Goal: Information Seeking & Learning: Find specific fact

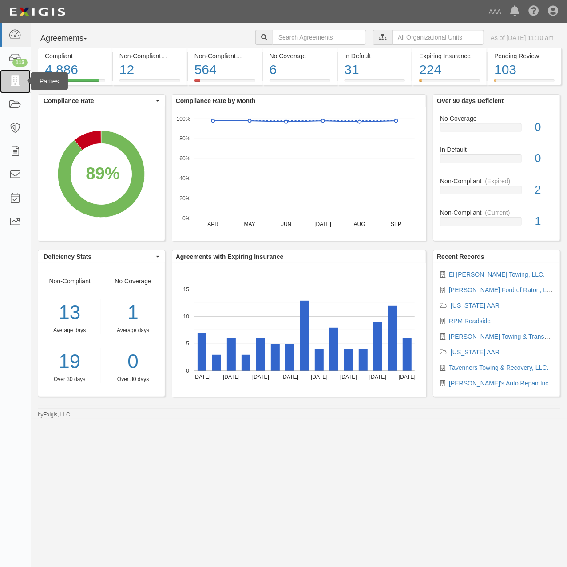
click at [15, 85] on icon at bounding box center [15, 81] width 12 height 10
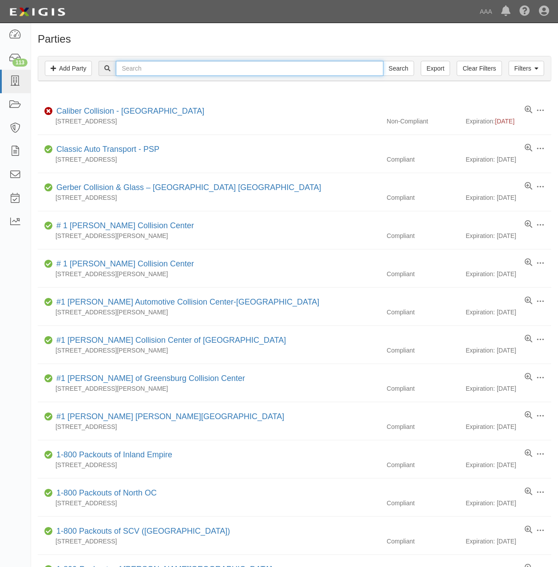
click at [189, 70] on input "text" at bounding box center [249, 68] width 267 height 15
type input "160682"
click at [383, 61] on input "Search" at bounding box center [398, 68] width 31 height 15
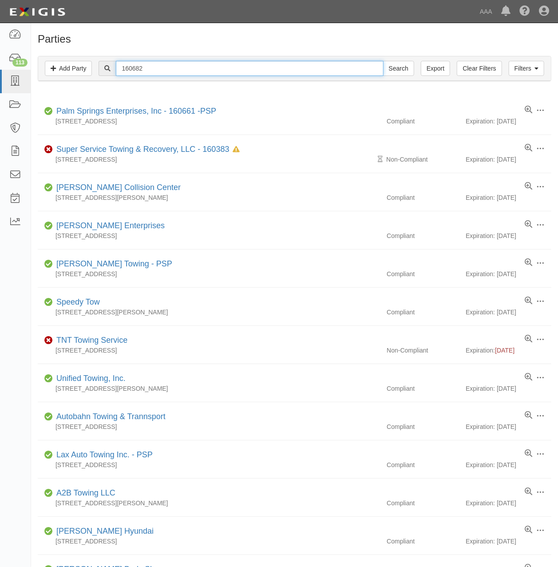
click at [162, 69] on input "160682" at bounding box center [249, 68] width 267 height 15
type input "liberty towing"
click at [383, 61] on input "Search" at bounding box center [398, 68] width 31 height 15
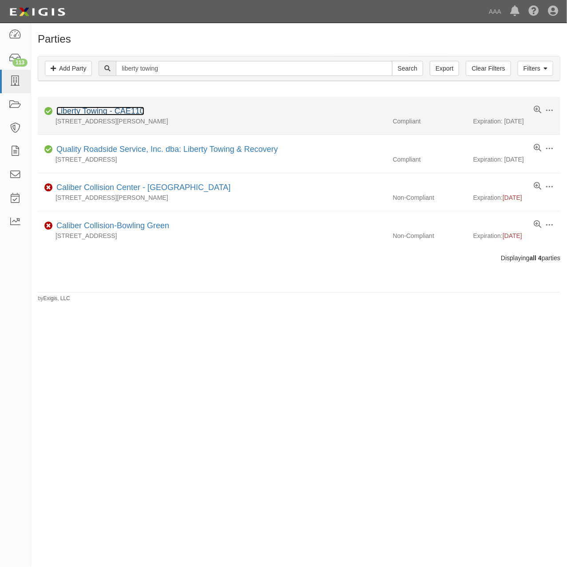
click at [117, 112] on link "Liberty Towing - CAE110" at bounding box center [100, 111] width 88 height 9
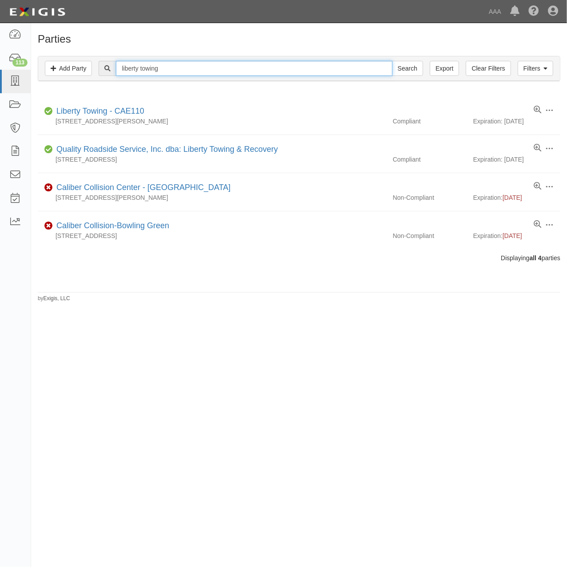
click at [215, 63] on input "liberty towing" at bounding box center [254, 68] width 276 height 15
drag, startPoint x: 186, startPoint y: 72, endPoint x: 72, endPoint y: 72, distance: 114.5
click at [72, 72] on div "Filters Add Party Clear Filters Export liberty towing Search Filters" at bounding box center [299, 68] width 522 height 24
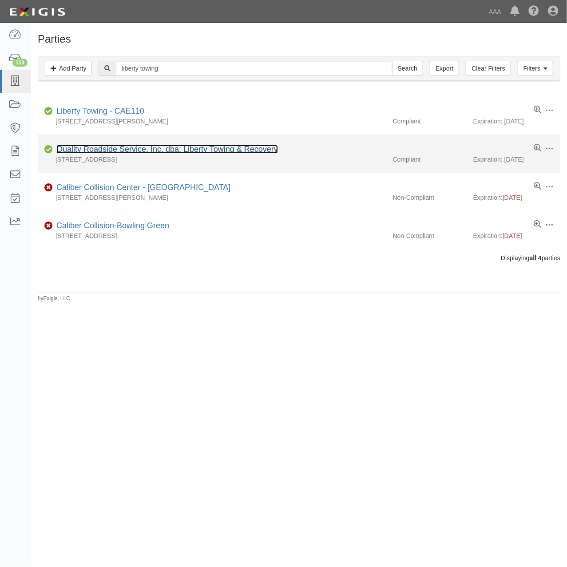
click at [256, 150] on link "Quality Roadside Service, Inc. dba: Liberty Towing & Recovery" at bounding box center [167, 149] width 222 height 9
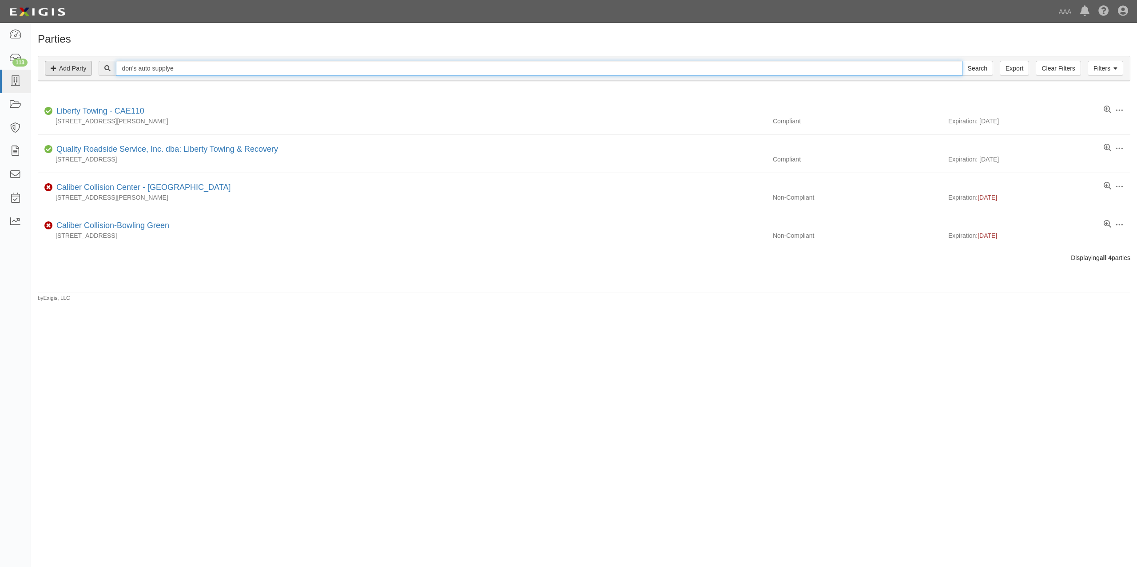
type input "don's auto supplye"
click at [566, 61] on input "Search" at bounding box center [977, 68] width 31 height 15
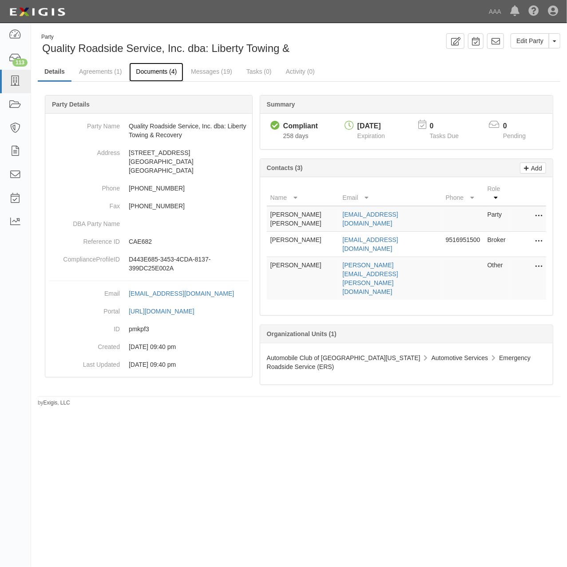
click at [171, 75] on link "Documents (4)" at bounding box center [156, 72] width 54 height 19
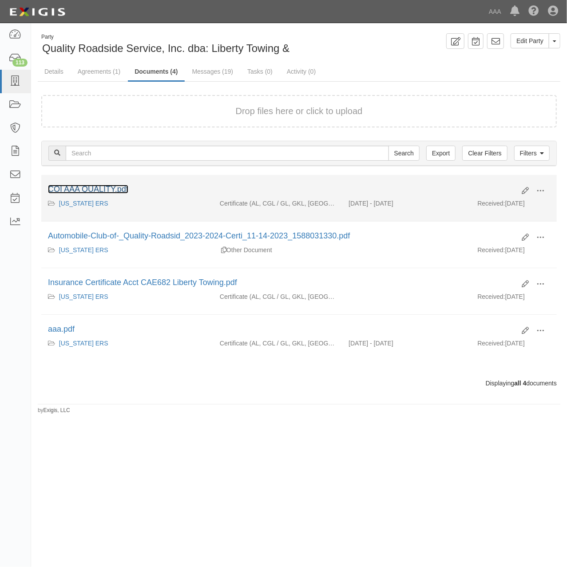
click at [122, 187] on link "COI AAA QUALITY.pdf" at bounding box center [88, 189] width 80 height 9
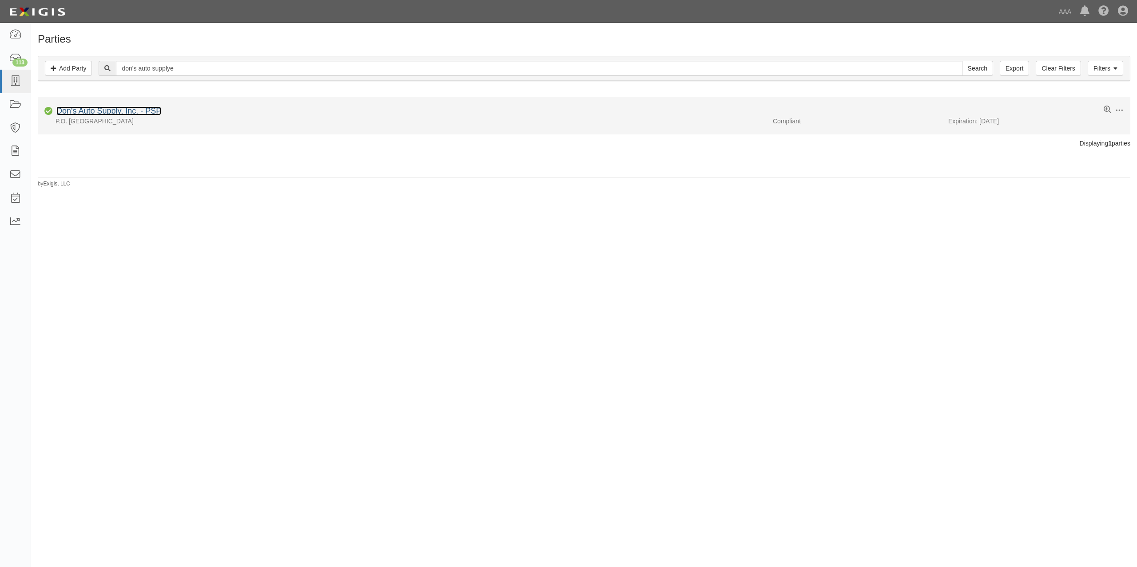
click at [126, 111] on link "Don's Auto Supply, Inc. - PSP" at bounding box center [108, 111] width 105 height 9
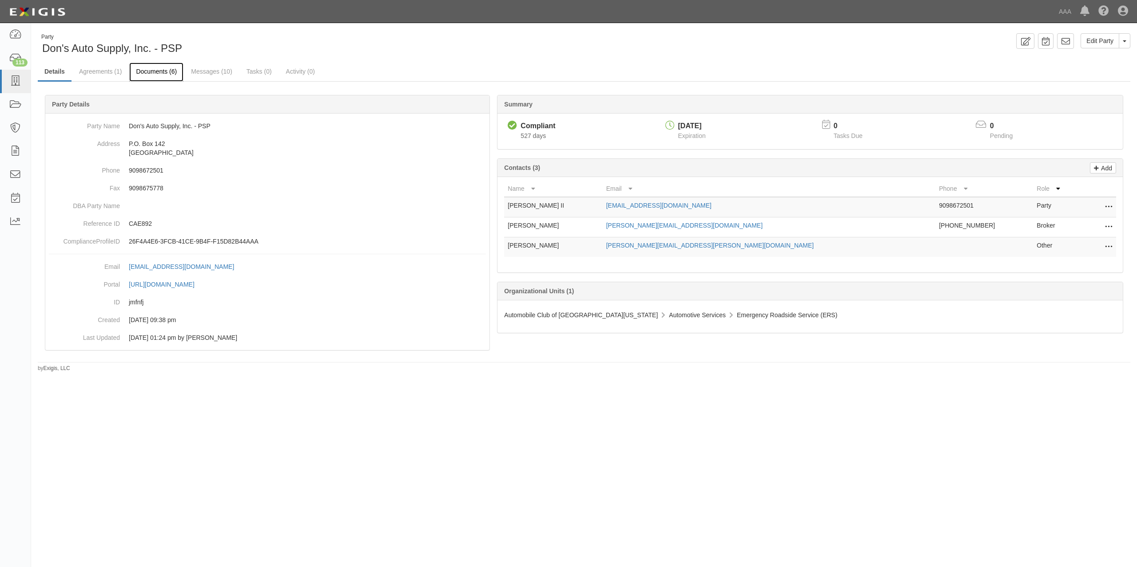
click at [167, 73] on link "Documents (6)" at bounding box center [156, 72] width 54 height 19
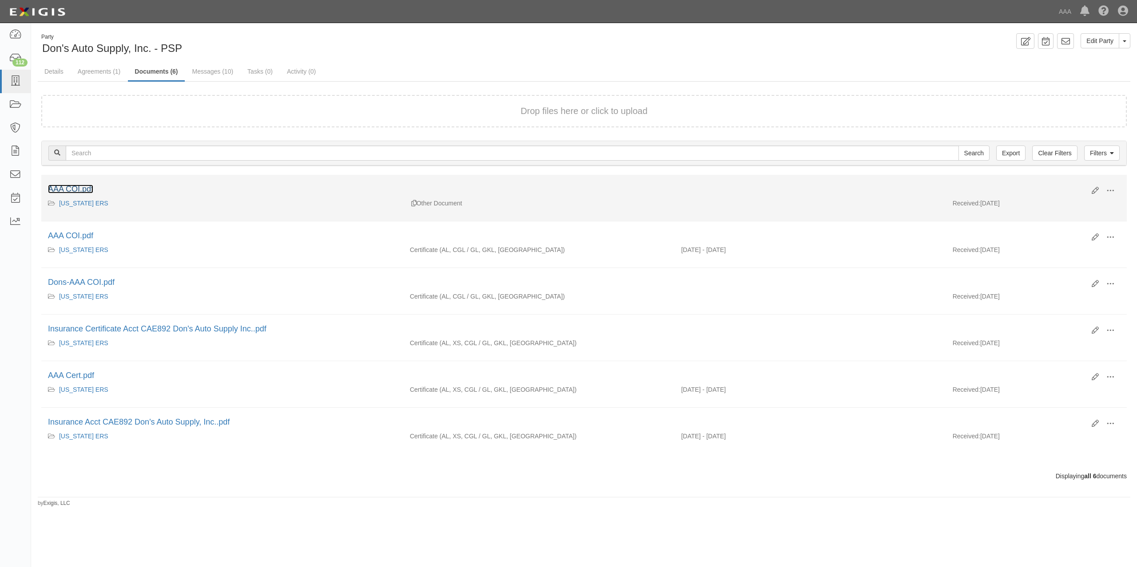
click at [61, 186] on link "AAA COI.pdf" at bounding box center [70, 189] width 45 height 9
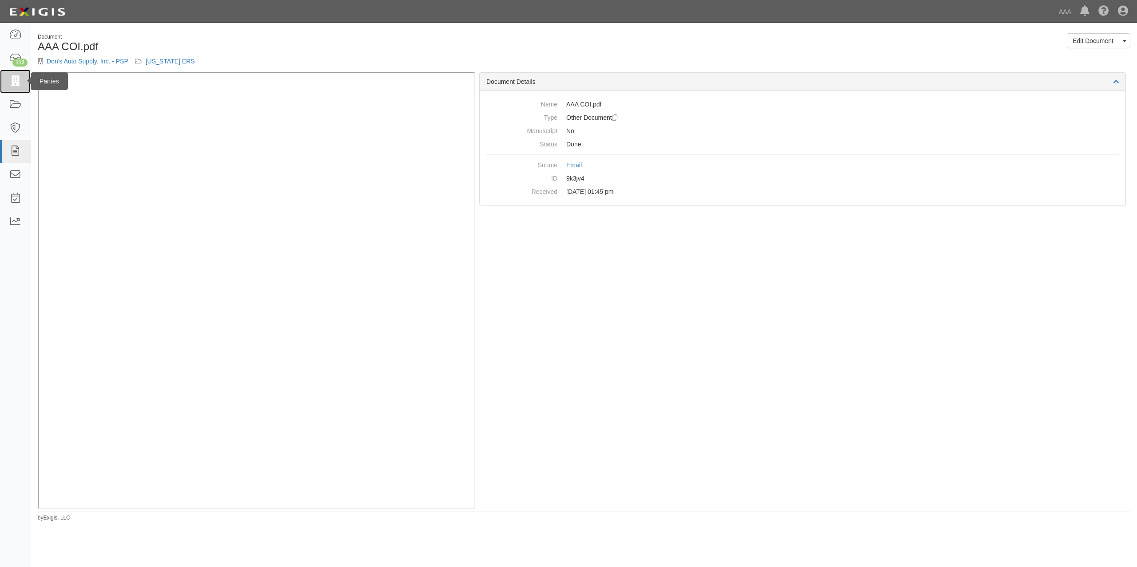
click icon
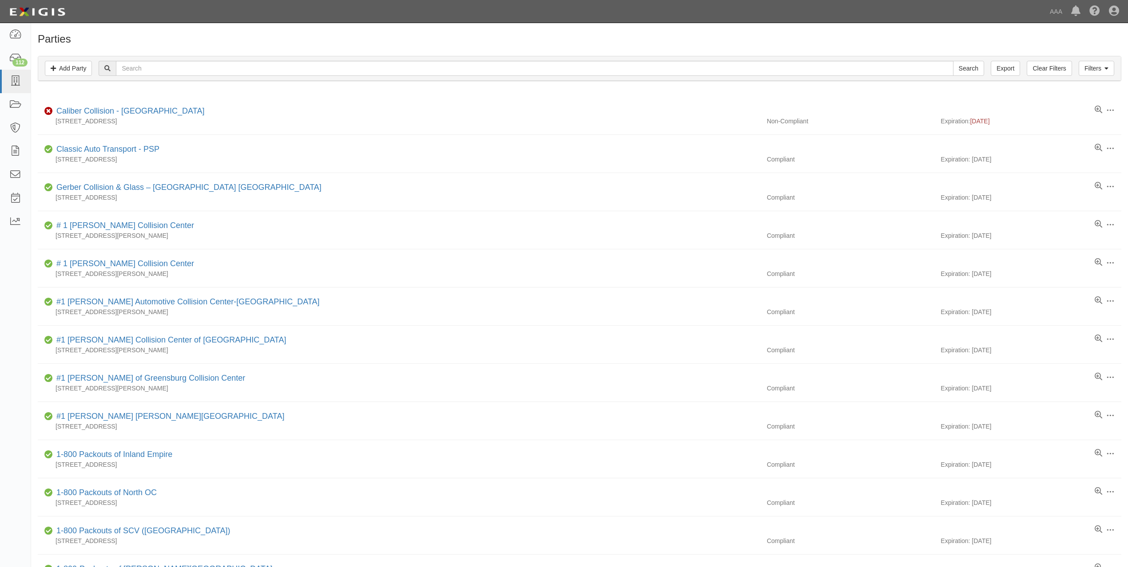
click at [272, 59] on div "Filters Add Party Clear Filters Export Search Filters" at bounding box center [579, 68] width 1082 height 24
click at [273, 65] on input "text" at bounding box center [534, 68] width 837 height 15
type input "hooked on towin"
click at [953, 61] on input "Search" at bounding box center [968, 68] width 31 height 15
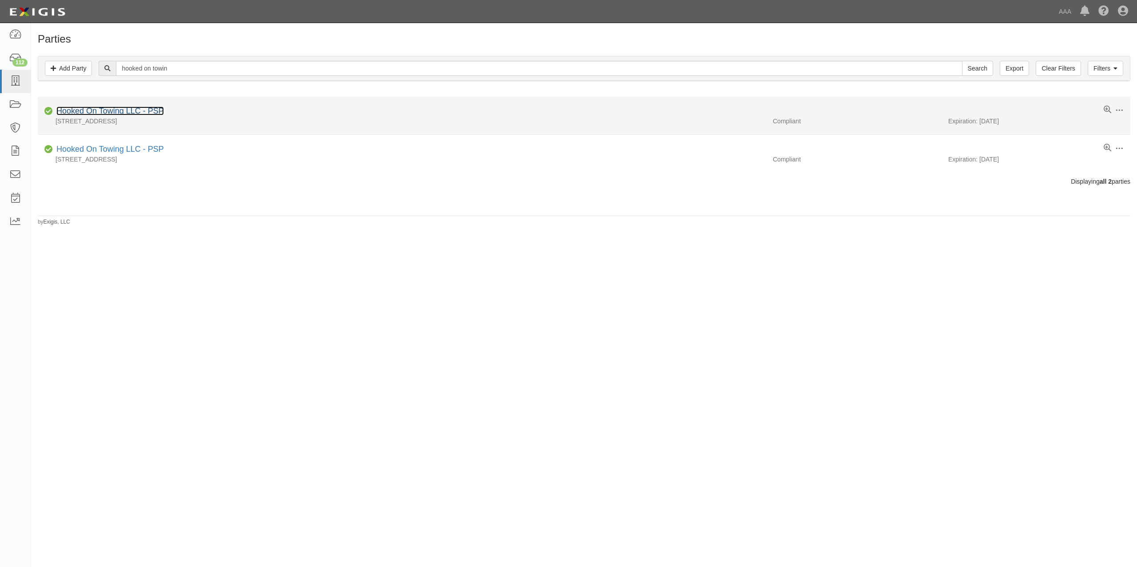
click at [147, 114] on link "Hooked On Towing LLC - PSP" at bounding box center [109, 111] width 107 height 9
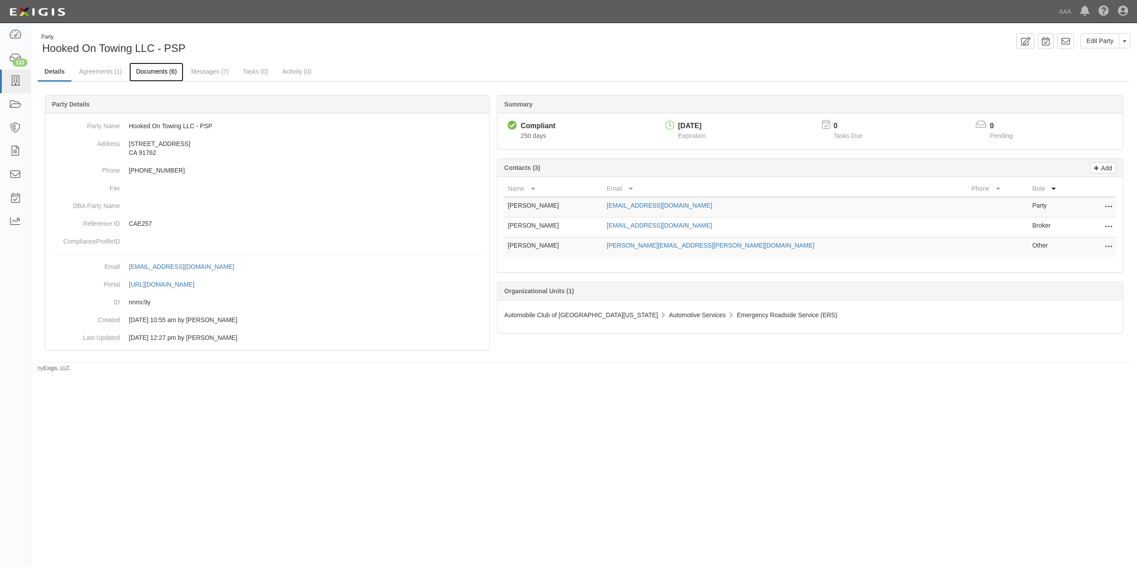
click at [152, 73] on link "Documents (6)" at bounding box center [156, 72] width 54 height 19
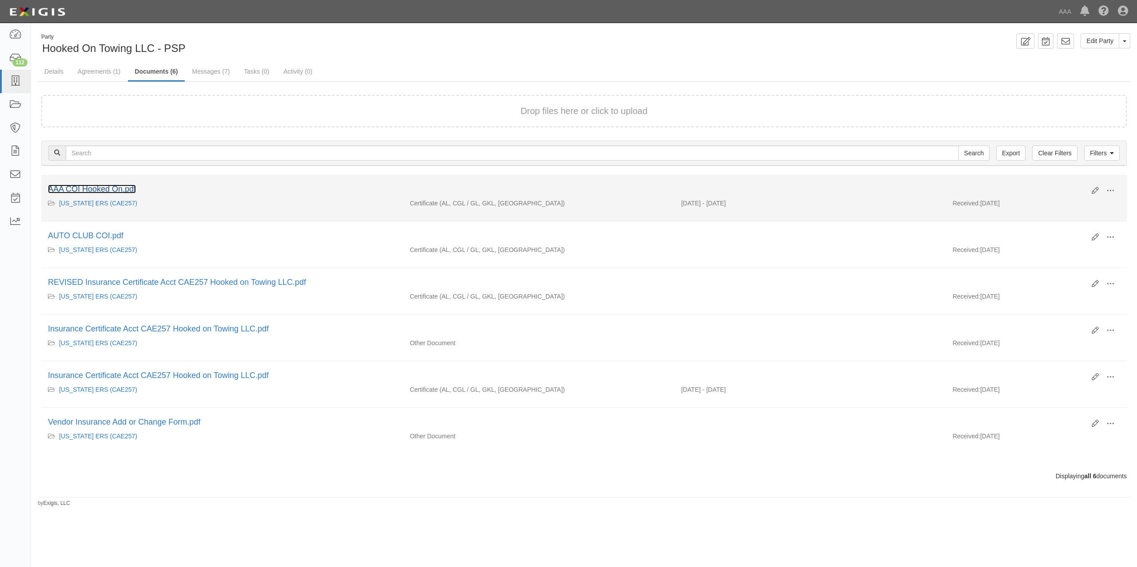
click at [124, 187] on link "AAA COI Hooked On.pdf" at bounding box center [92, 189] width 88 height 9
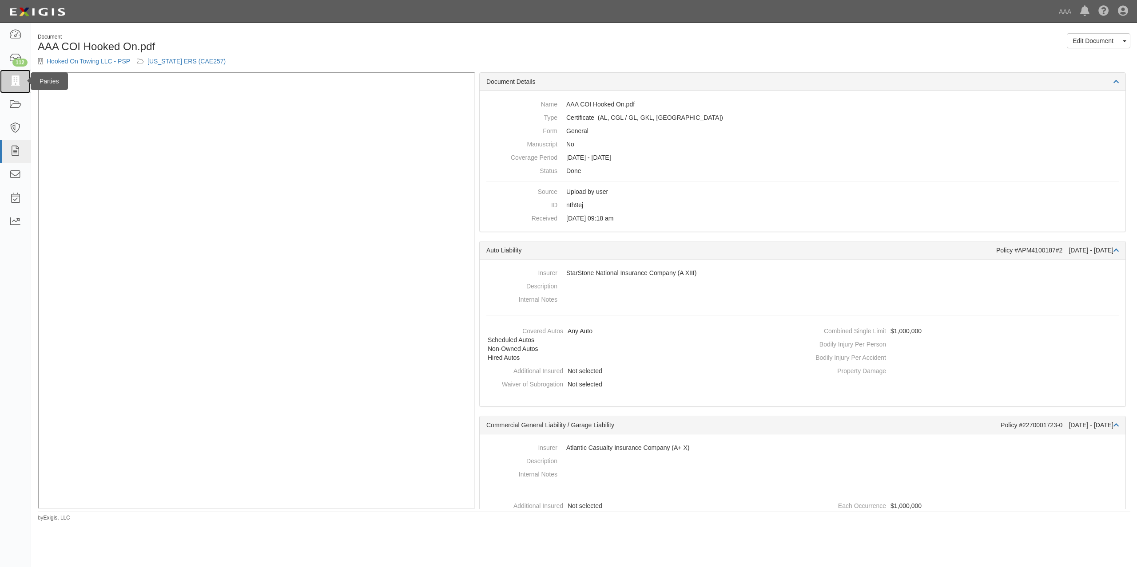
click at [15, 84] on icon at bounding box center [15, 81] width 12 height 10
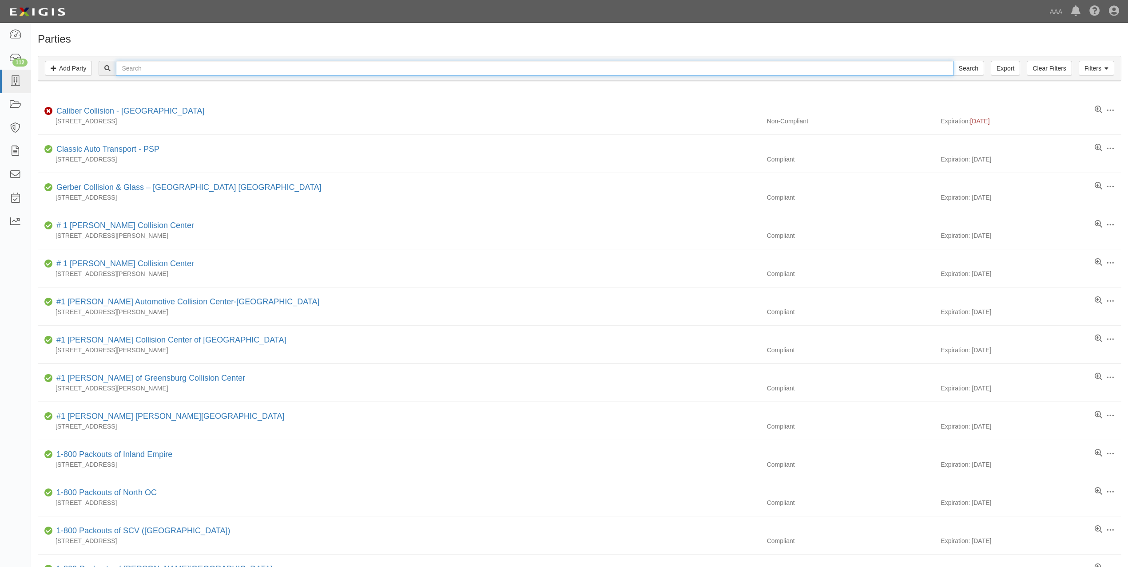
click at [215, 75] on input "text" at bounding box center [534, 68] width 837 height 15
type input "i-10 towing"
click at [953, 61] on input "Search" at bounding box center [968, 68] width 31 height 15
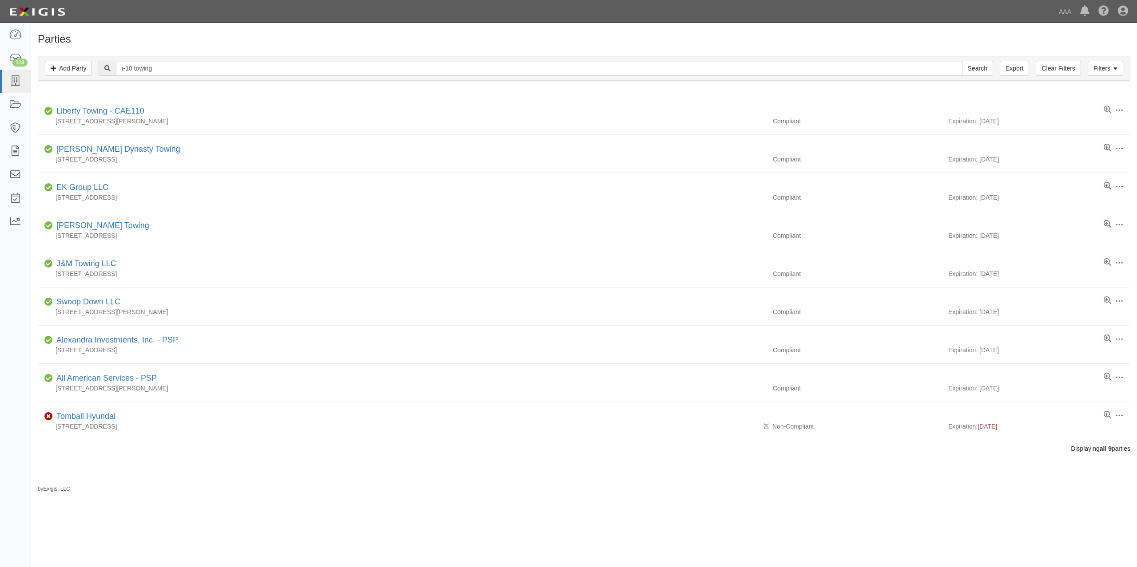
click at [237, 58] on div "Filters Add Party Clear Filters Export i-10 towing Search Filters" at bounding box center [583, 68] width 1091 height 24
drag, startPoint x: 178, startPoint y: 64, endPoint x: 49, endPoint y: 62, distance: 129.2
click at [48, 63] on div "Filters Add Party Clear Filters Export i-10 towing Search Filters" at bounding box center [583, 68] width 1091 height 24
paste input "I-10 TOWING AND RECOVERY"
type input "I-10 TOWING AND RECOVERY"
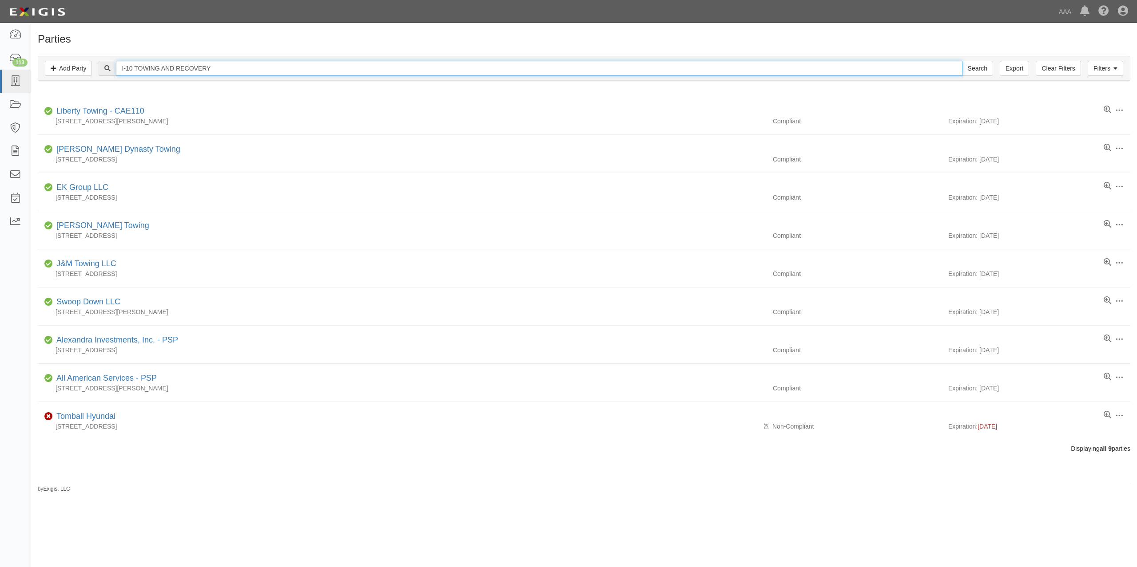
click at [962, 61] on input "Search" at bounding box center [977, 68] width 31 height 15
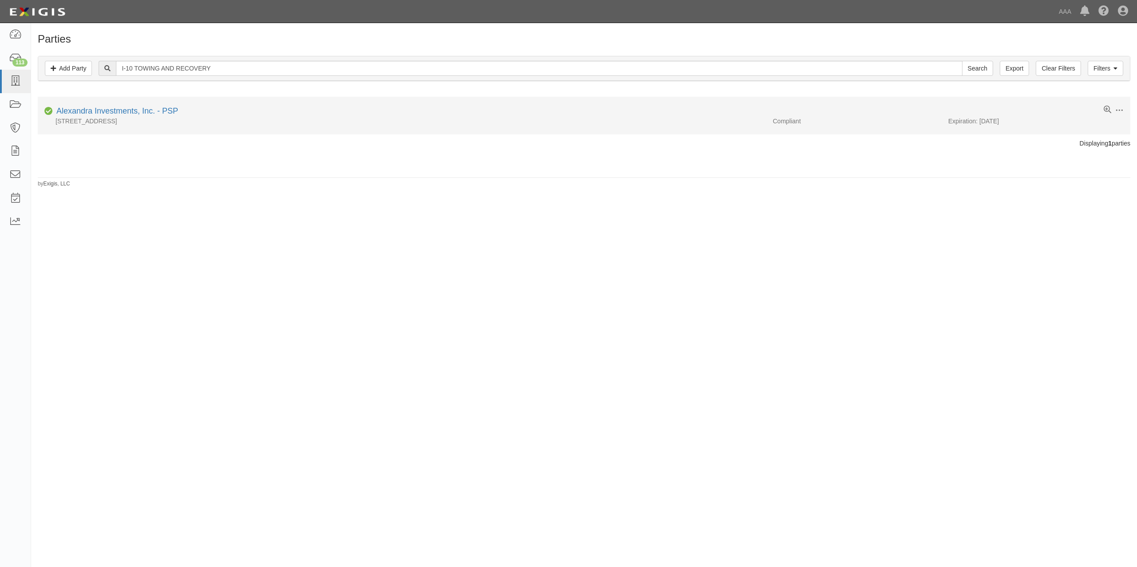
click at [171, 107] on div "Alexandra Investments, Inc. - PSP" at bounding box center [115, 112] width 125 height 12
click at [172, 108] on link "Alexandra Investments, Inc. - PSP" at bounding box center [117, 111] width 122 height 9
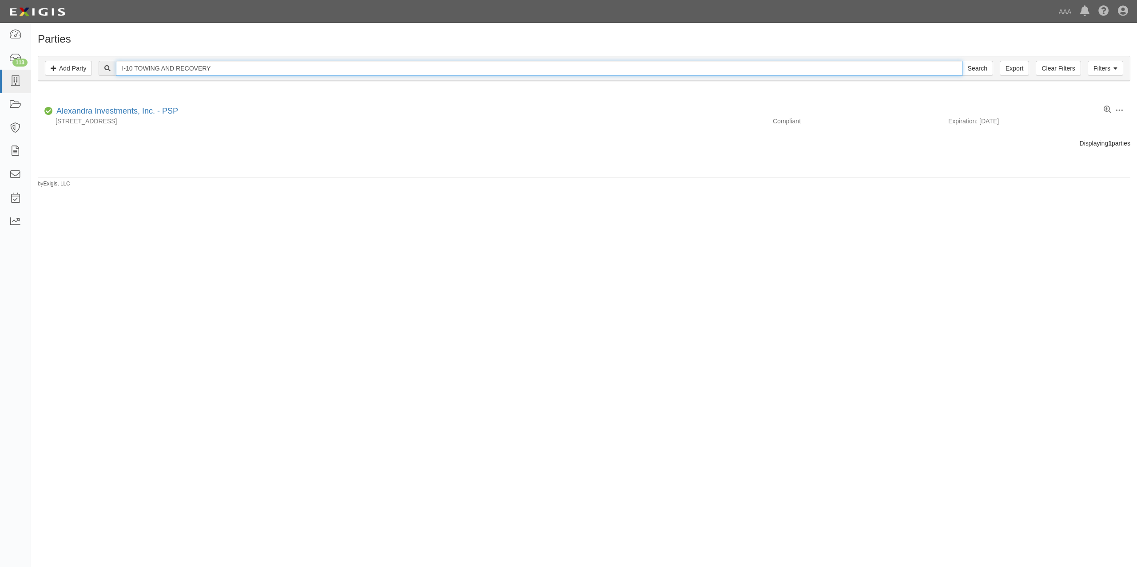
click at [222, 75] on input "I-10 TOWING AND RECOVERY" at bounding box center [539, 68] width 846 height 15
click at [125, 68] on input "I-10 TOWING AND RECOVERY" at bounding box center [539, 68] width 846 height 15
type input "I 10 TOWING AND RECOVERY"
click at [962, 61] on input "Search" at bounding box center [977, 68] width 31 height 15
drag, startPoint x: 274, startPoint y: 70, endPoint x: 96, endPoint y: 72, distance: 178.0
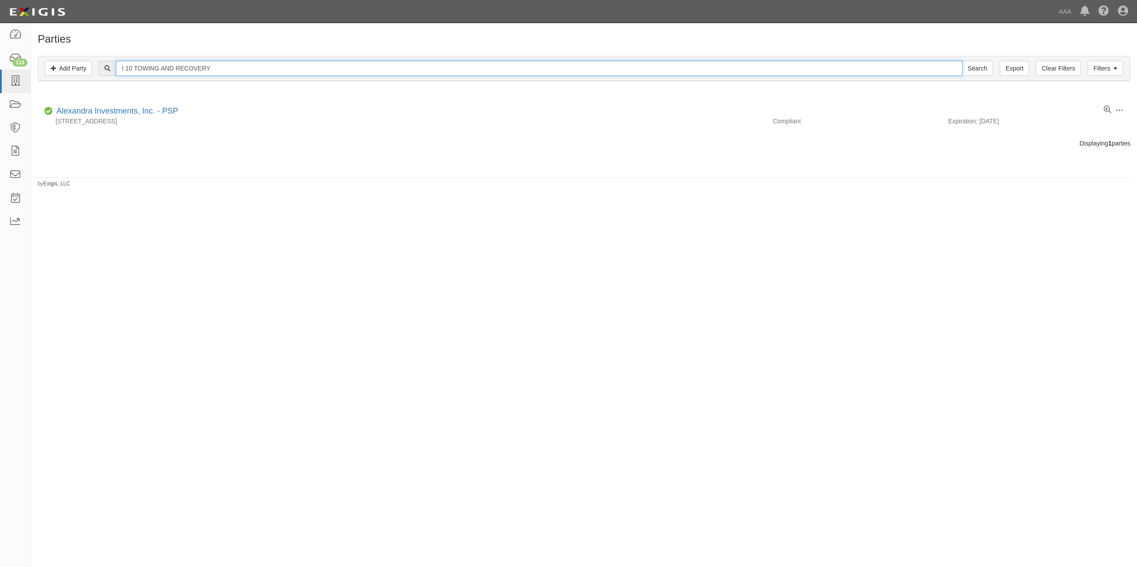
click at [96, 72] on div "I 10 TOWING AND RECOVERY Search" at bounding box center [584, 68] width 1078 height 15
type input "160899"
click at [962, 61] on input "Search" at bounding box center [977, 68] width 31 height 15
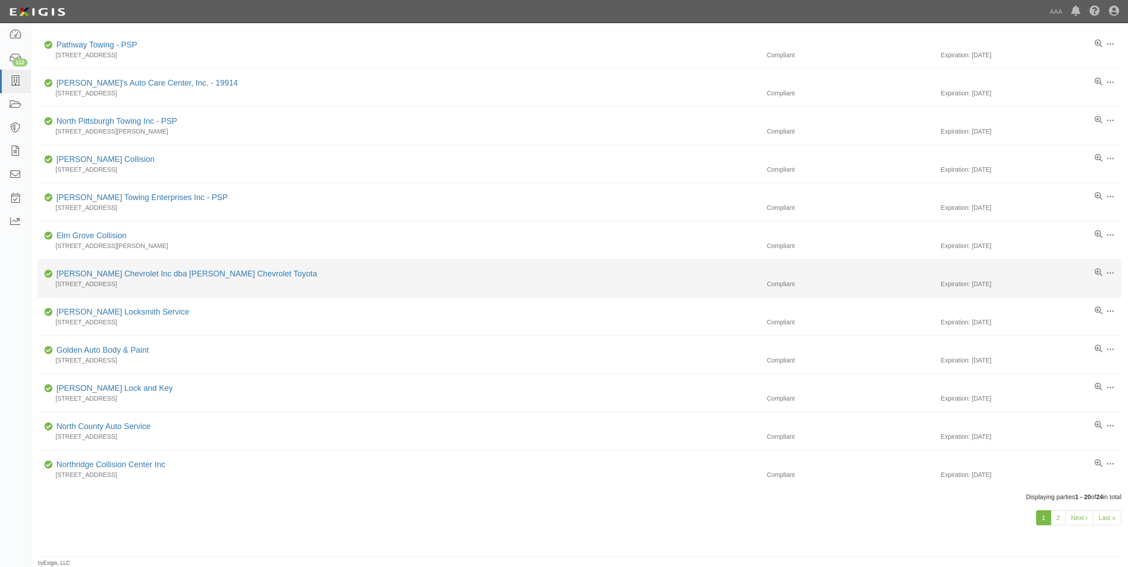
scroll to position [376, 0]
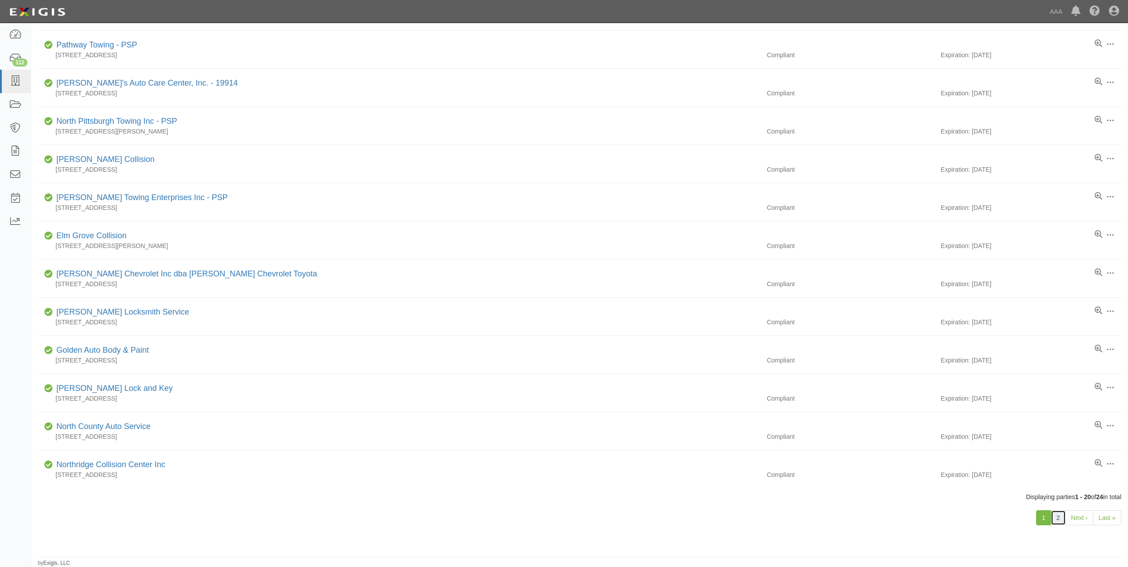
click at [1056, 518] on link "2" at bounding box center [1057, 518] width 15 height 15
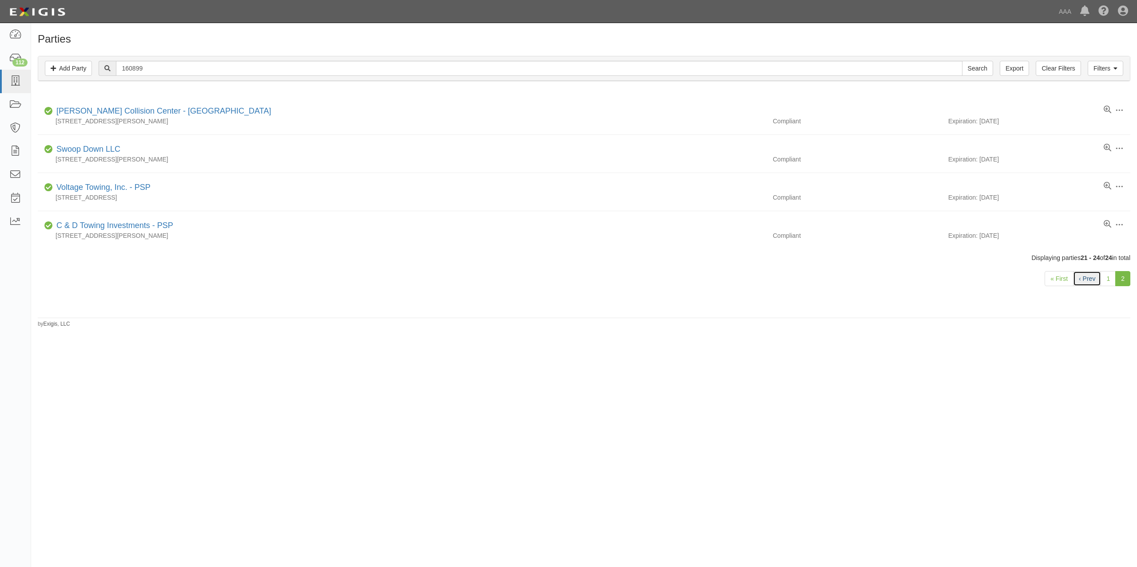
click at [1089, 276] on link "‹ Prev" at bounding box center [1087, 278] width 28 height 15
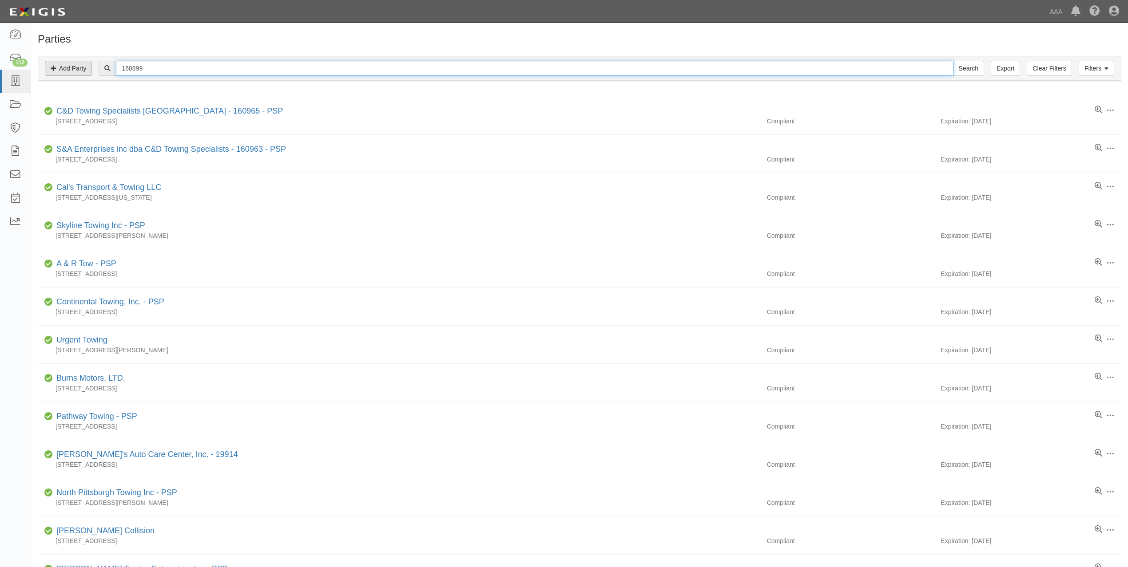
drag, startPoint x: 133, startPoint y: 68, endPoint x: 89, endPoint y: 66, distance: 44.5
click at [89, 66] on div "Filters Add Party Clear Filters Export 160899 Search Filters" at bounding box center [579, 68] width 1082 height 24
type input "cae899"
click at [953, 61] on input "Search" at bounding box center [968, 68] width 31 height 15
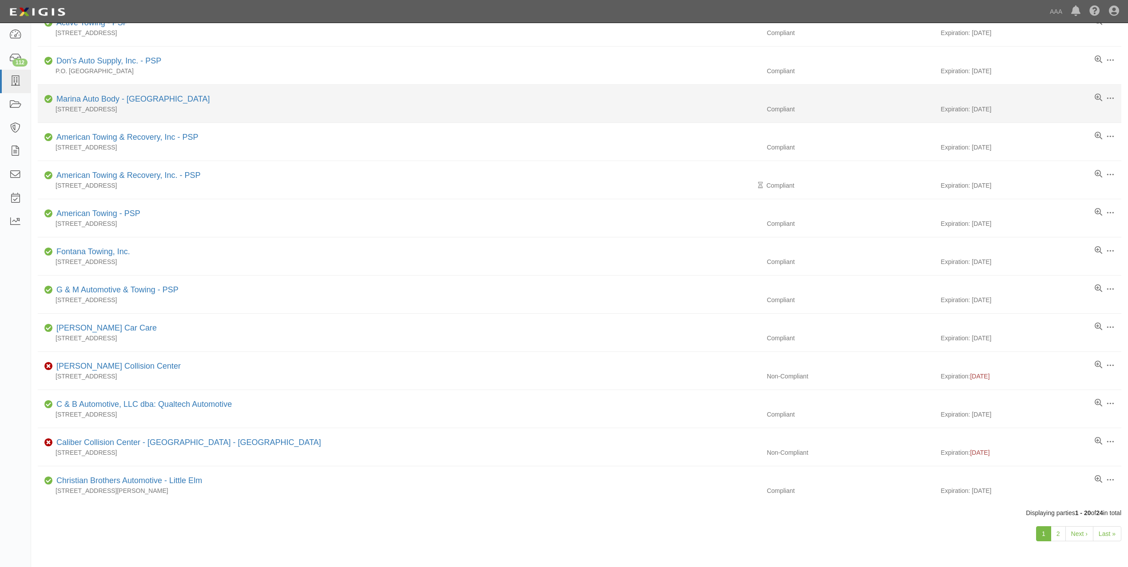
scroll to position [376, 0]
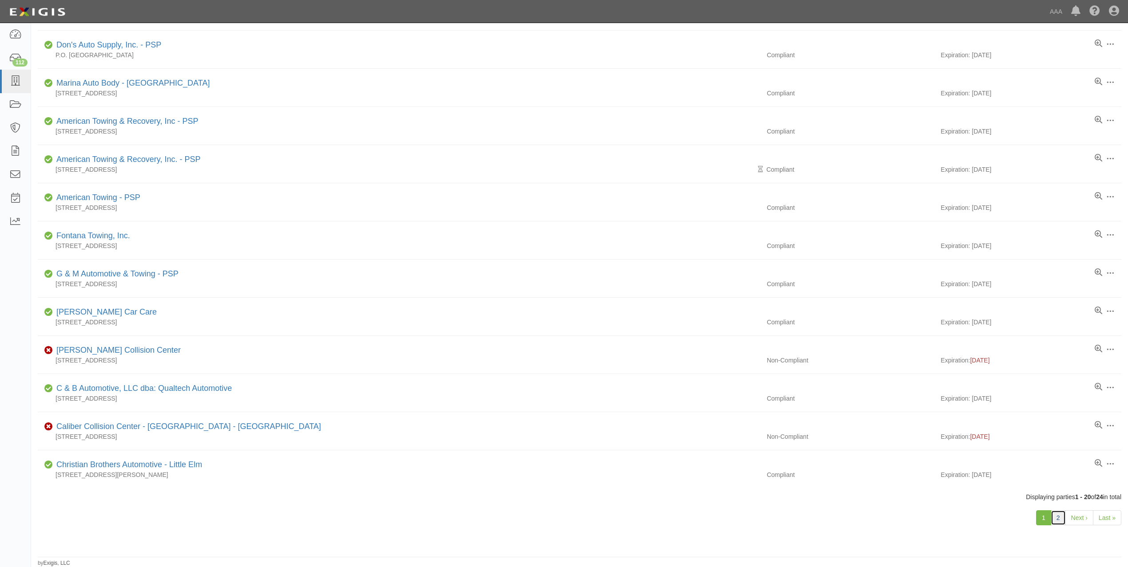
click at [1059, 519] on link "2" at bounding box center [1057, 518] width 15 height 15
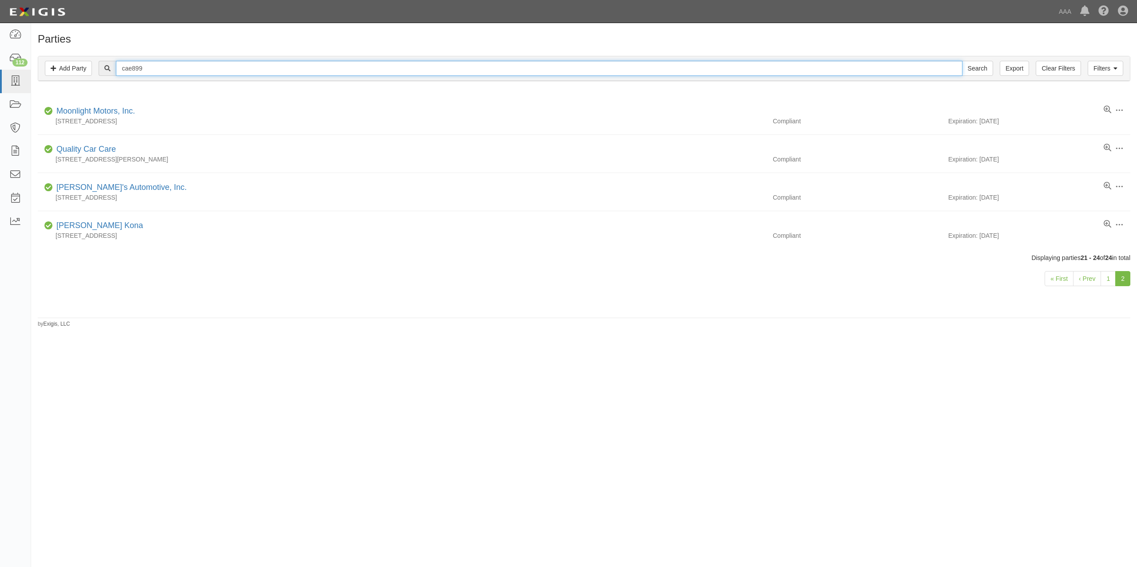
click at [185, 65] on input "cae899" at bounding box center [539, 68] width 846 height 15
type input "towing and recovery"
click at [962, 61] on input "Search" at bounding box center [977, 68] width 31 height 15
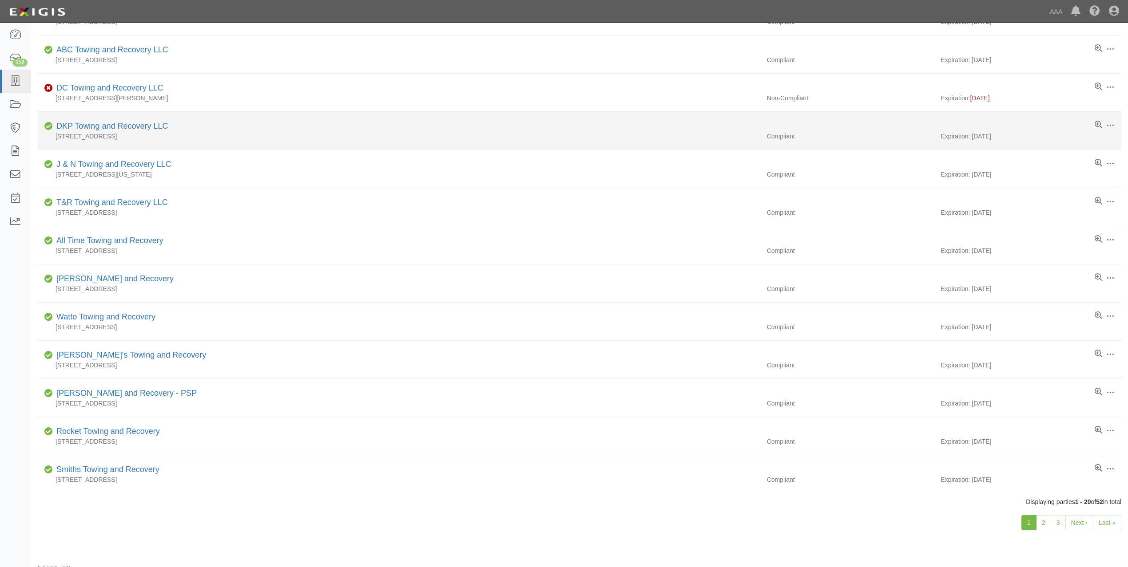
scroll to position [376, 0]
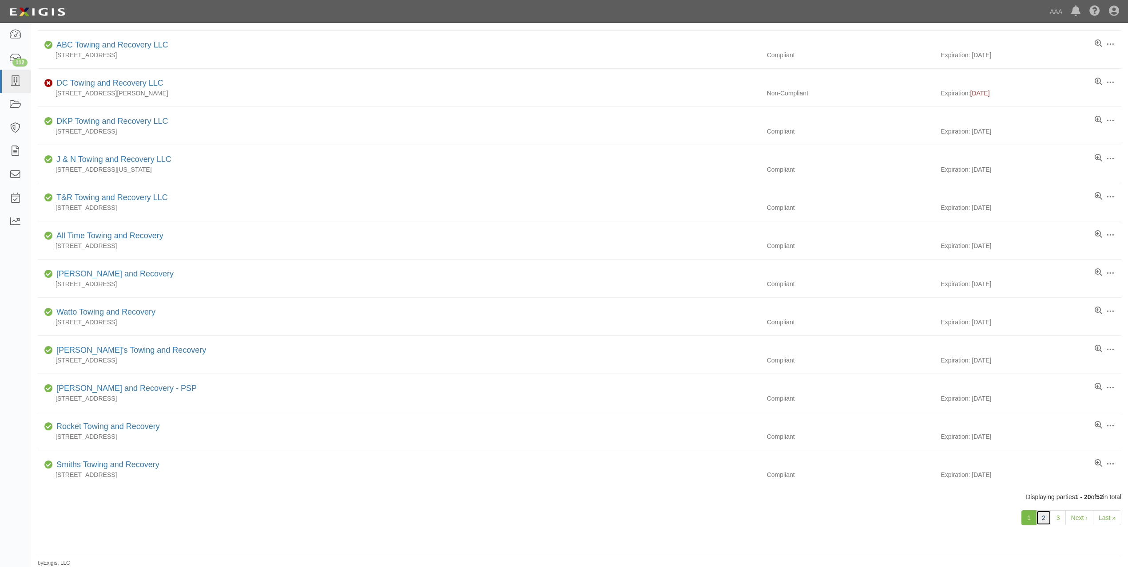
click at [1046, 514] on link "2" at bounding box center [1043, 518] width 15 height 15
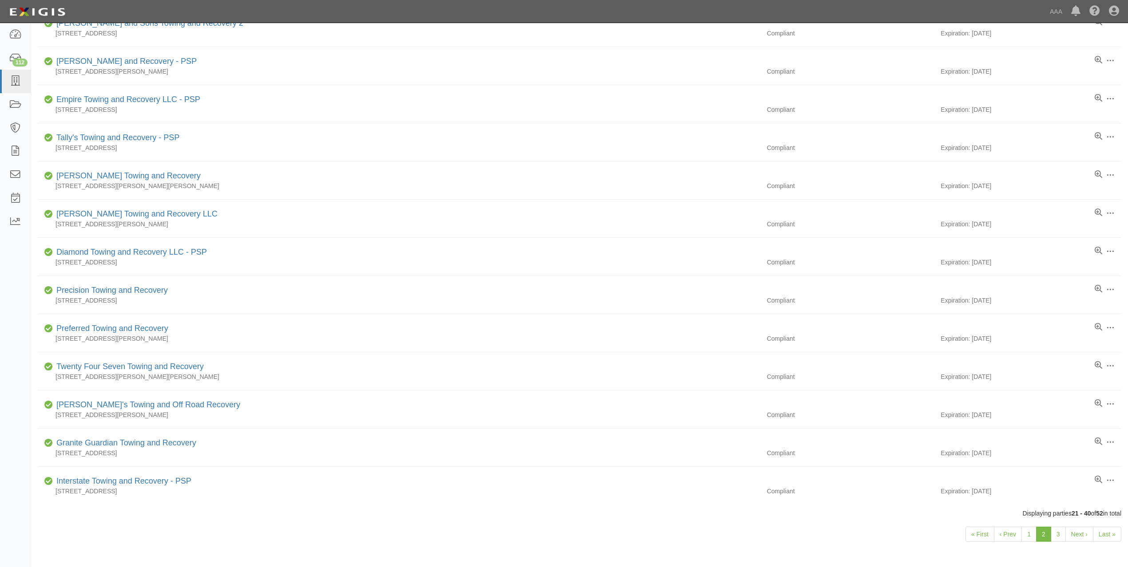
scroll to position [376, 0]
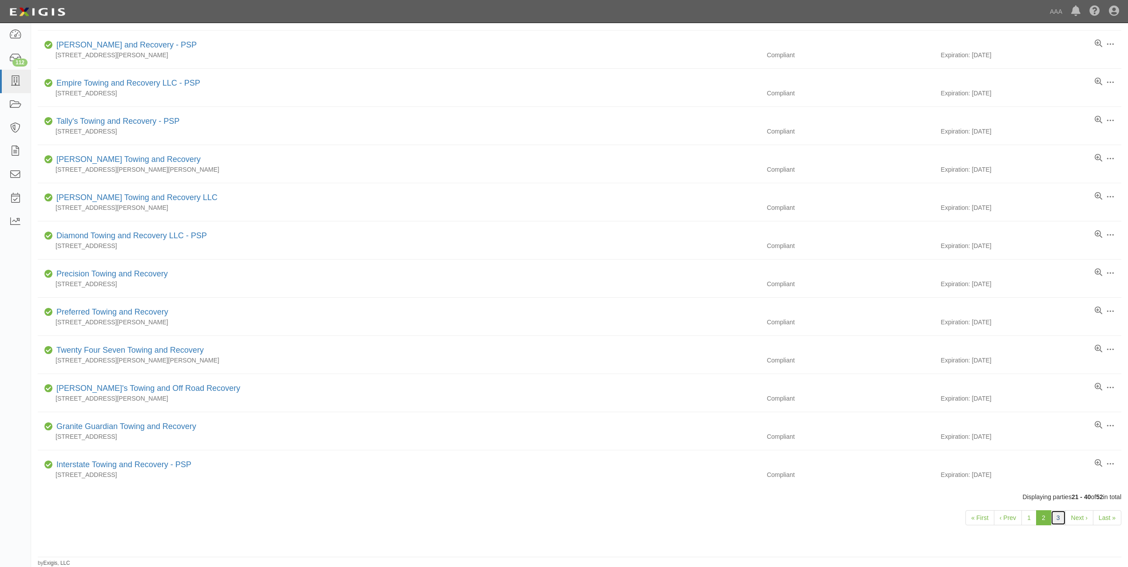
click at [1061, 519] on link "3" at bounding box center [1057, 518] width 15 height 15
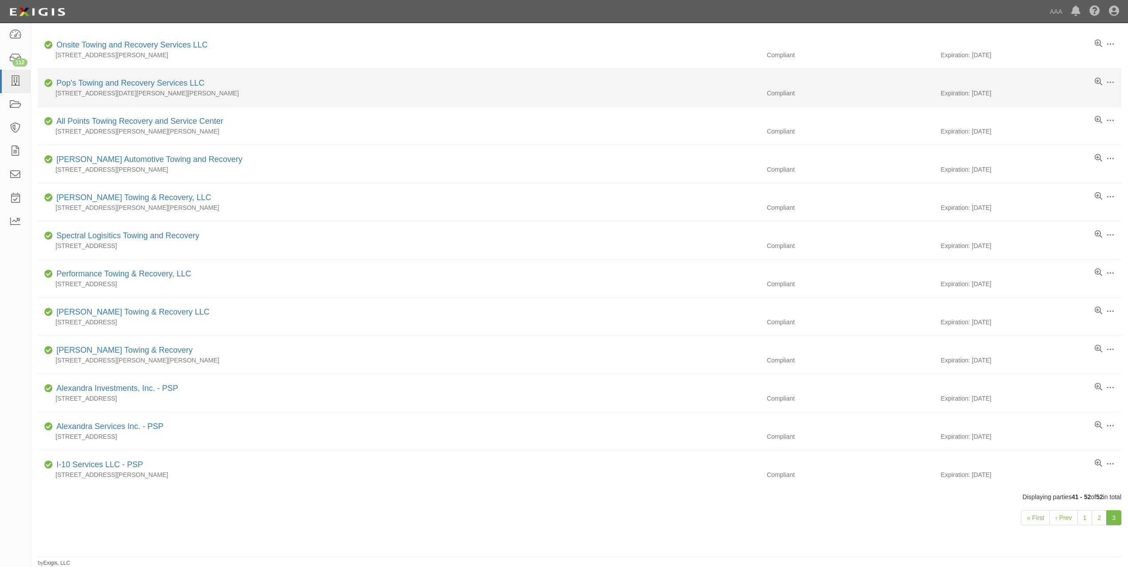
scroll to position [69, 0]
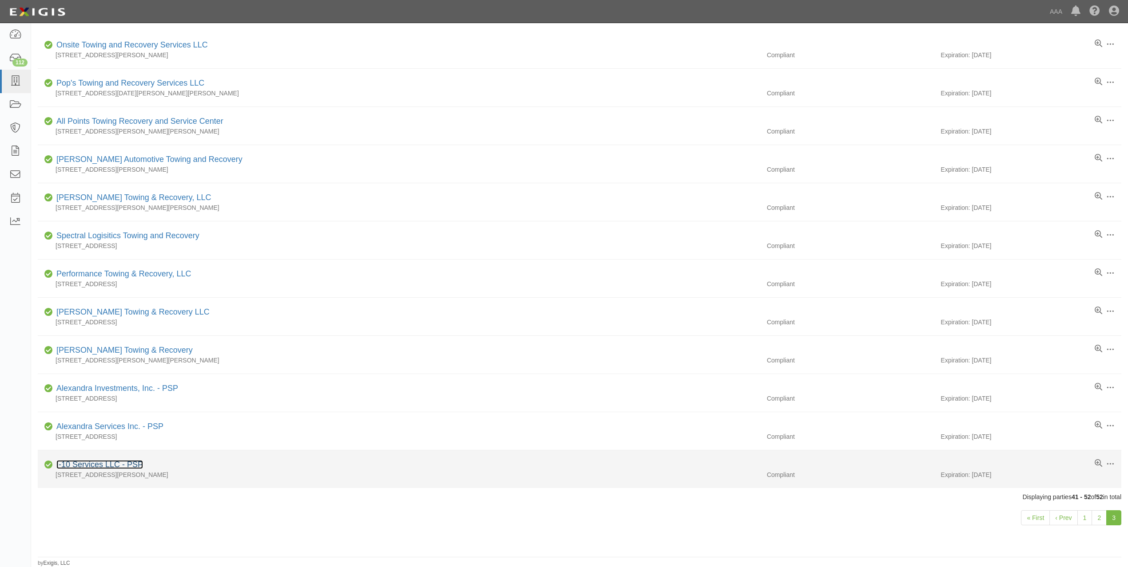
click at [97, 464] on link "I-10 Services LLC - PSP" at bounding box center [99, 464] width 87 height 9
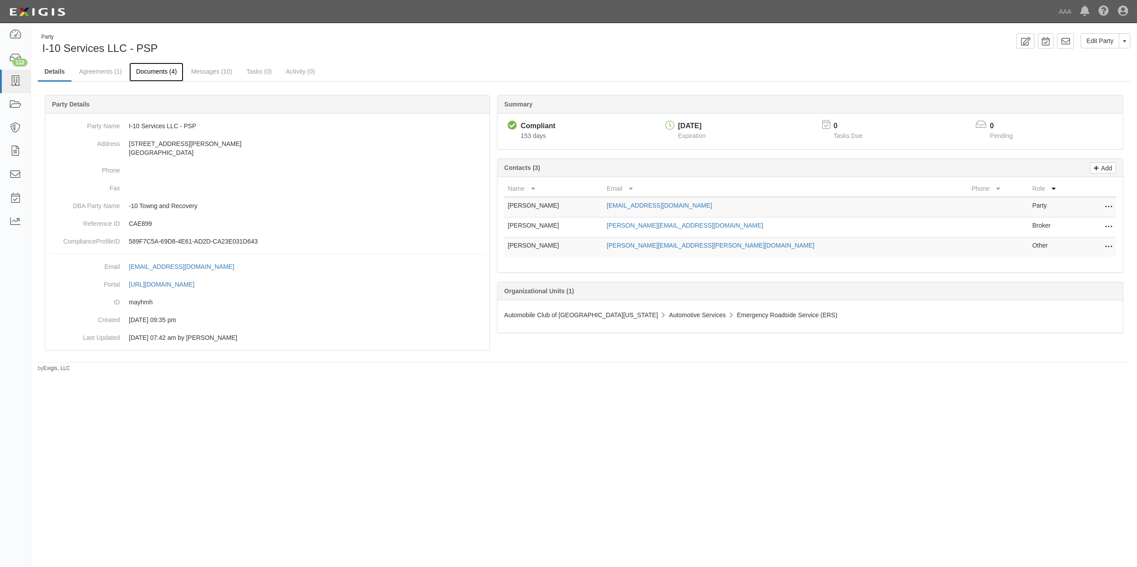
click at [166, 75] on link "Documents (4)" at bounding box center [156, 72] width 54 height 19
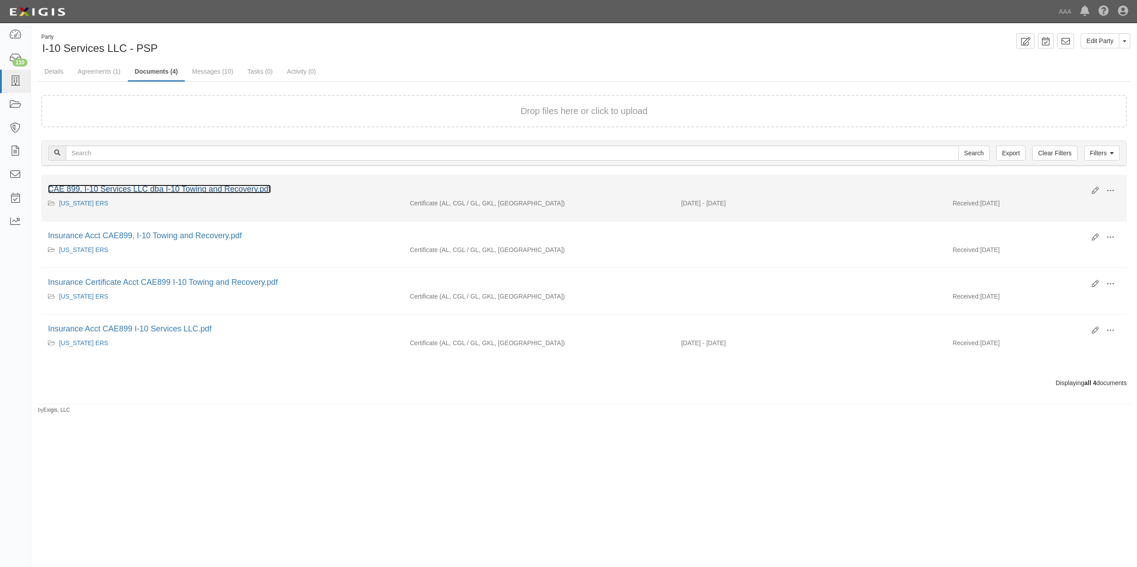
click at [236, 190] on link "CAE 899, I-10 Services LLC dba I-10 Towing and Recovery.pdf" at bounding box center [159, 189] width 223 height 9
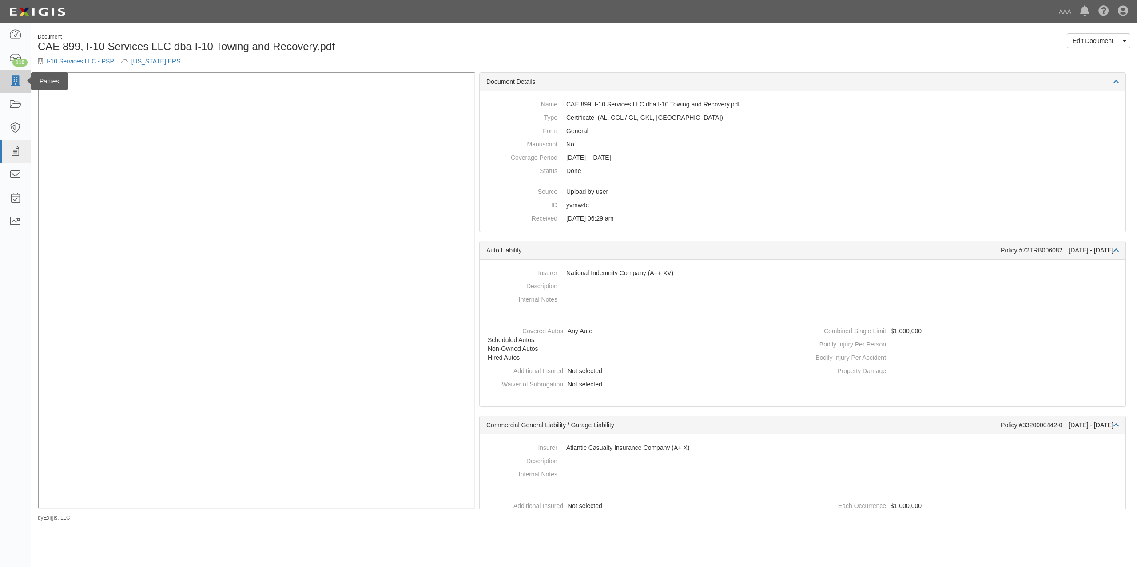
click at [20, 82] on icon at bounding box center [15, 81] width 12 height 10
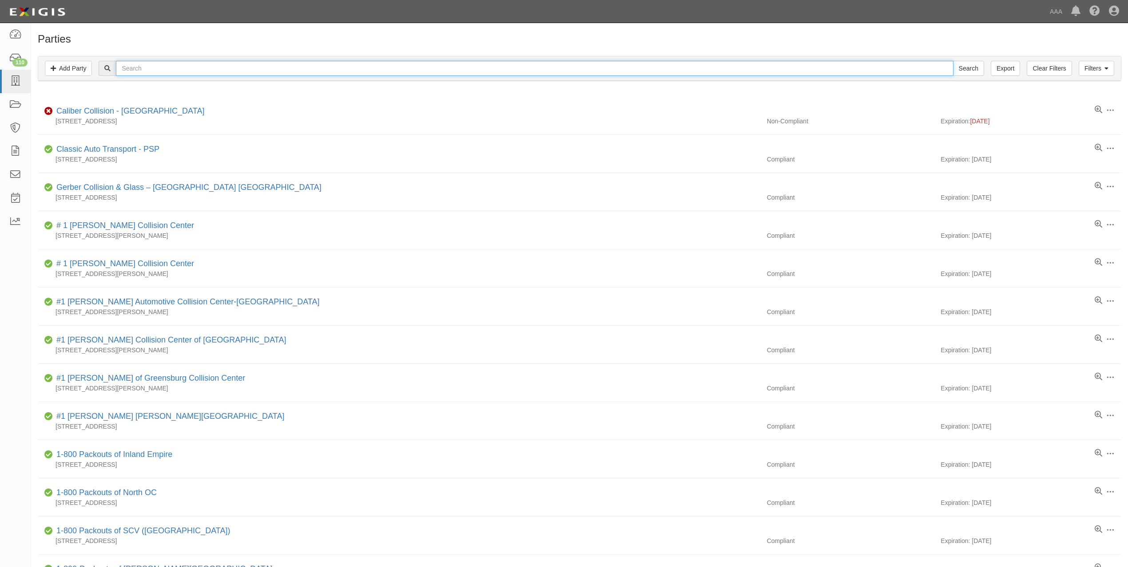
click at [243, 64] on input "text" at bounding box center [534, 68] width 837 height 15
click at [237, 67] on input "text" at bounding box center [534, 68] width 837 height 15
paste input "PRECISION AUTOMOTIVE"
type input "PRECISION AUTOMOTIVE"
click at [953, 61] on input "Search" at bounding box center [968, 68] width 31 height 15
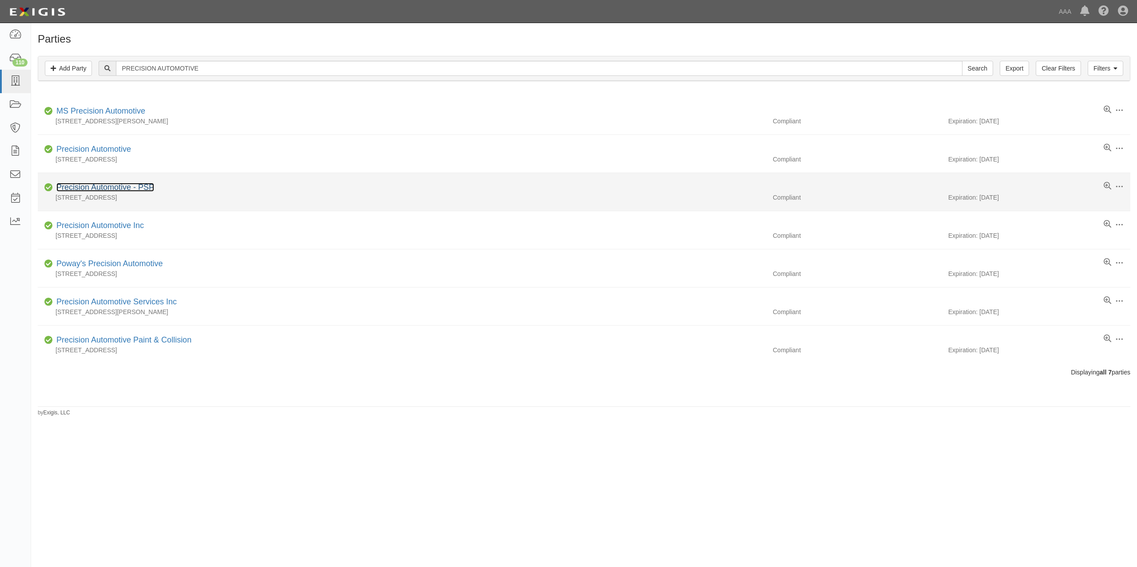
click at [120, 187] on link "Precision Automotive - PSP" at bounding box center [105, 187] width 98 height 9
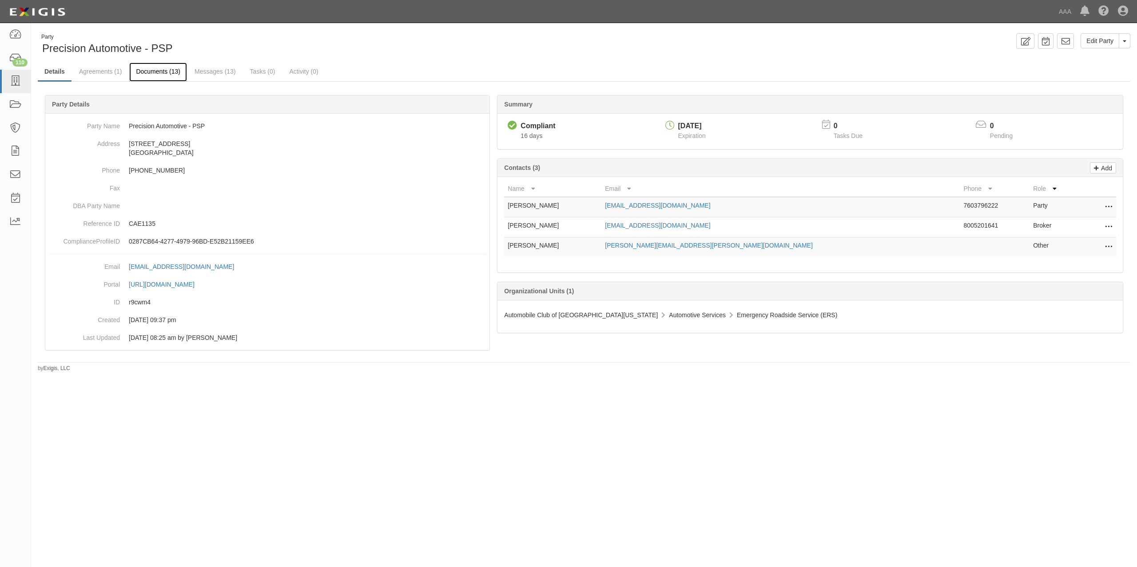
click at [162, 74] on link "Documents (13)" at bounding box center [158, 72] width 58 height 19
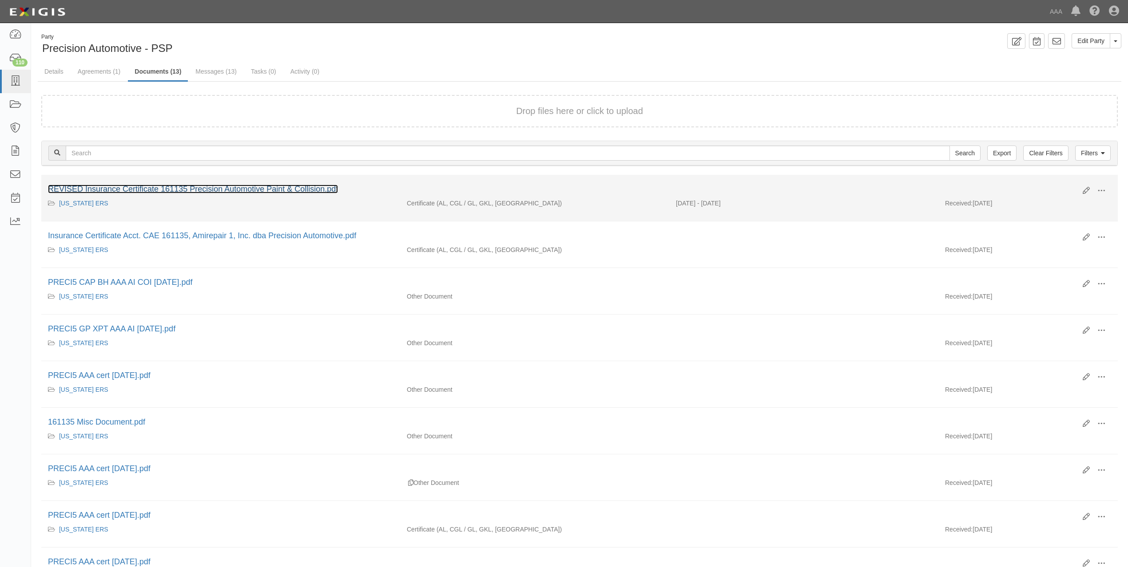
click at [215, 187] on link "REVISED Insurance Certificate 161135 Precision Automotive Paint & Collision.pdf" at bounding box center [193, 189] width 290 height 9
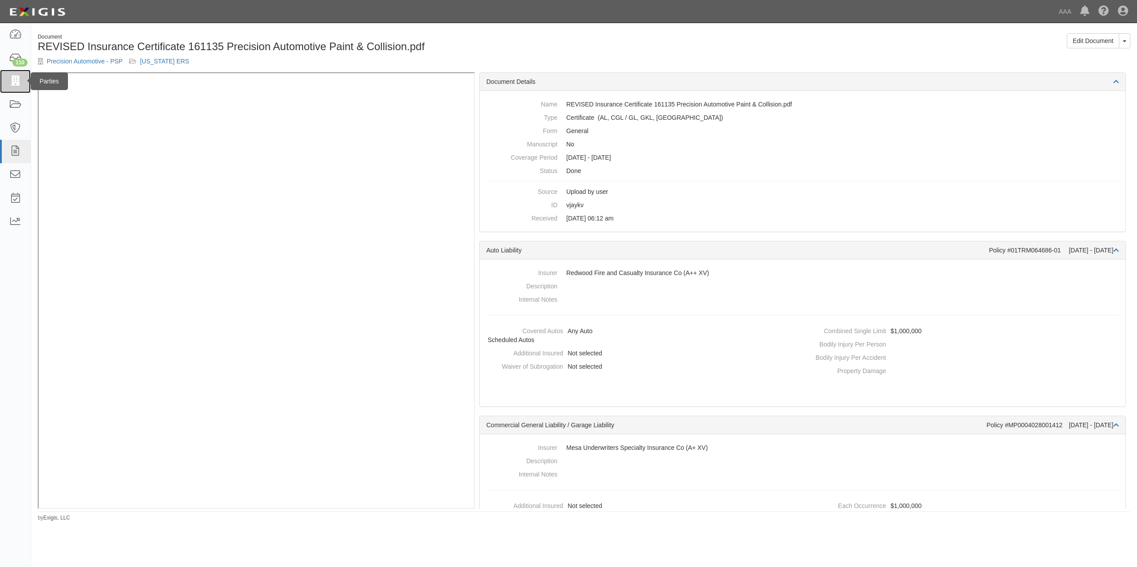
click at [11, 79] on icon at bounding box center [15, 81] width 12 height 10
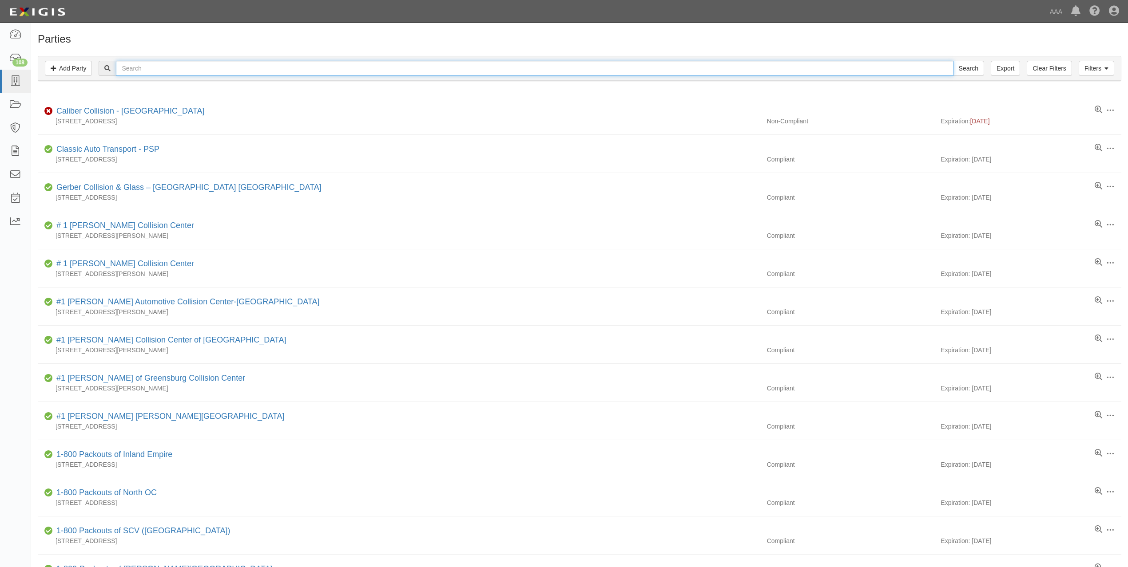
click at [208, 67] on input "text" at bounding box center [534, 68] width 837 height 15
type input "star city"
click at [953, 61] on input "Search" at bounding box center [968, 68] width 31 height 15
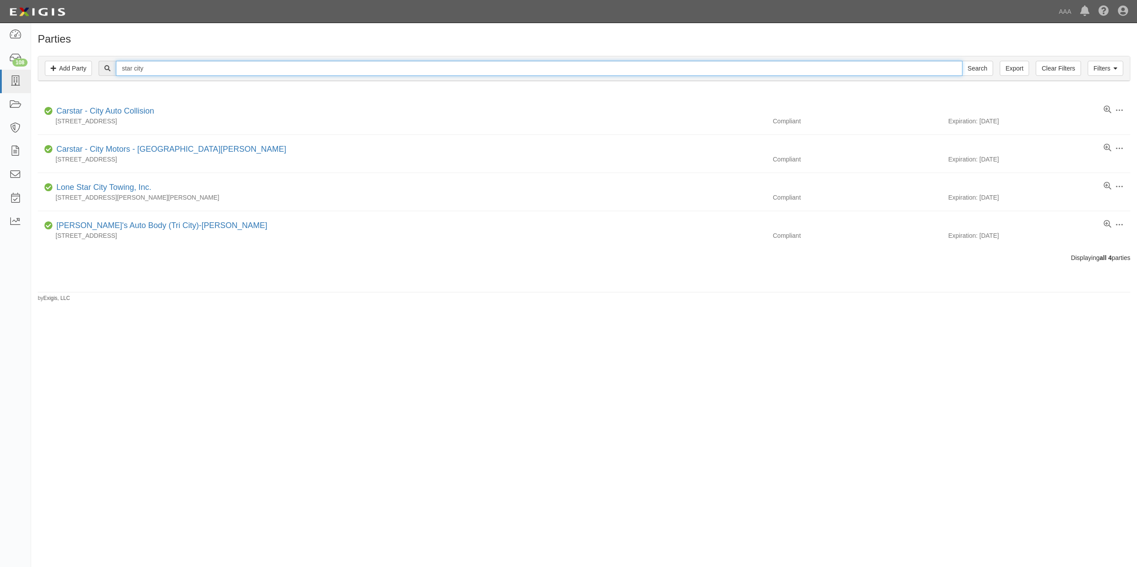
click at [202, 69] on input "star city" at bounding box center [539, 68] width 846 height 15
click at [200, 69] on input "star city" at bounding box center [539, 68] width 846 height 15
paste input "STAR CITY TOWING"
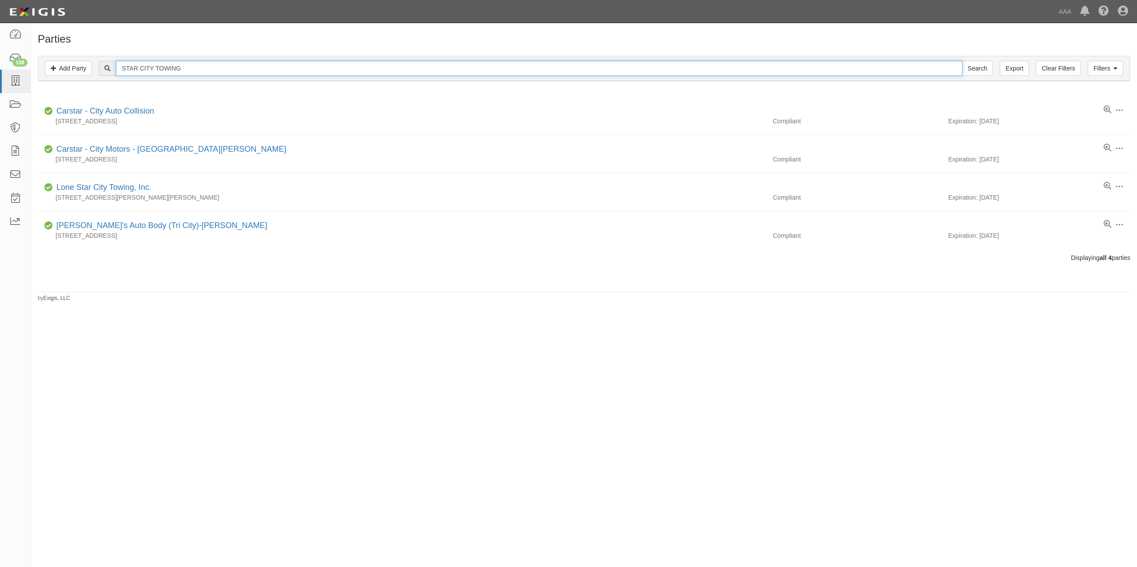
type input "STAR CITY TOWING"
click at [962, 61] on input "Search" at bounding box center [977, 68] width 31 height 15
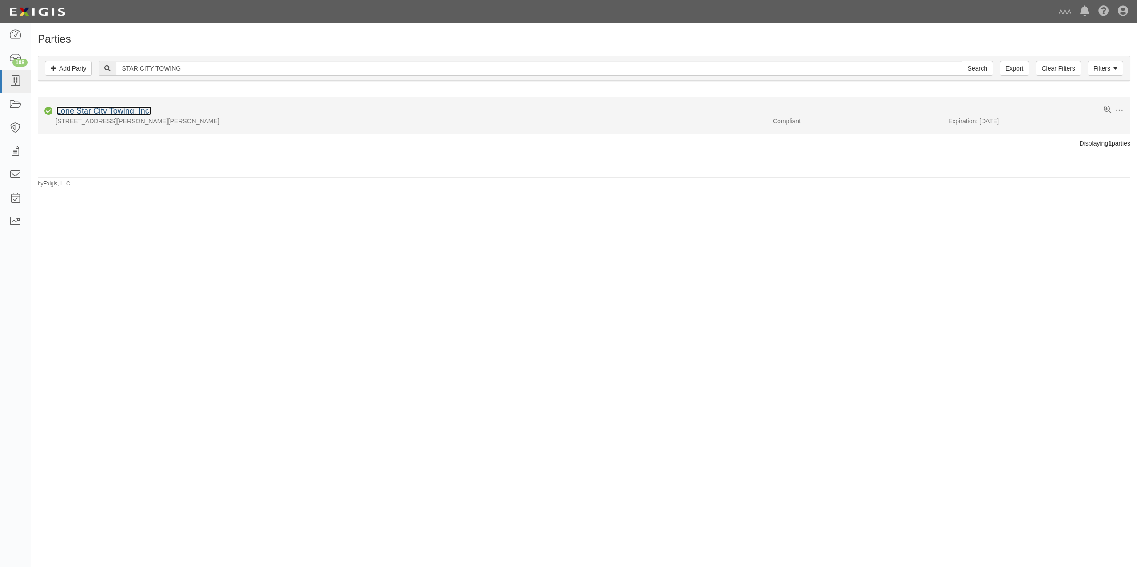
click at [108, 111] on link "Lone Star City Towing, Inc." at bounding box center [103, 111] width 95 height 9
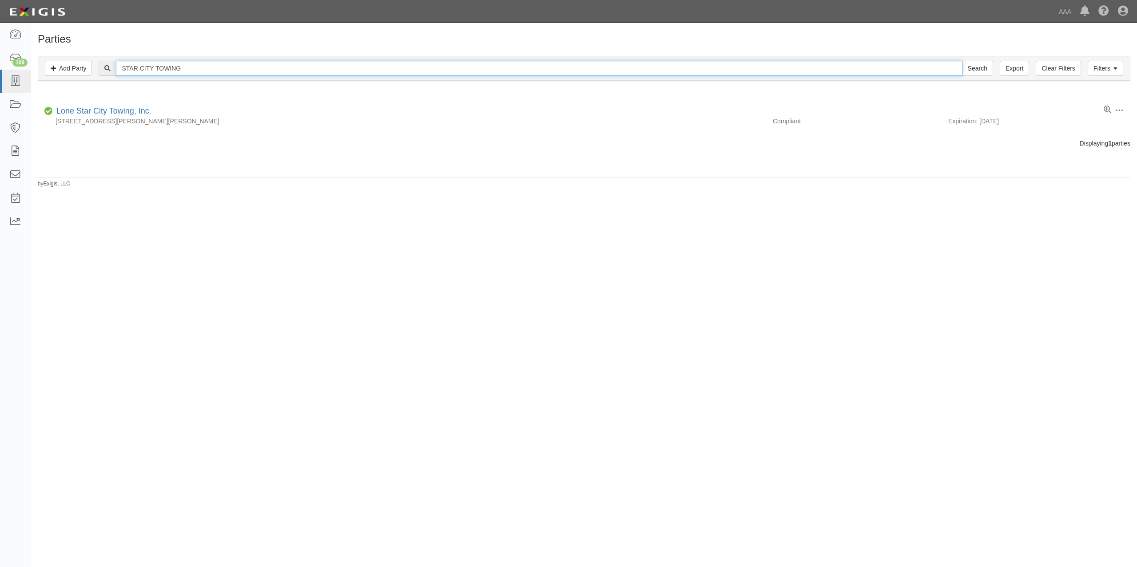
click at [198, 68] on input "STAR CITY TOWING" at bounding box center [539, 68] width 846 height 15
click at [1112, 75] on link "Filters" at bounding box center [1105, 68] width 36 height 15
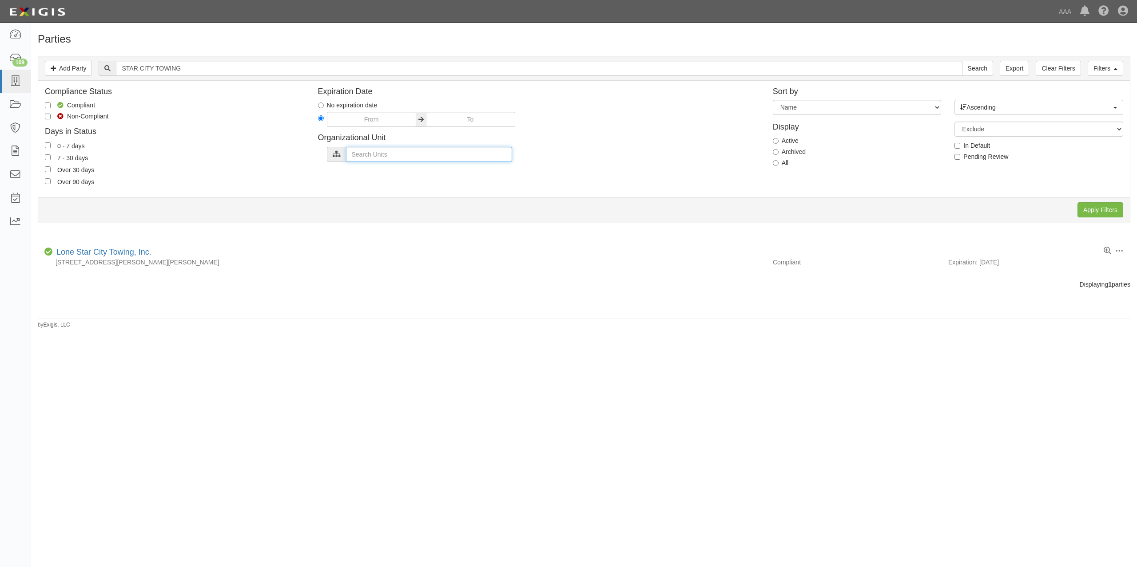
click at [441, 154] on input "text" at bounding box center [429, 154] width 166 height 15
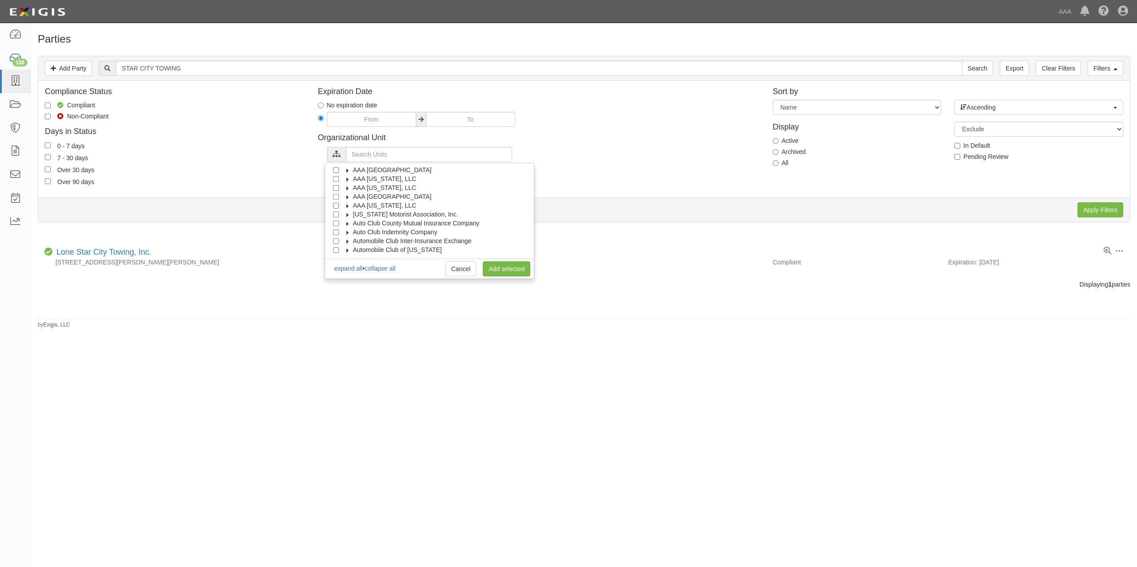
click at [334, 256] on input "Automobile Club of Southern California" at bounding box center [336, 259] width 6 height 6
checkbox input "true"
click link "Add selected"
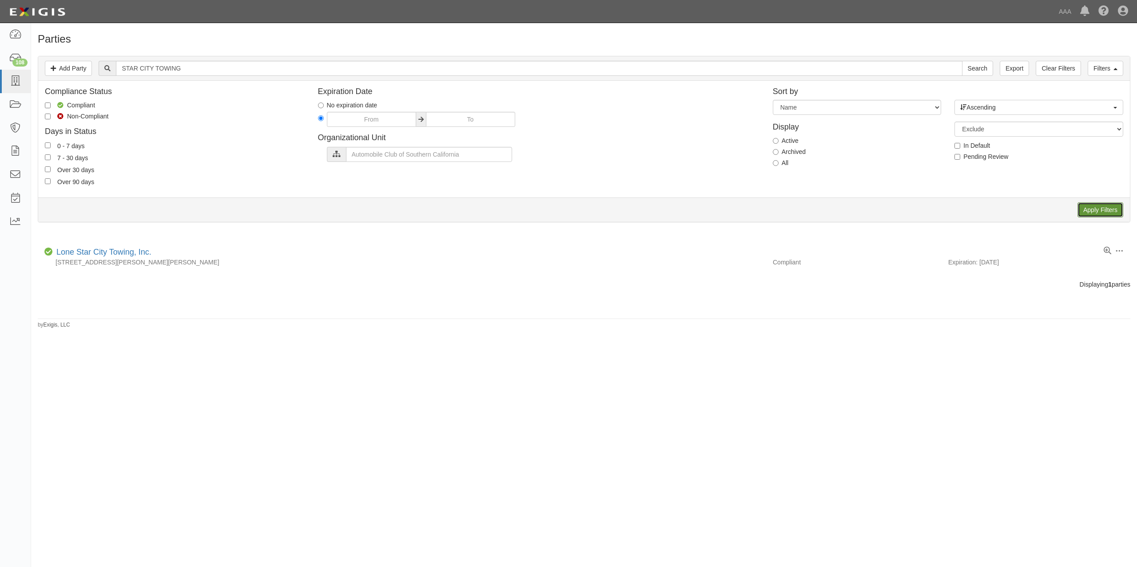
click input "Apply Filters"
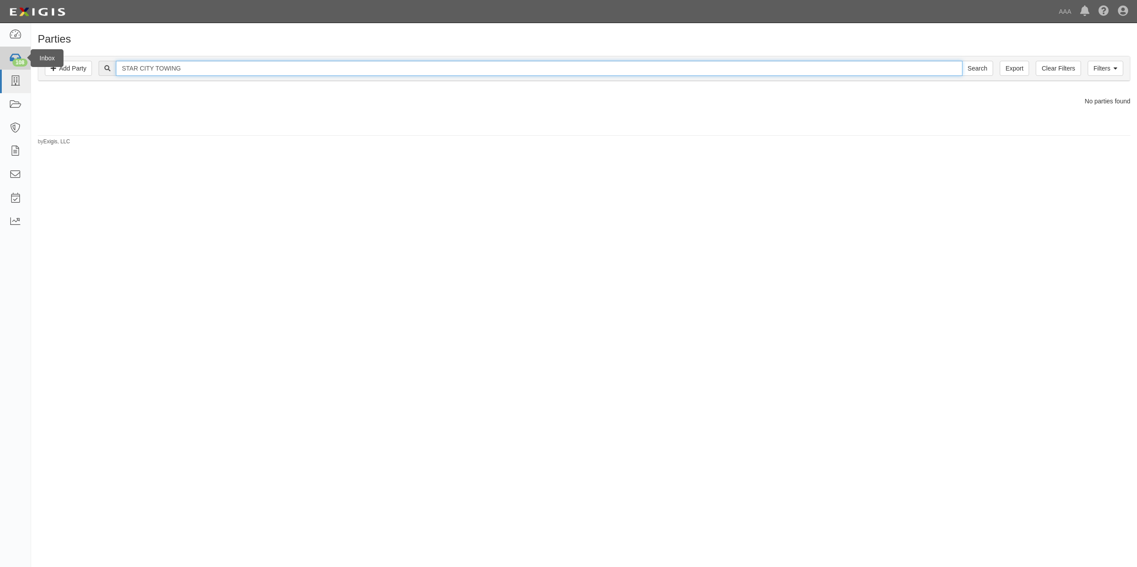
drag, startPoint x: 219, startPoint y: 67, endPoint x: 25, endPoint y: 58, distance: 193.8
click at [25, 58] on body "Toggle navigation Dashboard 108 Inbox Parties Agreements Coverages Documents Me…" at bounding box center [568, 268] width 1137 height 537
type input "STARCITY TOWING"
click at [962, 61] on input "Search" at bounding box center [977, 68] width 31 height 15
click at [180, 63] on input "STARCITY TOWING" at bounding box center [539, 68] width 846 height 15
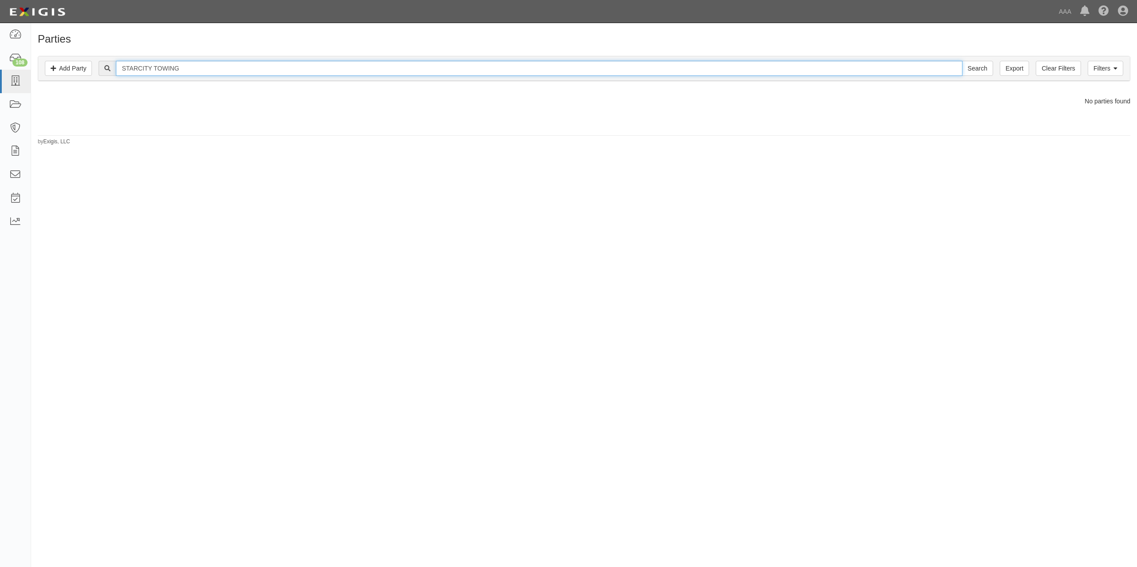
drag, startPoint x: 222, startPoint y: 67, endPoint x: 122, endPoint y: 69, distance: 100.8
click at [122, 69] on input "STARCITY TOWING" at bounding box center [539, 68] width 846 height 15
type input "160639"
click at [962, 61] on input "Search" at bounding box center [977, 68] width 31 height 15
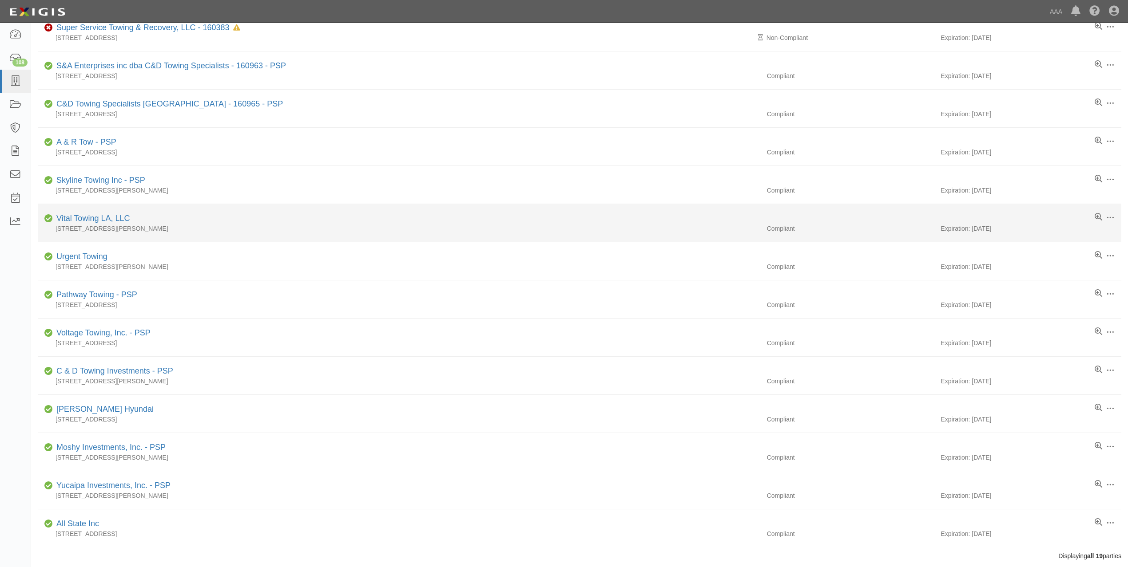
scroll to position [311, 0]
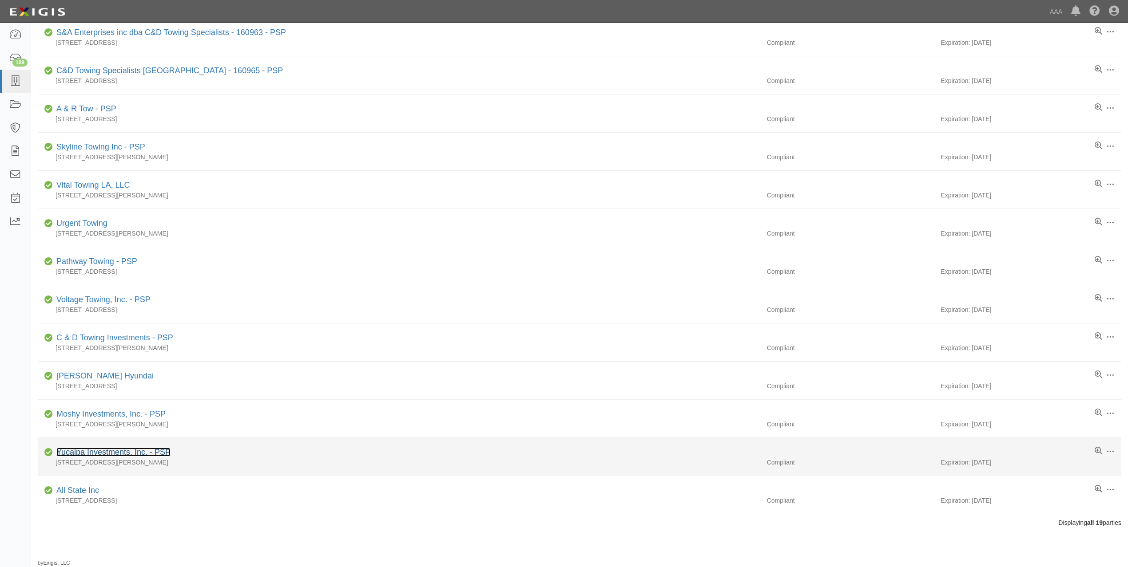
click at [138, 455] on link "Yucaipa Investments, Inc. - PSP" at bounding box center [113, 452] width 114 height 9
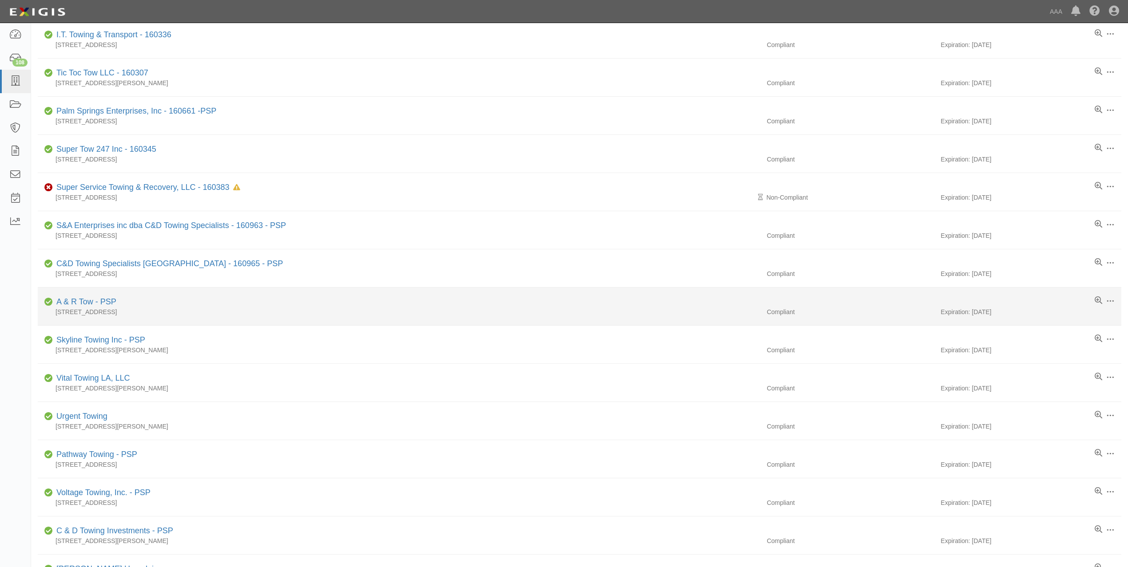
scroll to position [118, 0]
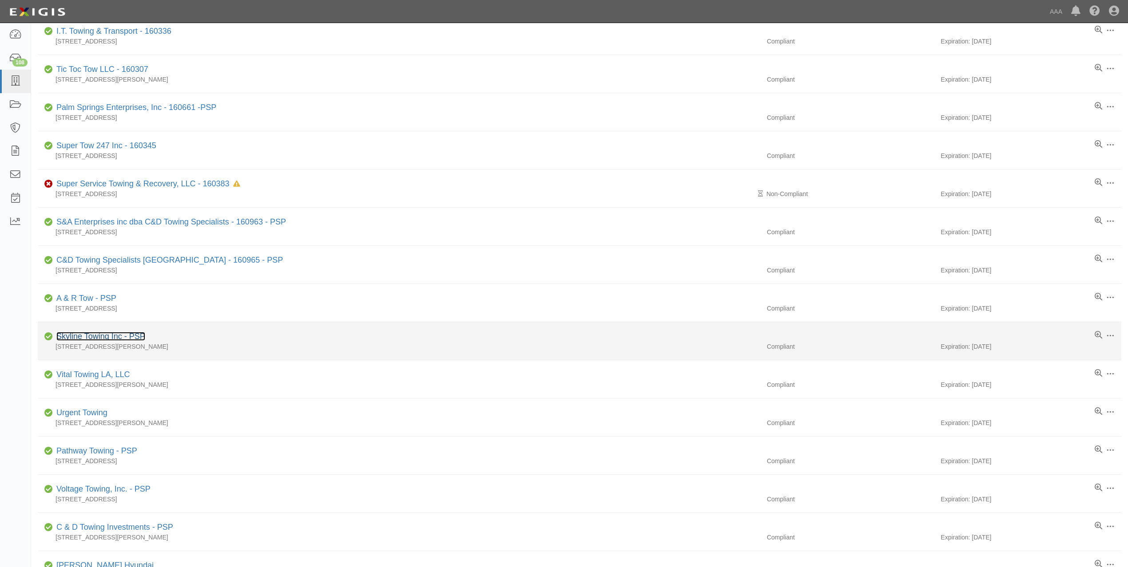
click at [115, 340] on link "Skyline Towing Inc - PSP" at bounding box center [100, 336] width 89 height 9
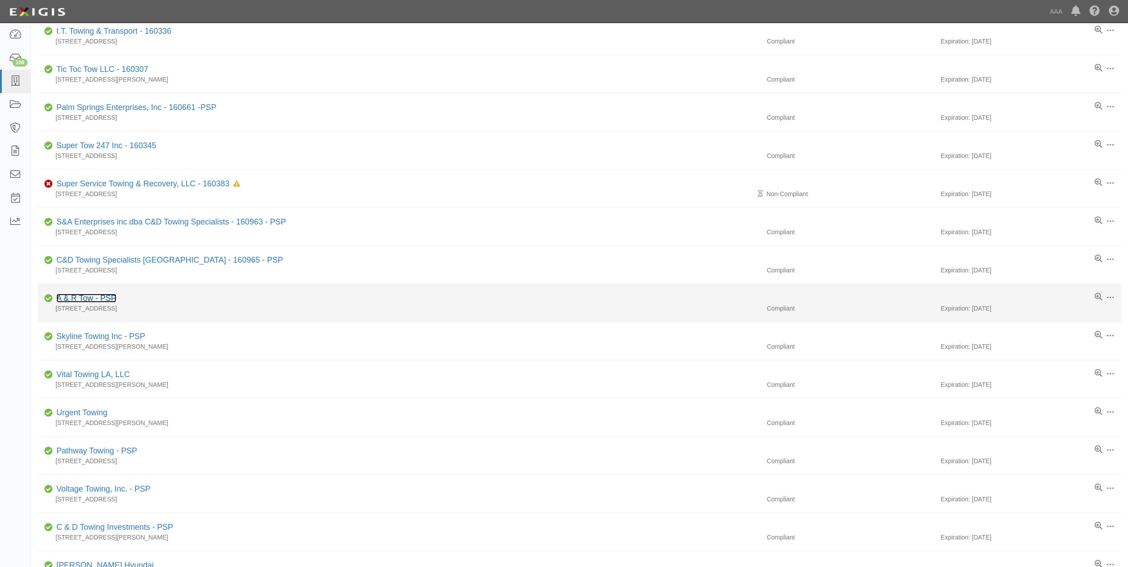
click at [99, 303] on link "A & R Tow - PSP" at bounding box center [86, 298] width 60 height 9
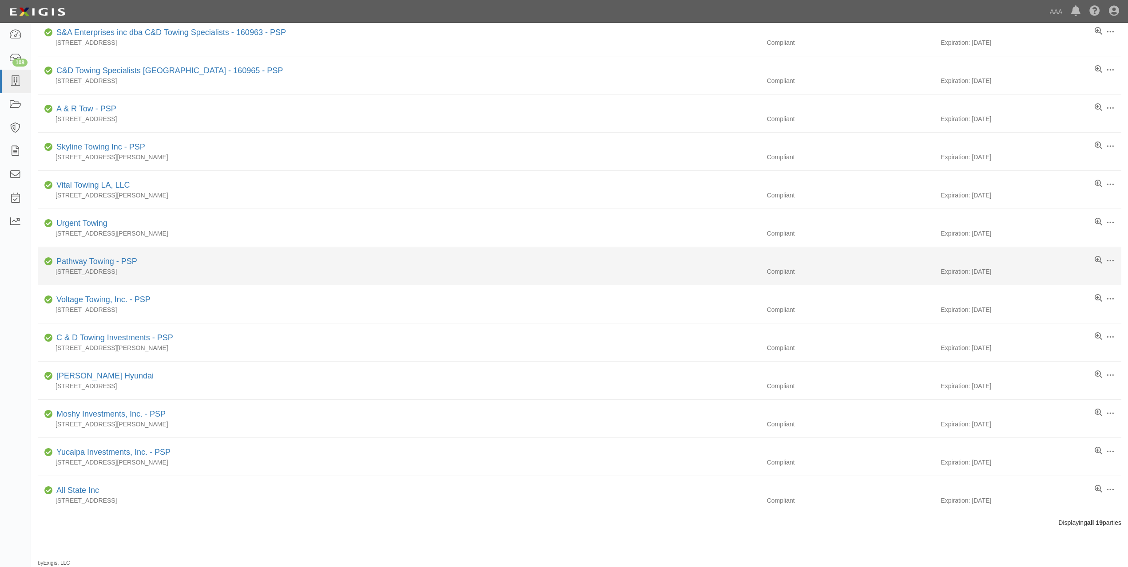
scroll to position [311, 0]
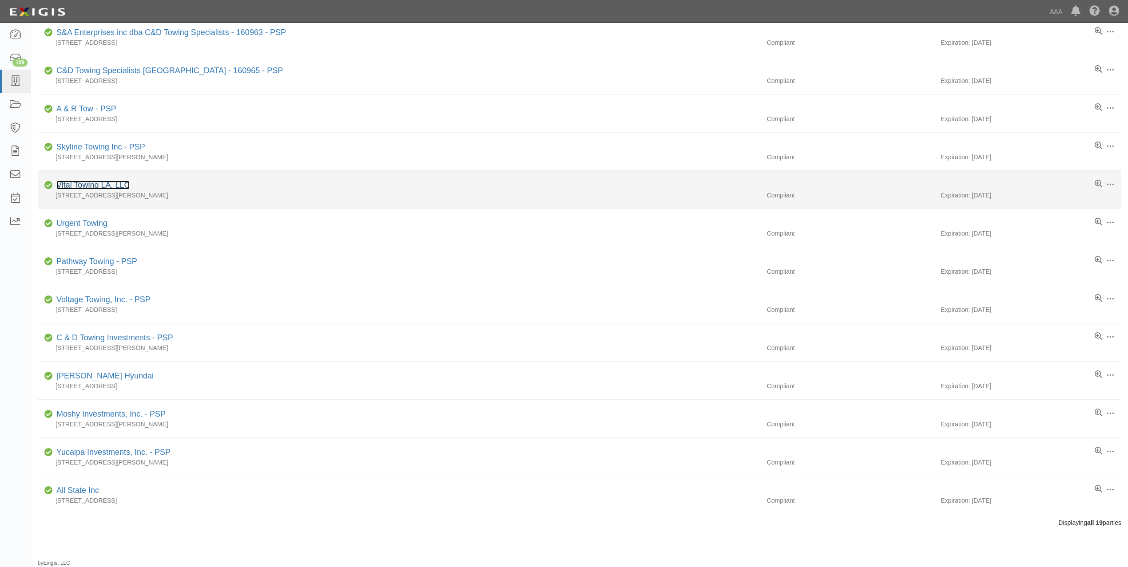
click at [97, 181] on link "Vital Towing LA, LLC" at bounding box center [92, 185] width 73 height 9
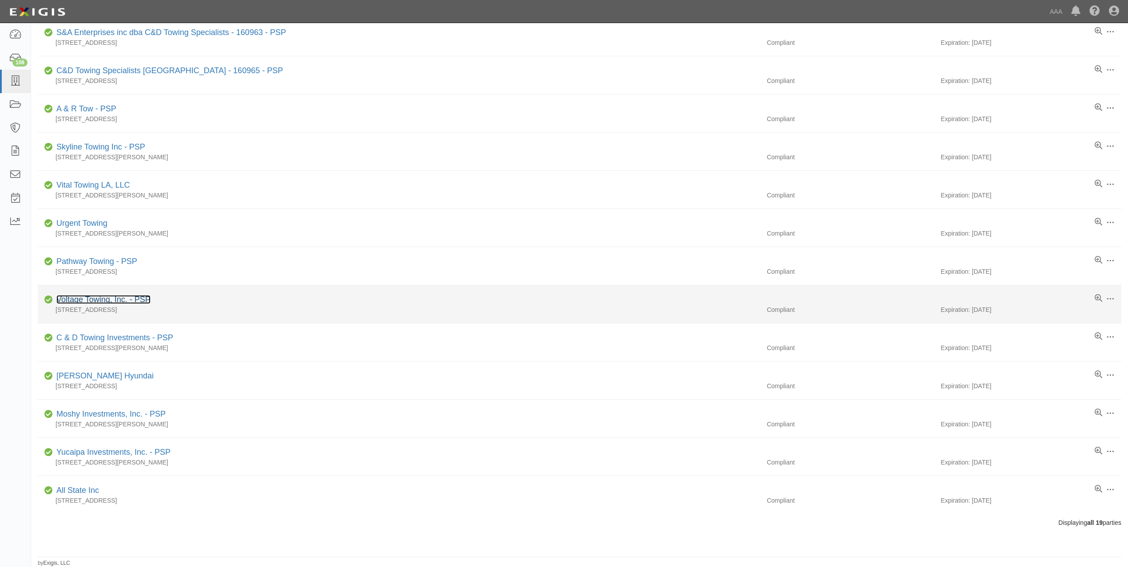
click at [137, 301] on link "Voltage Towing, Inc. - PSP" at bounding box center [103, 299] width 94 height 9
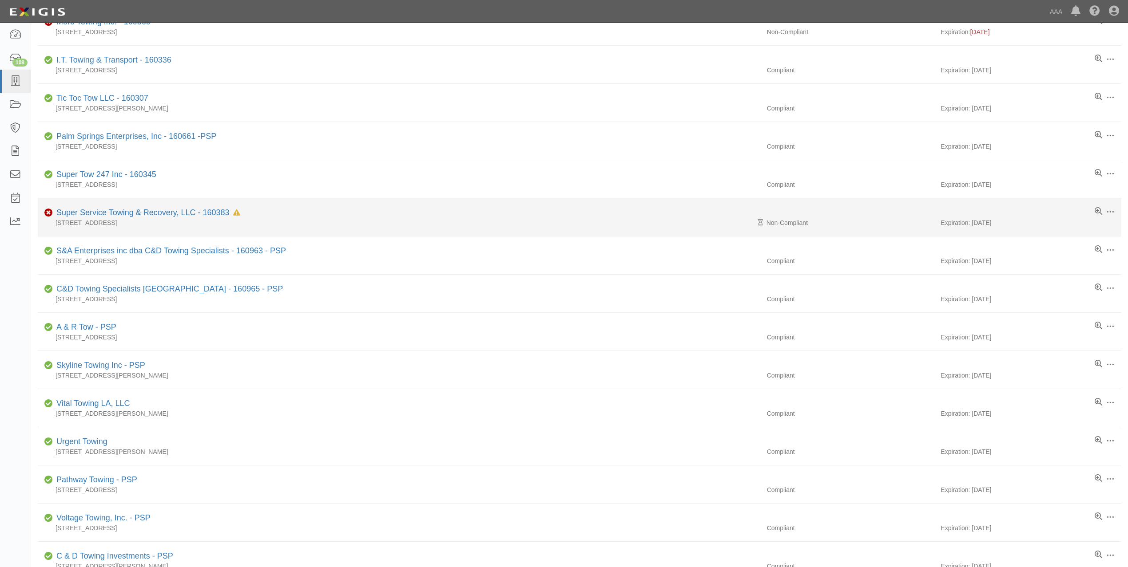
scroll to position [0, 0]
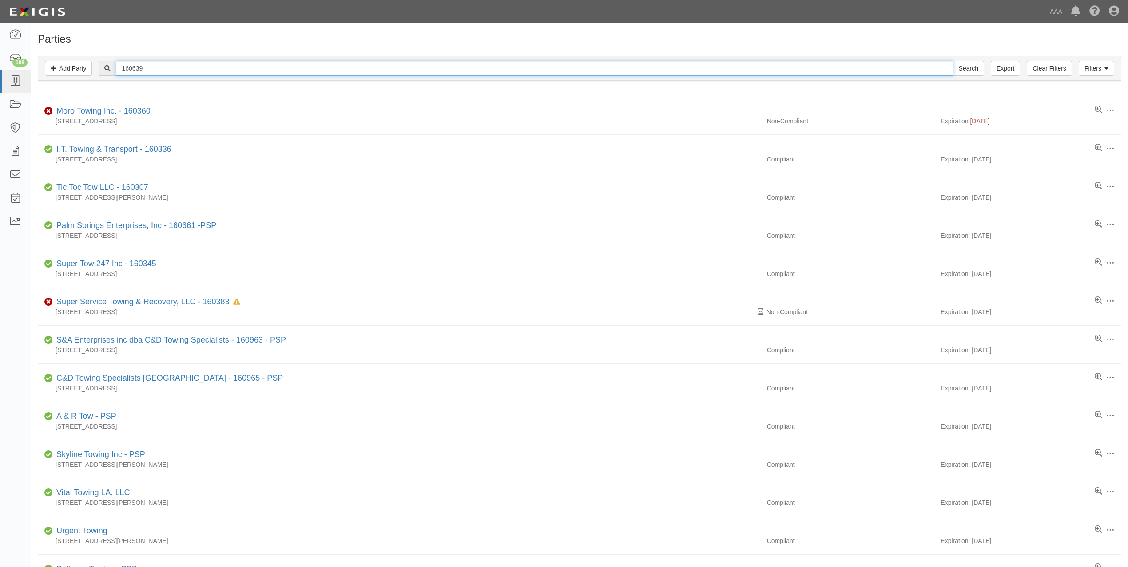
click at [179, 66] on input "160639" at bounding box center [534, 68] width 837 height 15
paste input "- STAR CITY TOWING"
type input "160639 - STAR CITY TOWING"
click at [953, 61] on input "Search" at bounding box center [968, 68] width 31 height 15
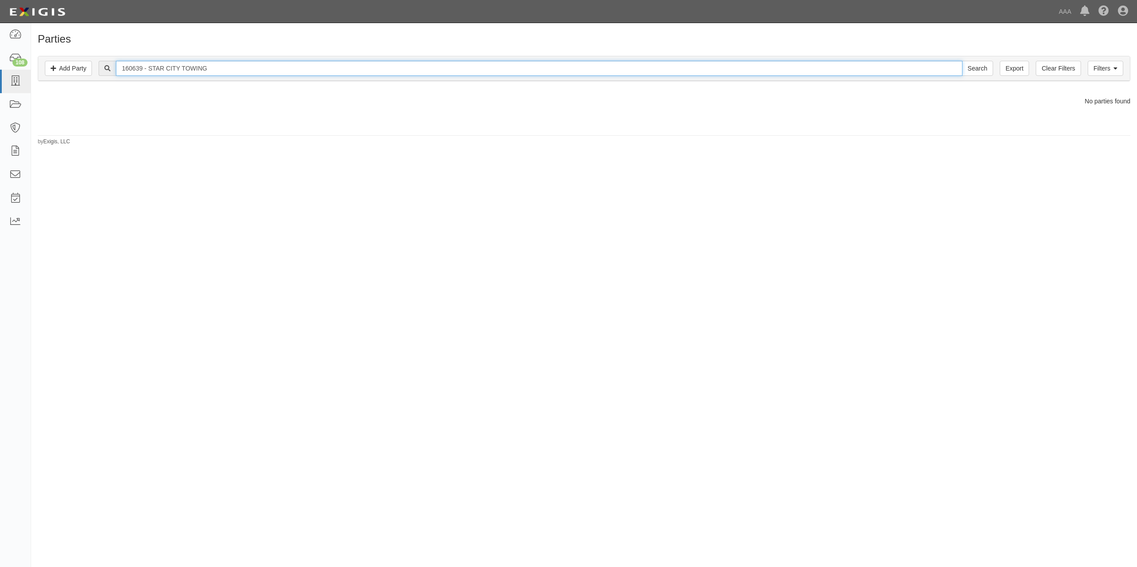
click at [145, 70] on input "160639 - STAR CITY TOWING" at bounding box center [539, 68] width 846 height 15
type input "160639 STAR CITY TOWING"
click at [962, 61] on input "Search" at bounding box center [977, 68] width 31 height 15
drag, startPoint x: 297, startPoint y: 63, endPoint x: 147, endPoint y: 70, distance: 150.2
click at [147, 70] on input "160639 STAR CITY TOWING" at bounding box center [539, 68] width 846 height 15
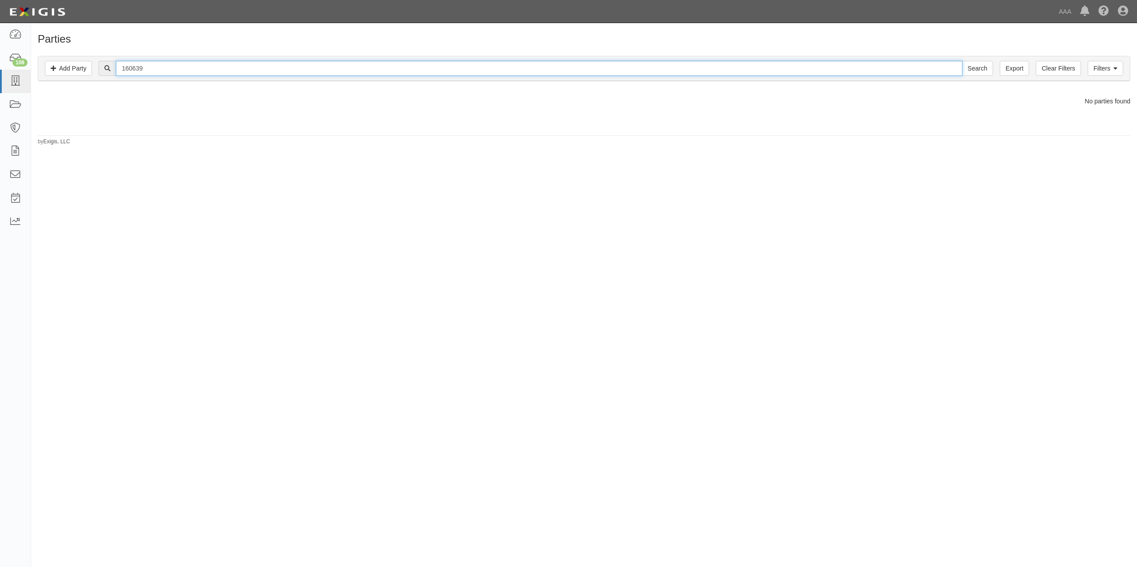
type input "160639"
click at [962, 61] on input "Search" at bounding box center [977, 68] width 31 height 15
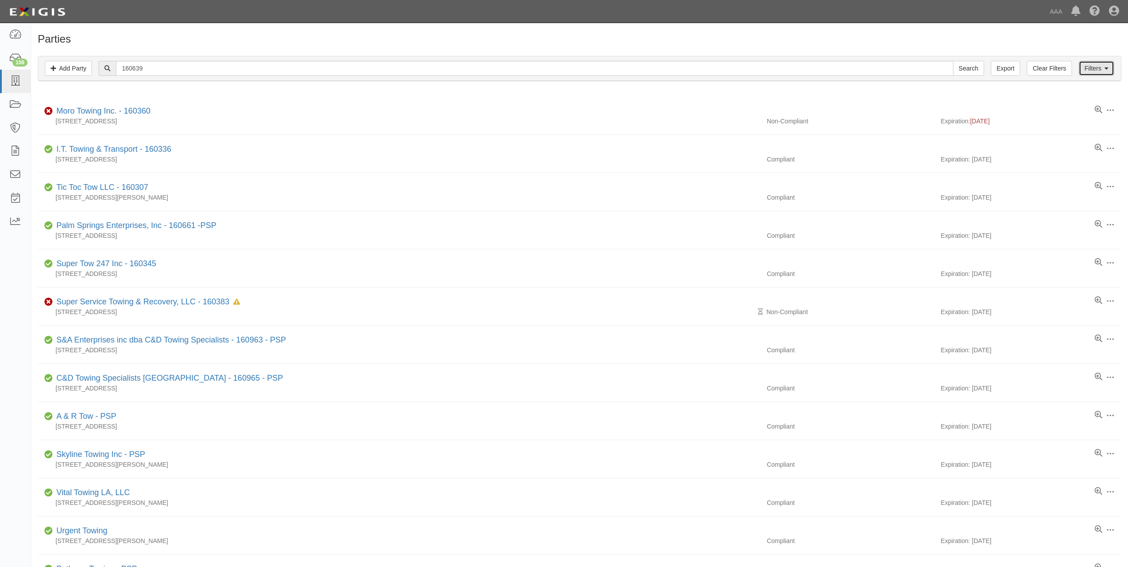
click icon
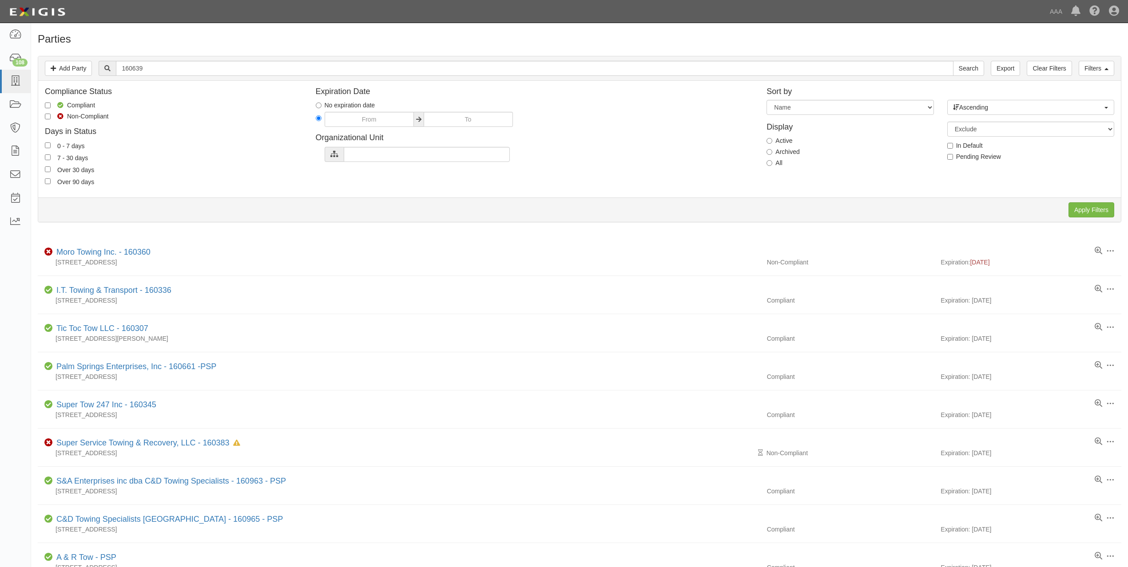
click label "Archived"
click input "Archived"
radio input "true"
click input "Apply Filters"
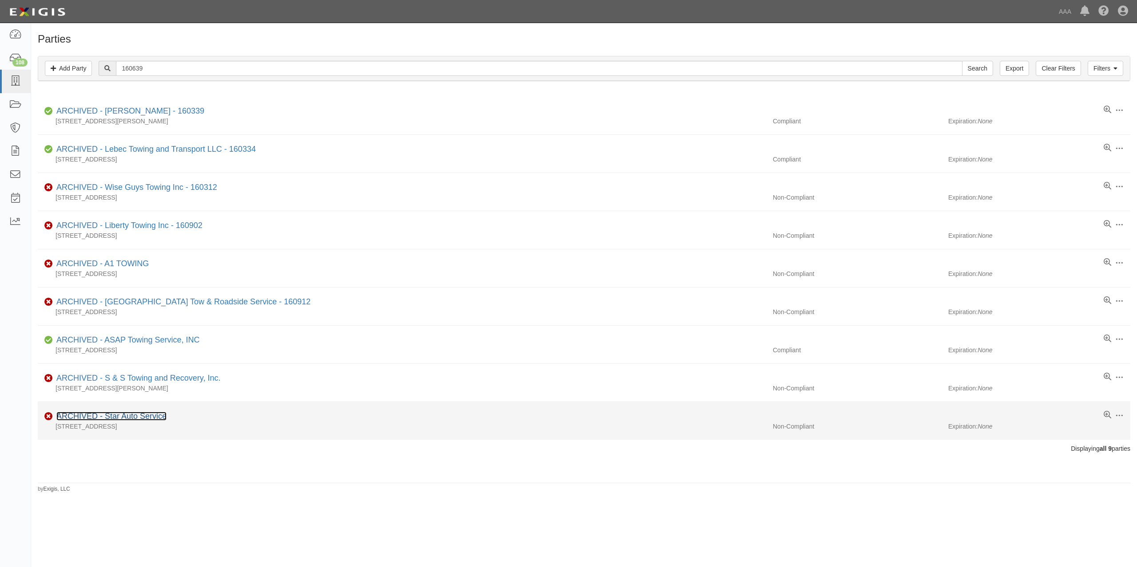
click at [156, 420] on link "ARCHIVED - Star Auto Service" at bounding box center [111, 416] width 110 height 9
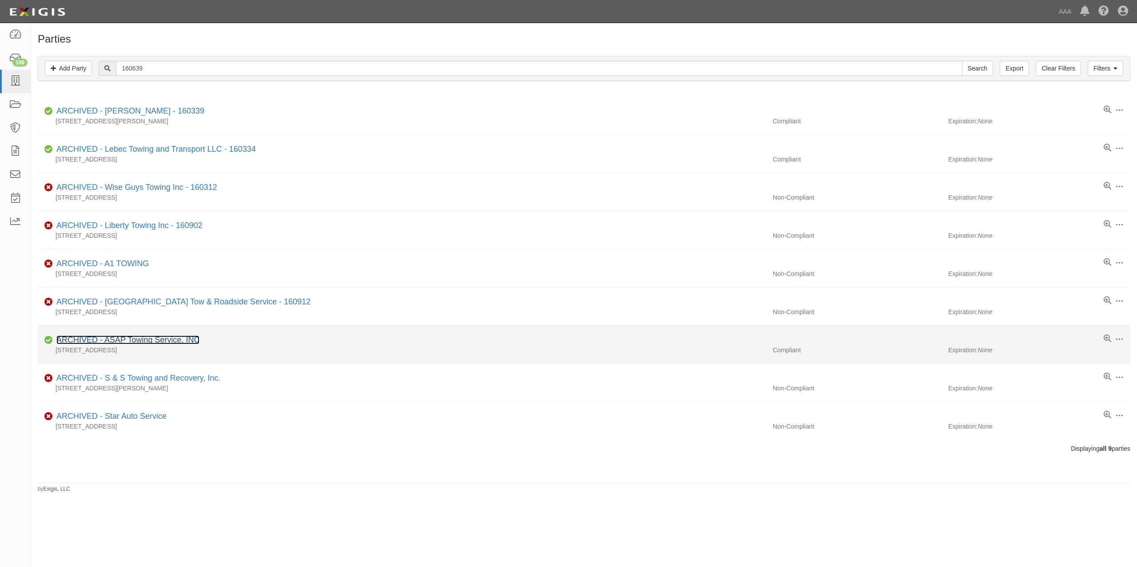
click at [123, 345] on link "ARCHIVED - ASAP Towing Service, INC" at bounding box center [127, 340] width 143 height 9
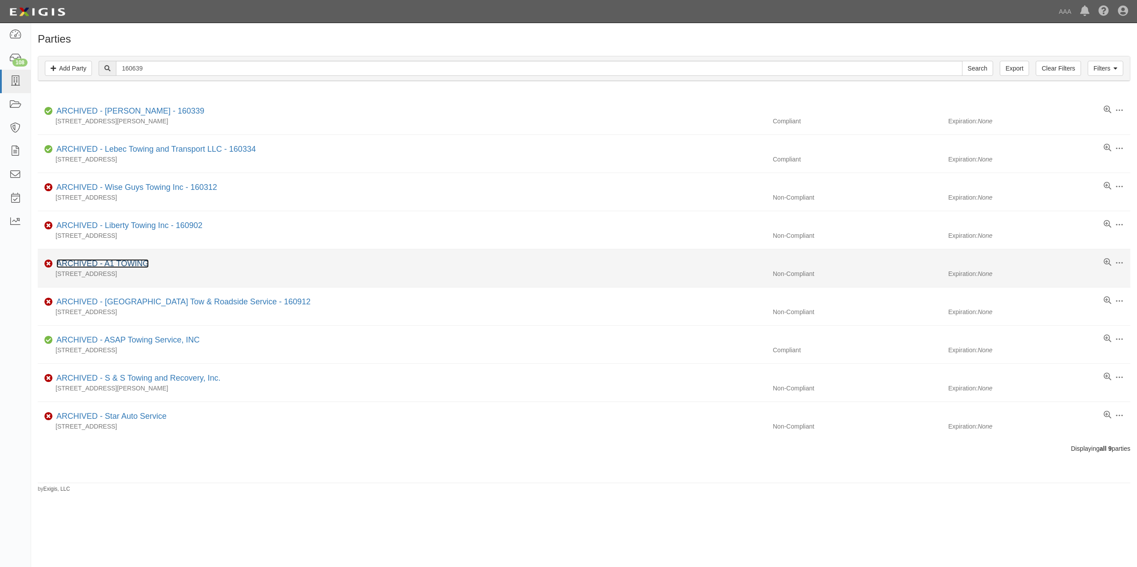
click at [128, 261] on link "ARCHIVED - A1 TOWING" at bounding box center [102, 263] width 92 height 9
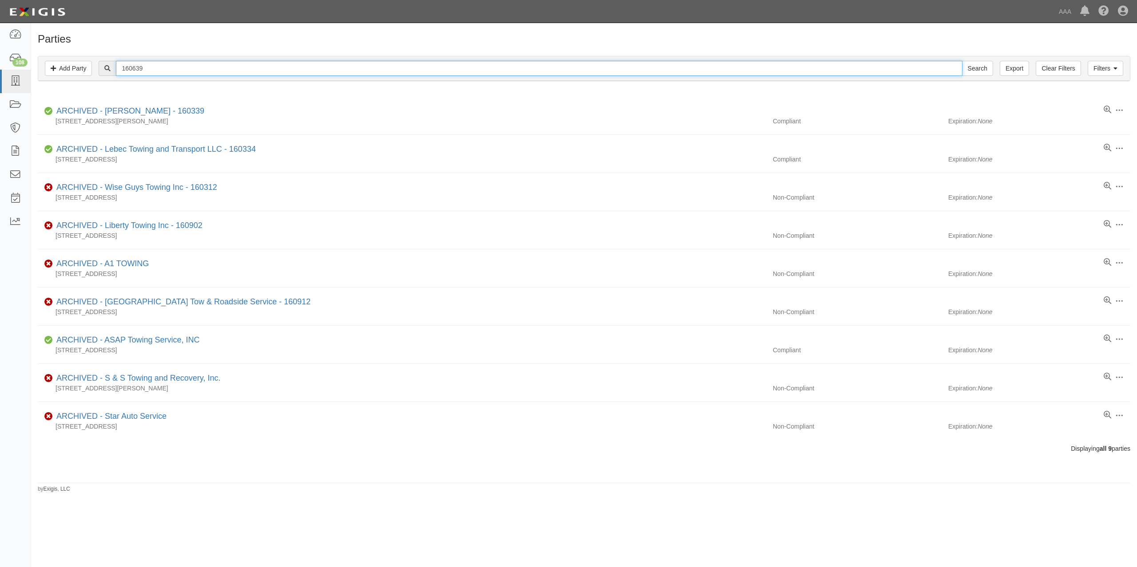
click at [143, 68] on input "160639" at bounding box center [539, 68] width 846 height 15
drag, startPoint x: 132, startPoint y: 69, endPoint x: 94, endPoint y: 68, distance: 37.7
click at [94, 68] on div "160639 Search" at bounding box center [584, 68] width 1078 height 15
type input "cae639"
click at [962, 61] on input "Search" at bounding box center [977, 68] width 31 height 15
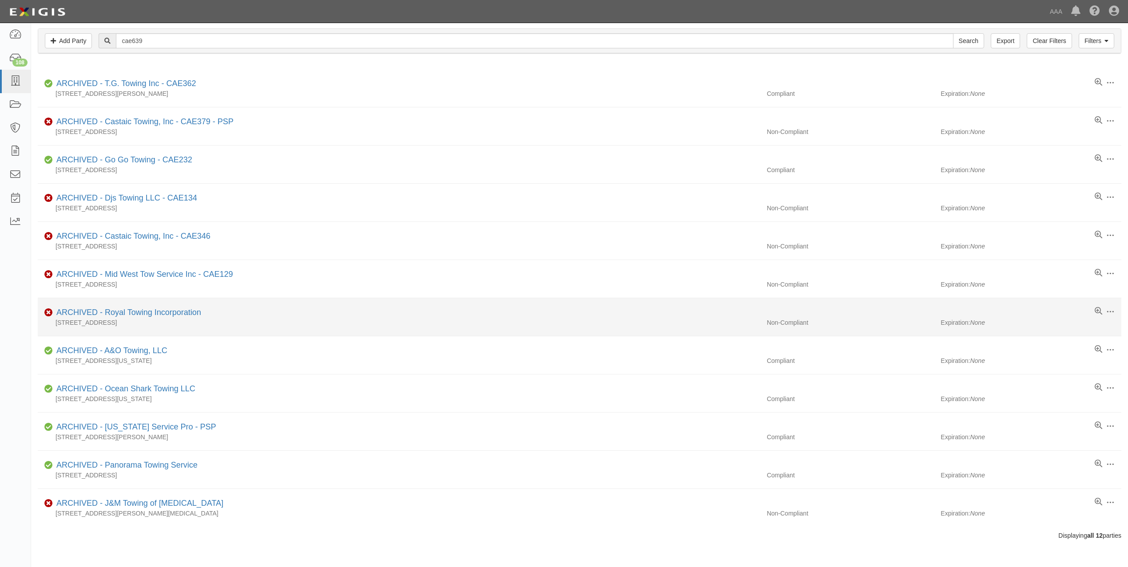
scroll to position [43, 0]
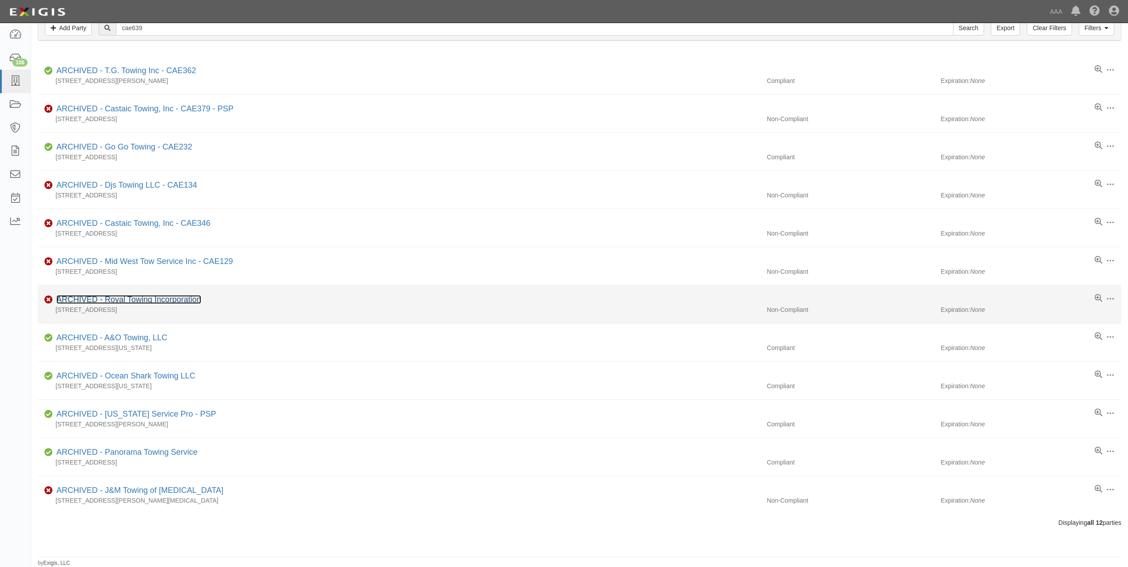
click at [183, 297] on link "ARCHIVED - Royal Towing Incorporation" at bounding box center [128, 299] width 145 height 9
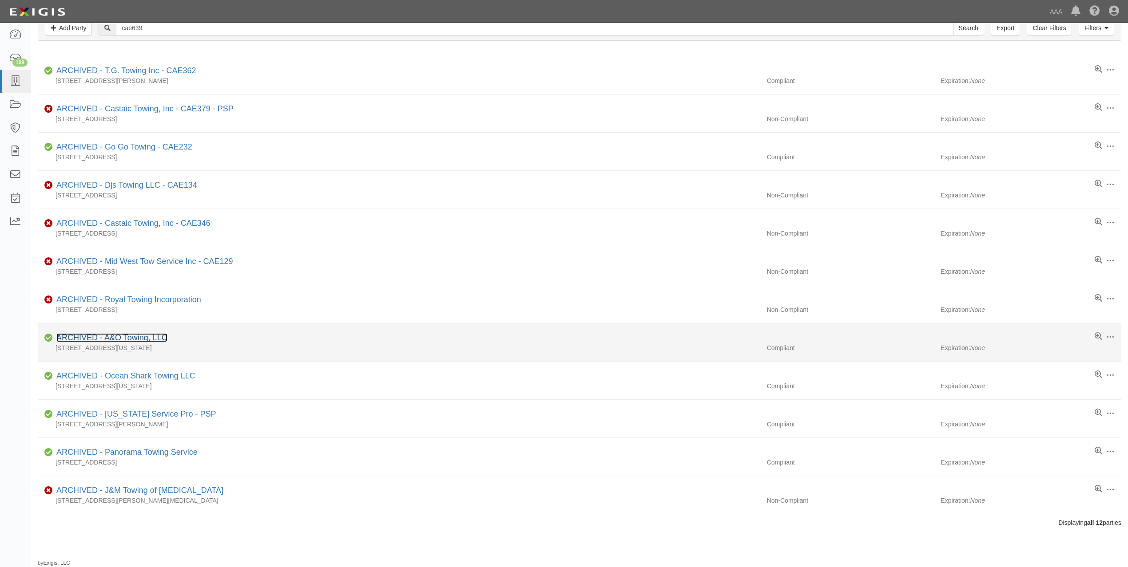
click at [145, 341] on link "ARCHIVED - A&O Towing, LLC" at bounding box center [111, 337] width 111 height 9
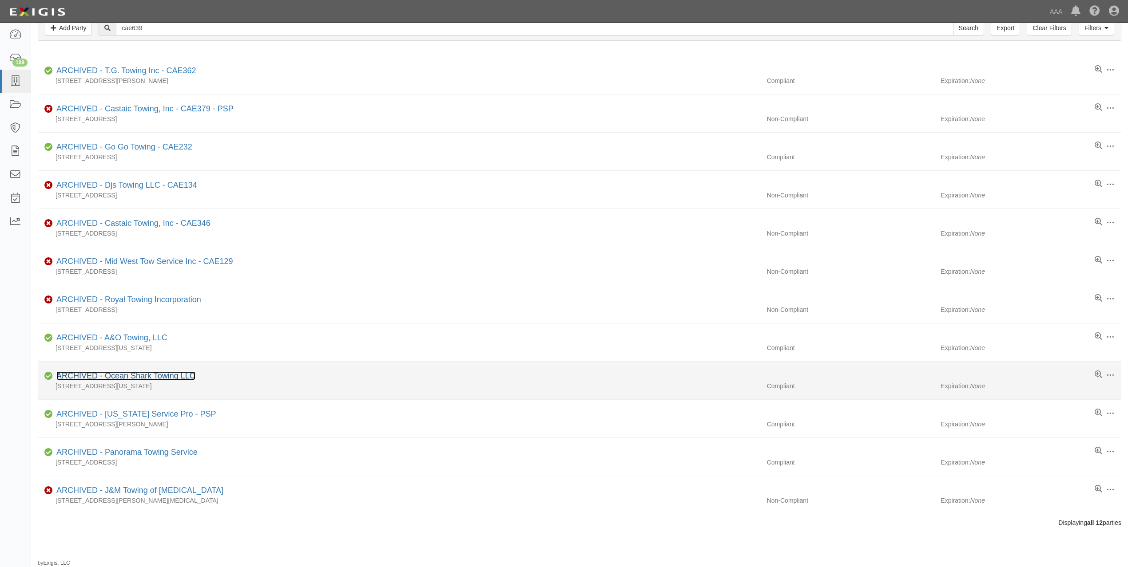
click at [146, 376] on link "ARCHIVED - Ocean Shark Towing LLC" at bounding box center [125, 376] width 139 height 9
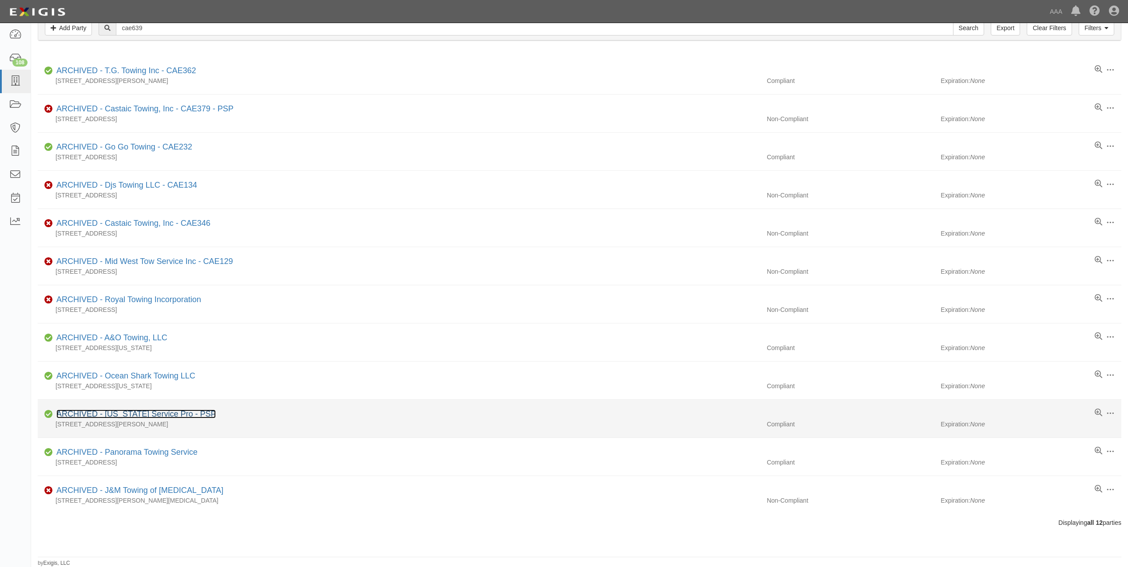
click at [176, 414] on link "ARCHIVED - California Service Pro - PSP" at bounding box center [135, 414] width 159 height 9
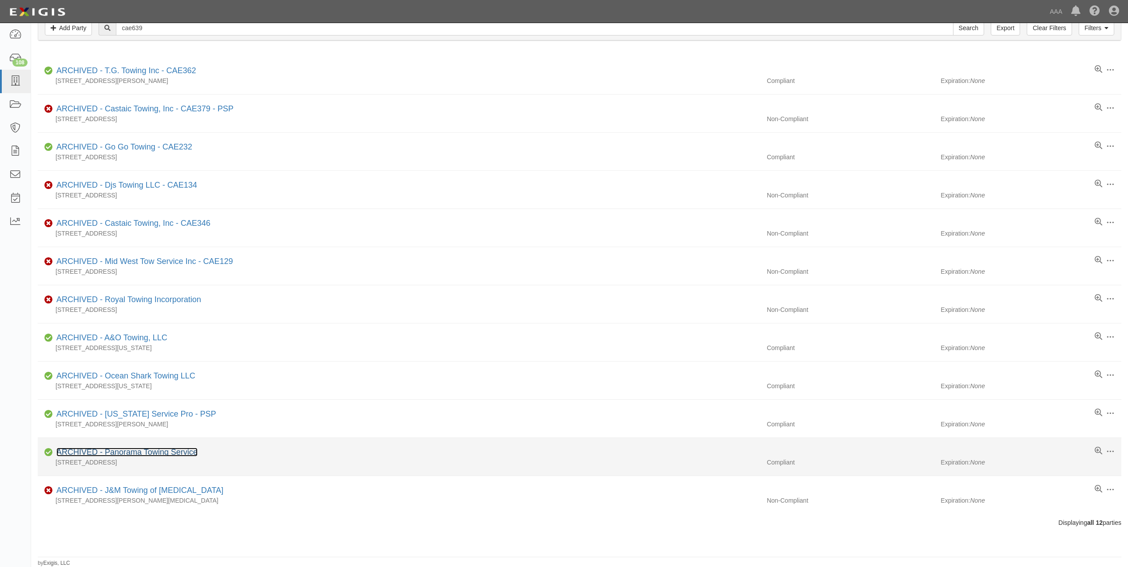
click at [185, 448] on link "ARCHIVED - Panorama Towing Service" at bounding box center [126, 452] width 141 height 9
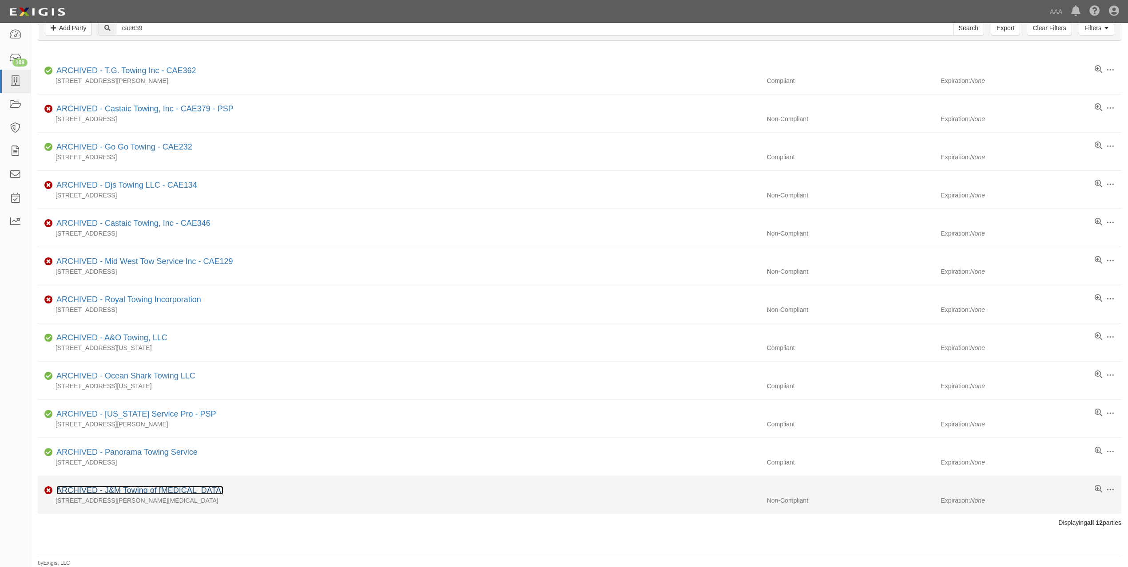
click at [171, 487] on link "ARCHIVED - J&M Towing of Norco" at bounding box center [139, 490] width 167 height 9
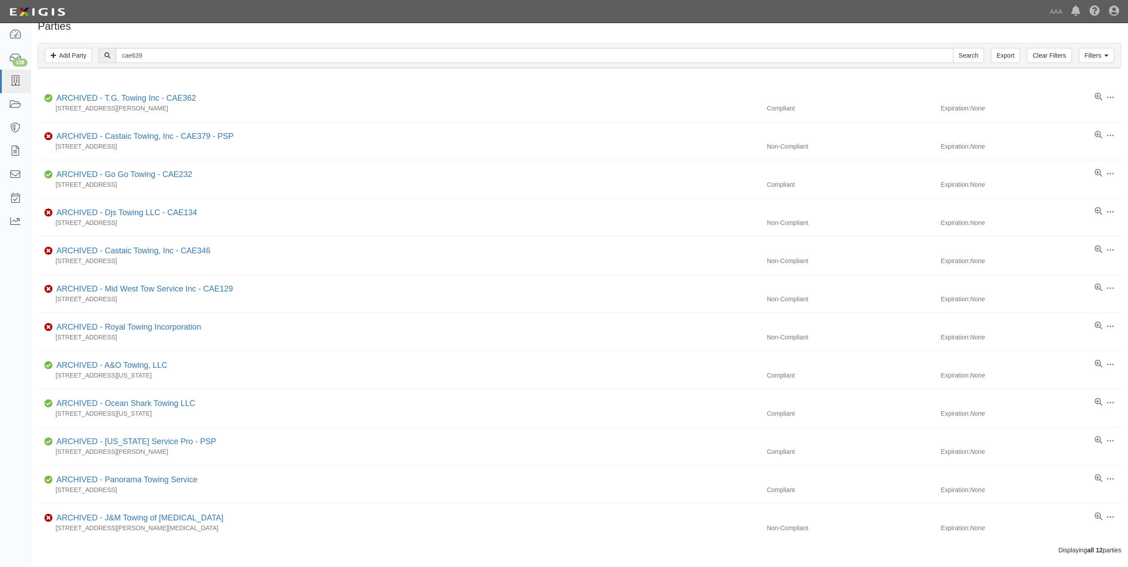
scroll to position [0, 0]
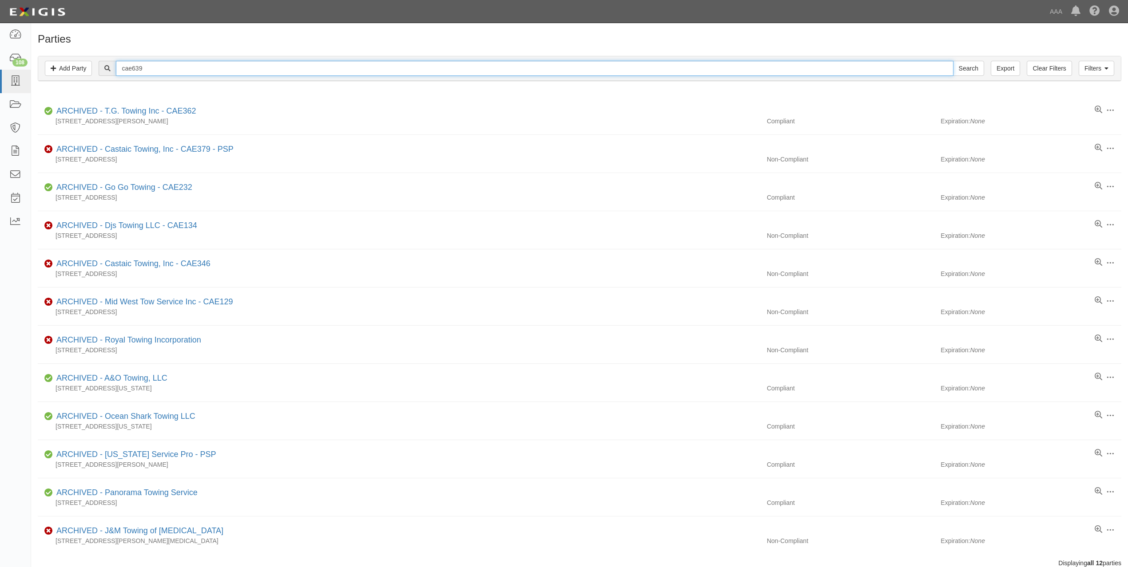
click at [161, 67] on input "cae639" at bounding box center [534, 68] width 837 height 15
click at [156, 67] on input "cae639" at bounding box center [534, 68] width 837 height 15
click at [175, 68] on input "cae639" at bounding box center [534, 68] width 837 height 15
click at [174, 68] on input "cae639" at bounding box center [534, 68] width 837 height 15
paste input "EAGLE ROCK CLUB SERVICE"
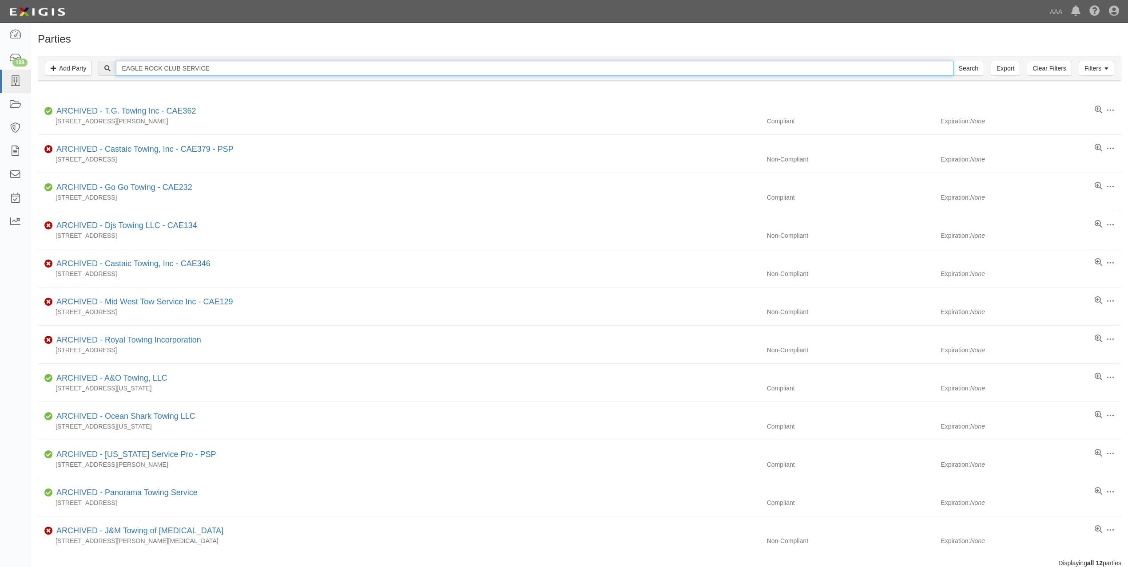
type input "EAGLE ROCK CLUB SERVICE"
click at [953, 61] on input "Search" at bounding box center [968, 68] width 31 height 15
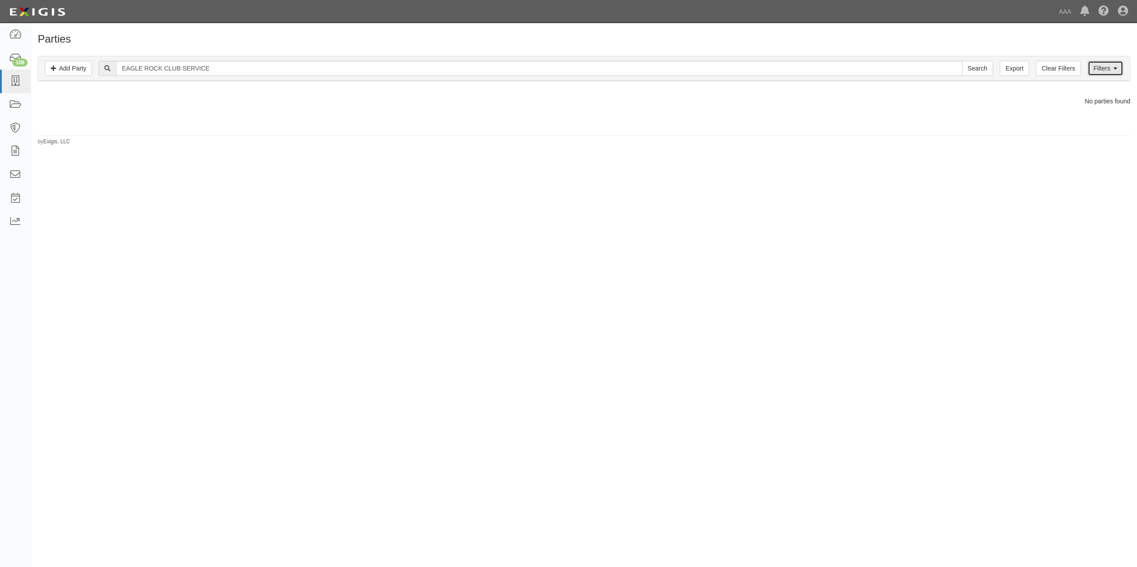
click at [1115, 71] on icon at bounding box center [1115, 69] width 4 height 6
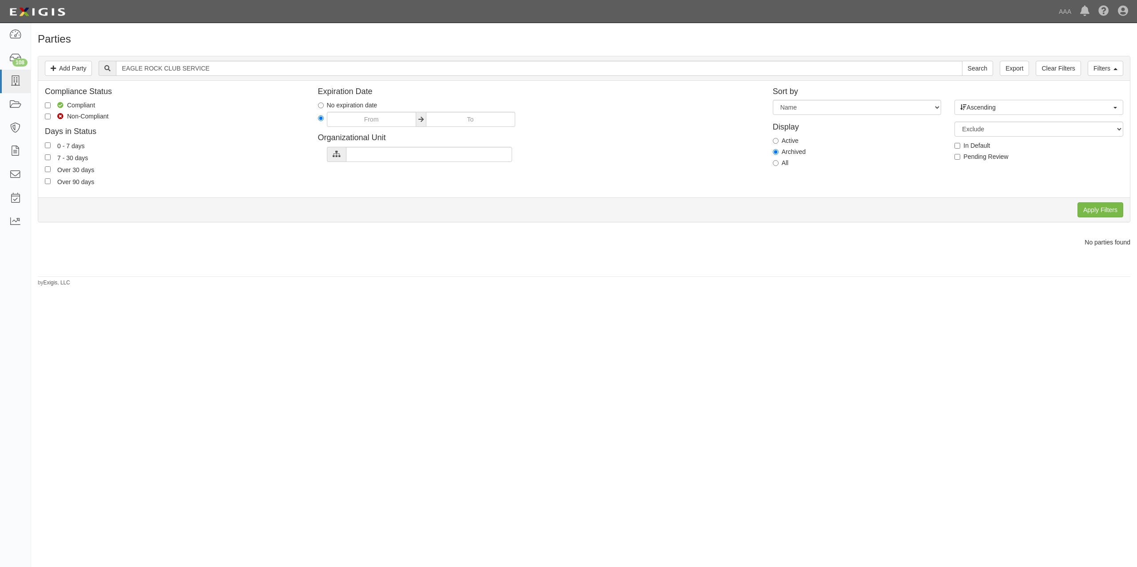
click at [789, 143] on label "Active" at bounding box center [785, 140] width 26 height 9
click at [778, 143] on input "Active" at bounding box center [775, 141] width 6 height 6
radio input "true"
click at [783, 167] on label "All" at bounding box center [780, 162] width 16 height 9
click at [778, 166] on input "All" at bounding box center [775, 163] width 6 height 6
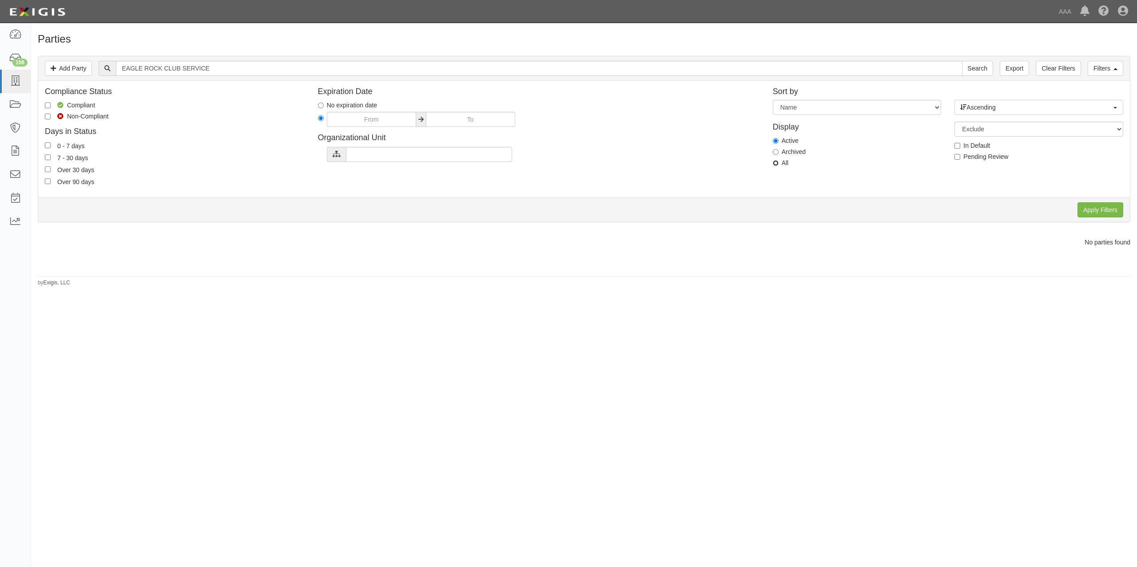
radio input "true"
click at [1089, 210] on input "Apply Filters" at bounding box center [1100, 209] width 46 height 15
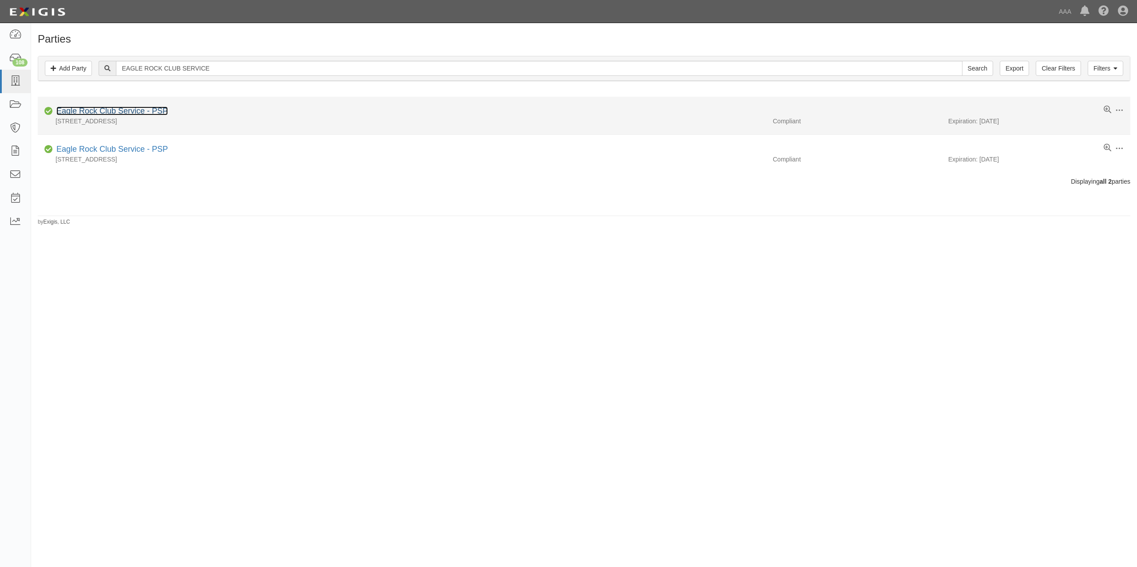
click at [136, 113] on link "Eagle Rock Club Service - PSP" at bounding box center [111, 111] width 111 height 9
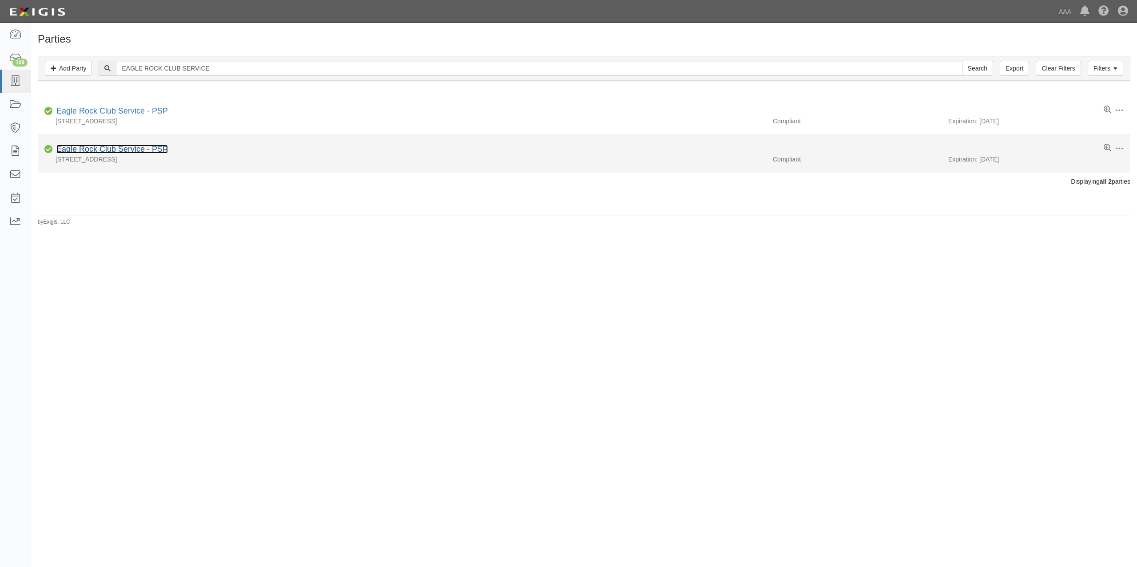
click at [134, 150] on link "Eagle Rock Club Service - PSP" at bounding box center [111, 149] width 111 height 9
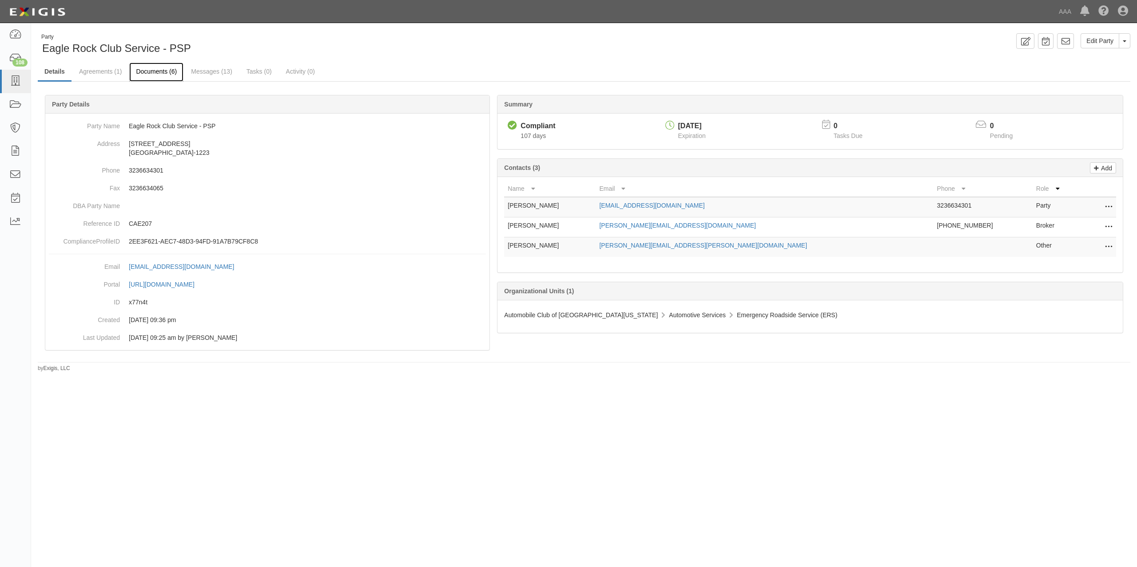
click at [157, 70] on link "Documents (6)" at bounding box center [156, 72] width 54 height 19
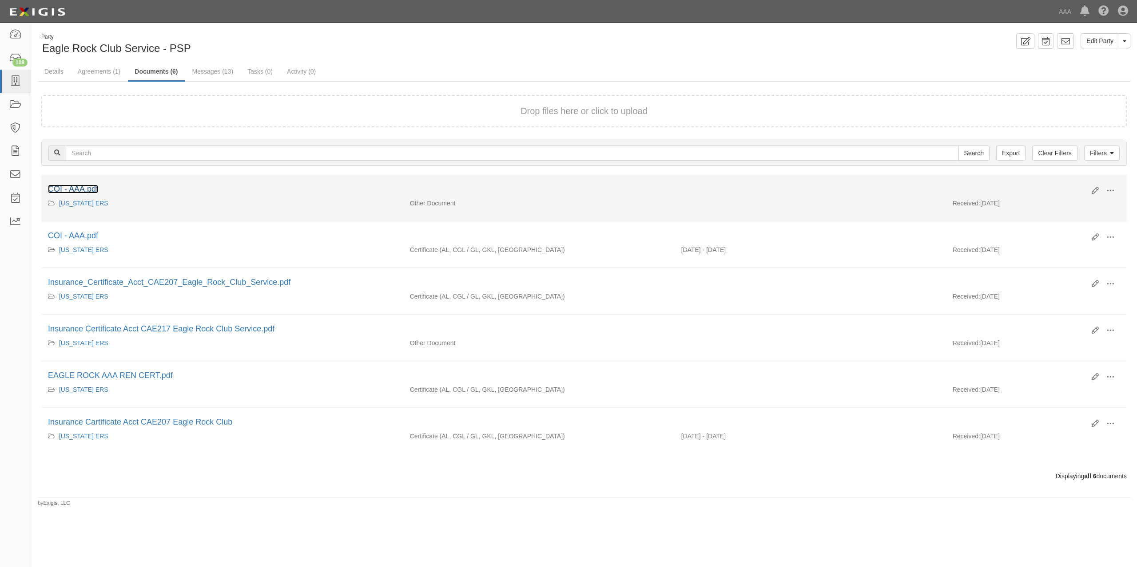
click at [90, 185] on link "COI - AAA.pdf" at bounding box center [73, 189] width 50 height 9
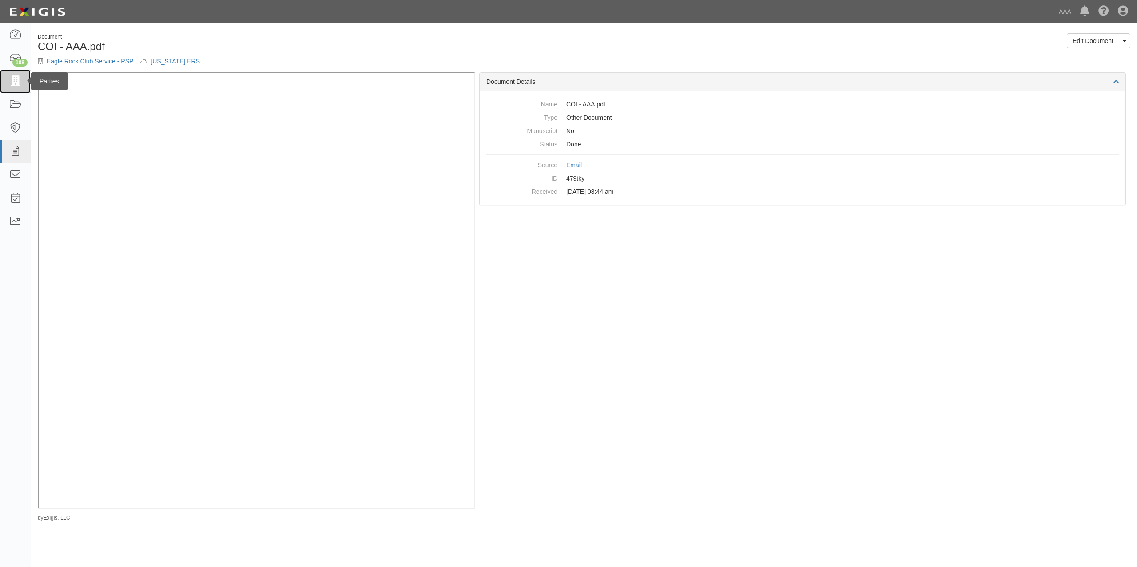
click at [20, 83] on icon at bounding box center [15, 81] width 12 height 10
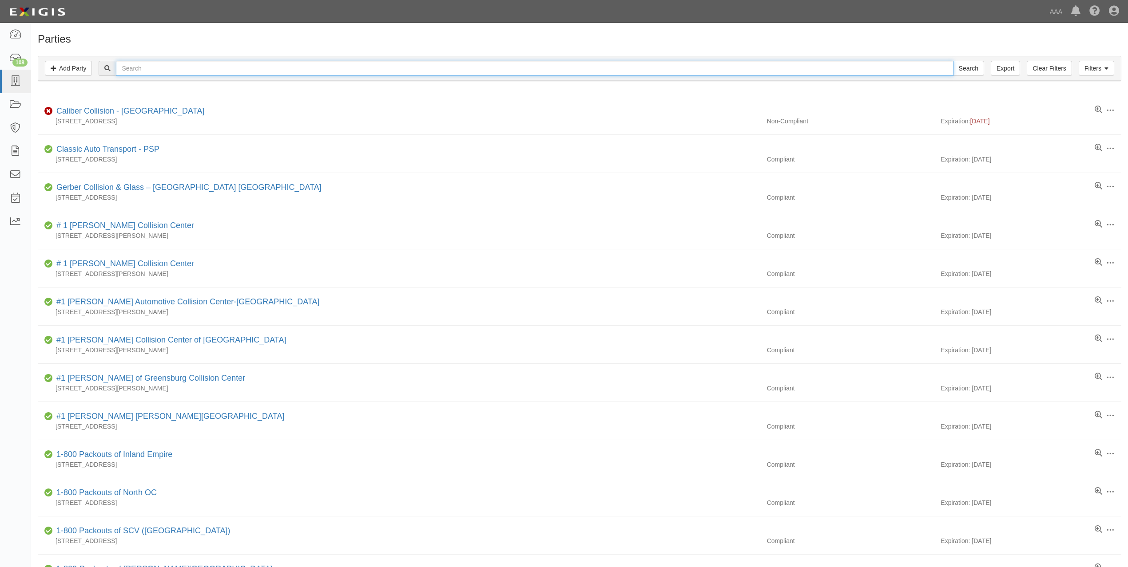
click at [263, 74] on input "text" at bounding box center [534, 68] width 837 height 15
paste input "ANTELOPE VALLEY TOWING, INC."
type input "ANTELOPE VALLEY TOWING, INC."
click at [953, 61] on input "Search" at bounding box center [968, 68] width 31 height 15
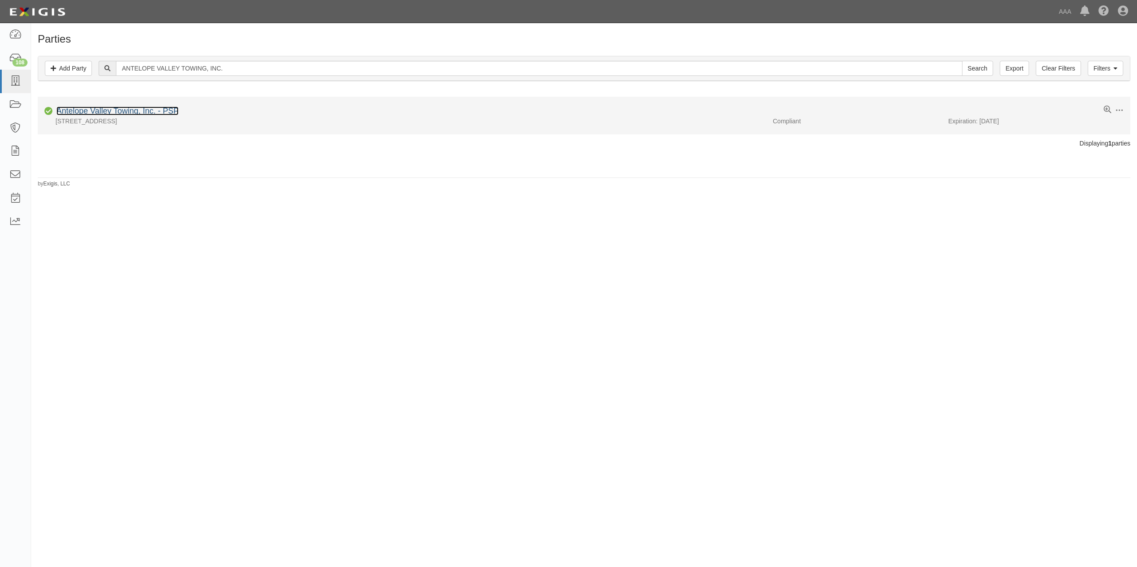
click at [160, 114] on link "Antelope Valley Towing, Inc. - PSP" at bounding box center [117, 111] width 122 height 9
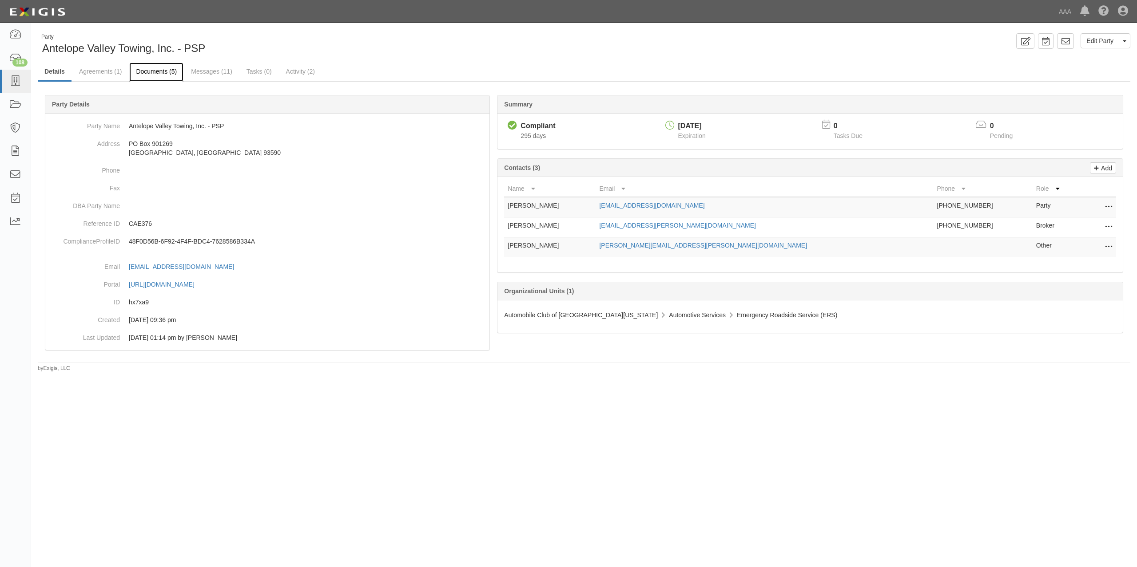
click at [150, 72] on link "Documents (5)" at bounding box center [156, 72] width 54 height 19
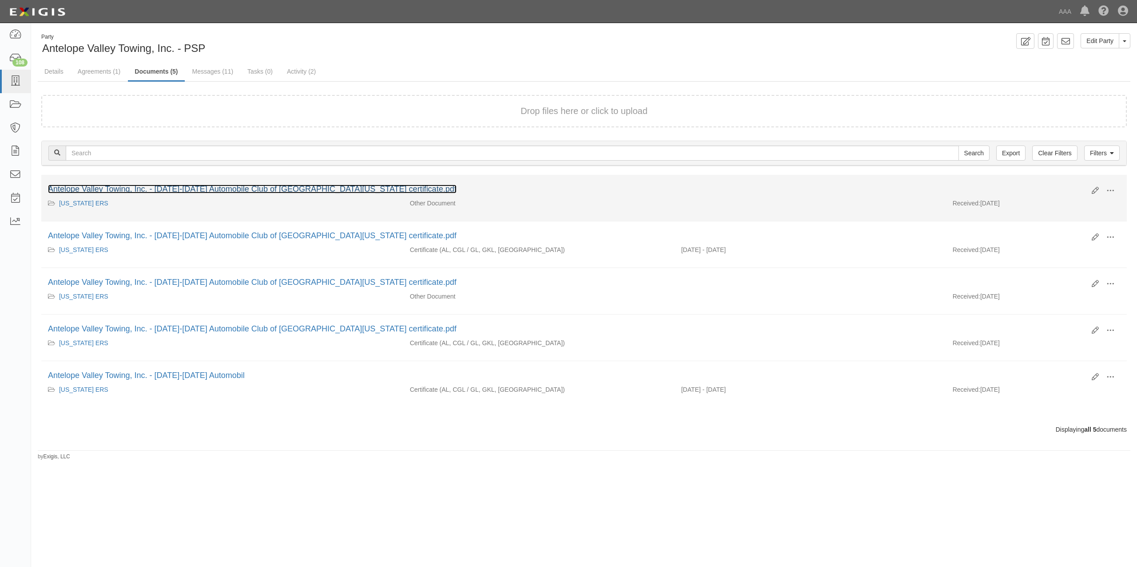
click at [328, 189] on link "Antelope Valley Towing, Inc. - [DATE]-[DATE] Automobile Club of [GEOGRAPHIC_DAT…" at bounding box center [252, 189] width 408 height 9
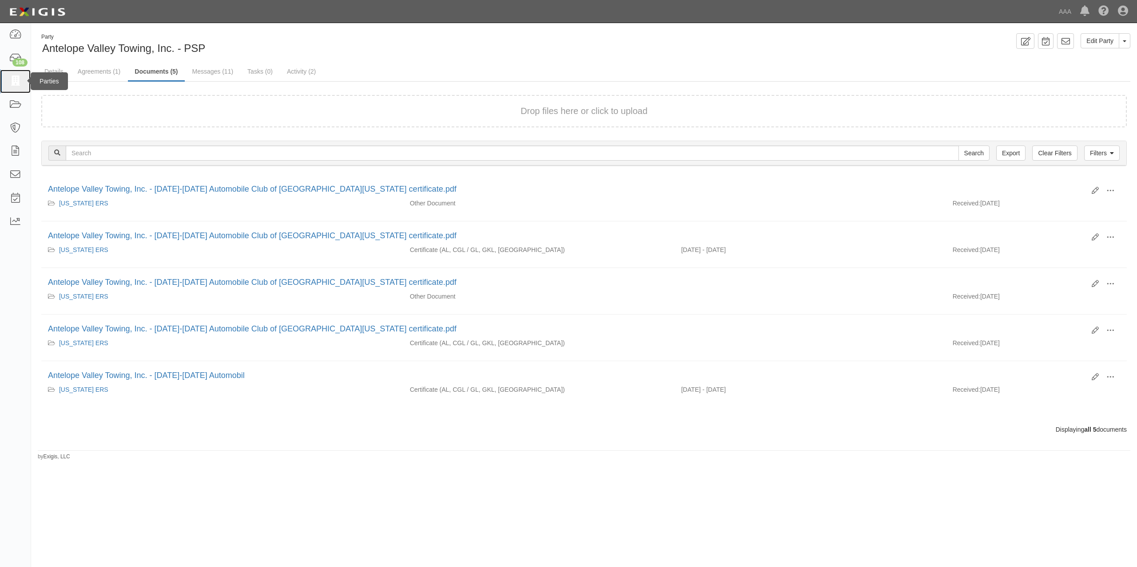
click at [17, 80] on icon at bounding box center [15, 81] width 12 height 10
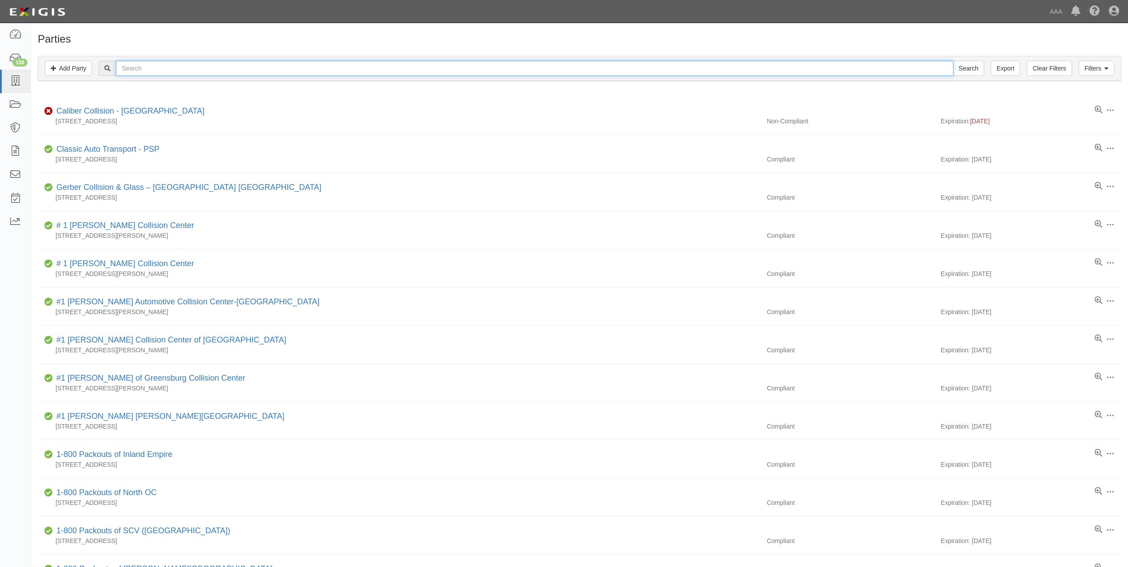
click at [377, 61] on input "text" at bounding box center [534, 68] width 837 height 15
click at [416, 68] on input "text" at bounding box center [534, 68] width 837 height 15
paste input "[PERSON_NAME]'S TOWING, INC."
type input "[PERSON_NAME]'S TOWING, INC."
click at [953, 61] on input "Search" at bounding box center [968, 68] width 31 height 15
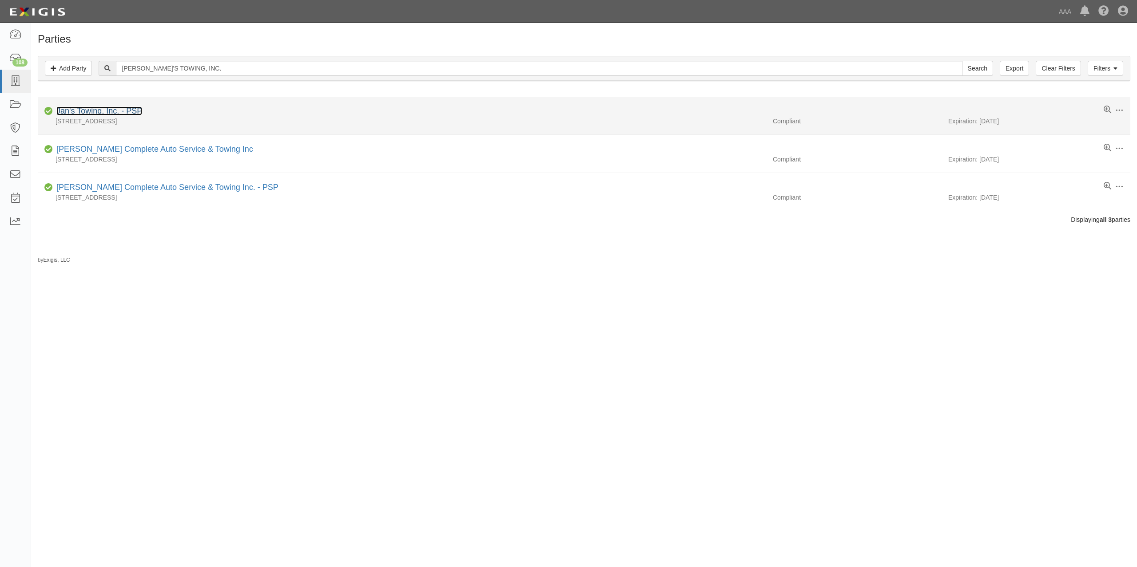
click at [110, 114] on link "Jan's Towing, Inc. - PSP" at bounding box center [99, 111] width 86 height 9
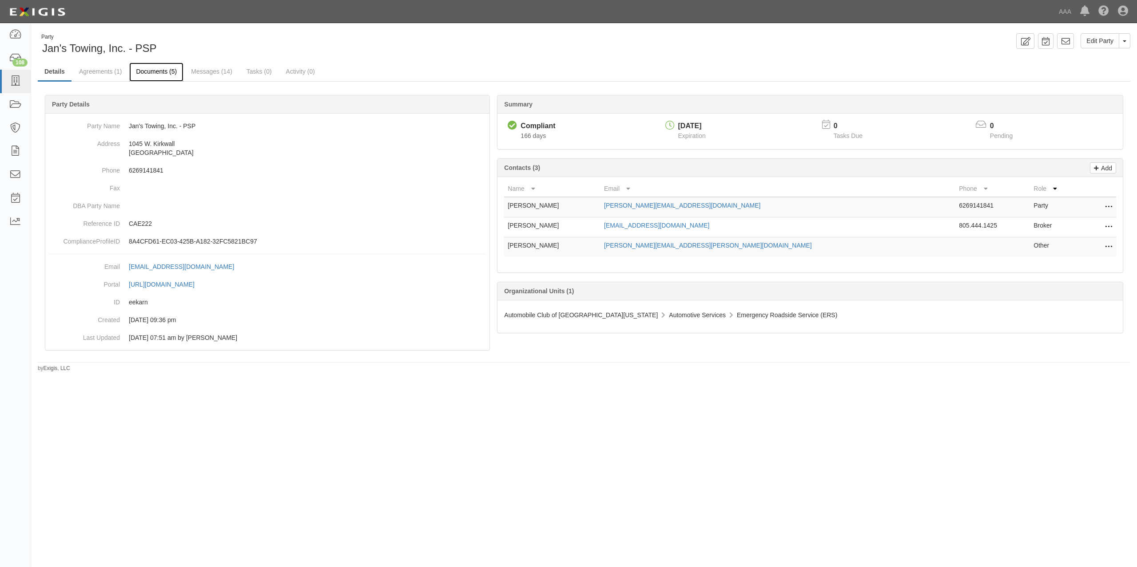
click at [166, 71] on link "Documents (5)" at bounding box center [156, 72] width 54 height 19
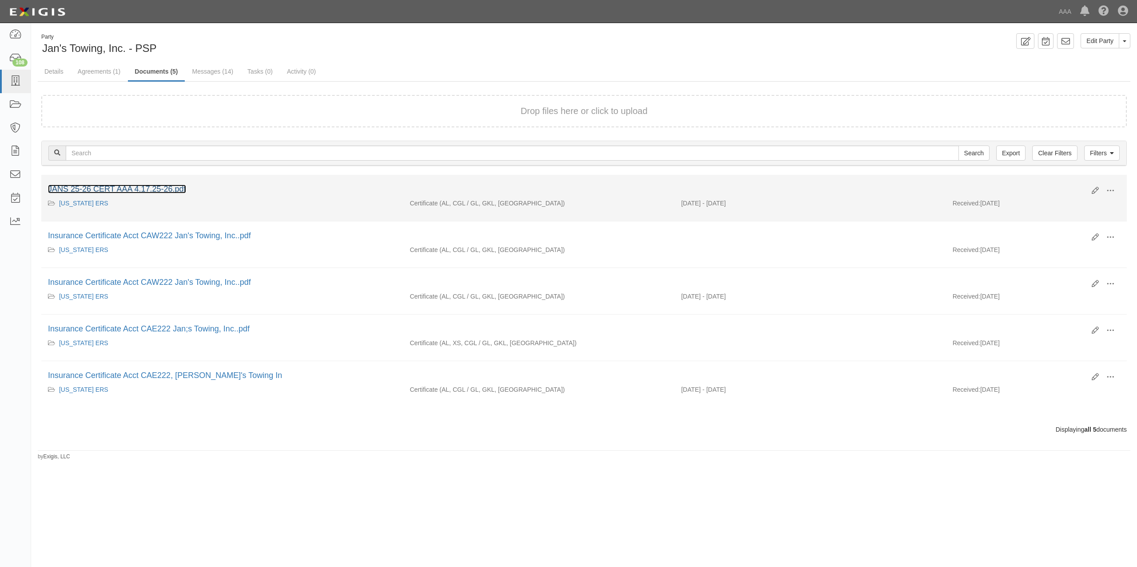
click at [130, 189] on link "JANS 25-26 CERT AAA 4.17.25-26.pdf" at bounding box center [117, 189] width 138 height 9
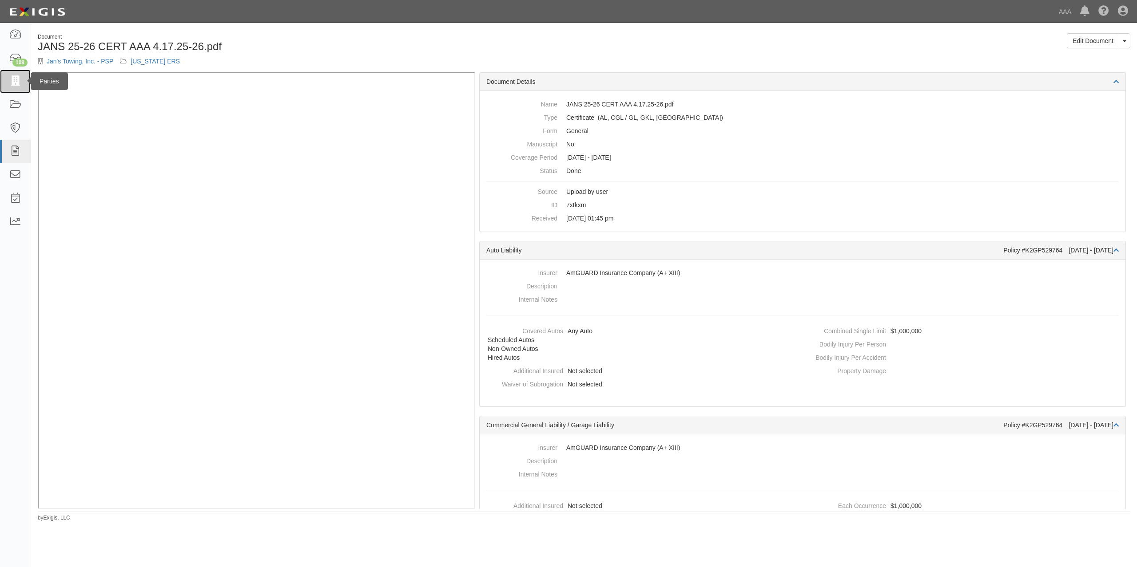
click at [15, 79] on icon at bounding box center [15, 81] width 12 height 10
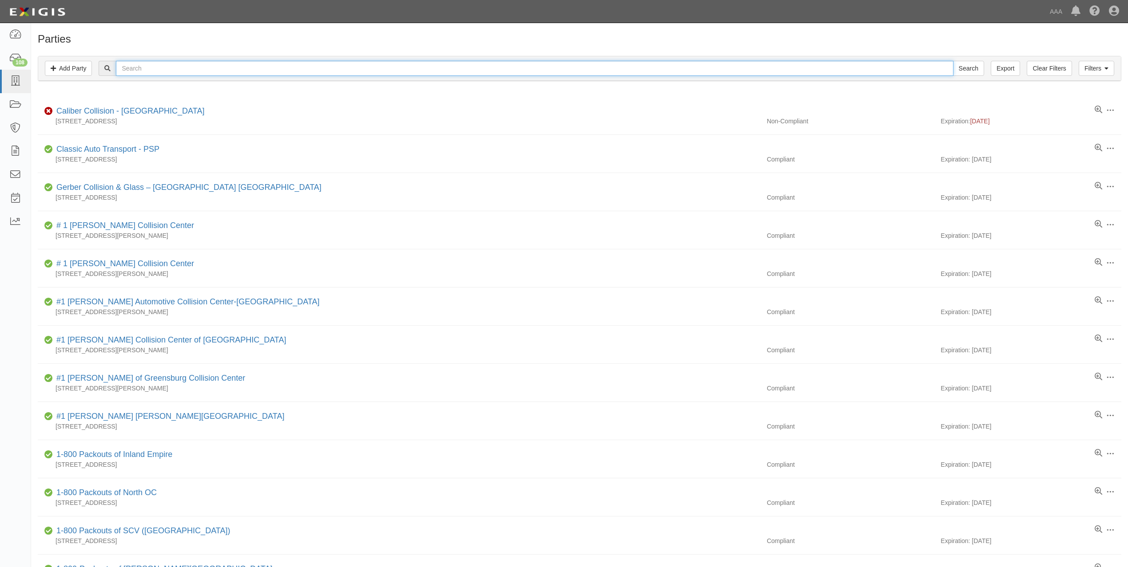
click at [237, 67] on input "text" at bounding box center [534, 68] width 837 height 15
paste input "[PERSON_NAME] TOW"
type input "[PERSON_NAME] TOW"
click at [953, 61] on input "Search" at bounding box center [968, 68] width 31 height 15
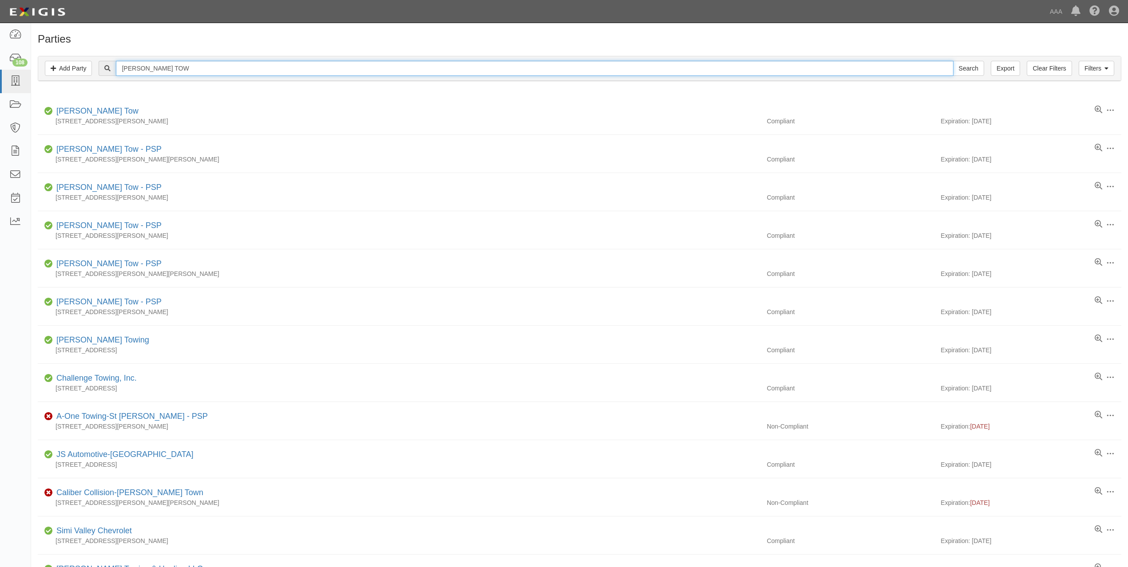
click at [269, 69] on input "HADLEY TOW" at bounding box center [534, 68] width 837 height 15
click at [234, 63] on input "HADLEY TOW" at bounding box center [534, 68] width 837 height 15
click at [234, 64] on input "HADLEY TOW" at bounding box center [534, 68] width 837 height 15
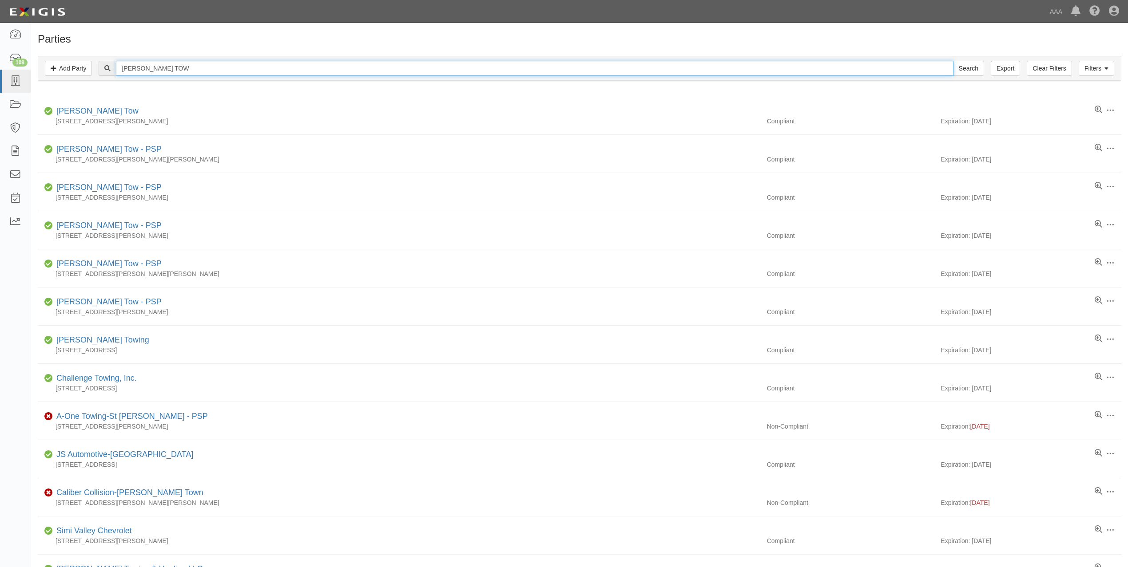
click at [234, 64] on input "HADLEY TOW" at bounding box center [534, 68] width 837 height 15
paste input "JD Group, LLC DBA Star City Towing"
type input "JD Group, LLC DBA Star City Towing"
click at [953, 61] on input "Search" at bounding box center [968, 68] width 31 height 15
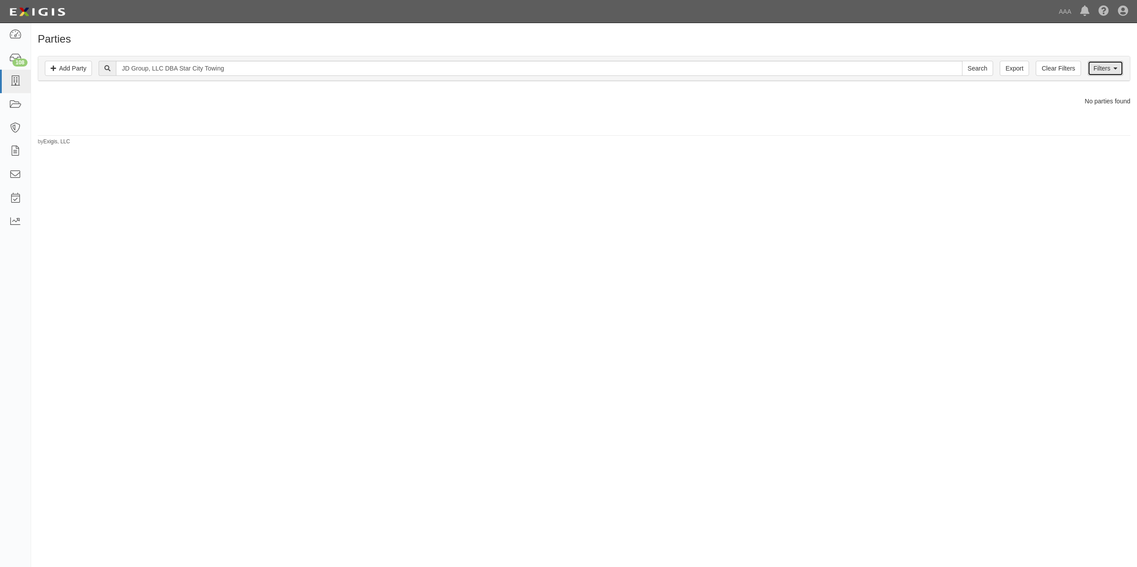
click at [1114, 73] on link "Filters" at bounding box center [1105, 68] width 36 height 15
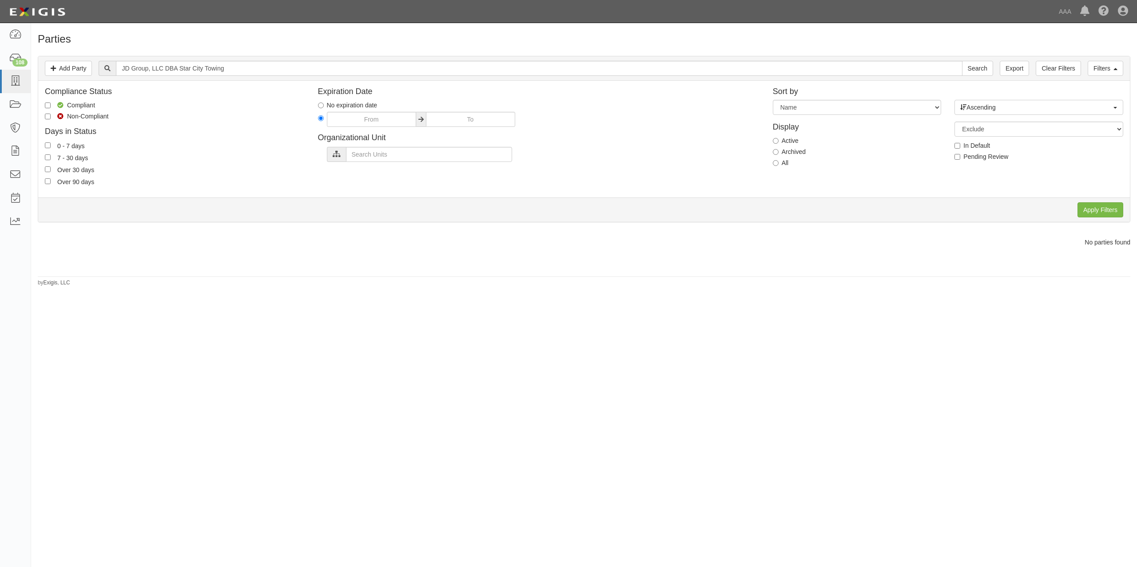
click at [788, 166] on div "All" at bounding box center [856, 162] width 169 height 9
click at [783, 166] on label "All" at bounding box center [780, 162] width 16 height 9
click at [778, 166] on input "All" at bounding box center [775, 163] width 6 height 6
radio input "true"
click at [1111, 207] on input "Apply Filters" at bounding box center [1100, 209] width 46 height 15
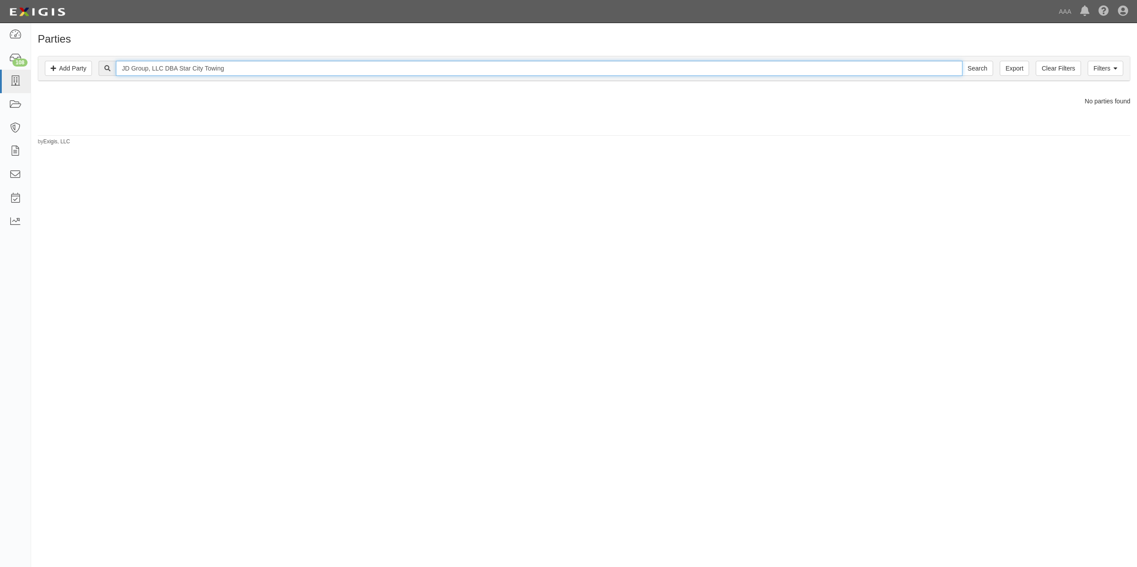
click at [195, 68] on input "JD Group, LLC DBA Star City Towing" at bounding box center [539, 68] width 846 height 15
drag, startPoint x: 151, startPoint y: 70, endPoint x: 380, endPoint y: 75, distance: 229.1
click at [380, 75] on input "JD Group, LLC DBA Star City Towing" at bounding box center [539, 68] width 846 height 15
type input "JD Group"
click at [984, 66] on input "Search" at bounding box center [977, 68] width 31 height 15
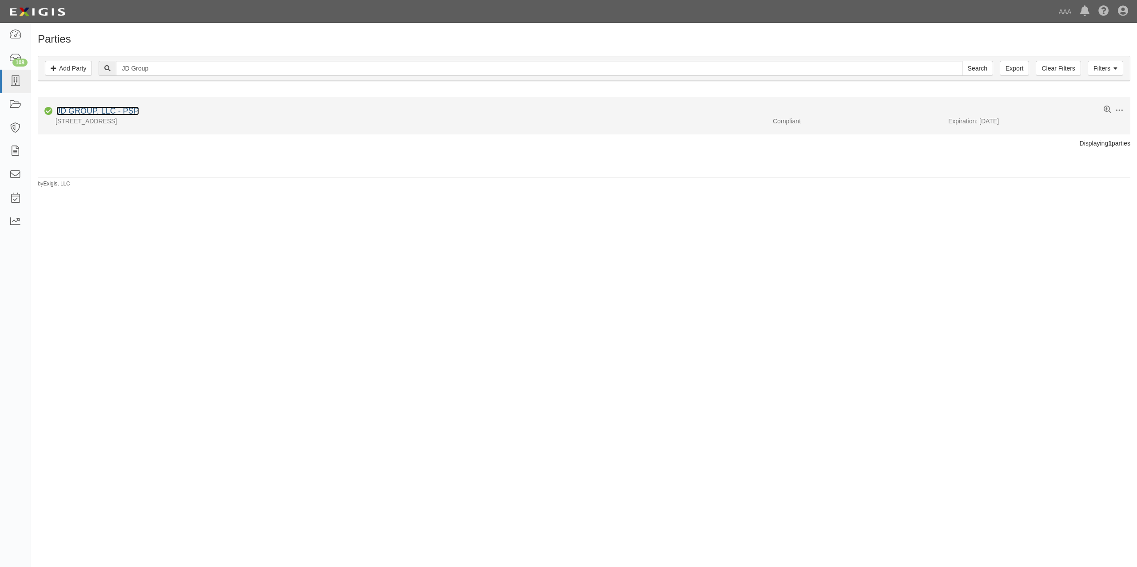
click at [124, 110] on link "JD GROUP, LLC - PSP" at bounding box center [97, 111] width 83 height 9
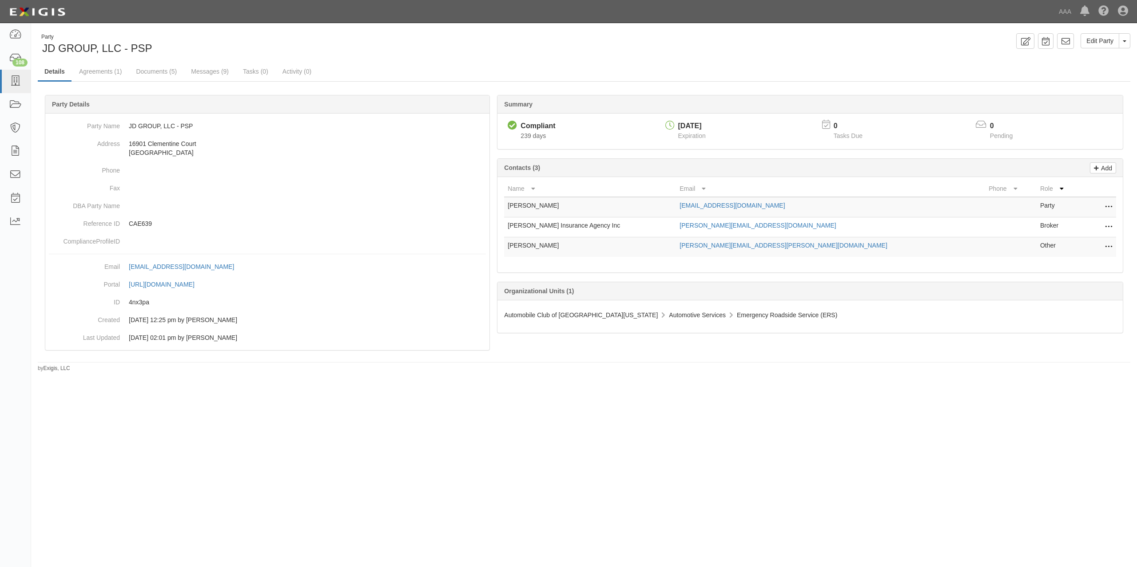
click at [578, 54] on div "Party JD GROUP, LLC - PSP" at bounding box center [307, 44] width 553 height 23
click at [147, 65] on link "Documents (5)" at bounding box center [156, 72] width 54 height 19
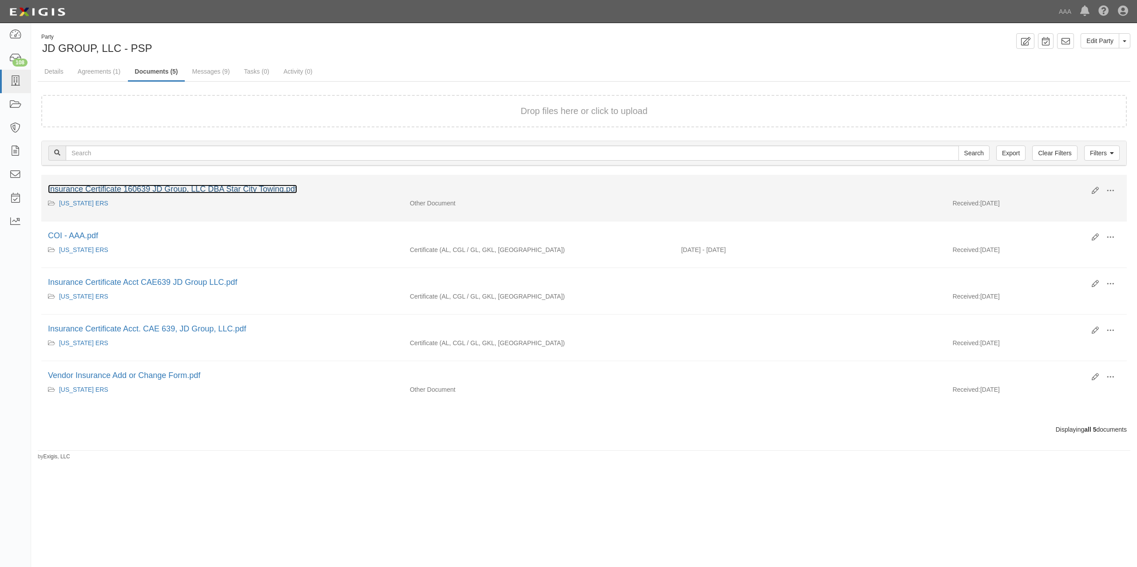
click at [251, 185] on link "Insurance Certificate 160639 JD Group, LLC DBA Star City Towing.pdf" at bounding box center [172, 189] width 249 height 9
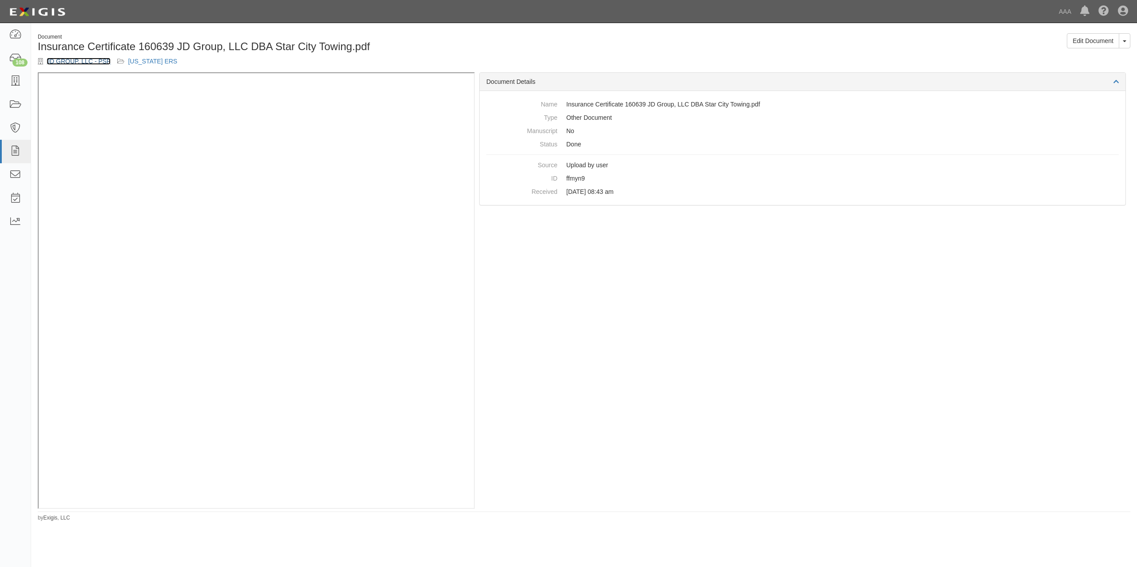
click at [72, 58] on link "JD GROUP, LLC - PSP" at bounding box center [79, 61] width 64 height 7
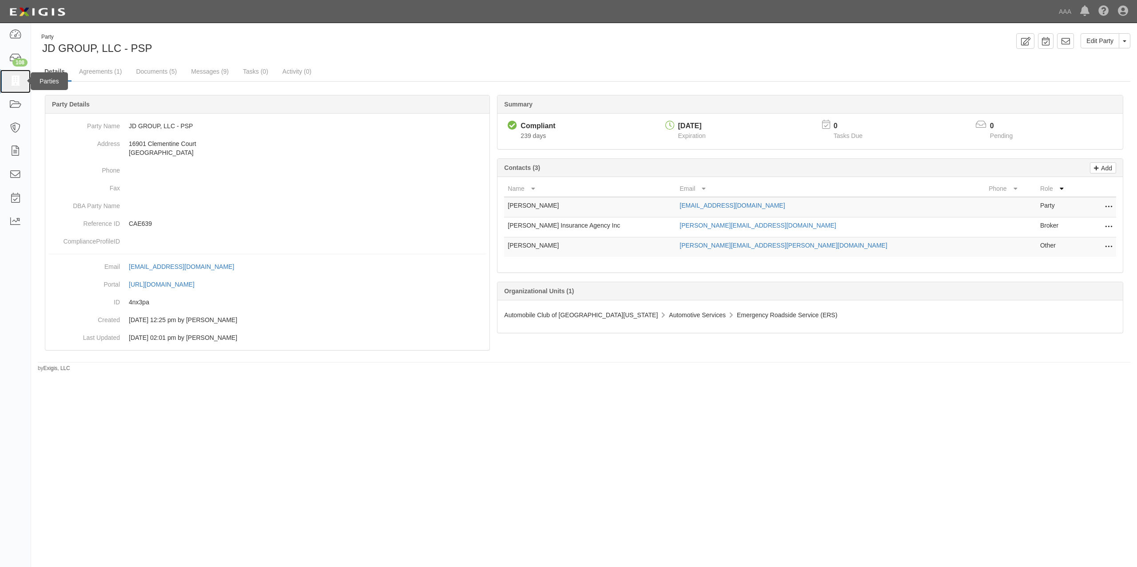
click at [18, 87] on link at bounding box center [15, 82] width 31 height 24
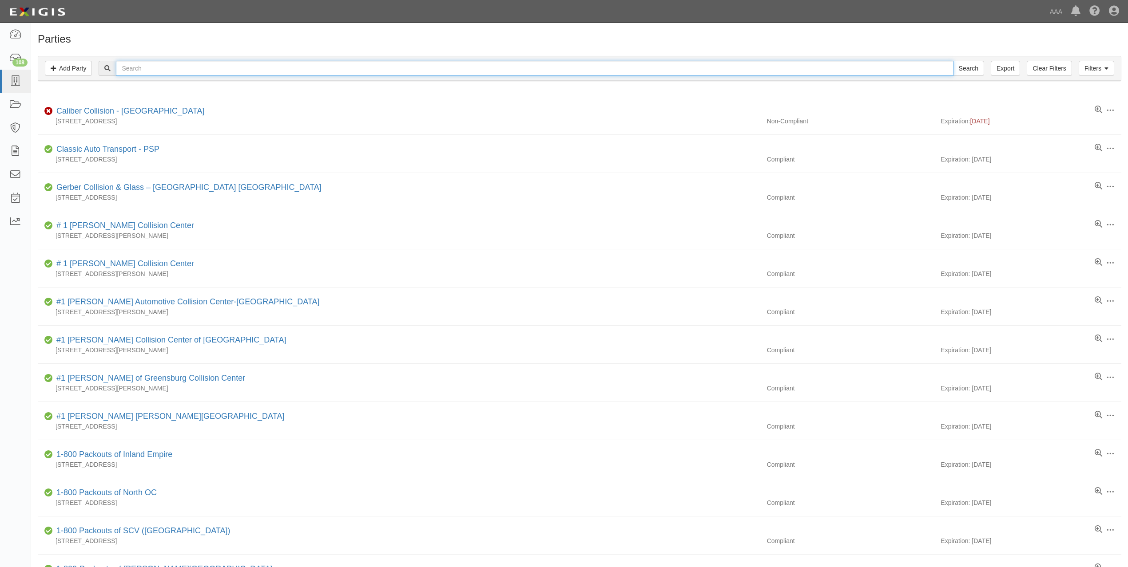
click at [157, 61] on input "text" at bounding box center [534, 68] width 837 height 15
paste input "[URL][DOMAIN_NAME]"
type input "[URL][DOMAIN_NAME]"
type input "[PERSON_NAME] tow"
click at [953, 61] on input "Search" at bounding box center [968, 68] width 31 height 15
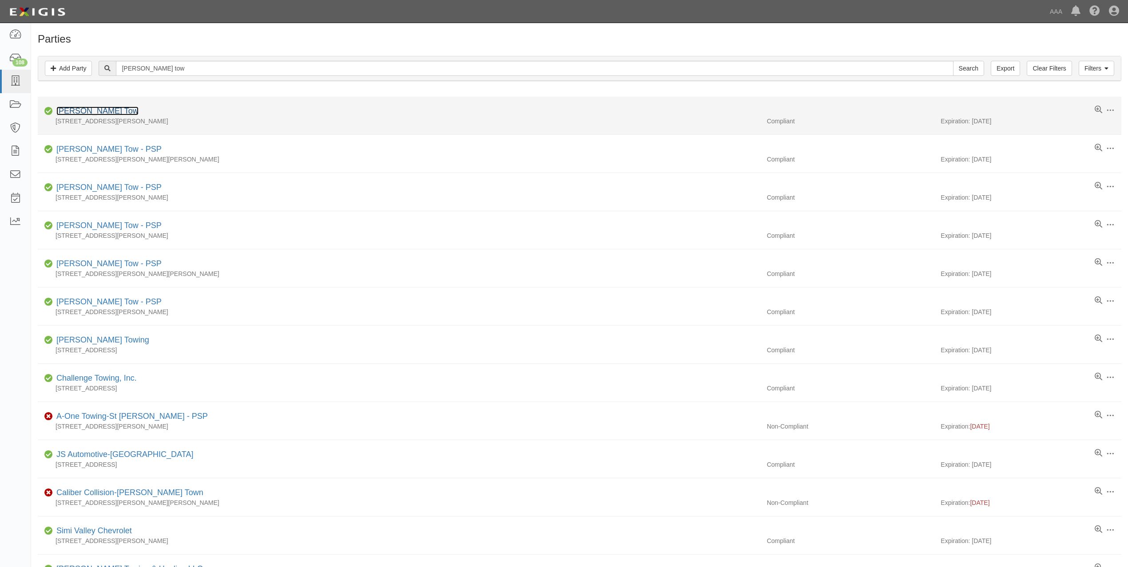
click at [91, 110] on link "[PERSON_NAME] Tow" at bounding box center [97, 111] width 82 height 9
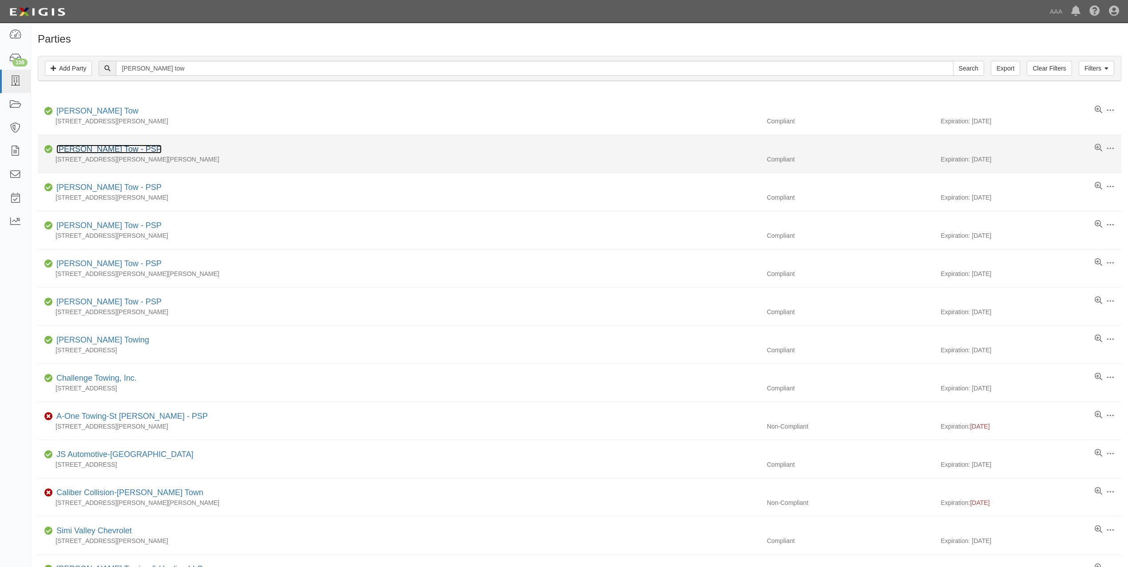
click at [101, 148] on link "[PERSON_NAME] Tow - PSP" at bounding box center [108, 149] width 105 height 9
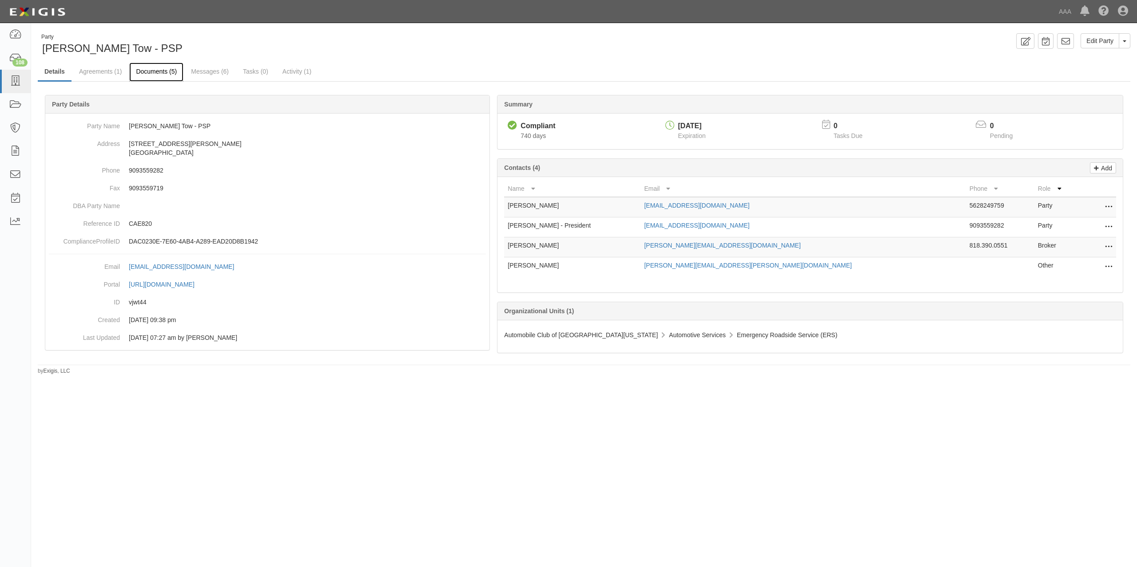
click at [171, 73] on link "Documents (5)" at bounding box center [156, 72] width 54 height 19
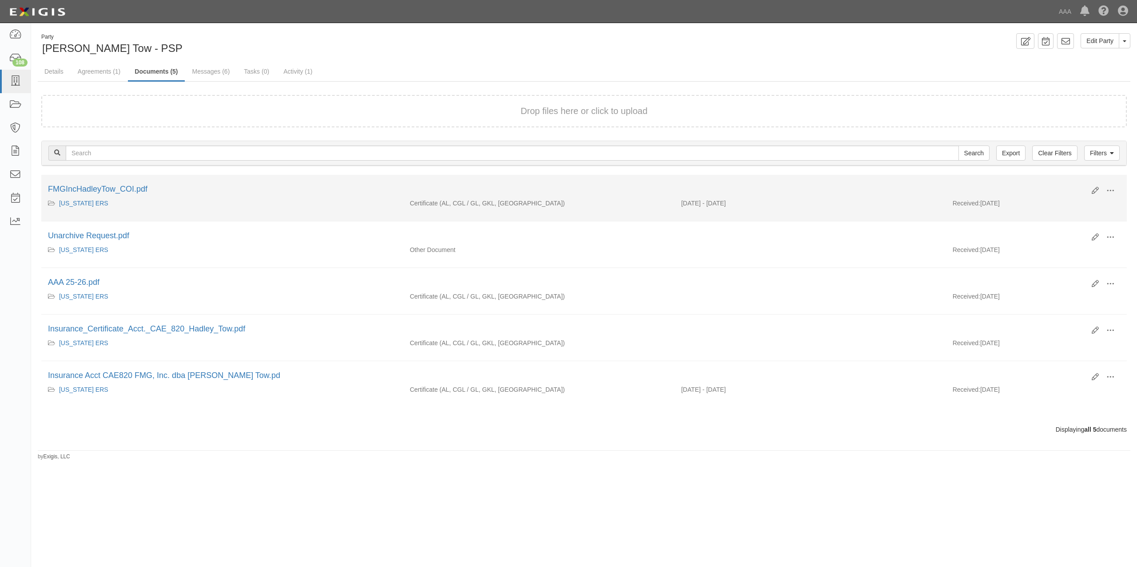
click at [127, 184] on div "FMGIncHadleyTow_COI.pdf" at bounding box center [566, 190] width 1037 height 12
click at [130, 189] on link "FMGIncHadleyTow_COI.pdf" at bounding box center [97, 189] width 99 height 9
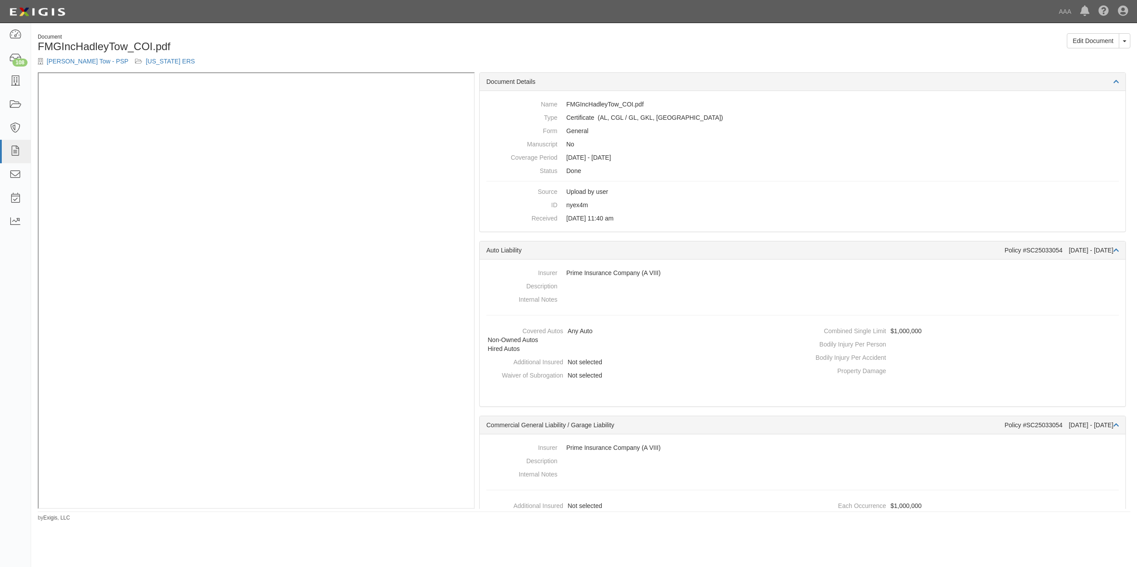
click at [494, 49] on h1 "FMGIncHadleyTow_COI.pdf" at bounding box center [307, 47] width 539 height 12
click at [18, 85] on icon at bounding box center [15, 81] width 12 height 10
click at [20, 80] on icon at bounding box center [15, 81] width 12 height 10
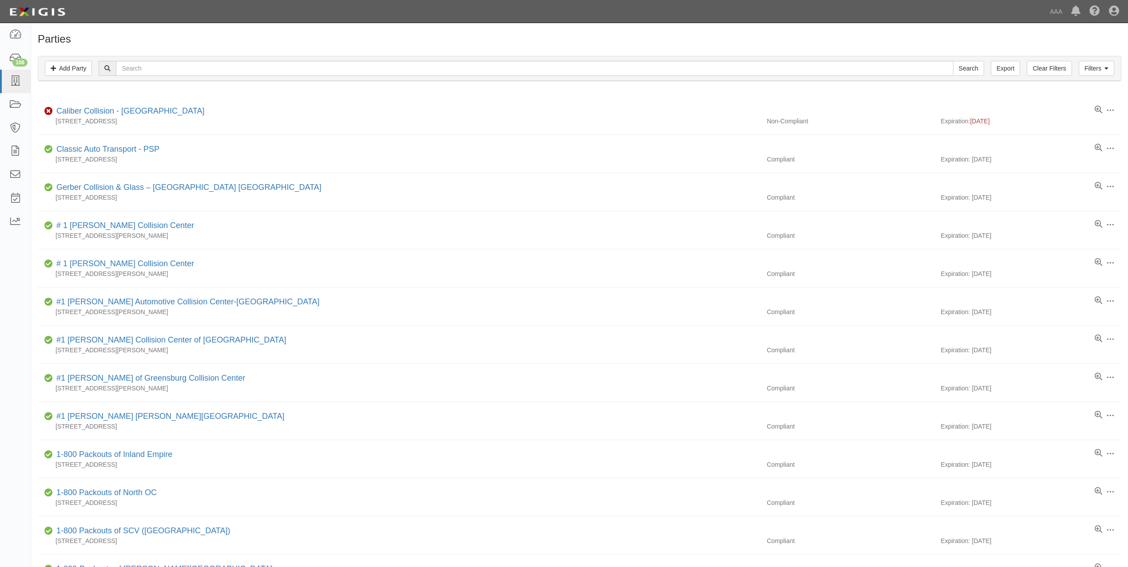
click at [189, 57] on div "Filters Add Party Clear Filters Export Search Filters" at bounding box center [579, 68] width 1082 height 24
click at [189, 66] on input "text" at bounding box center [534, 68] width 837 height 15
paste input "Armada Towing Service"
type input "Armada Towing Service"
click at [953, 61] on input "Search" at bounding box center [968, 68] width 31 height 15
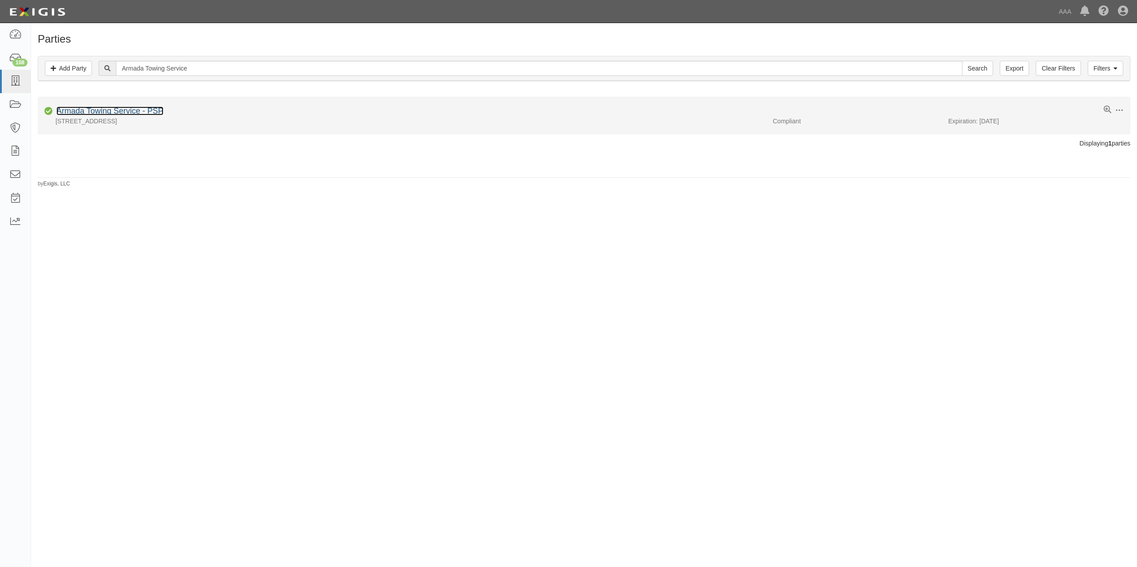
click at [126, 115] on link "Armada Towing Service - PSP" at bounding box center [109, 111] width 107 height 9
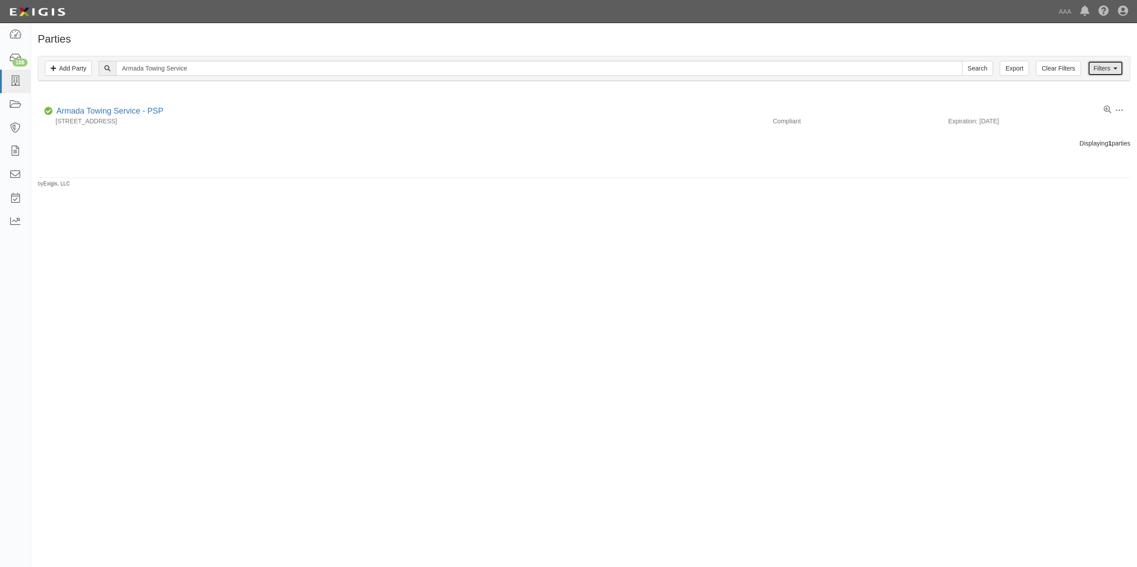
click at [1114, 68] on icon at bounding box center [1115, 69] width 4 height 6
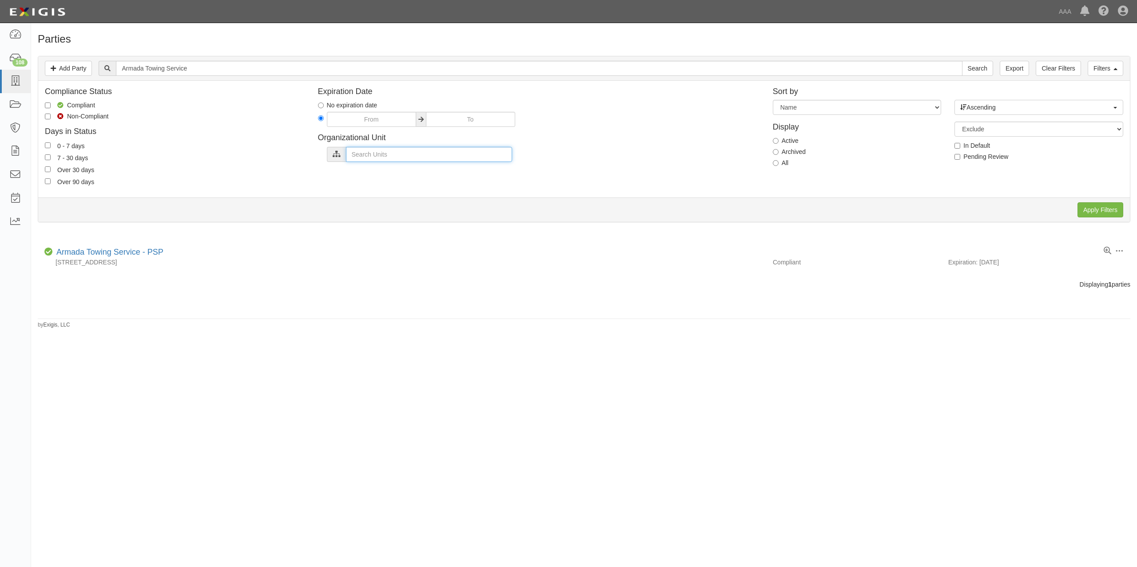
click at [478, 156] on input "text" at bounding box center [429, 154] width 166 height 15
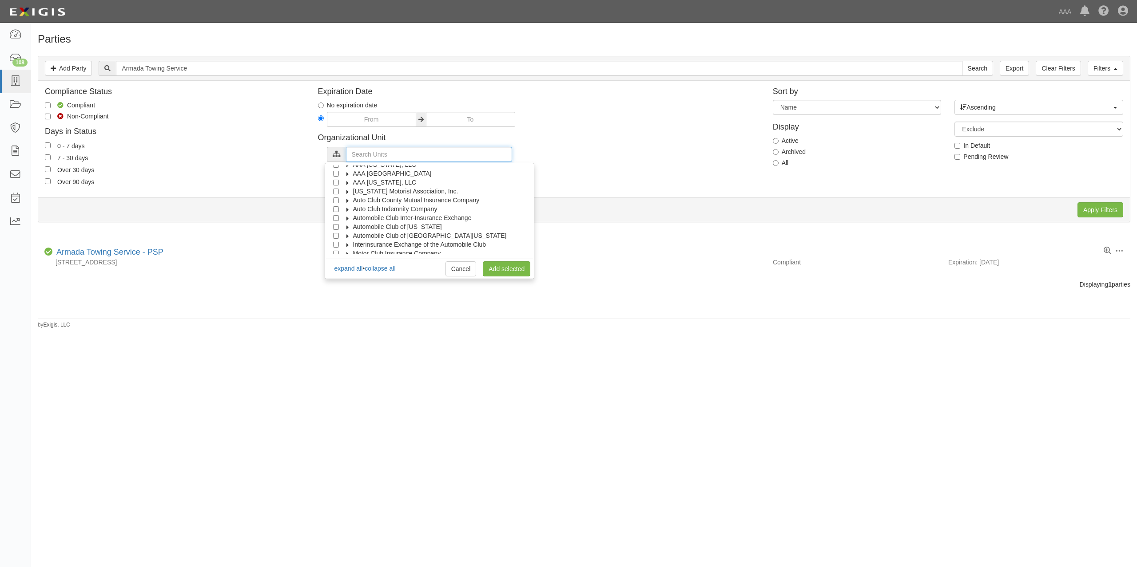
scroll to position [36, 0]
click at [335, 225] on input "Automobile Club of Southern California" at bounding box center [336, 224] width 6 height 6
checkbox input "true"
click at [500, 269] on link "Add selected" at bounding box center [507, 268] width 48 height 15
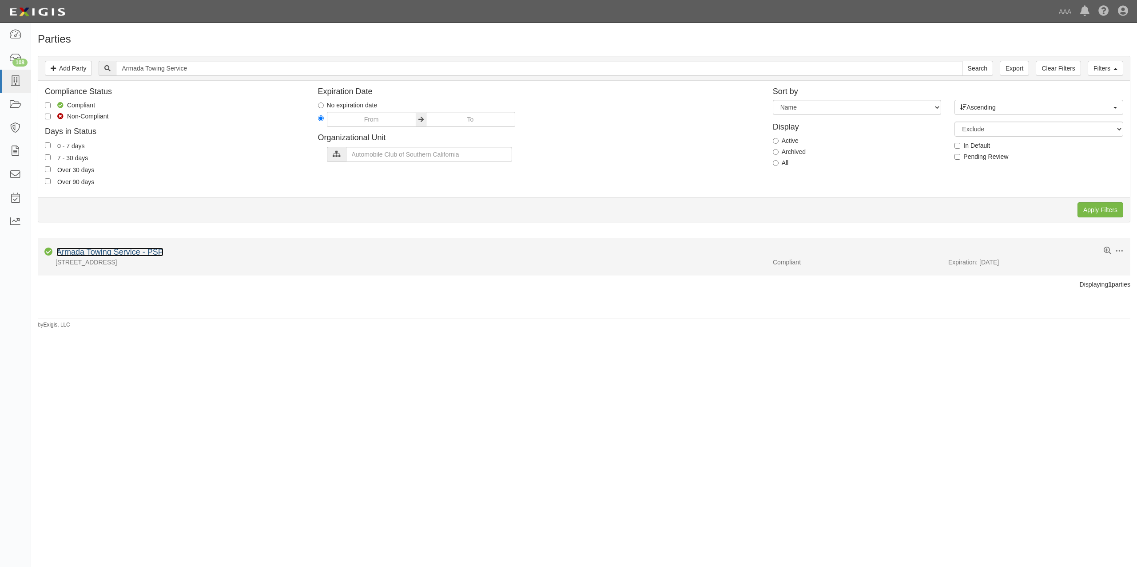
click at [156, 251] on link "Armada Towing Service - PSP" at bounding box center [109, 252] width 107 height 9
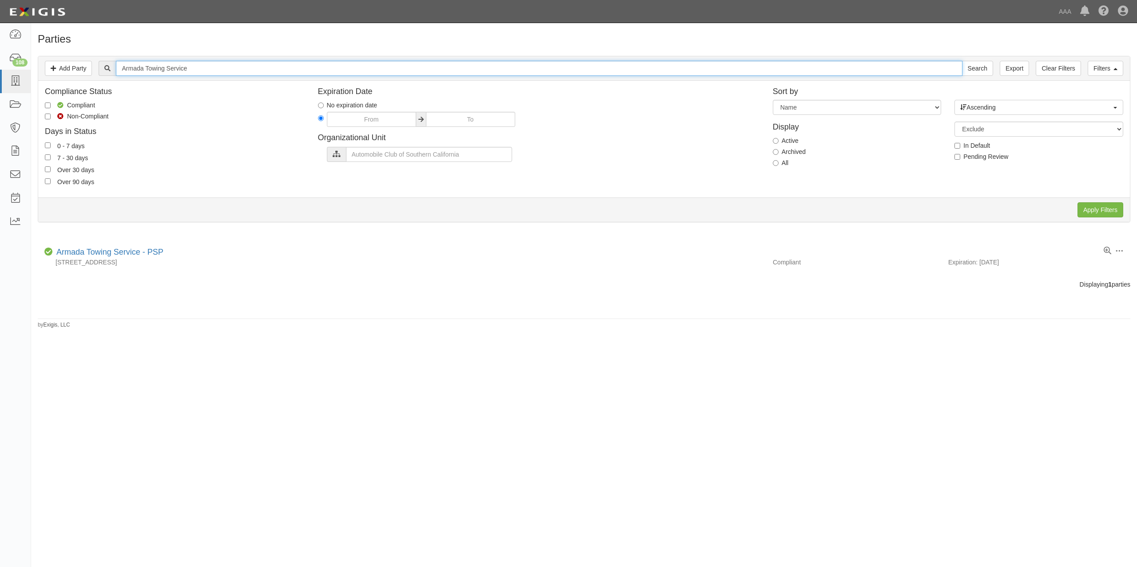
click at [178, 67] on input "Armada Towing Service" at bounding box center [539, 68] width 846 height 15
type input "Armada Towing"
click at [962, 61] on input "Search" at bounding box center [977, 68] width 31 height 15
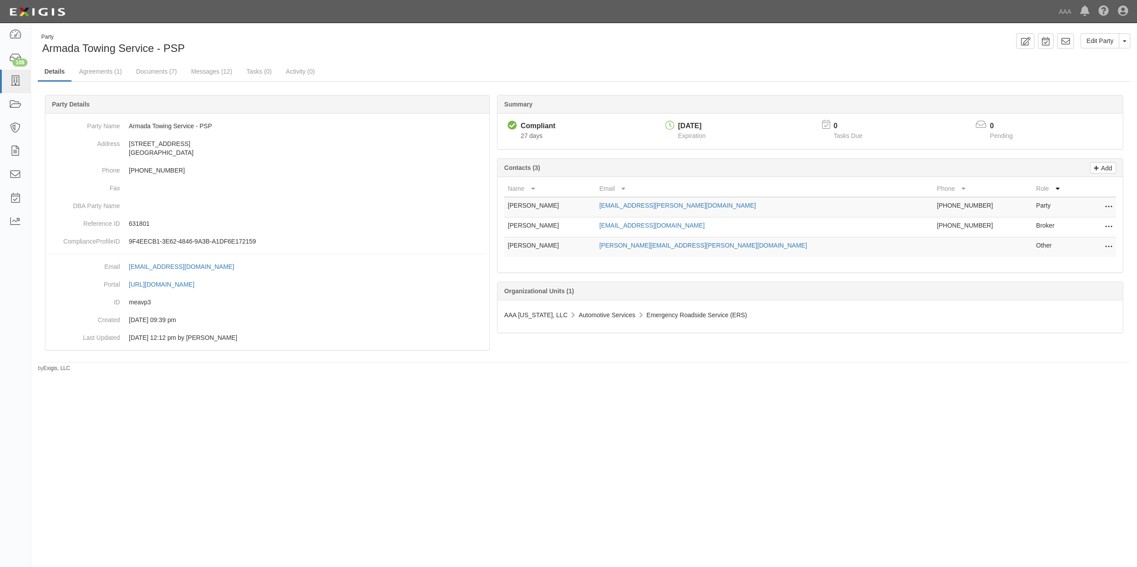
click at [427, 58] on div "Party Armada Towing Service - PSP Edit Party Toggle Party Dropdown View Audit T…" at bounding box center [583, 202] width 1105 height 339
click at [170, 71] on link "Documents (7)" at bounding box center [156, 72] width 54 height 19
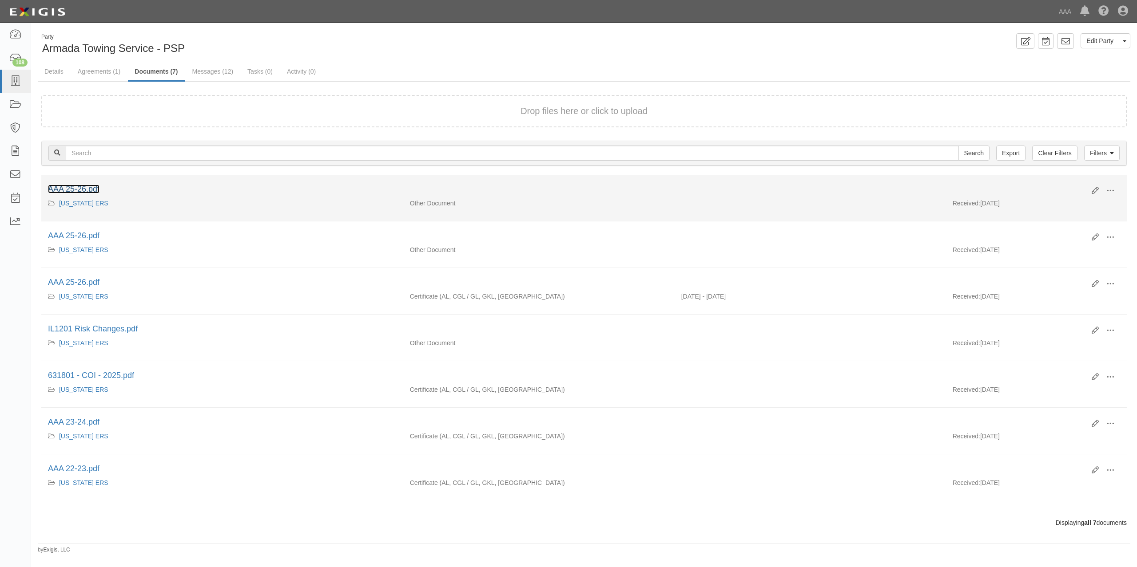
click at [96, 189] on link "AAA 25-26.pdf" at bounding box center [73, 189] width 51 height 9
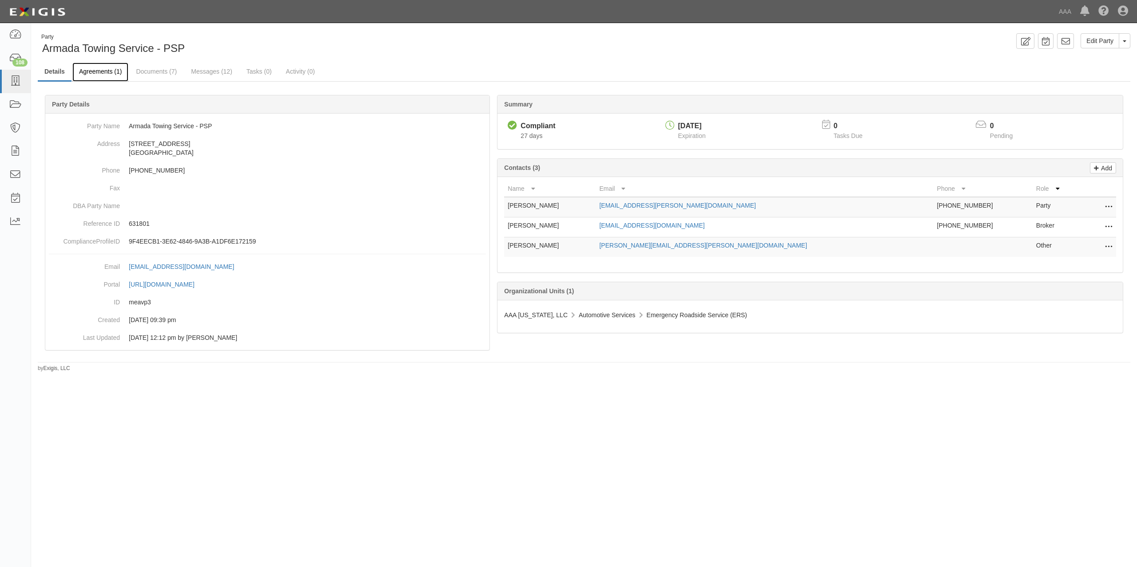
click at [115, 72] on link "Agreements (1)" at bounding box center [100, 72] width 56 height 19
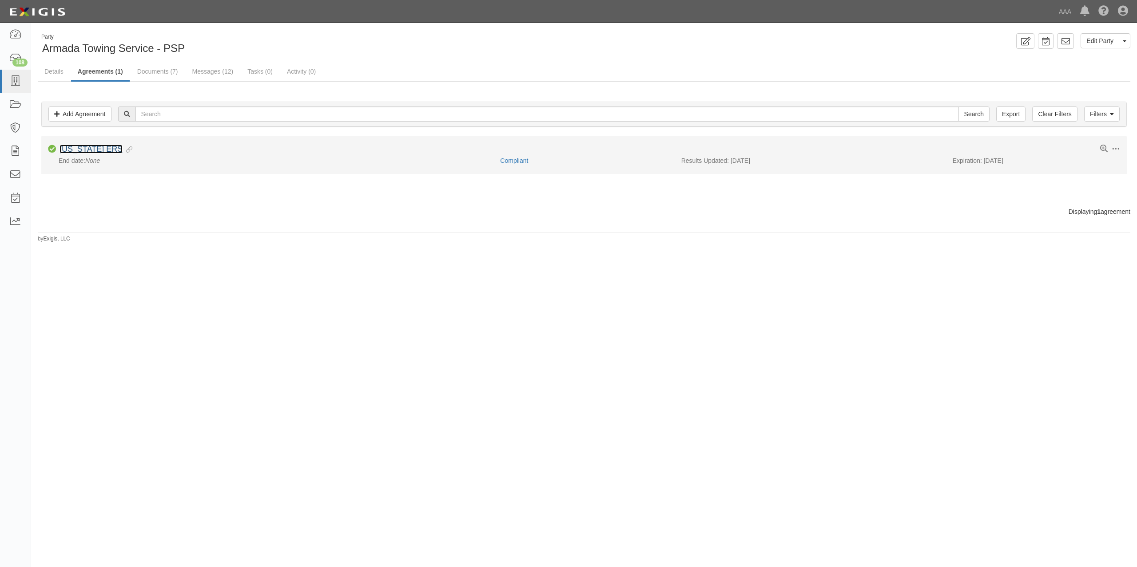
click at [87, 150] on link "[US_STATE] ERS" at bounding box center [90, 149] width 63 height 9
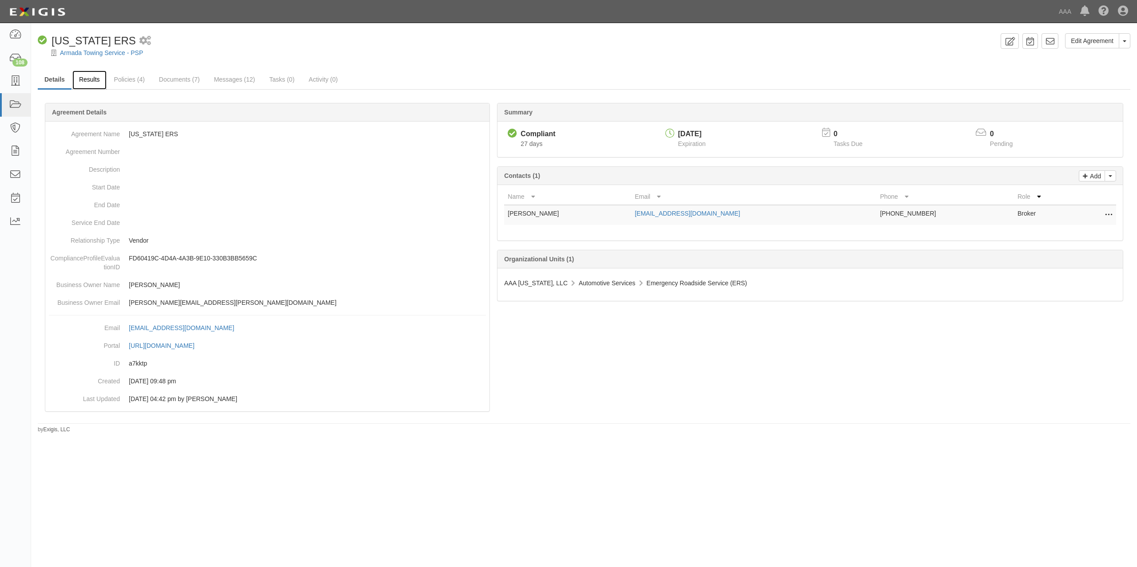
click at [80, 83] on link "Results" at bounding box center [89, 80] width 34 height 19
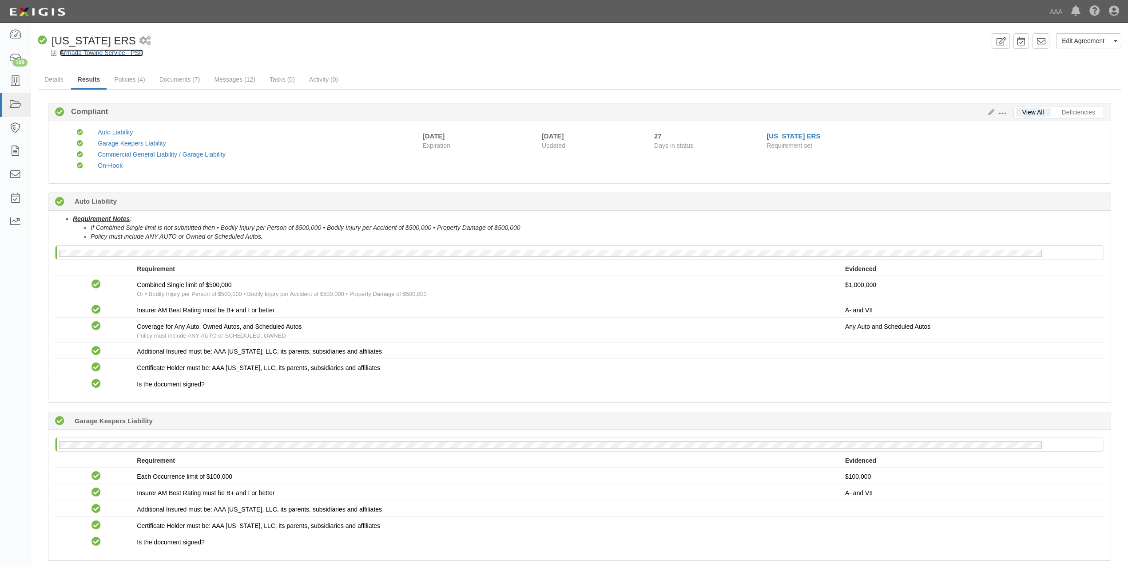
click at [100, 54] on link "Armada Towing Service - PSP" at bounding box center [101, 52] width 83 height 7
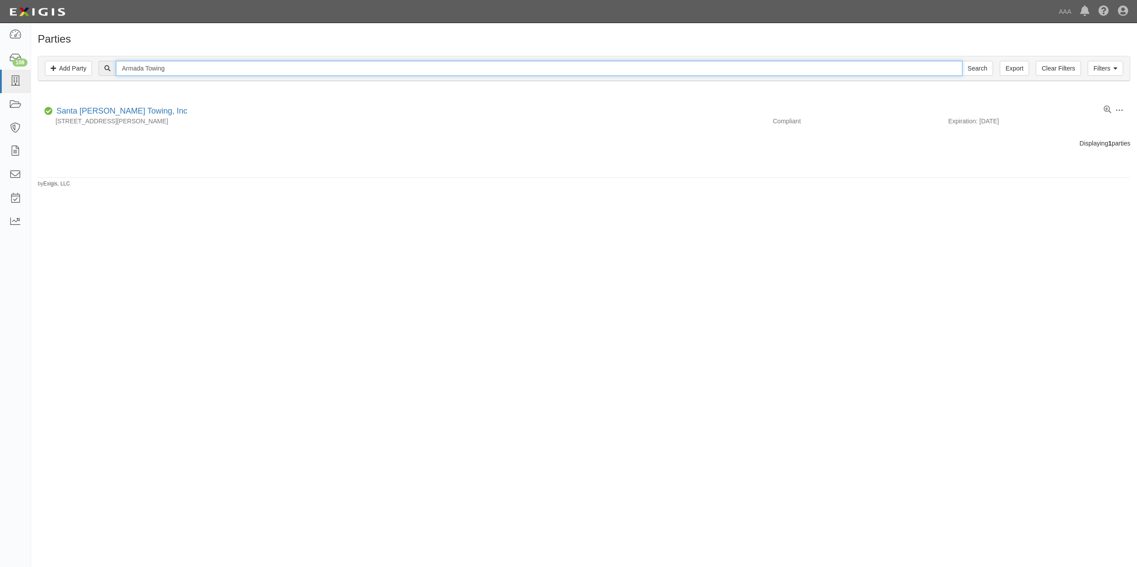
click at [161, 68] on input "Armada Towing" at bounding box center [539, 68] width 846 height 15
drag, startPoint x: 161, startPoint y: 68, endPoint x: 201, endPoint y: 79, distance: 41.7
click at [162, 68] on input "Armada Towing" at bounding box center [539, 68] width 846 height 15
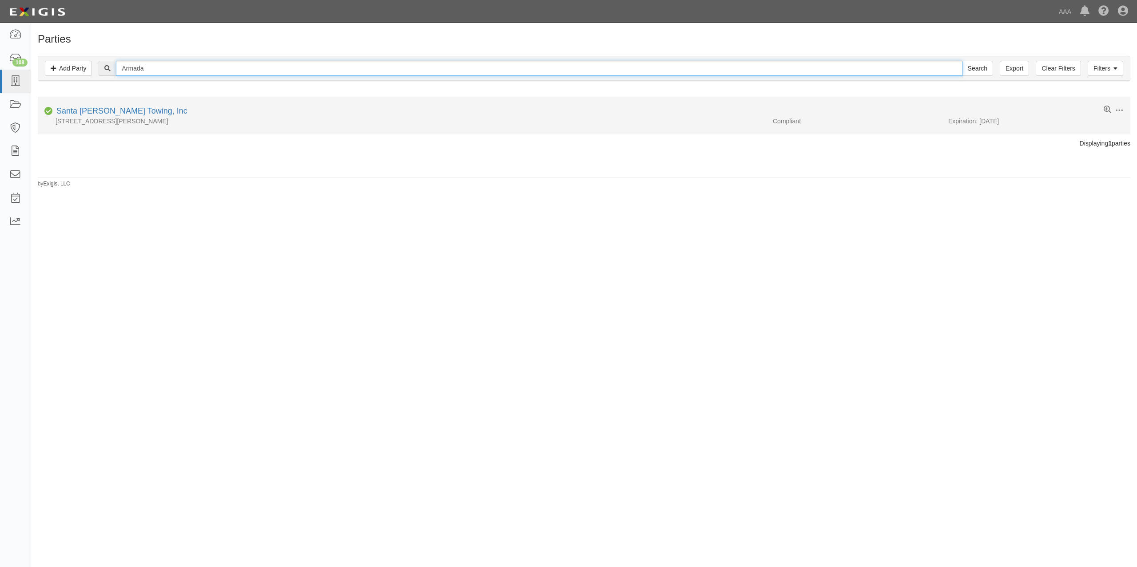
type input "Armada"
click at [962, 61] on input "Search" at bounding box center [977, 68] width 31 height 15
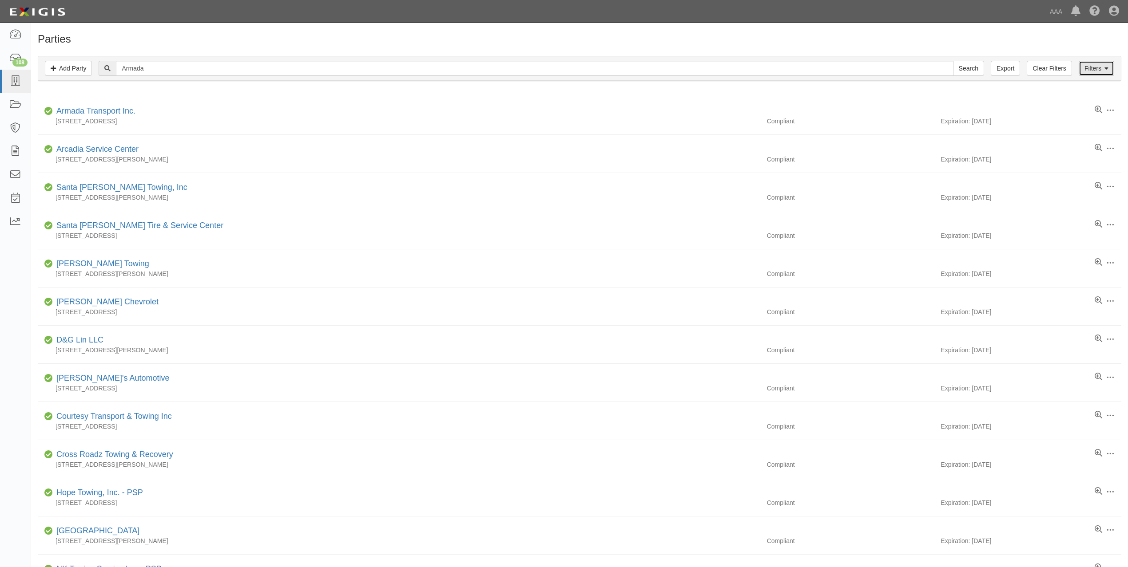
drag, startPoint x: 207, startPoint y: 460, endPoint x: 1094, endPoint y: 70, distance: 969.5
click at [1094, 70] on link "Filters" at bounding box center [1096, 68] width 36 height 15
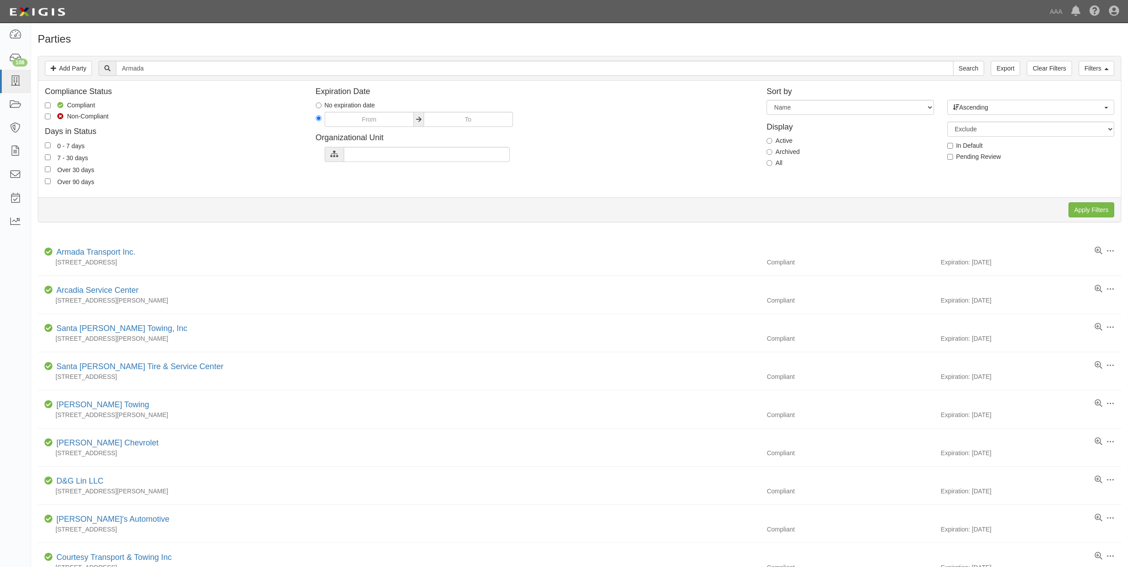
click at [762, 167] on div "Display Active Archived All" at bounding box center [850, 143] width 180 height 57
click at [770, 165] on input "All" at bounding box center [769, 163] width 6 height 6
radio input "true"
click at [1080, 216] on input "Apply Filters" at bounding box center [1091, 209] width 46 height 15
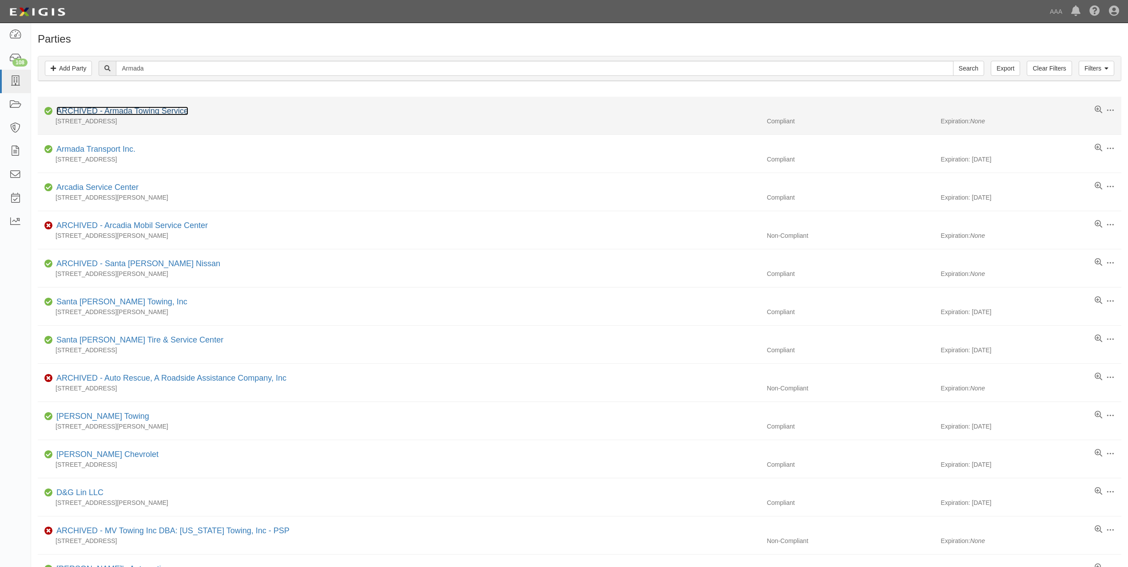
click at [148, 109] on link "ARCHIVED - Armada Towing Service" at bounding box center [122, 111] width 132 height 9
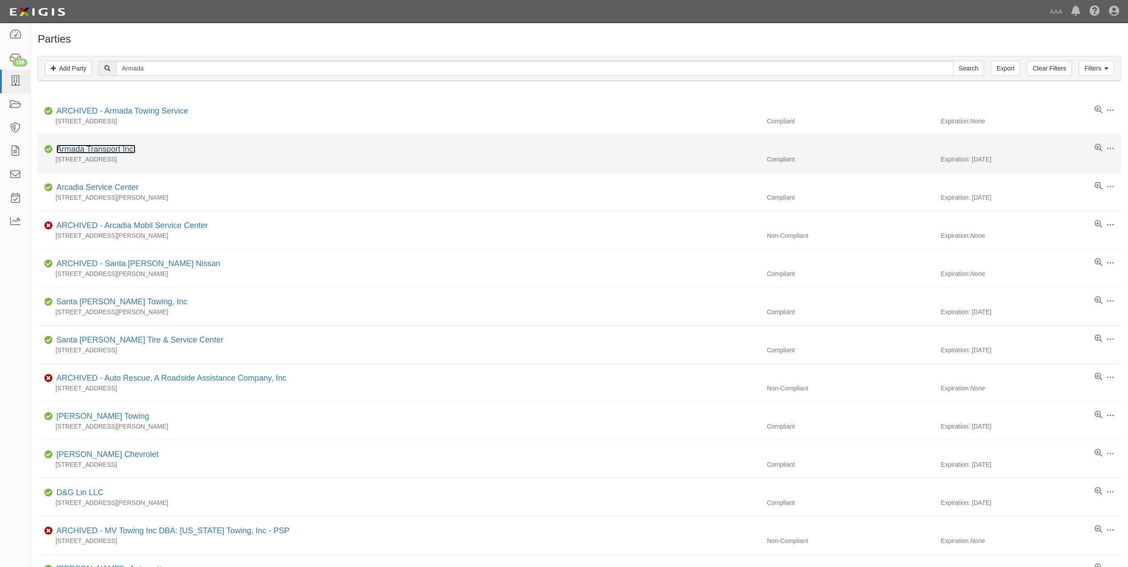
click at [127, 150] on link "Armada Transport Inc." at bounding box center [95, 149] width 79 height 9
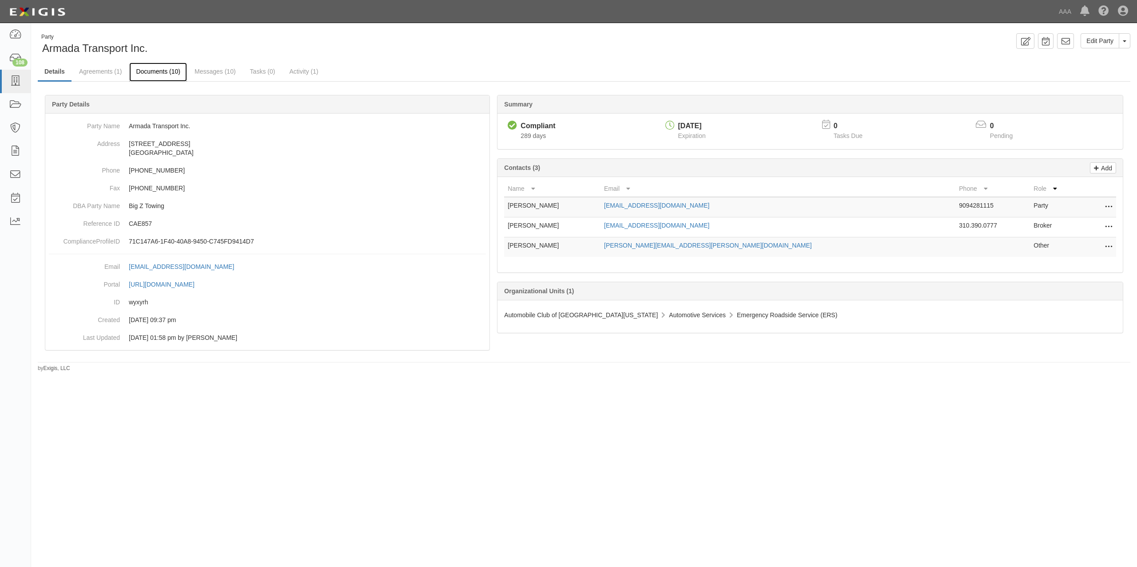
click at [166, 70] on link "Documents (10)" at bounding box center [158, 72] width 58 height 19
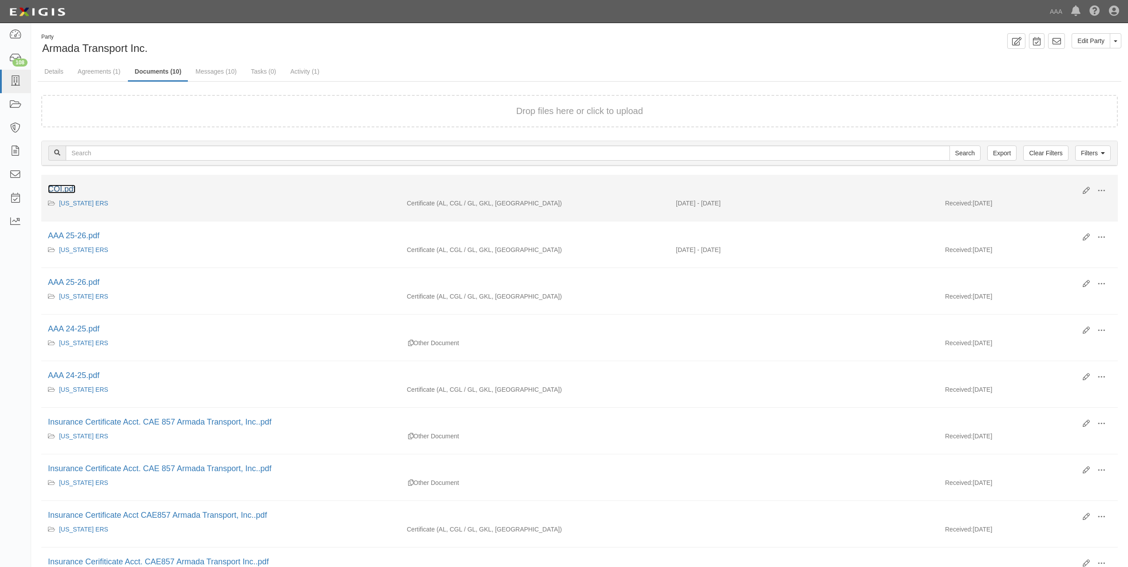
click at [72, 192] on link "COI.pdf" at bounding box center [62, 189] width 28 height 9
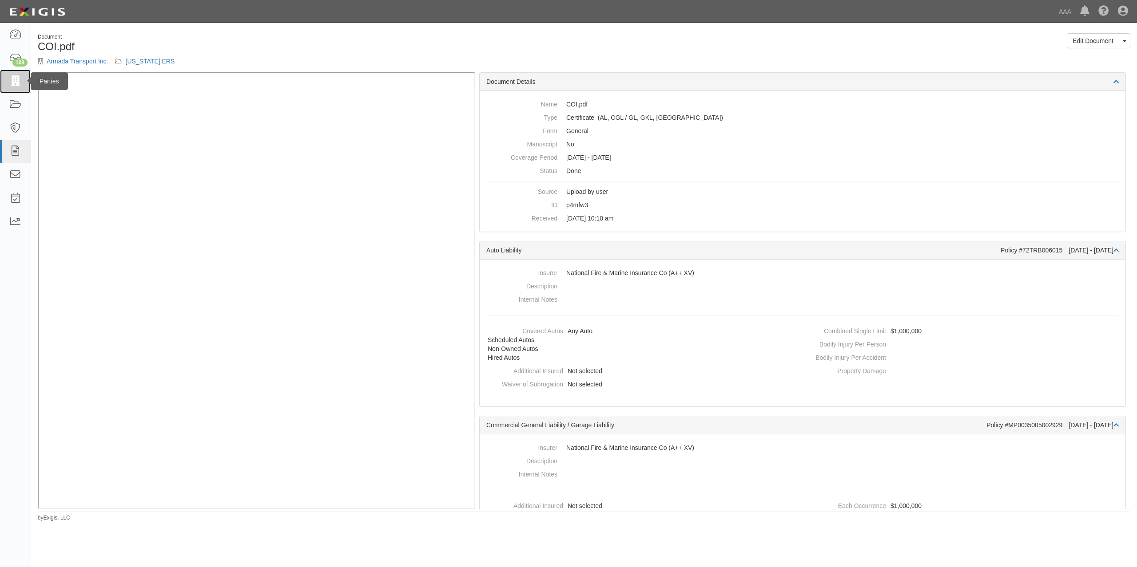
click at [22, 82] on link at bounding box center [15, 82] width 31 height 24
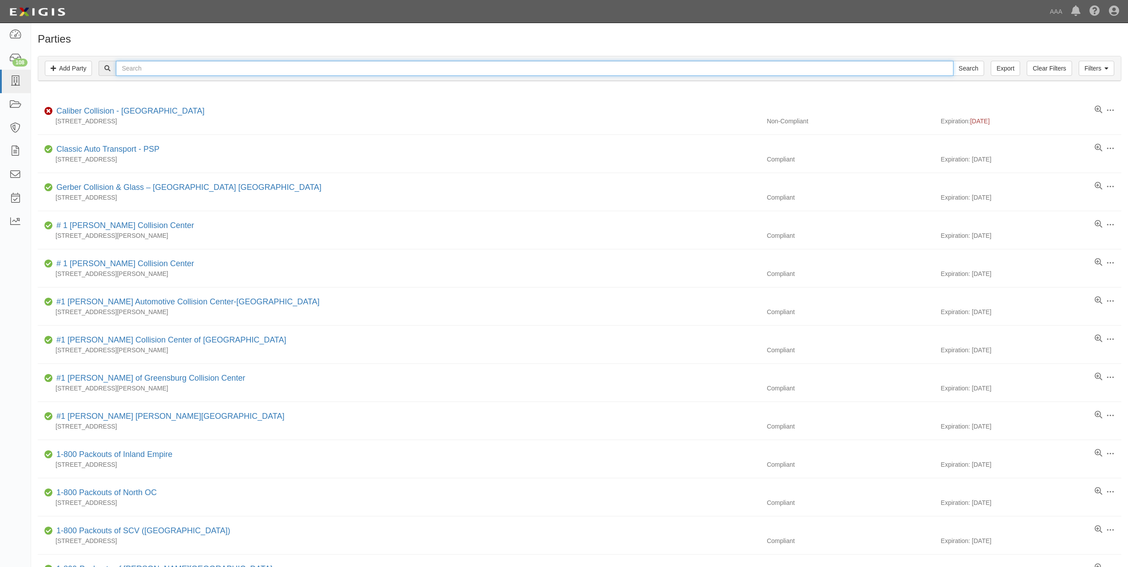
click at [251, 70] on input "text" at bounding box center [534, 68] width 837 height 15
paste input "AUTO TECH LOCKS & KEYS, INC."
type input "AUTO TECH LOCKS & KEYS, INC."
click at [953, 61] on input "Search" at bounding box center [968, 68] width 31 height 15
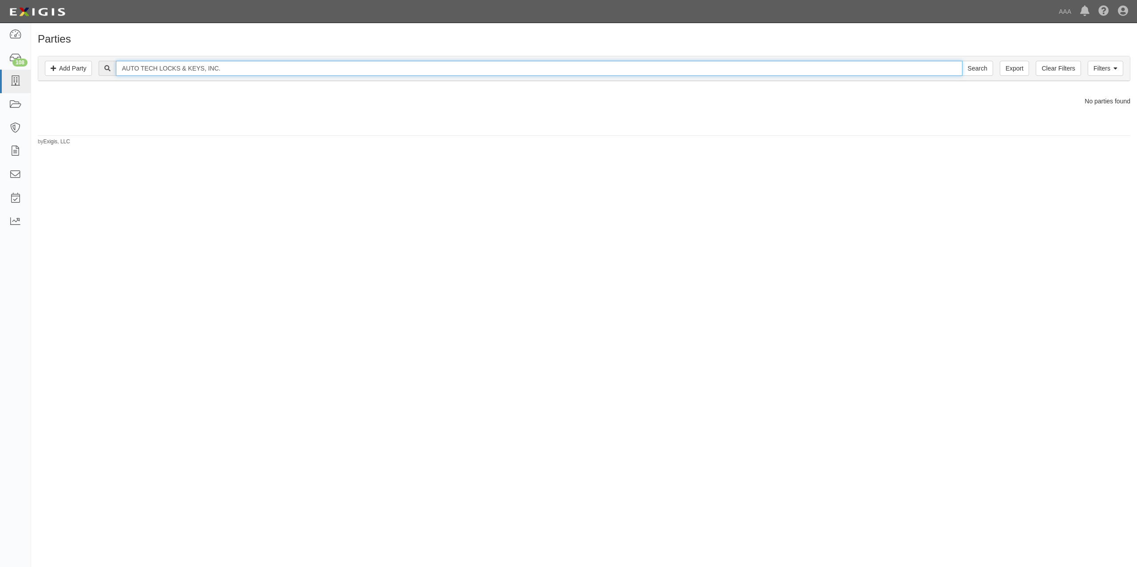
click at [243, 71] on input "AUTO TECH LOCKS & KEYS, INC." at bounding box center [539, 68] width 846 height 15
type input "AUTO TECH LOCKS & KEYS, INC"
click at [962, 61] on input "Search" at bounding box center [977, 68] width 31 height 15
drag, startPoint x: 208, startPoint y: 67, endPoint x: 316, endPoint y: 59, distance: 108.6
click at [304, 59] on div "Filters Add Party Clear Filters Export AUTO TECH LOCKS & KEYS, INC Search Filte…" at bounding box center [583, 68] width 1091 height 24
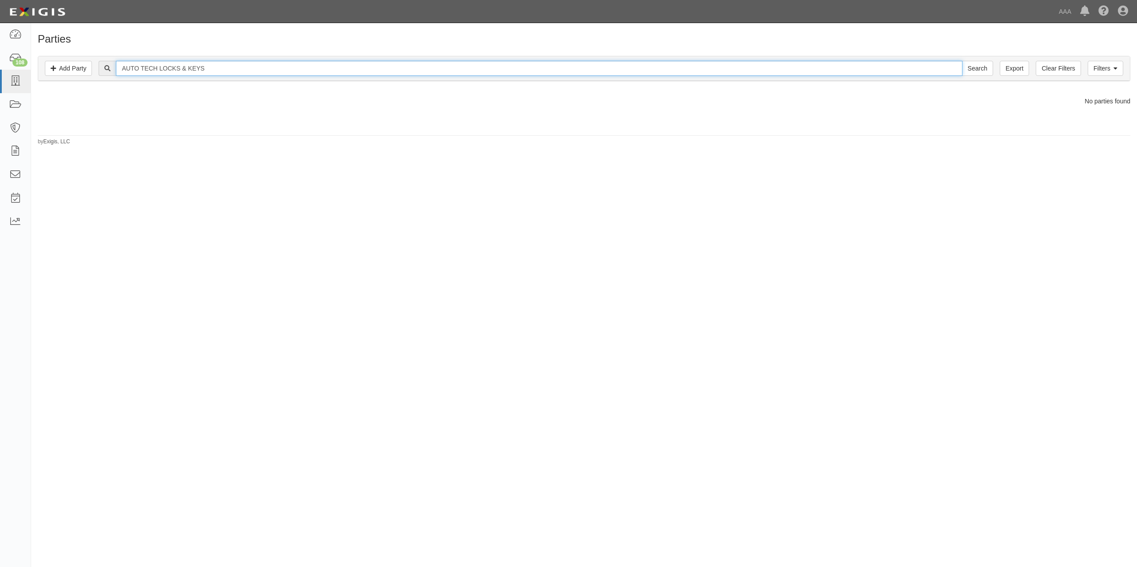
type input "AUTO TECH LOCKS & KEYS"
click at [962, 61] on input "Search" at bounding box center [977, 68] width 31 height 15
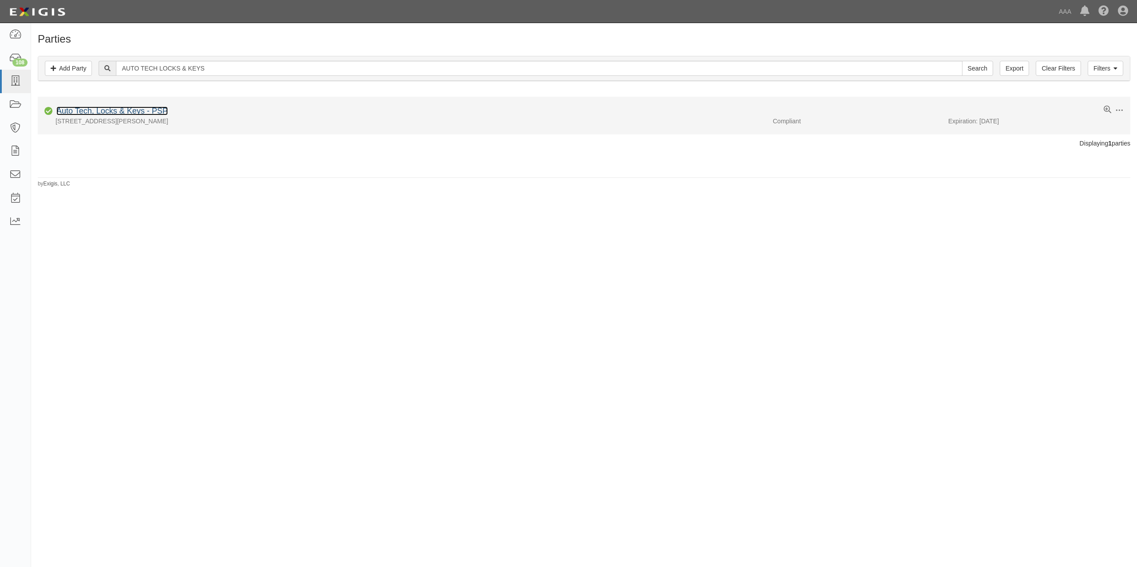
click at [158, 111] on link "Auto Tech, Locks & Keys - PSP" at bounding box center [111, 111] width 111 height 9
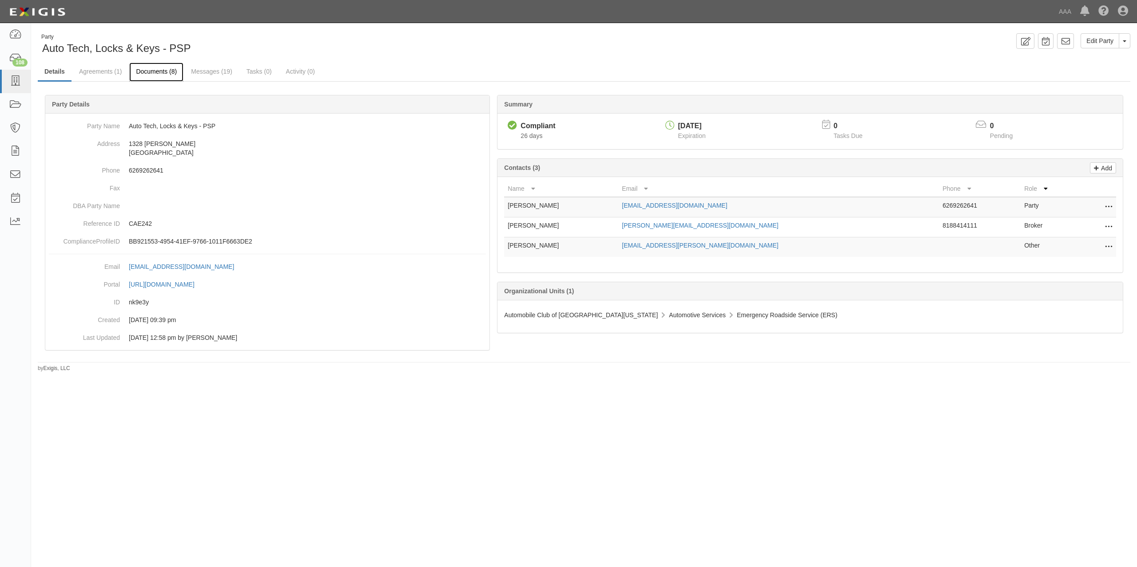
click at [143, 69] on link "Documents (8)" at bounding box center [156, 72] width 54 height 19
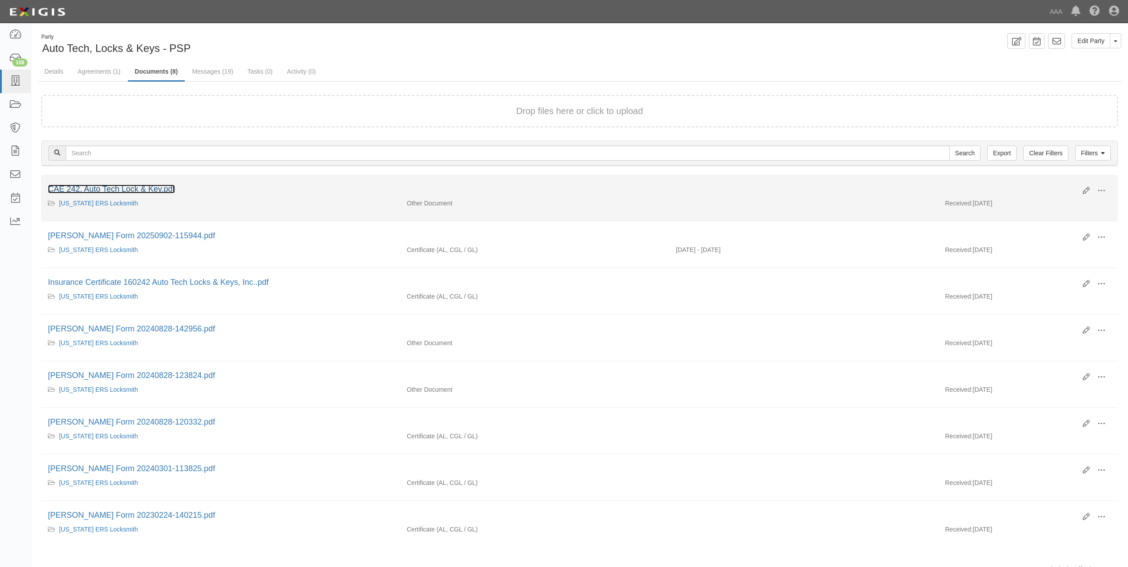
click at [162, 188] on link "CAE 242, Auto Tech Lock & Key.pdf" at bounding box center [111, 189] width 127 height 9
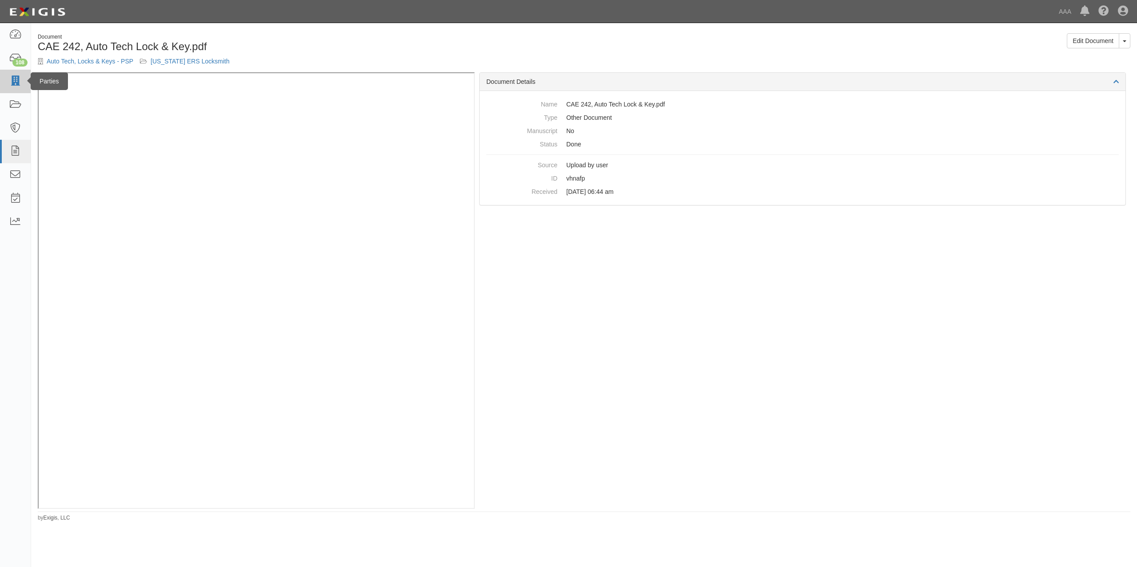
click at [12, 80] on icon at bounding box center [15, 81] width 12 height 10
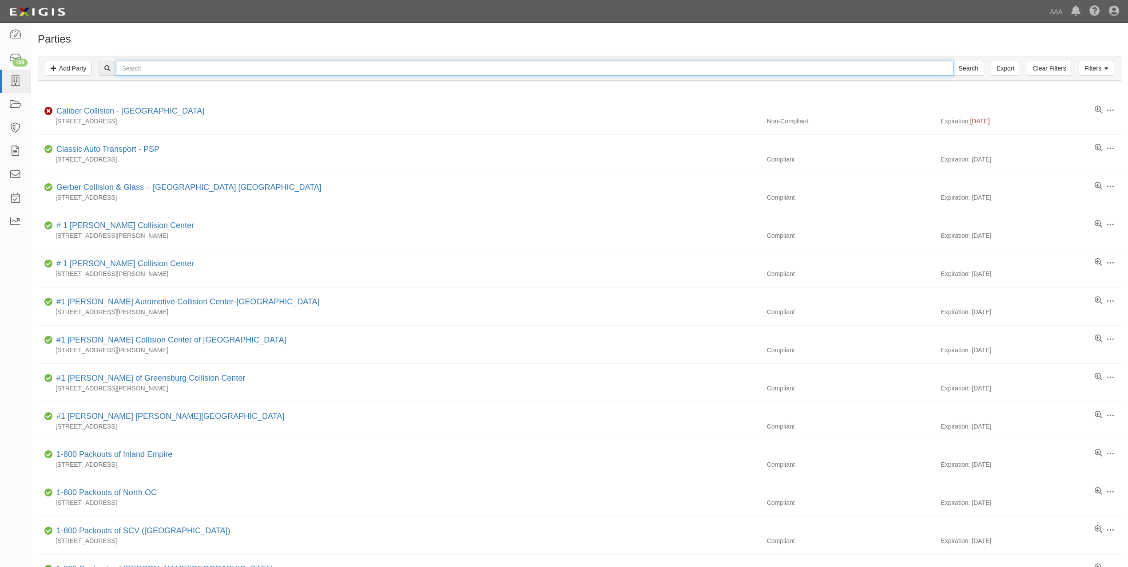
click at [201, 66] on input "text" at bounding box center [534, 68] width 837 height 15
paste input "AUTO TECH LOCKS & KEYS, INC."
type input "AUTO TECH LOCKS & KEYS, INC."
click at [953, 61] on input "Search" at bounding box center [968, 68] width 31 height 15
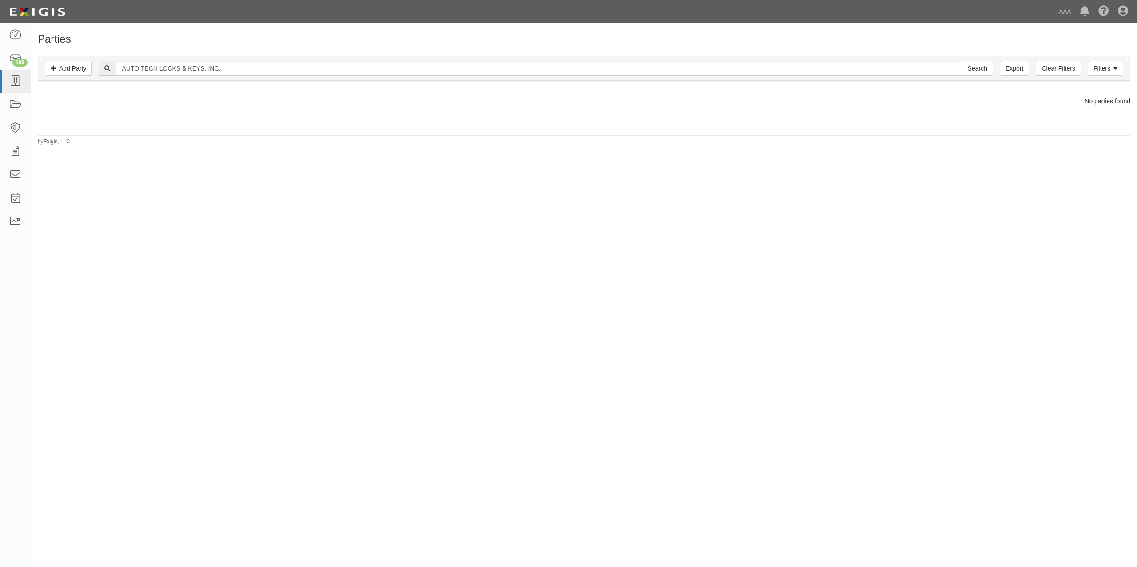
drag, startPoint x: 244, startPoint y: 59, endPoint x: 244, endPoint y: 64, distance: 4.9
click at [244, 59] on div "Filters Add Party Clear Filters Export AUTO TECH LOCKS & KEYS, INC. Search Filt…" at bounding box center [583, 68] width 1091 height 24
click at [244, 71] on input "AUTO TECH LOCKS & KEYS, INC." at bounding box center [539, 68] width 846 height 15
drag, startPoint x: 262, startPoint y: 69, endPoint x: 74, endPoint y: 66, distance: 188.3
click at [74, 66] on div "Filters Add Party Clear Filters Export AUTO TECH LOCKS & KEYS, INC. Search Filt…" at bounding box center [583, 68] width 1091 height 24
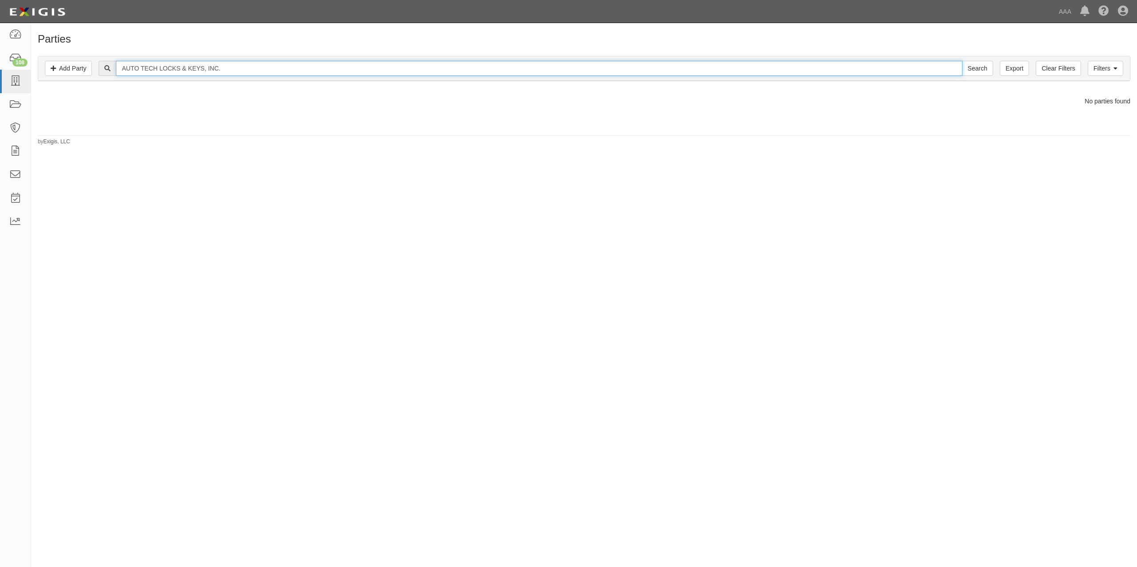
paste input "MERICAN TOWING & RECOVERY"
type input "AMERICAN TOWING & RECOVERY, INC."
click at [962, 61] on input "Search" at bounding box center [977, 68] width 31 height 15
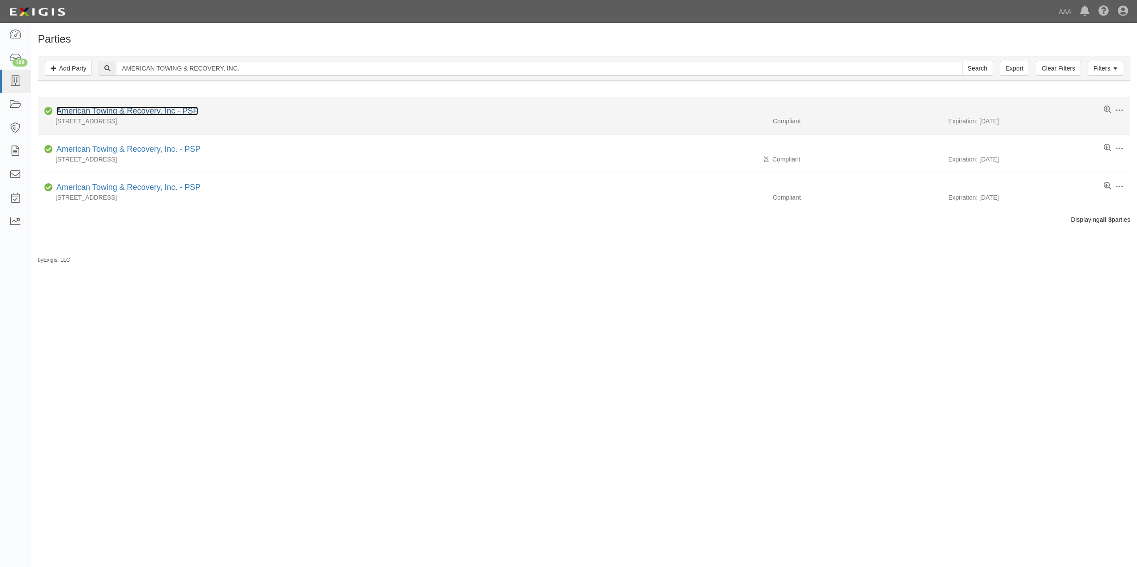
click at [194, 112] on link "American Towing & Recovery, Inc - PSP" at bounding box center [127, 111] width 142 height 9
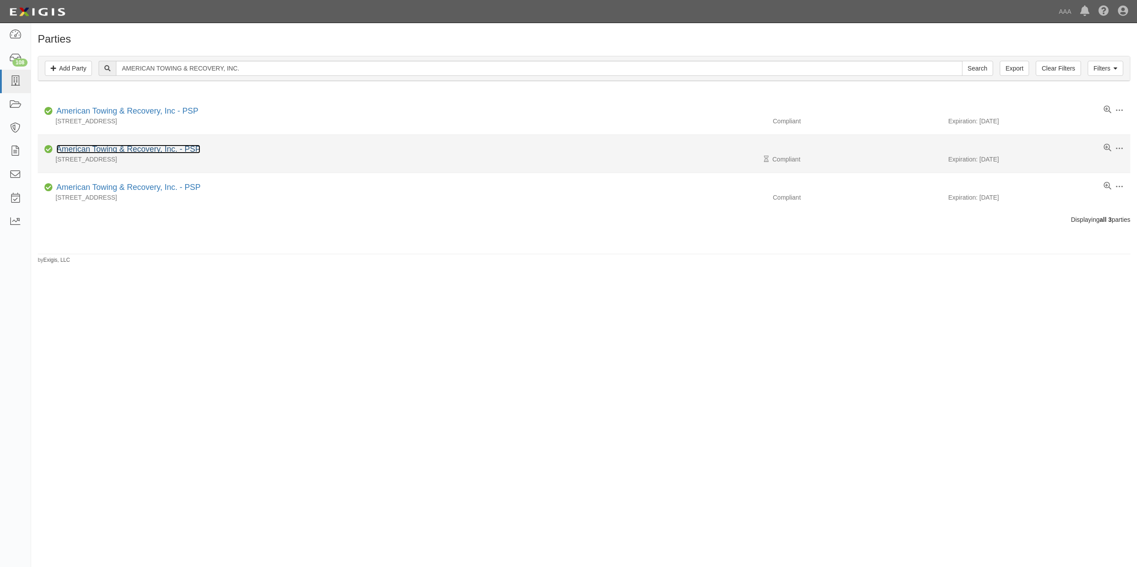
click at [170, 147] on link "American Towing & Recovery, Inc. - PSP" at bounding box center [128, 149] width 144 height 9
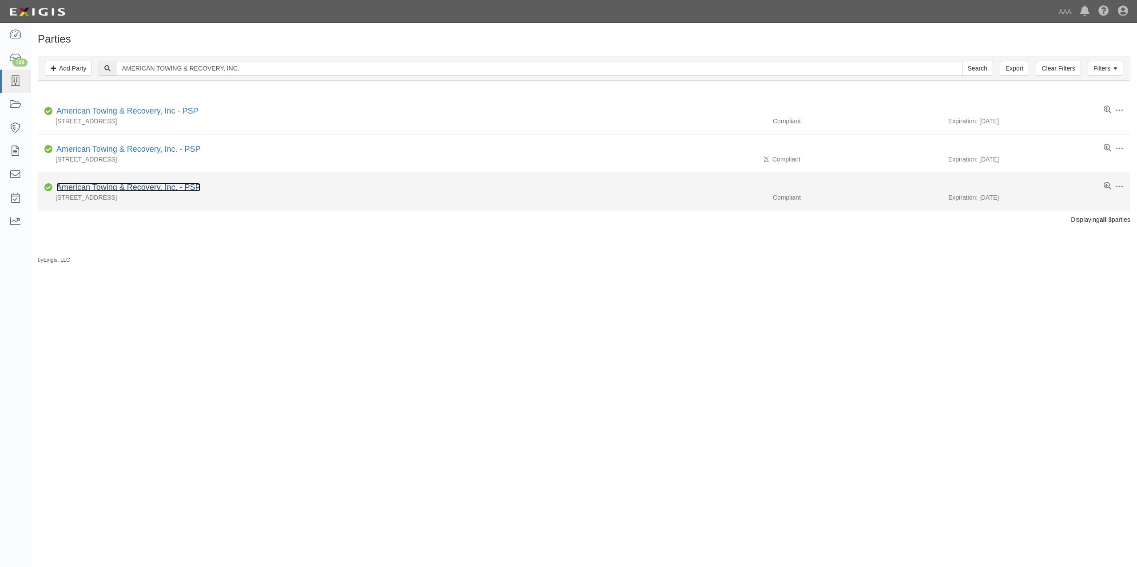
click at [178, 186] on link "American Towing & Recovery, Inc. - PSP" at bounding box center [128, 187] width 144 height 9
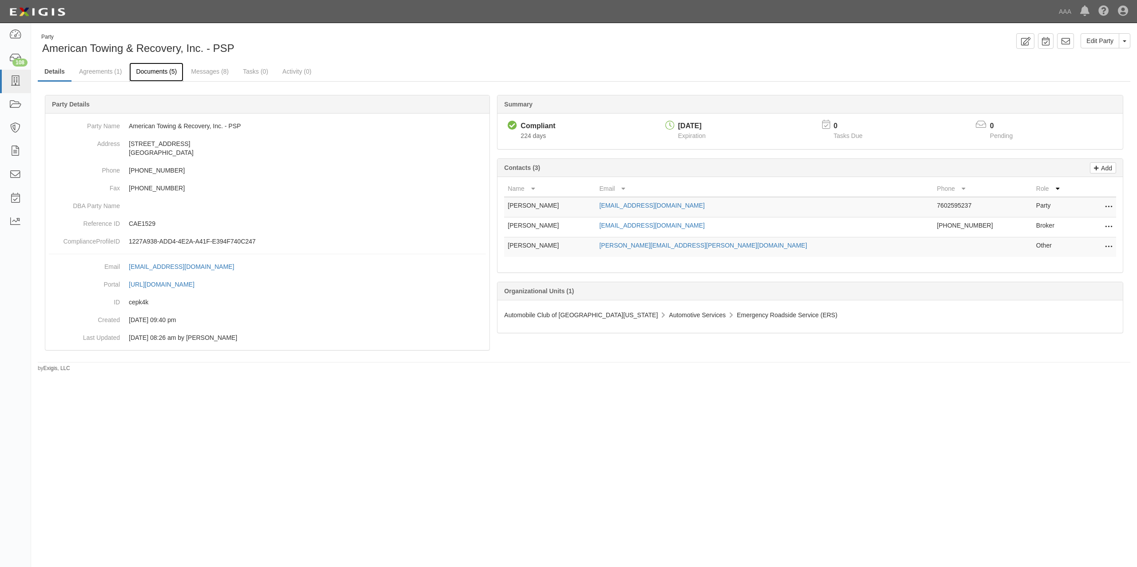
click at [162, 72] on link "Documents (5)" at bounding box center [156, 72] width 54 height 19
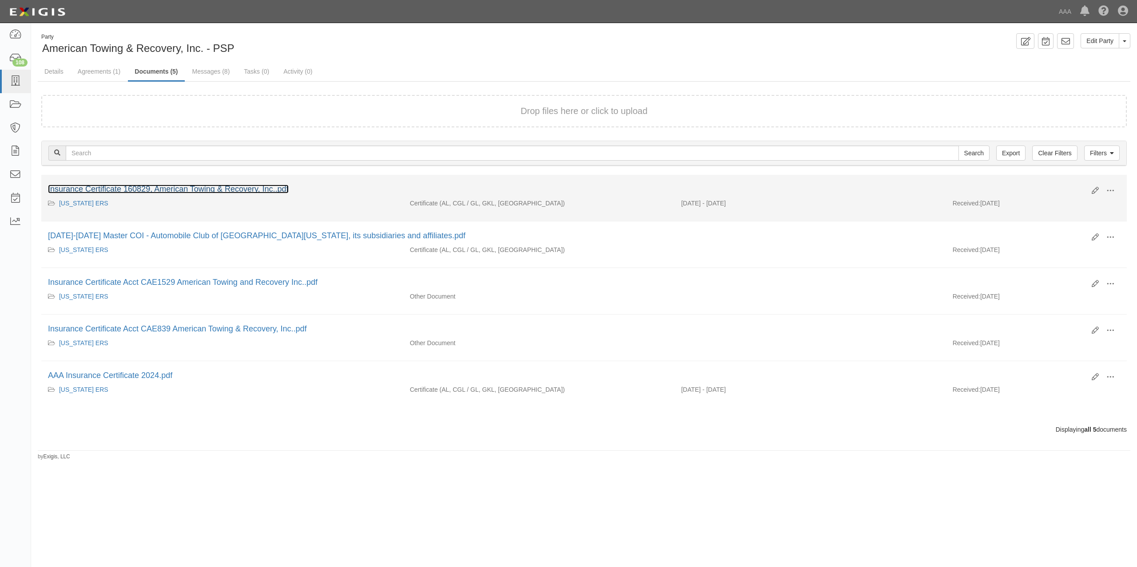
click at [208, 192] on link "Insurance Certificate 160829, American Towing & Recovery, Inc..pdf" at bounding box center [168, 189] width 241 height 9
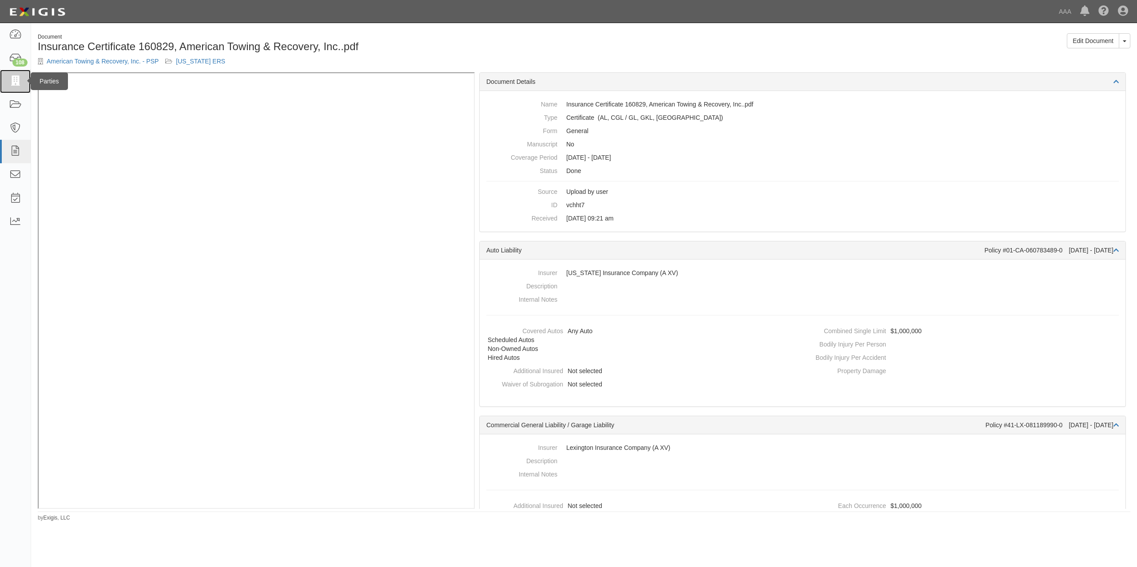
click at [18, 74] on link at bounding box center [15, 82] width 31 height 24
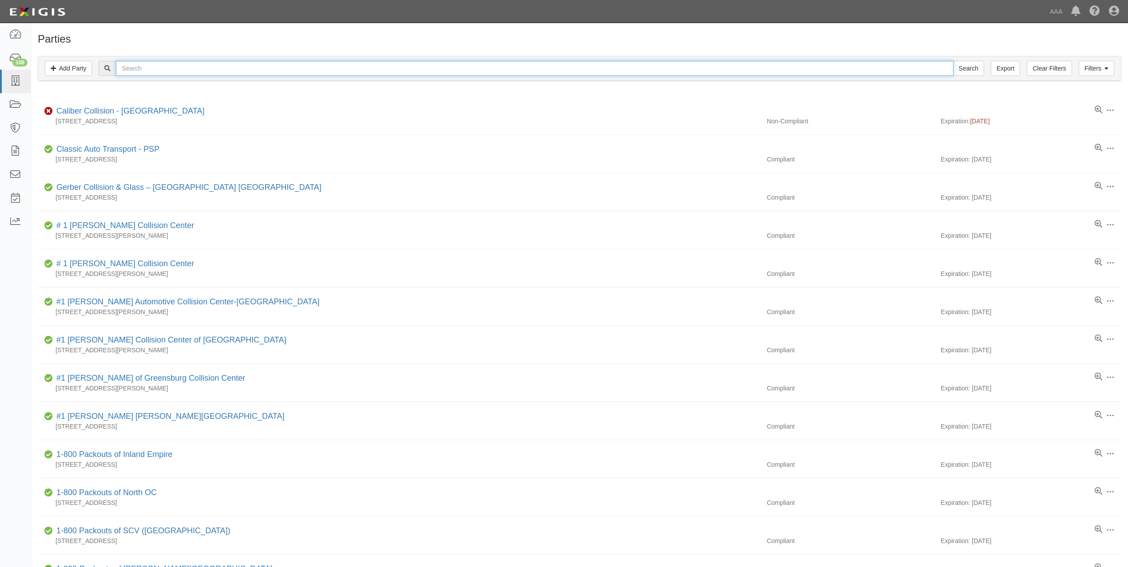
drag, startPoint x: 212, startPoint y: 61, endPoint x: 214, endPoint y: 67, distance: 5.9
click at [212, 62] on input "text" at bounding box center [534, 68] width 837 height 15
click at [242, 71] on input "text" at bounding box center [534, 68] width 837 height 15
paste input "AMERICAN TOWING & RECOVERY, INC."
type input "AMERICAN TOWING & RECOVERY, INC."
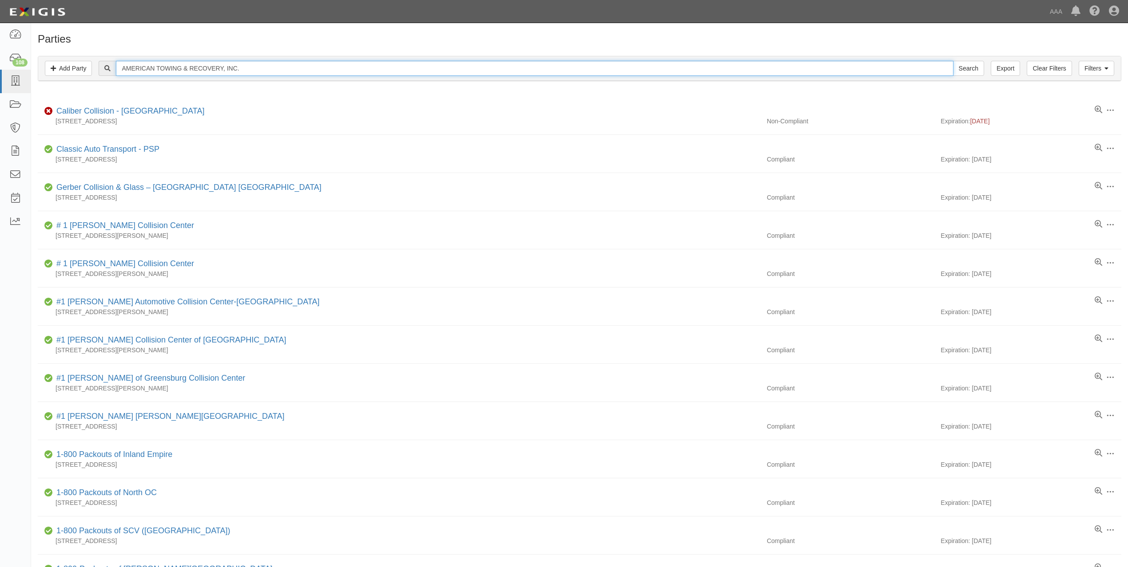
click at [953, 61] on input "Search" at bounding box center [968, 68] width 31 height 15
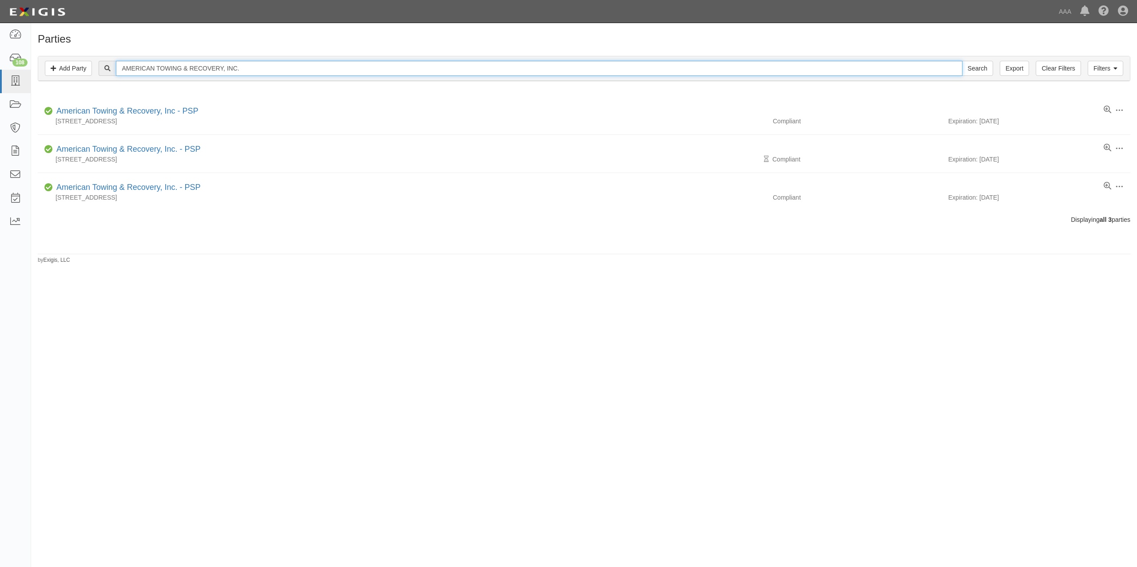
click at [285, 64] on input "AMERICAN TOWING & RECOVERY, INC." at bounding box center [539, 68] width 846 height 15
click at [269, 67] on input "AMERICAN TOWING & RECOVERY, INC." at bounding box center [539, 68] width 846 height 15
drag, startPoint x: 222, startPoint y: 64, endPoint x: 13, endPoint y: 63, distance: 209.1
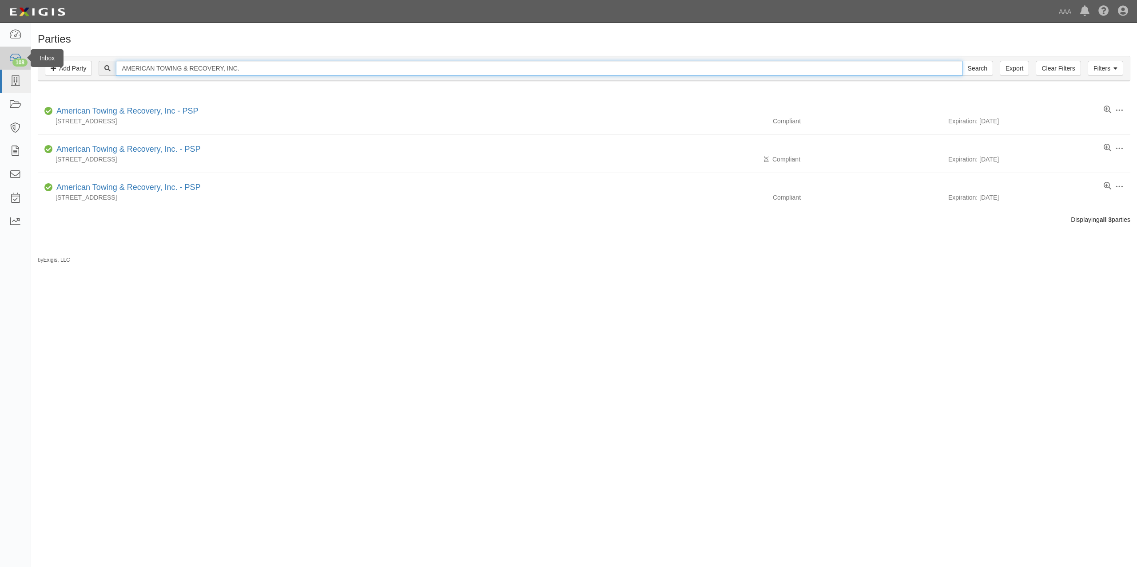
click at [13, 63] on body "Toggle navigation Dashboard 108 Inbox Parties Agreements Coverages Documents Me…" at bounding box center [568, 268] width 1137 height 537
paste input "THE FLAG TOWING LLC"
type input "THE FLAG TOWING LLC"
click at [962, 61] on input "Search" at bounding box center [977, 68] width 31 height 15
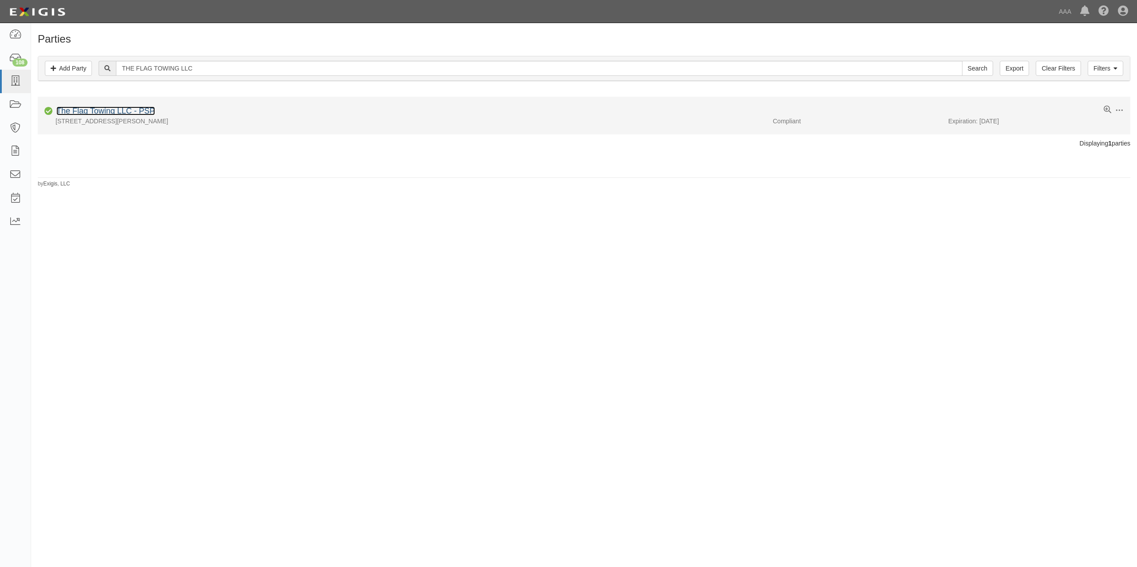
click at [81, 110] on link "The Flag Towing LLC - PSP" at bounding box center [105, 111] width 99 height 9
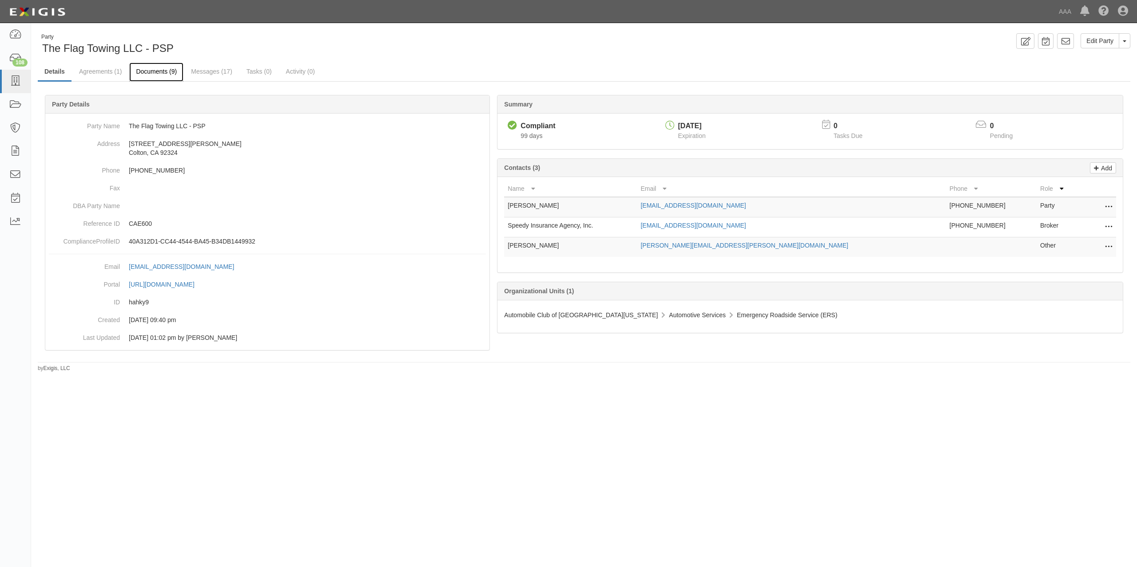
click at [176, 71] on link "Documents (9)" at bounding box center [156, 72] width 54 height 19
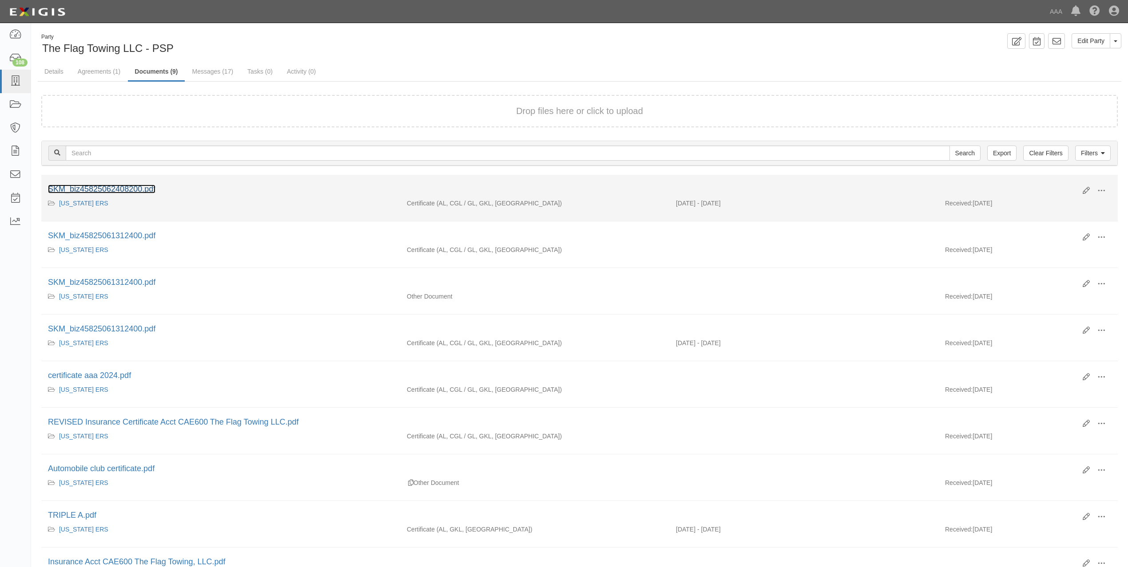
click at [147, 188] on link "SKM_biz45825062408200.pdf" at bounding box center [101, 189] width 107 height 9
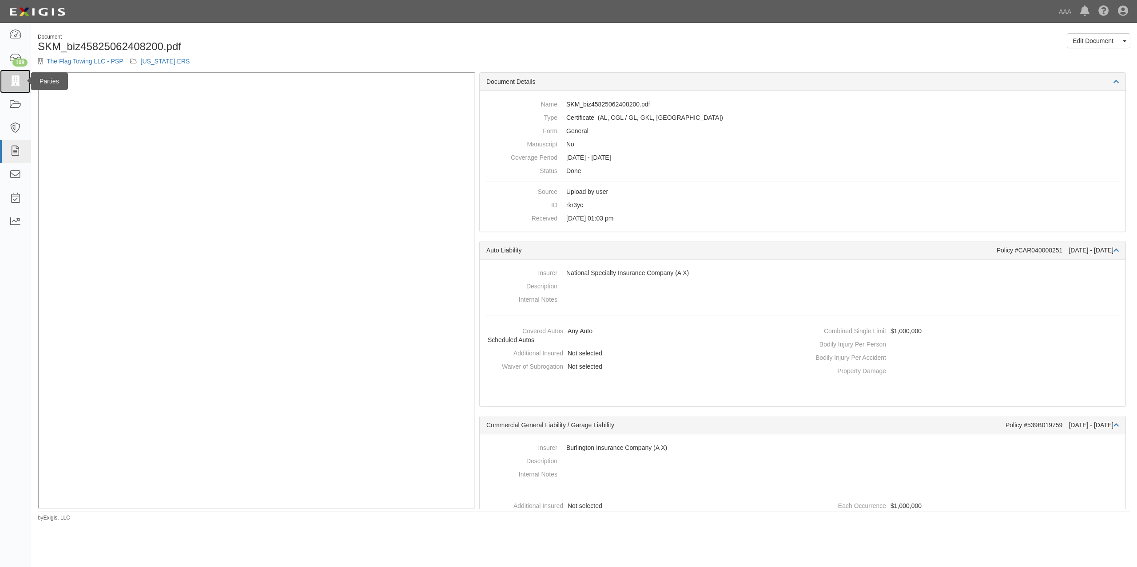
click at [17, 76] on icon at bounding box center [15, 81] width 12 height 10
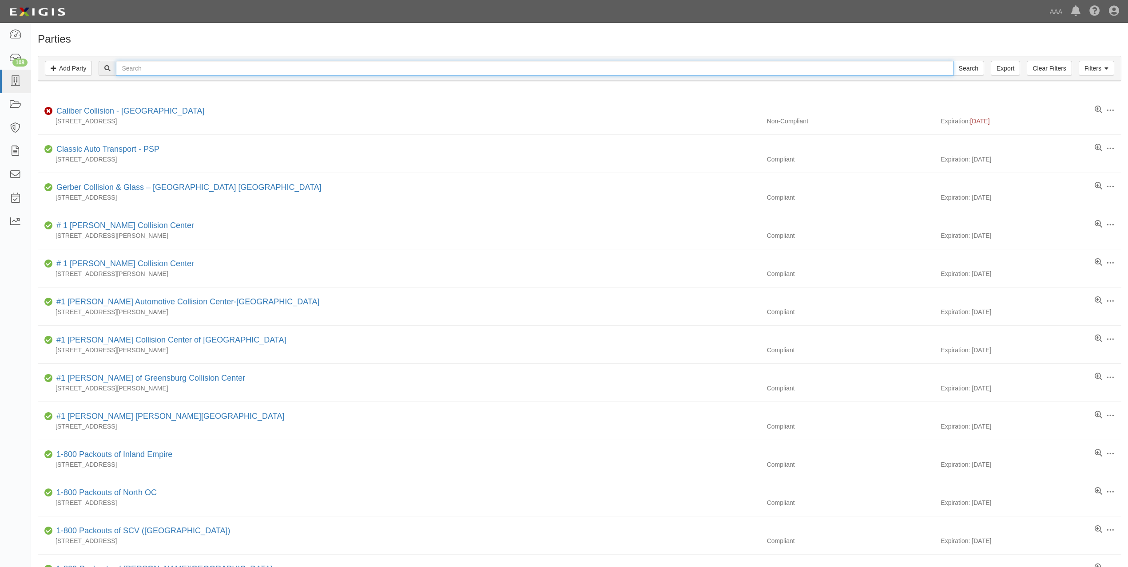
click at [201, 72] on input "text" at bounding box center [534, 68] width 837 height 15
paste input "CHICO'S TOWING, INC."
drag, startPoint x: 175, startPoint y: 68, endPoint x: 302, endPoint y: 79, distance: 127.4
click at [282, 77] on div "Filters Add Party Clear Filters Export CHICO'S TOWING, INC. Search Filters" at bounding box center [579, 68] width 1082 height 24
type input "CHICO'S TOWING"
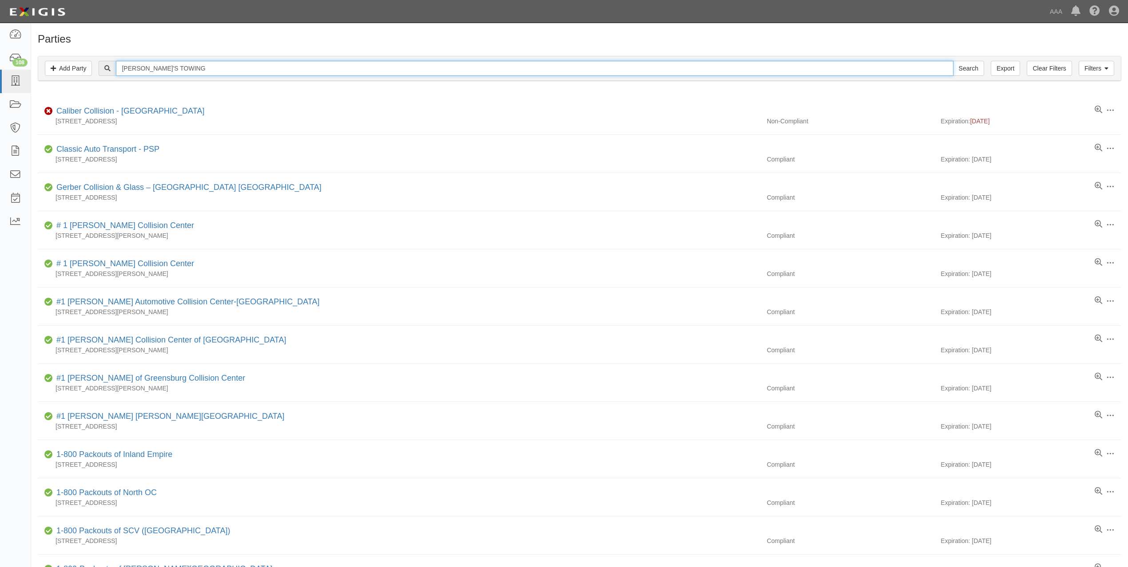
click at [953, 61] on input "Search" at bounding box center [968, 68] width 31 height 15
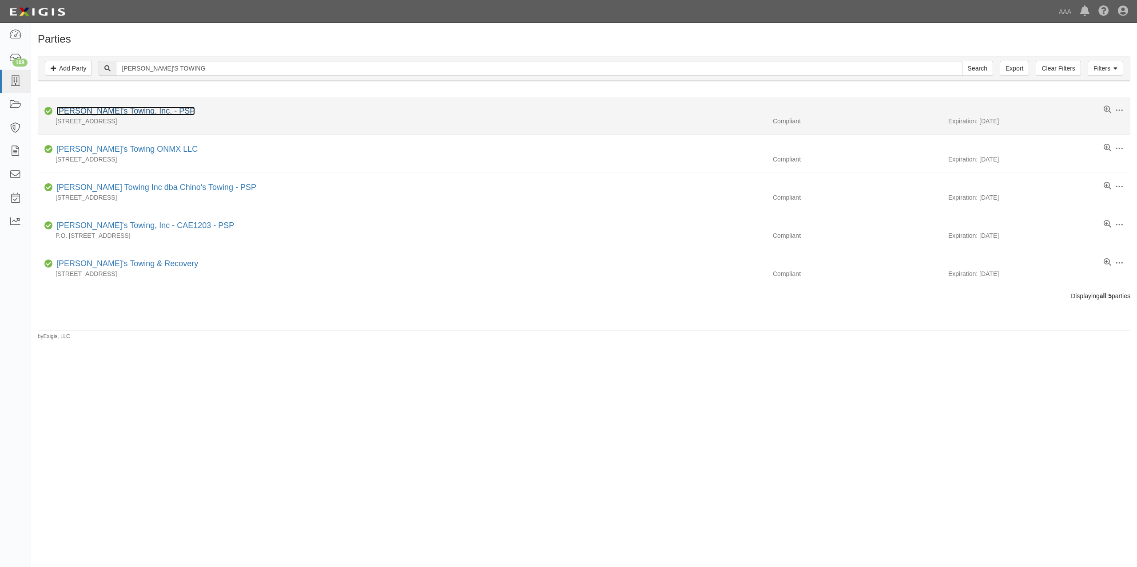
click at [123, 112] on link "[PERSON_NAME]'s Towing, Inc. - PSP" at bounding box center [125, 111] width 139 height 9
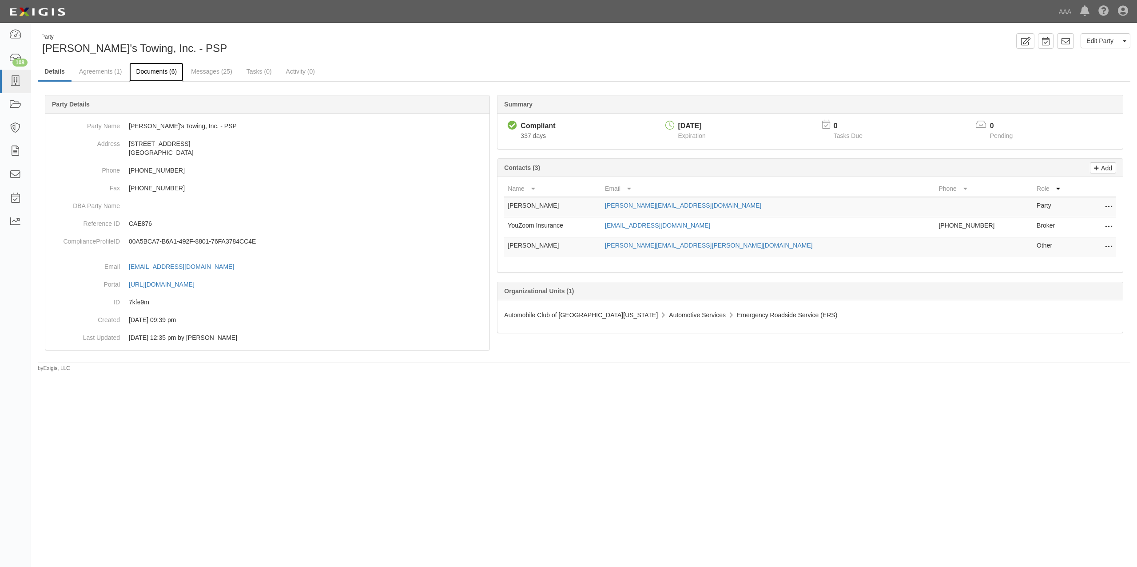
click at [166, 72] on link "Documents (6)" at bounding box center [156, 72] width 54 height 19
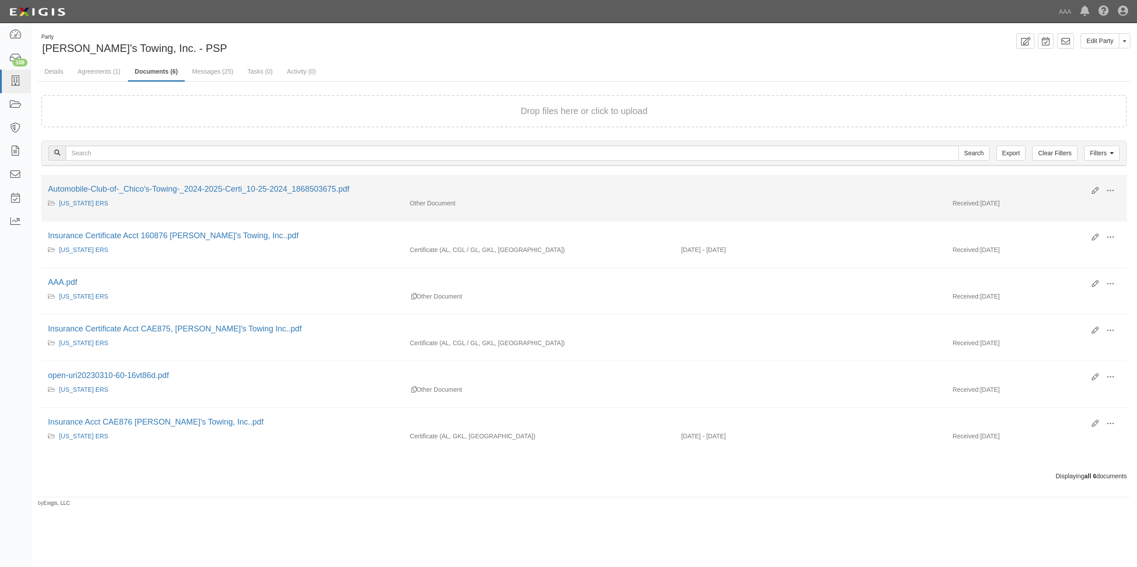
click at [222, 184] on div "Automobile-Club-of-_Chico's-Towing-_2024-2025-Certi_10-25-2024_1868503675.pdf" at bounding box center [566, 190] width 1037 height 12
click at [222, 186] on link "Automobile-Club-of-_Chico's-Towing-_2024-2025-Certi_10-25-2024_1868503675.pdf" at bounding box center [198, 189] width 301 height 9
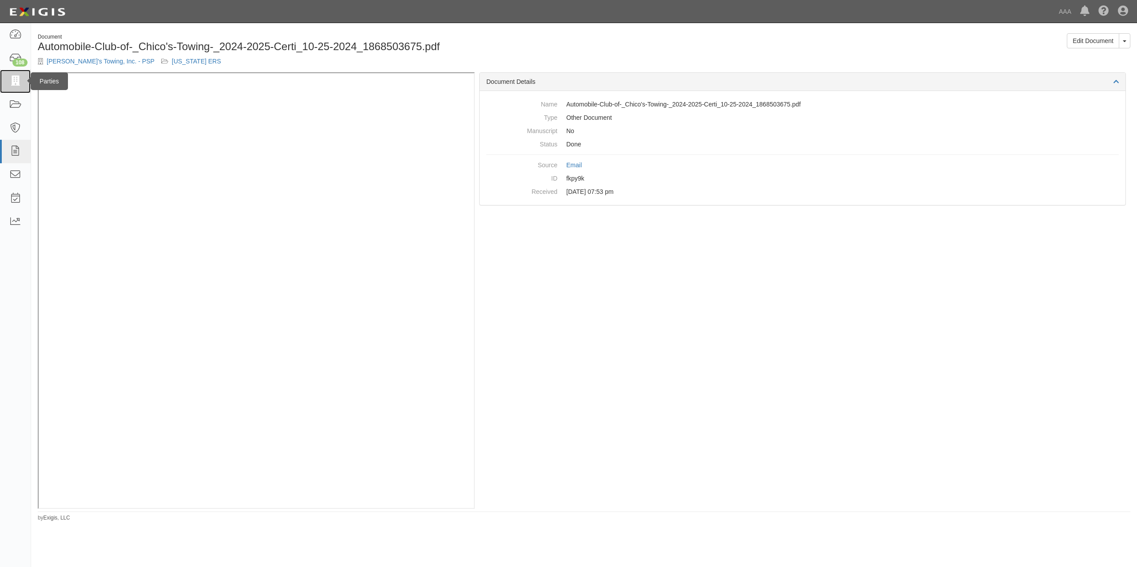
click at [16, 84] on icon at bounding box center [15, 81] width 12 height 10
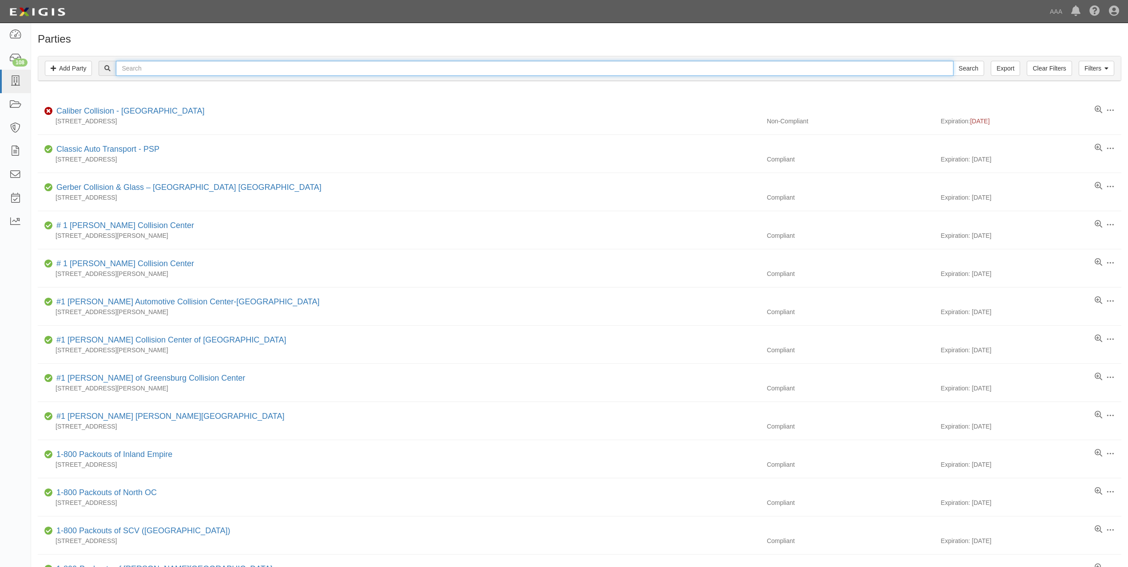
click at [210, 75] on input "text" at bounding box center [534, 68] width 837 height 15
paste input "SERRATO'S ROADSIDE & TOWING SERVICE"
type input "SERRATO'S ROADSIDE & TOWING SERVICE"
click at [953, 61] on input "Search" at bounding box center [968, 68] width 31 height 15
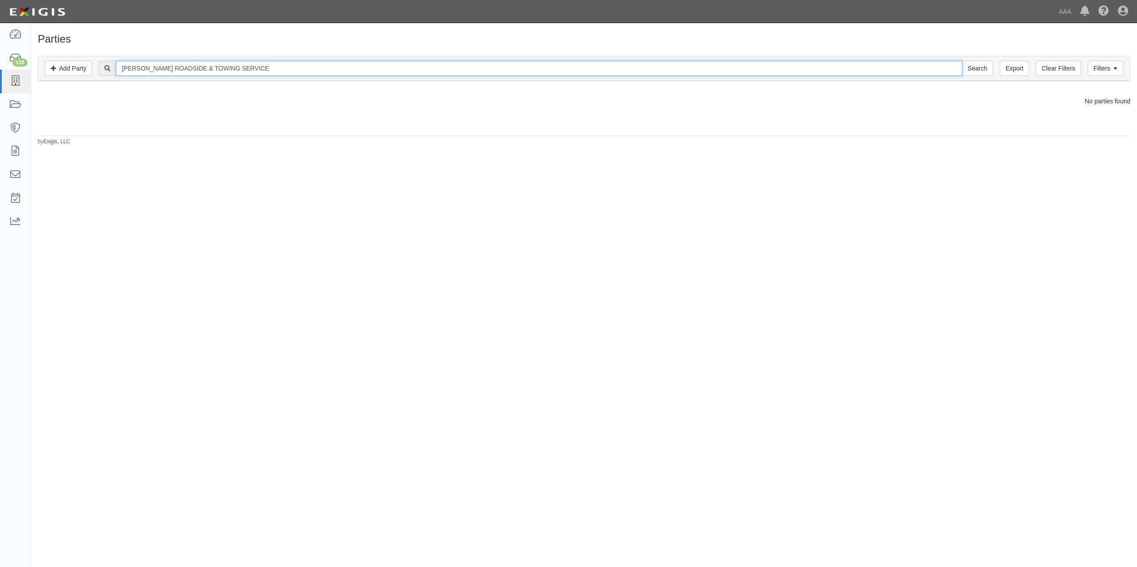
drag, startPoint x: 154, startPoint y: 71, endPoint x: 176, endPoint y: 70, distance: 22.2
click at [154, 70] on input "[PERSON_NAME] ROADSIDE & TOWING SERVICE" at bounding box center [539, 68] width 846 height 15
type input "SERRATOS ROADSIDE & TOWING SERVICE"
click at [962, 61] on input "Search" at bounding box center [977, 68] width 31 height 15
drag, startPoint x: 155, startPoint y: 69, endPoint x: 419, endPoint y: 74, distance: 264.2
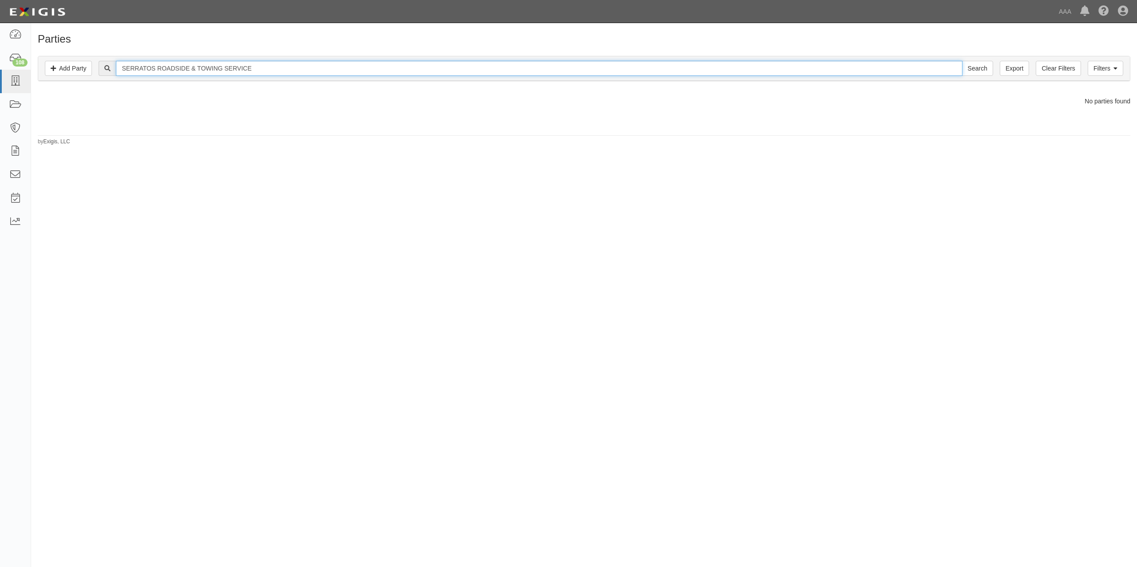
click at [419, 74] on input "SERRATOS ROADSIDE & TOWING SERVICE" at bounding box center [539, 68] width 846 height 15
type input "[PERSON_NAME]"
click at [962, 61] on input "Search" at bounding box center [977, 68] width 31 height 15
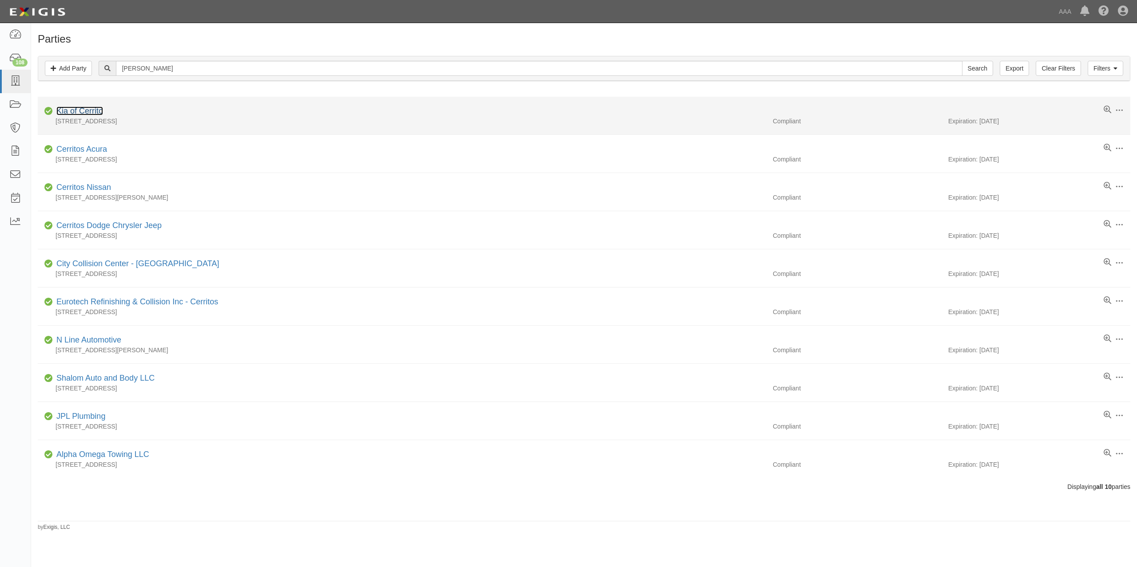
click at [78, 109] on link "Kia of Cerrito" at bounding box center [79, 111] width 47 height 9
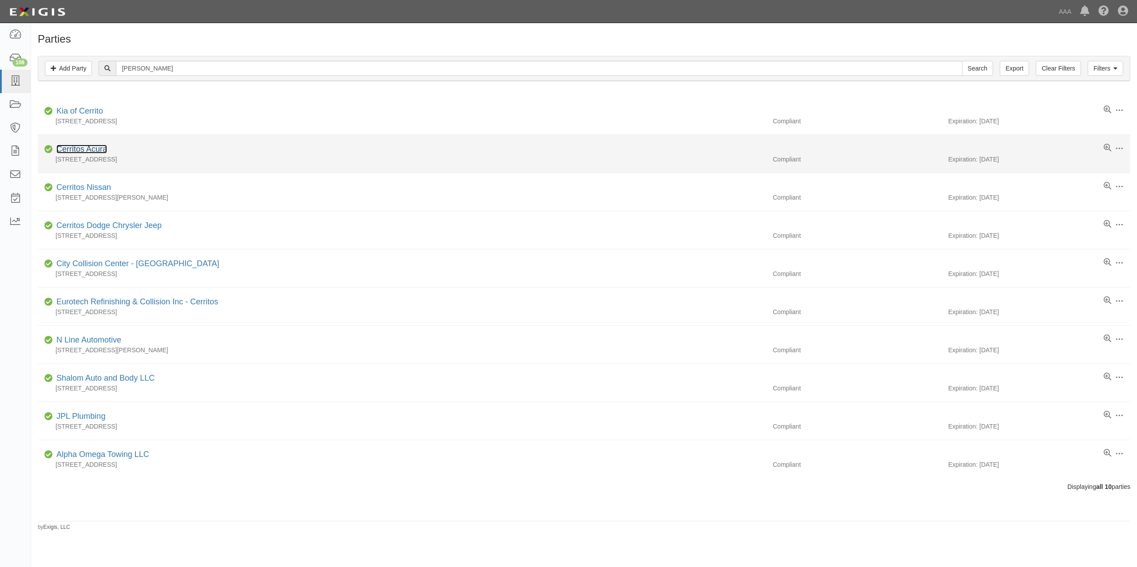
click at [73, 153] on link "Cerritos Acura" at bounding box center [81, 149] width 51 height 9
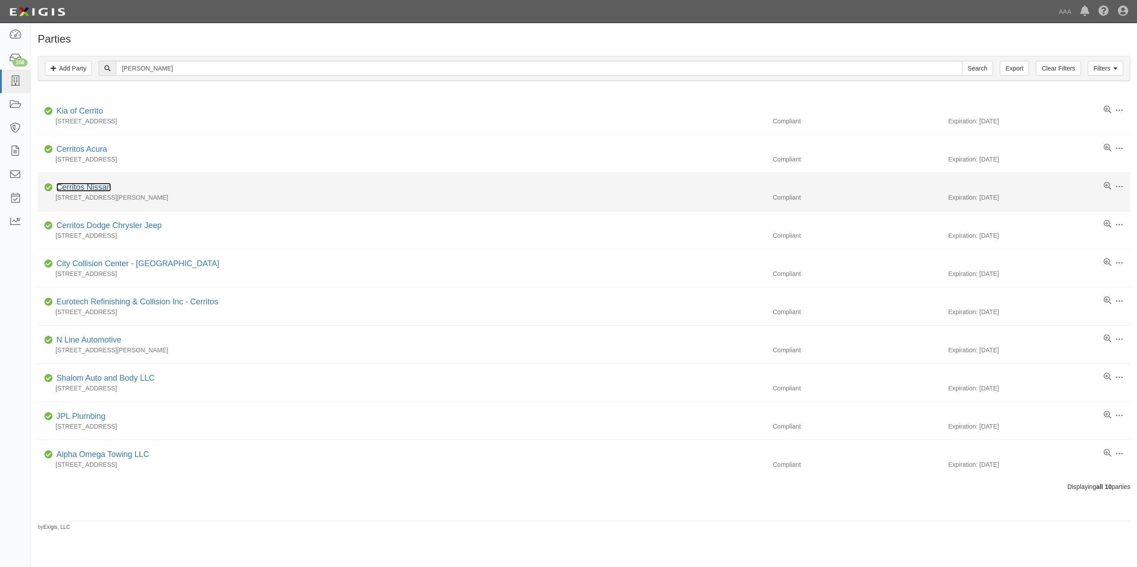
click at [94, 188] on link "Cerritos Nissan" at bounding box center [83, 187] width 55 height 9
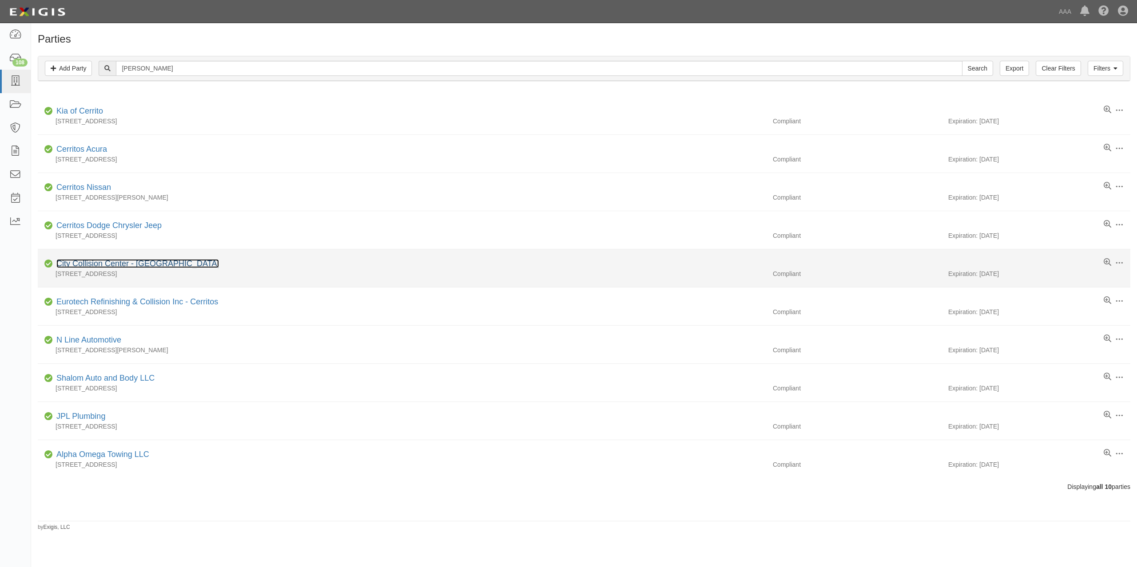
click at [143, 267] on link "City Collision Center - Cerritos" at bounding box center [137, 263] width 162 height 9
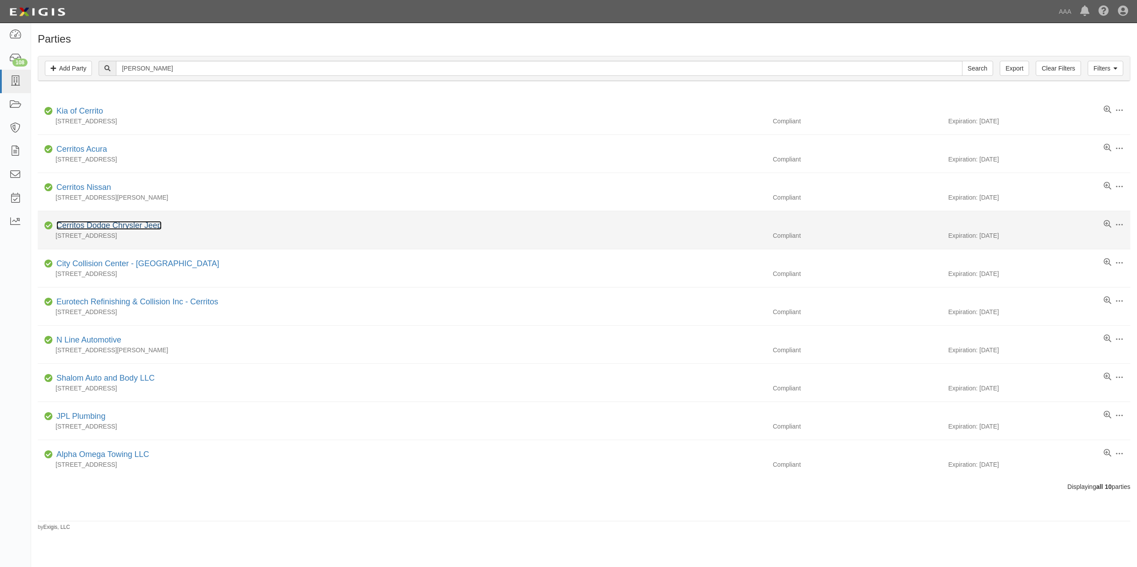
click at [134, 226] on link "Cerritos Dodge Chrysler Jeep" at bounding box center [108, 225] width 105 height 9
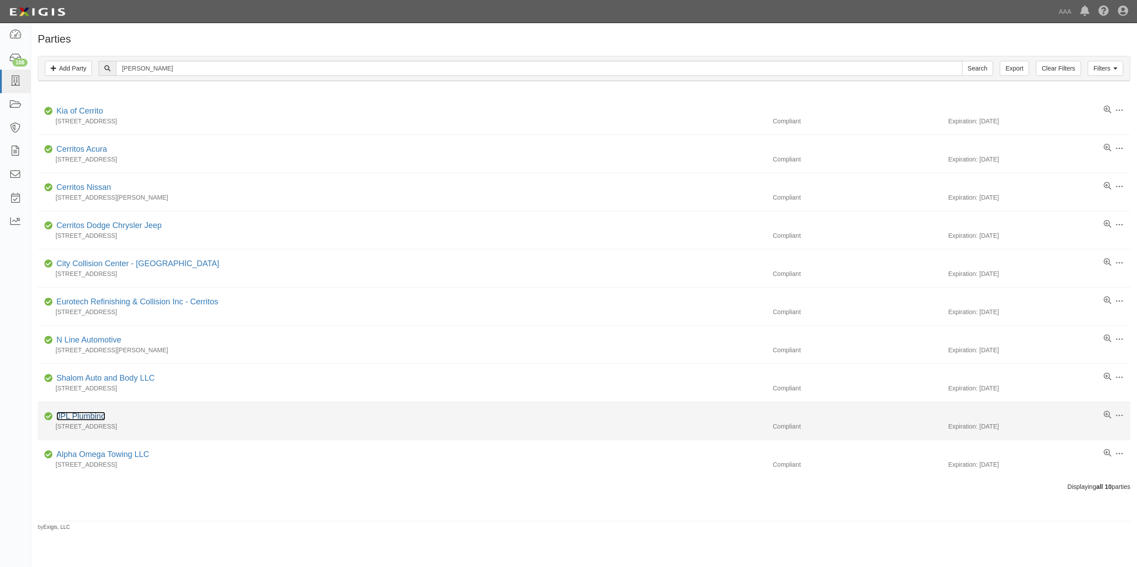
click at [92, 416] on link "JPL Plumbing" at bounding box center [80, 416] width 49 height 9
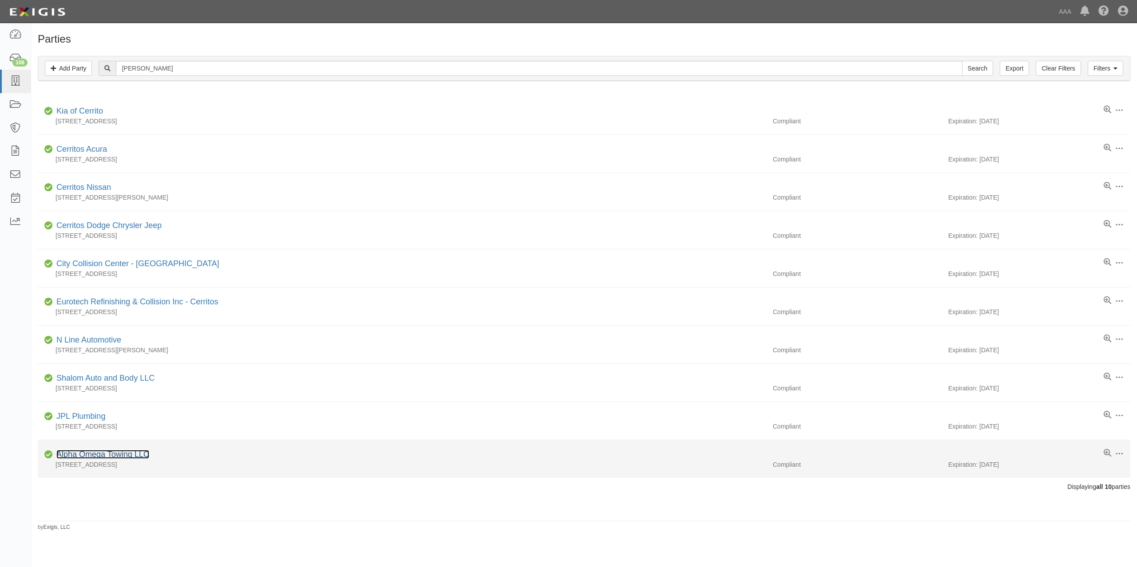
click at [115, 458] on link "Alpha Omega Towing LLC" at bounding box center [102, 454] width 93 height 9
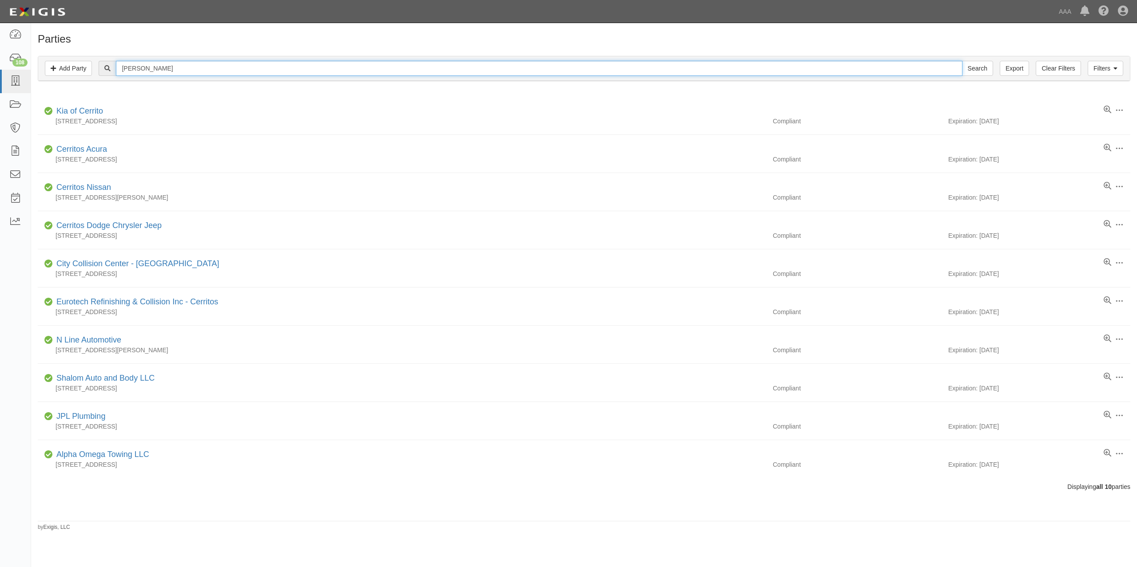
click at [206, 71] on input "SERRATO" at bounding box center [539, 68] width 846 height 15
type input "168502"
click at [962, 61] on input "Search" at bounding box center [977, 68] width 31 height 15
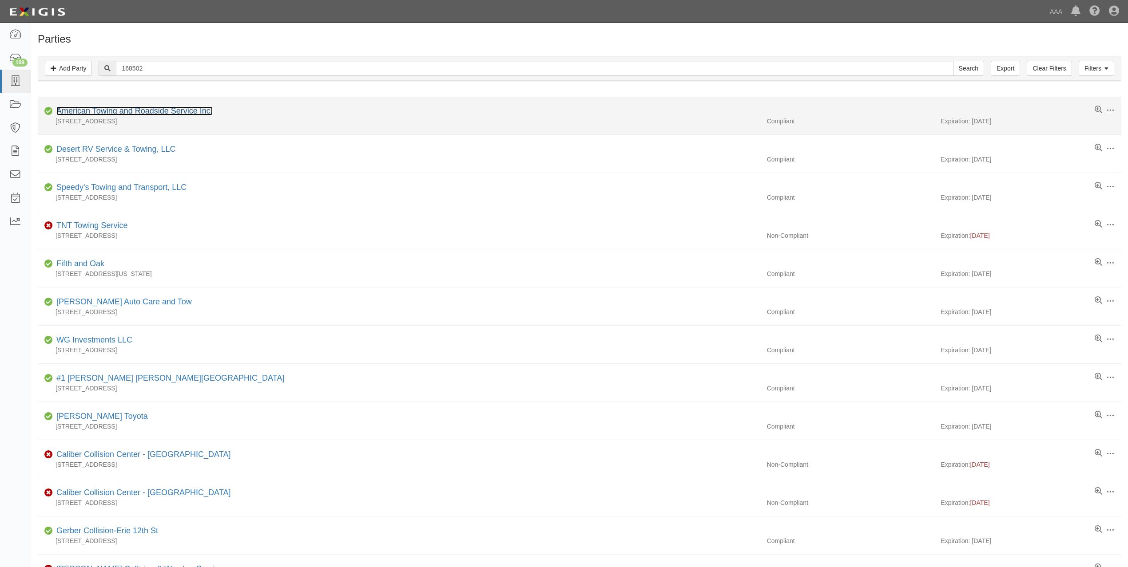
click at [189, 111] on link "American Towing and Roadside Service Inc." at bounding box center [134, 111] width 156 height 9
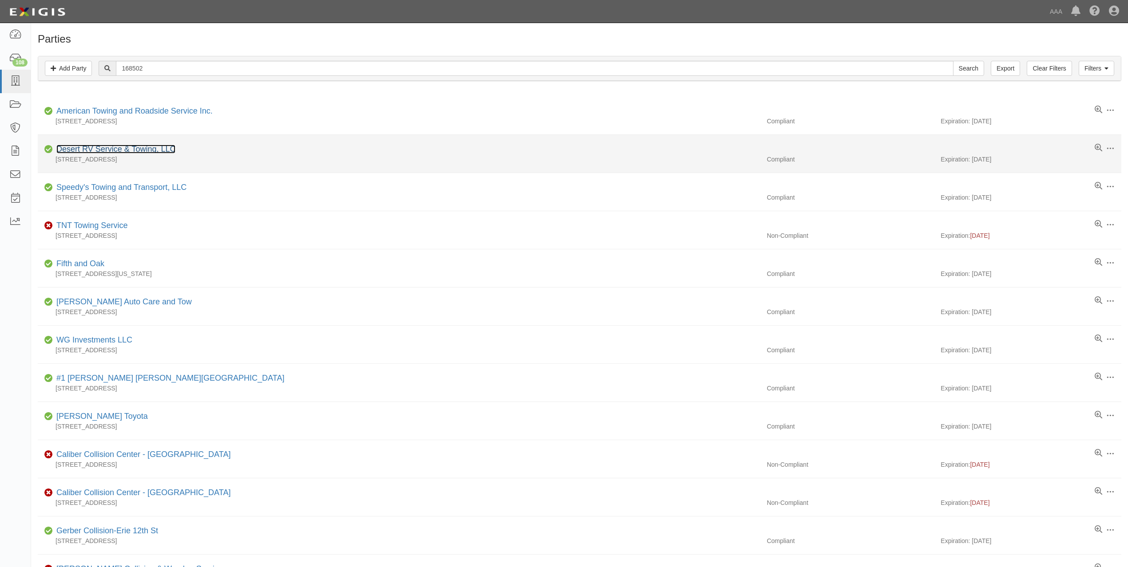
click at [121, 147] on link "Desert RV Service & Towing, LLC" at bounding box center [115, 149] width 119 height 9
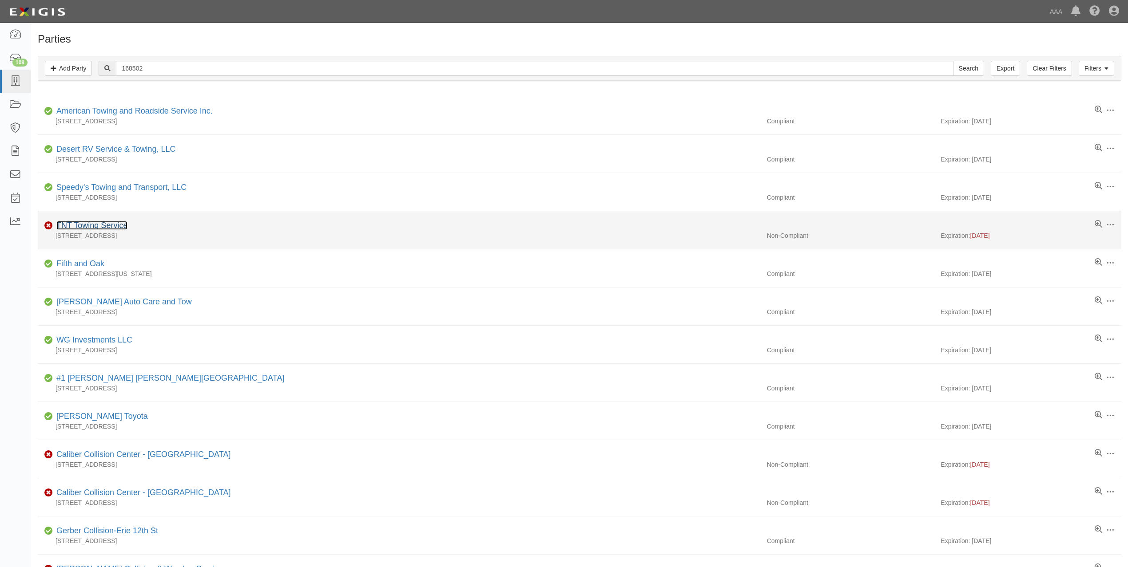
click at [116, 228] on link "TNT Towing Service" at bounding box center [91, 225] width 71 height 9
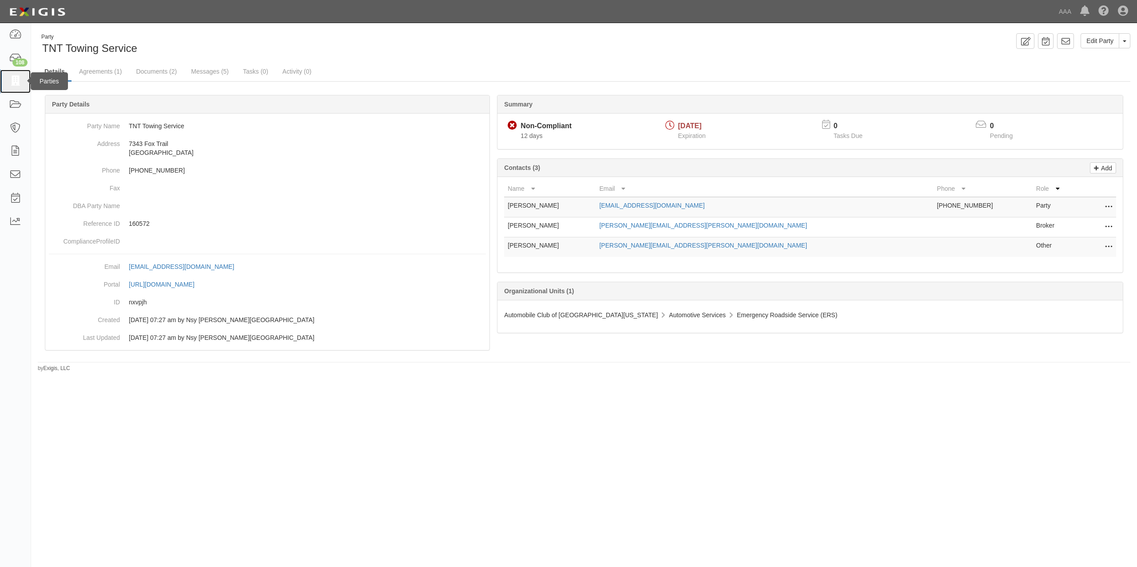
click at [17, 84] on icon at bounding box center [15, 81] width 12 height 10
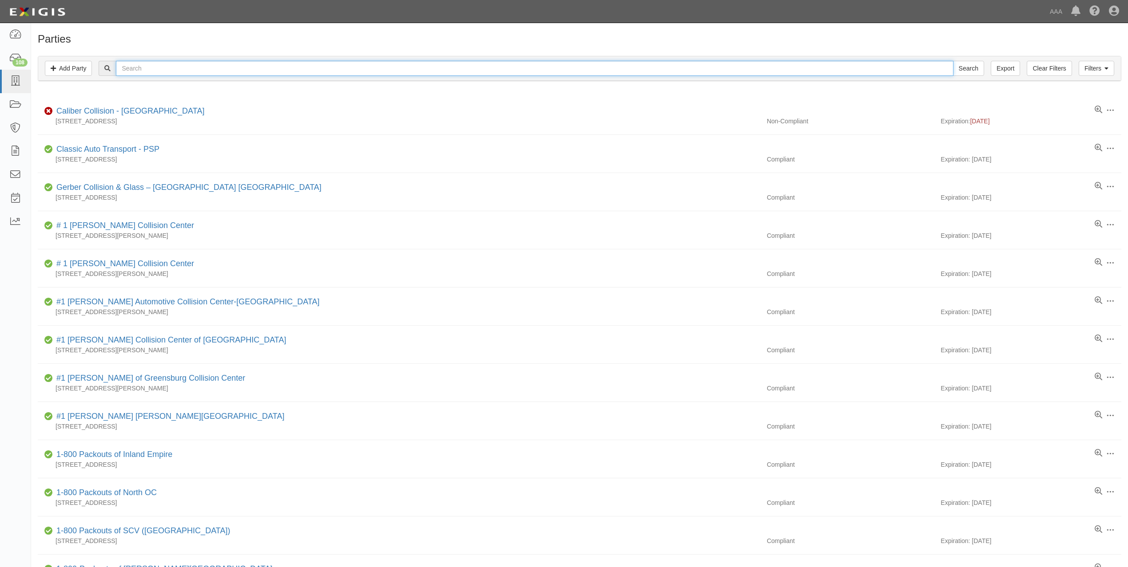
click at [319, 67] on input "text" at bounding box center [534, 68] width 837 height 15
paste input "SERRATO'S ROADSIDE & TOWING SERVICE"
drag, startPoint x: 158, startPoint y: 69, endPoint x: 640, endPoint y: 53, distance: 481.5
click at [620, 53] on div "Filters Add Party Clear Filters Export SERRATO'S ROADSIDE & TOWING SERVICE Sear…" at bounding box center [579, 69] width 1097 height 41
type input "[PERSON_NAME]"
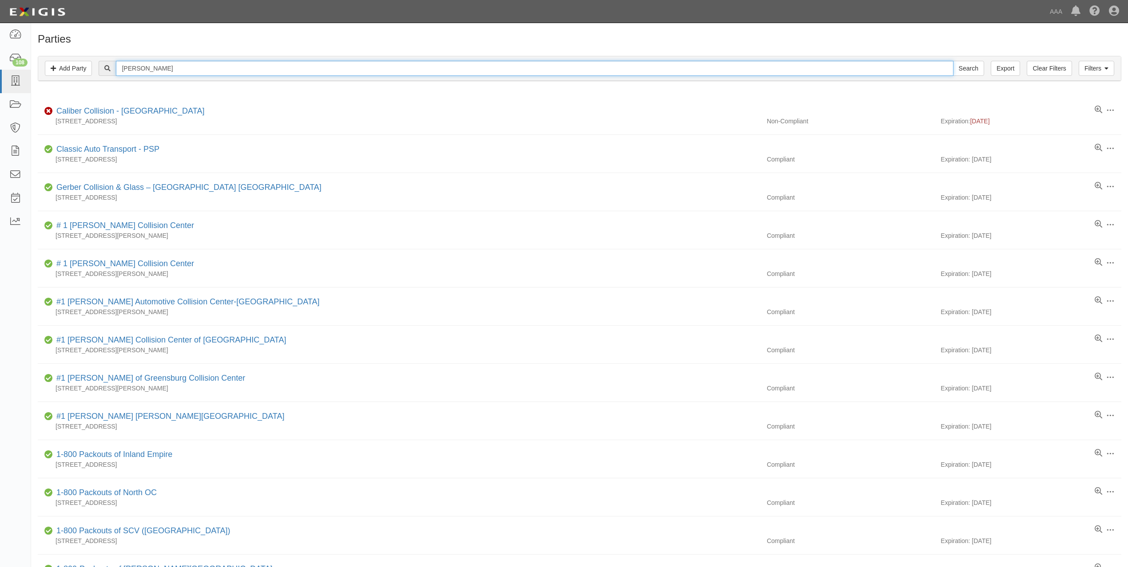
click at [953, 61] on input "Search" at bounding box center [968, 68] width 31 height 15
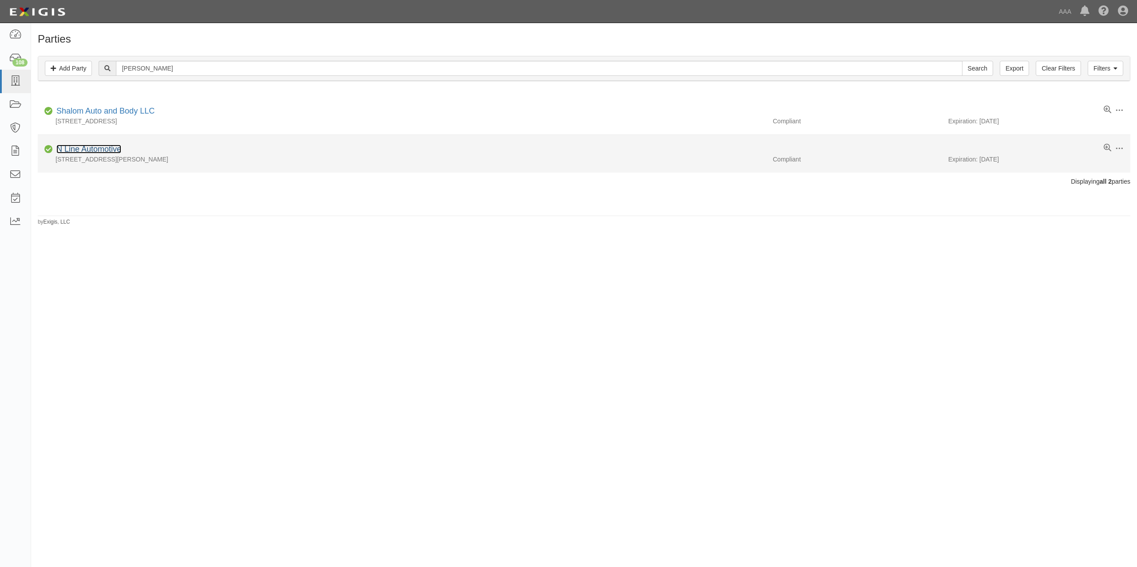
click at [98, 148] on link "N Line Automotive" at bounding box center [88, 149] width 65 height 9
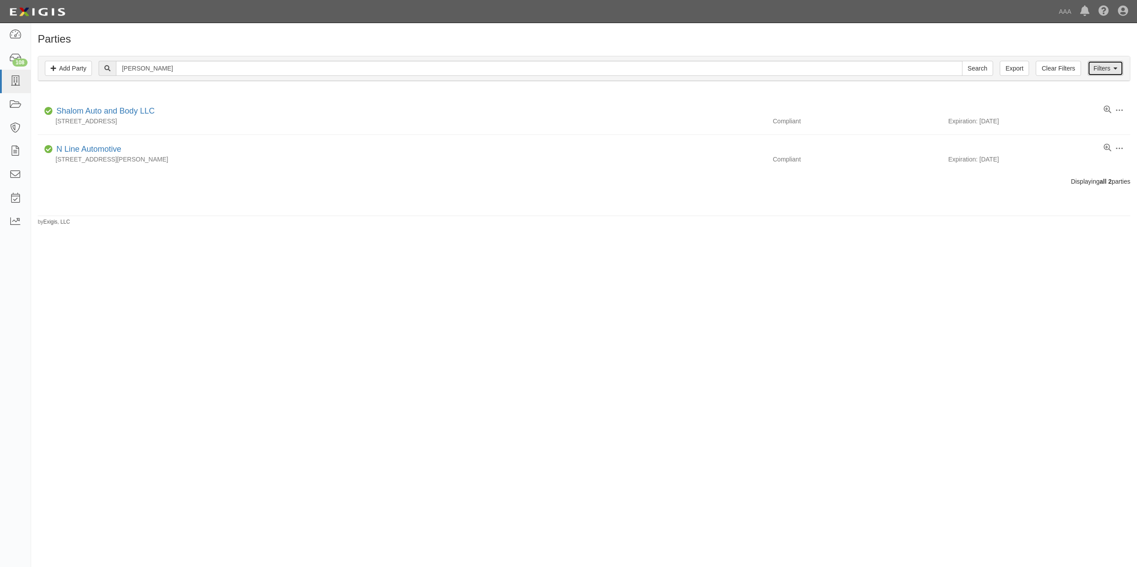
click at [1113, 68] on icon at bounding box center [1115, 69] width 4 height 6
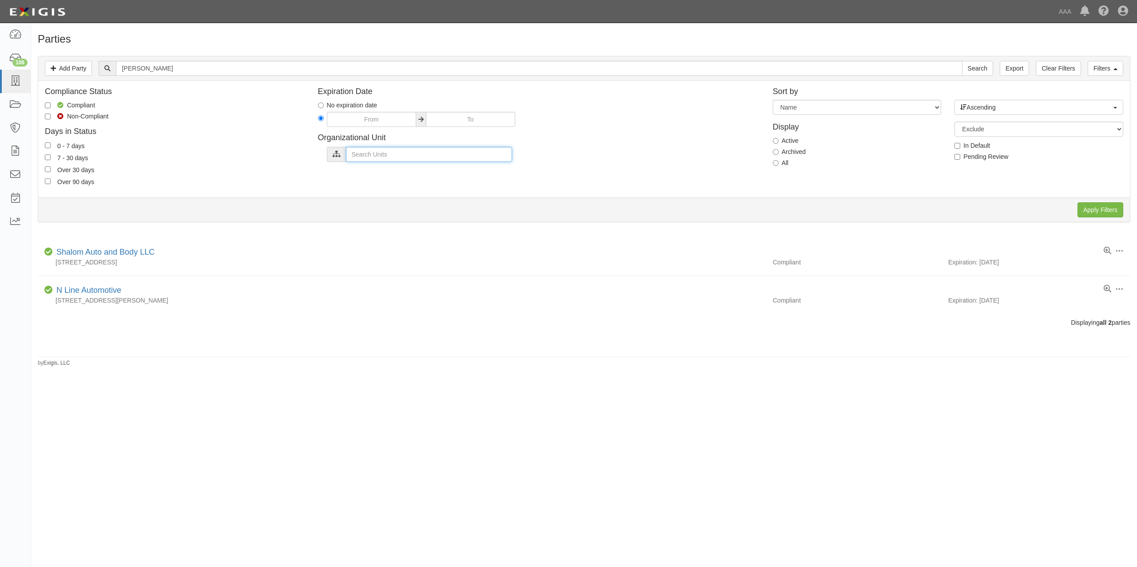
click at [412, 153] on input "text" at bounding box center [429, 154] width 166 height 15
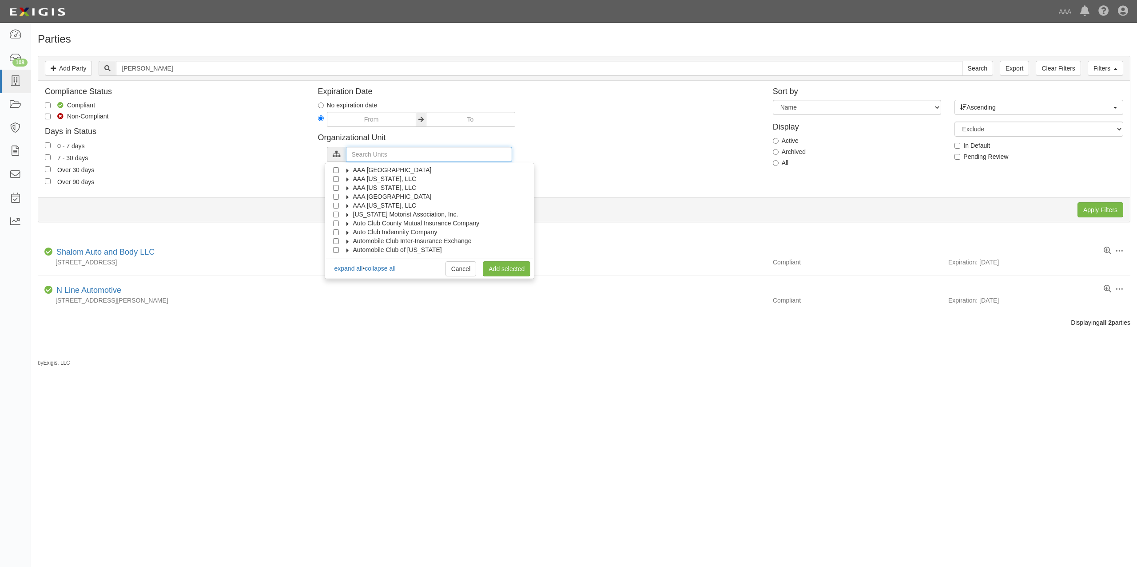
scroll to position [36, 0]
click at [336, 224] on input "Automobile Club of Southern California" at bounding box center [336, 224] width 6 height 6
checkbox input "true"
click at [519, 270] on link "Add selected" at bounding box center [507, 268] width 48 height 15
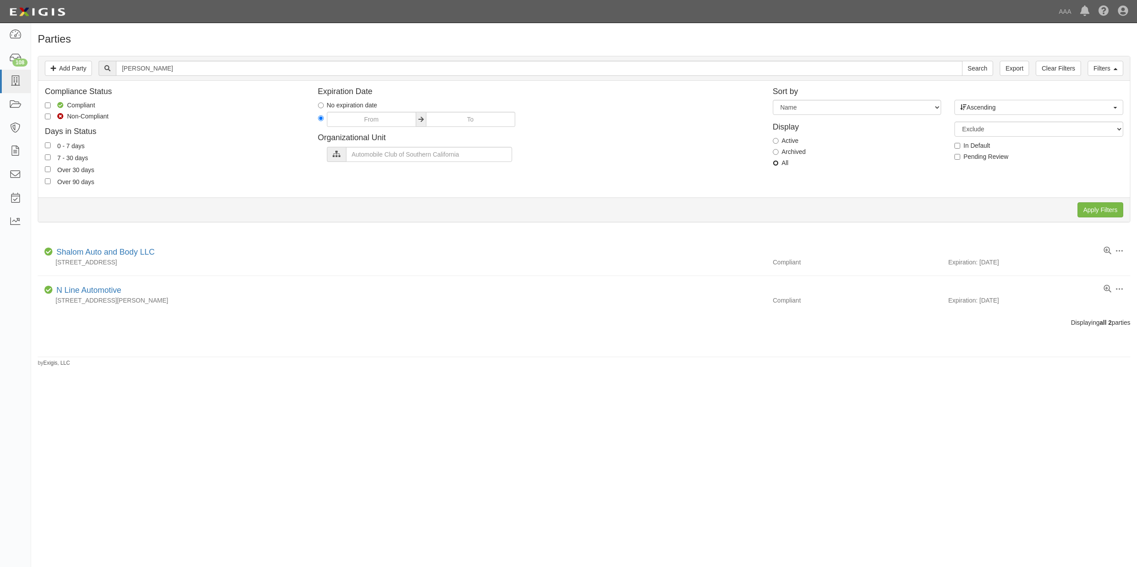
click at [773, 164] on input "All" at bounding box center [775, 163] width 6 height 6
radio input "true"
click at [1099, 214] on input "Apply Filters" at bounding box center [1100, 209] width 46 height 15
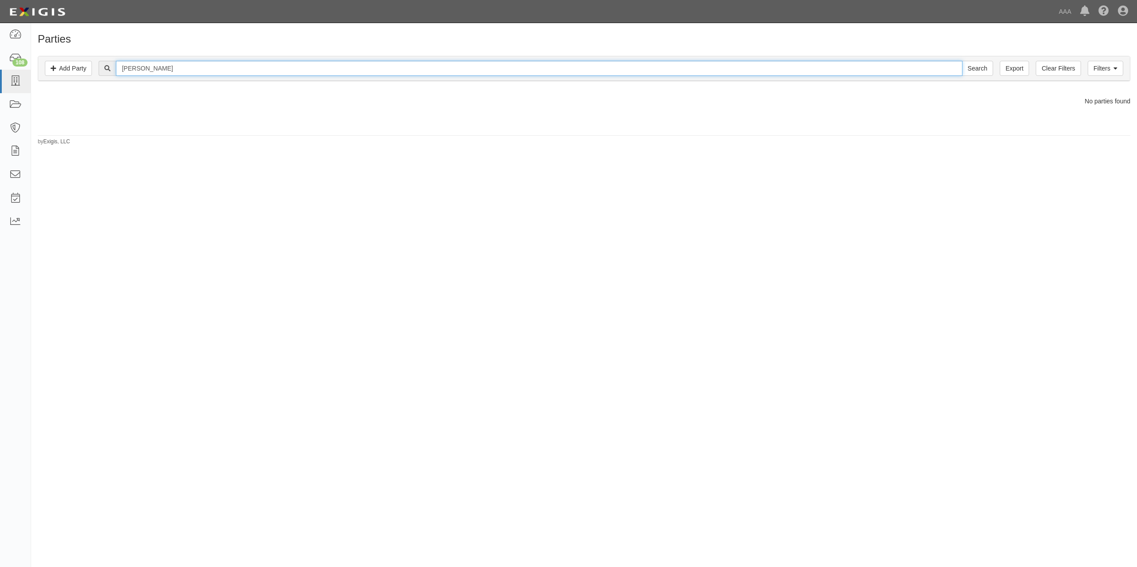
drag, startPoint x: 141, startPoint y: 69, endPoint x: 269, endPoint y: 74, distance: 127.5
click at [249, 68] on input "SERRATO'S" at bounding box center [539, 68] width 846 height 15
type input "SERR"
click at [962, 61] on input "Search" at bounding box center [977, 68] width 31 height 15
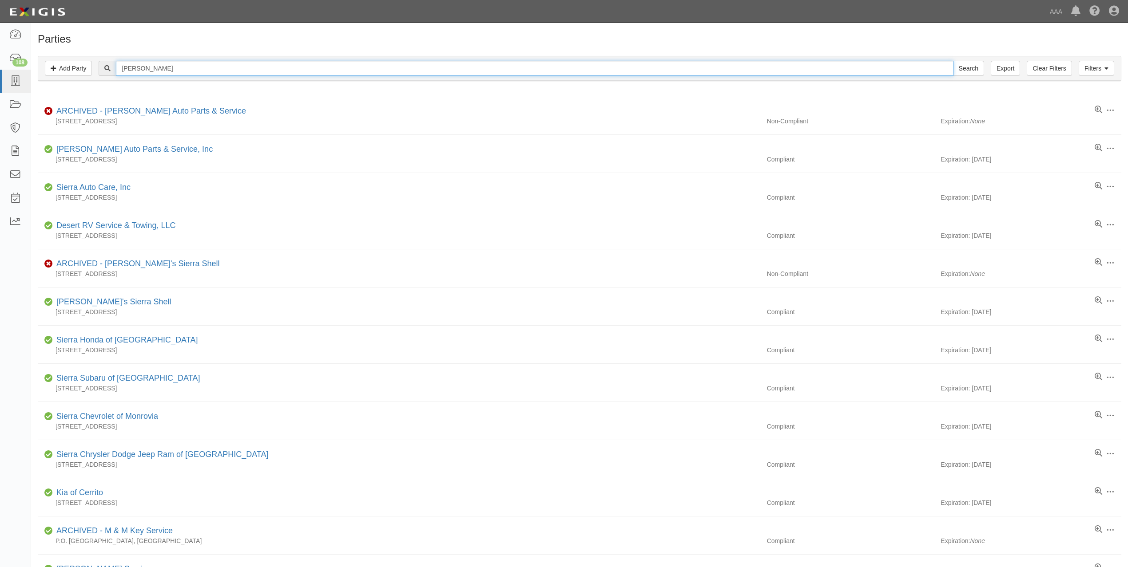
click at [183, 64] on input "[PERSON_NAME]" at bounding box center [534, 68] width 837 height 15
click at [183, 64] on input "SERR" at bounding box center [534, 68] width 837 height 15
paste input "ATO'S ROADSIDE & TOWING SERVICE"
type input "[PERSON_NAME] ROADSIDE & TOWING SERVICE"
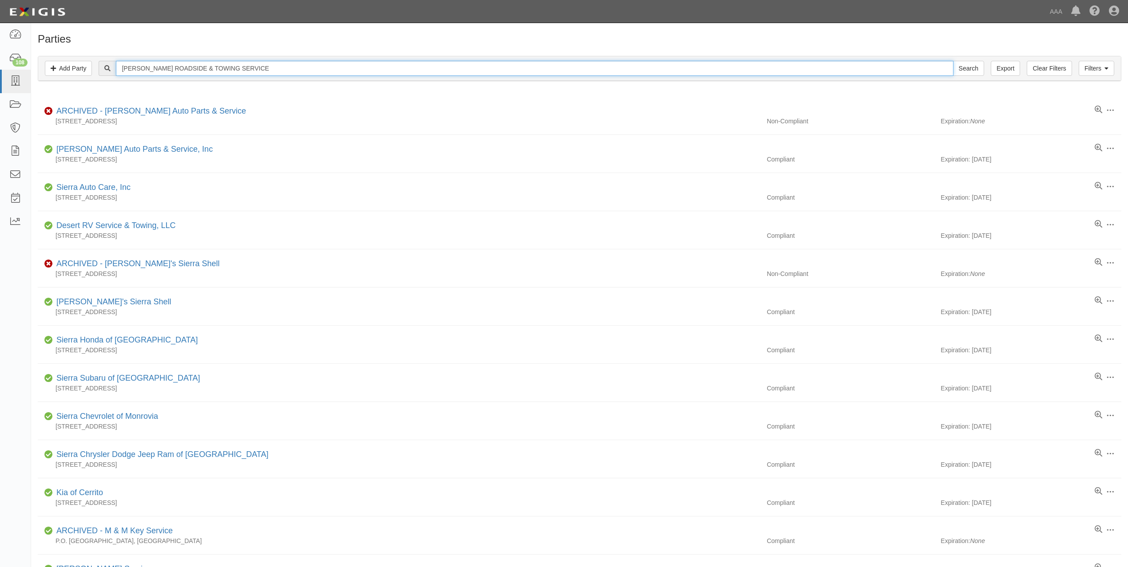
click at [953, 61] on input "Search" at bounding box center [968, 68] width 31 height 15
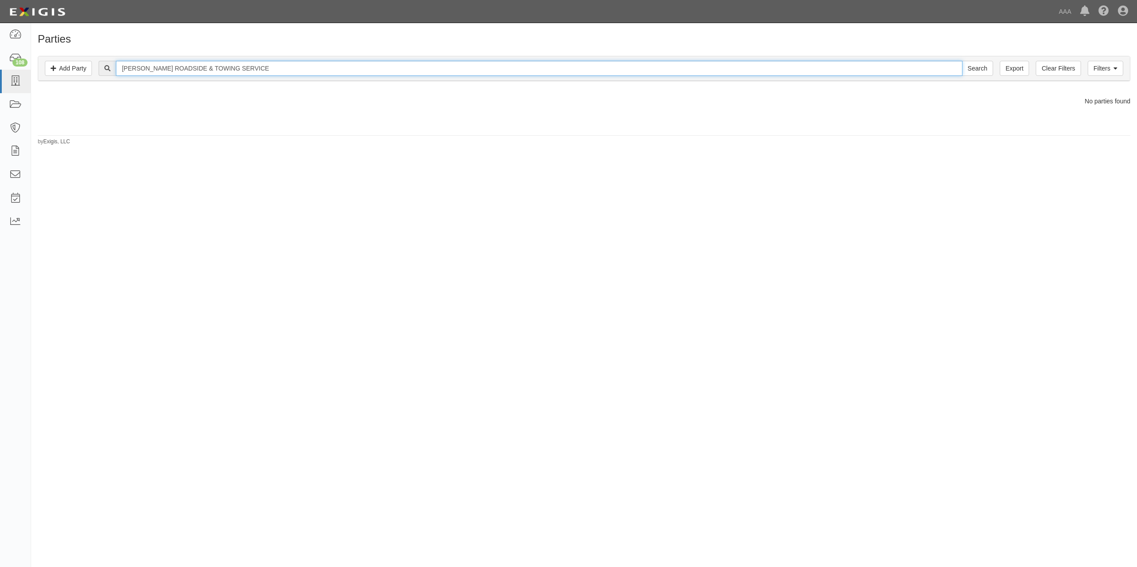
drag, startPoint x: 158, startPoint y: 68, endPoint x: 586, endPoint y: 63, distance: 428.0
click at [586, 63] on input "[PERSON_NAME] ROADSIDE & TOWING SERVICE" at bounding box center [539, 68] width 846 height 15
type input "[PERSON_NAME]"
click at [962, 61] on input "Search" at bounding box center [977, 68] width 31 height 15
click at [153, 67] on input "[PERSON_NAME]" at bounding box center [539, 68] width 846 height 15
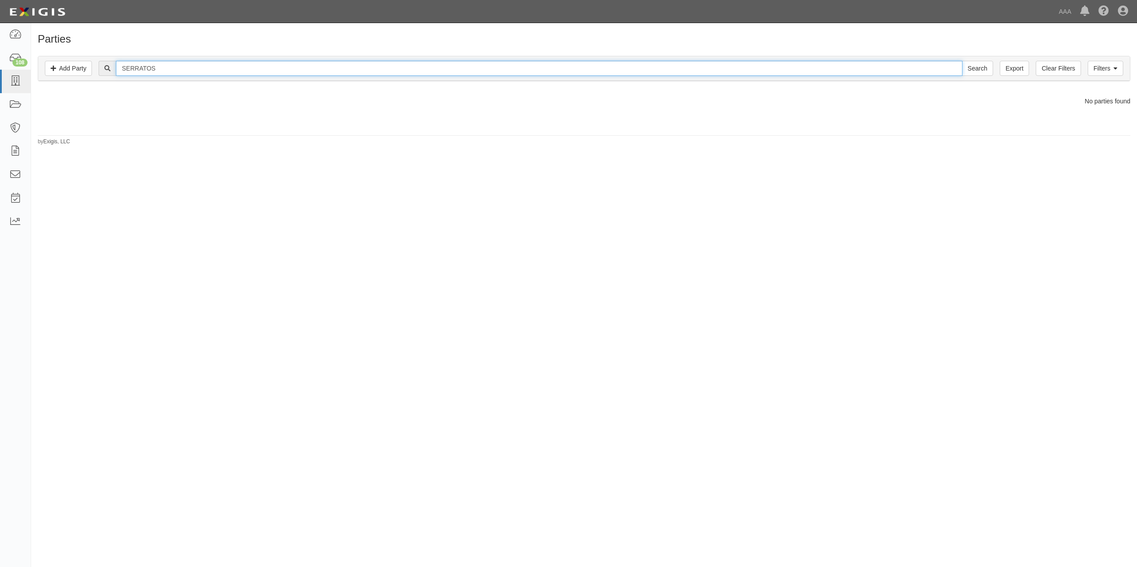
type input "SERRATOS"
click at [962, 61] on input "Search" at bounding box center [977, 68] width 31 height 15
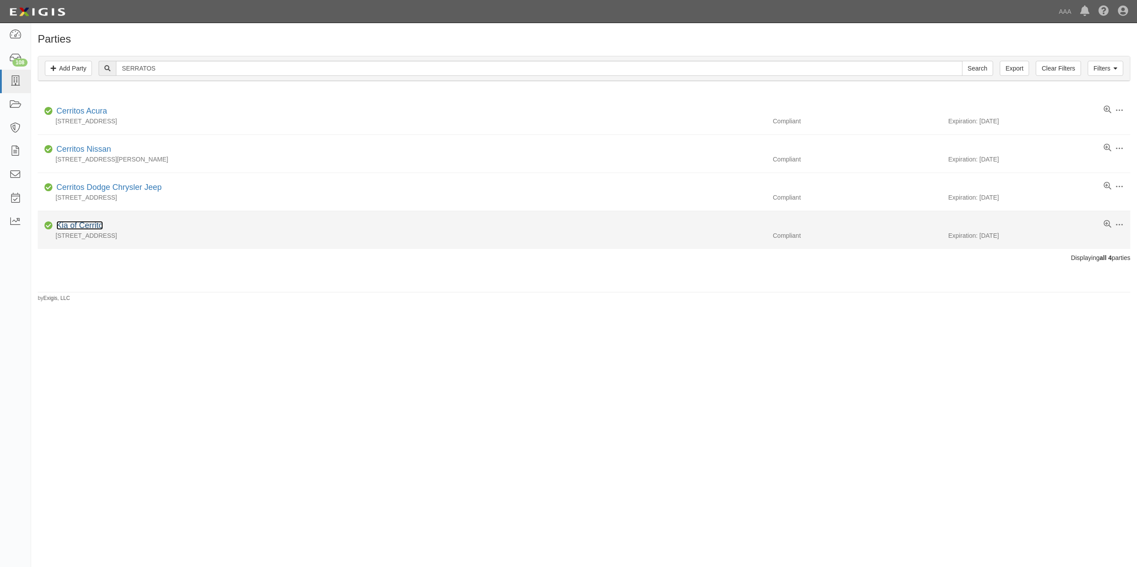
click at [91, 226] on link "Kia of Cerrito" at bounding box center [79, 225] width 47 height 9
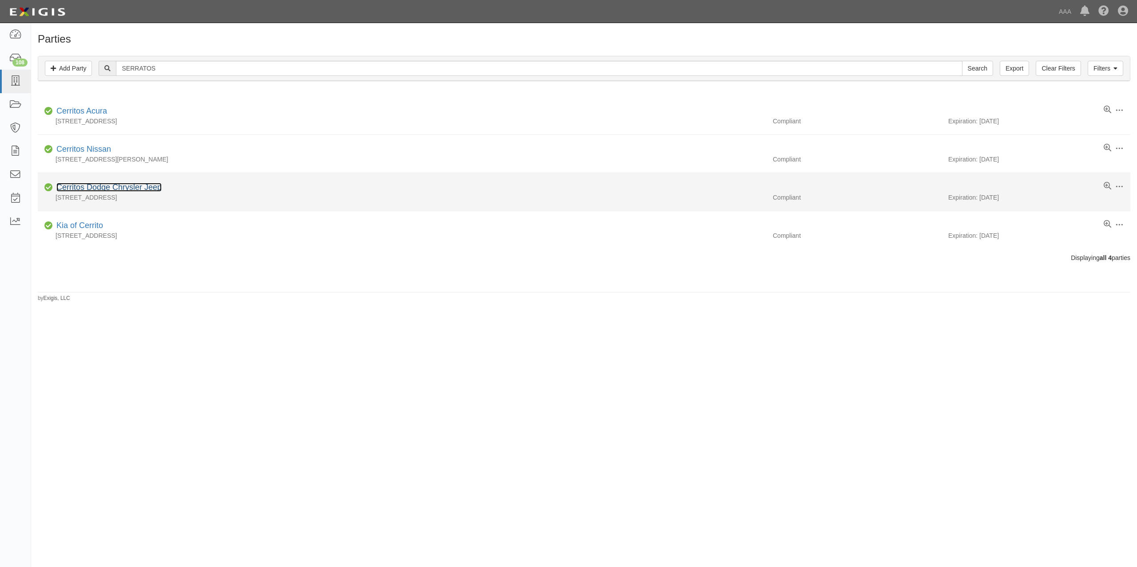
click at [127, 187] on link "Cerritos Dodge Chrysler Jeep" at bounding box center [108, 187] width 105 height 9
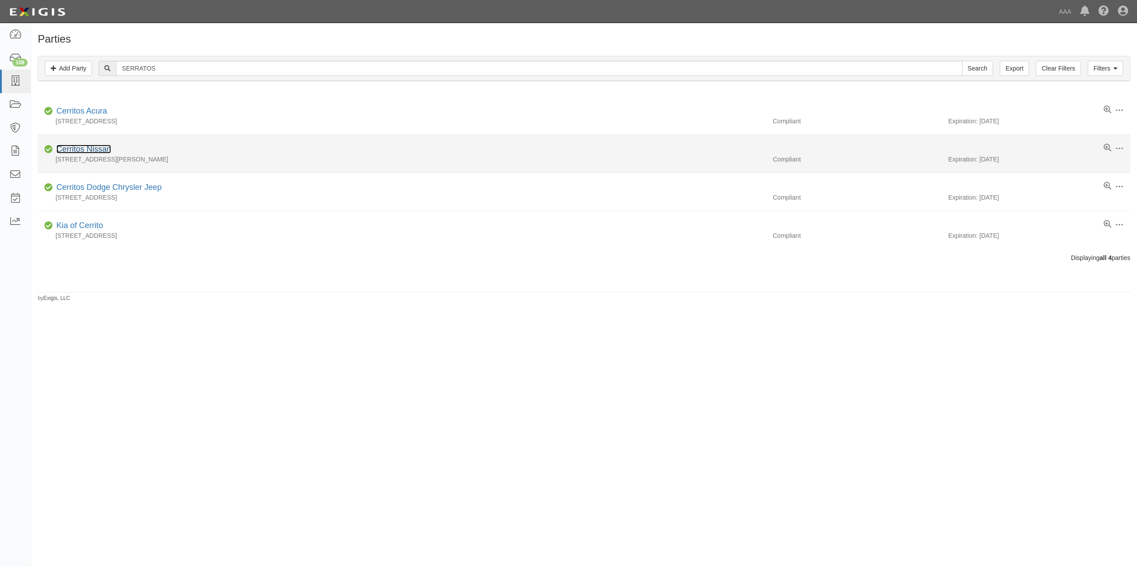
click at [91, 148] on link "Cerritos Nissan" at bounding box center [83, 149] width 55 height 9
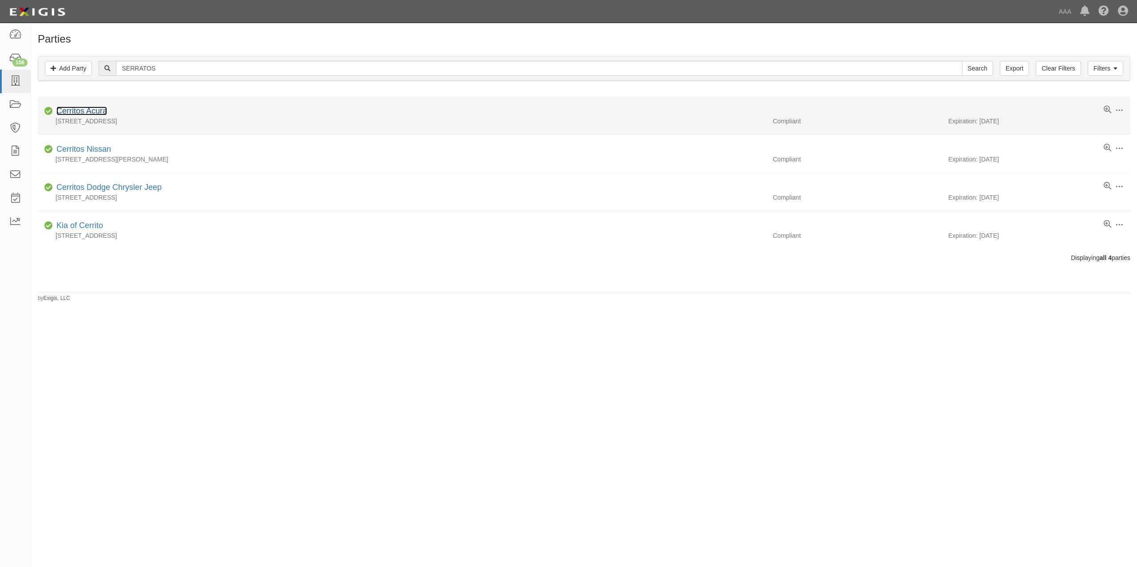
click at [91, 110] on link "Cerritos Acura" at bounding box center [81, 111] width 51 height 9
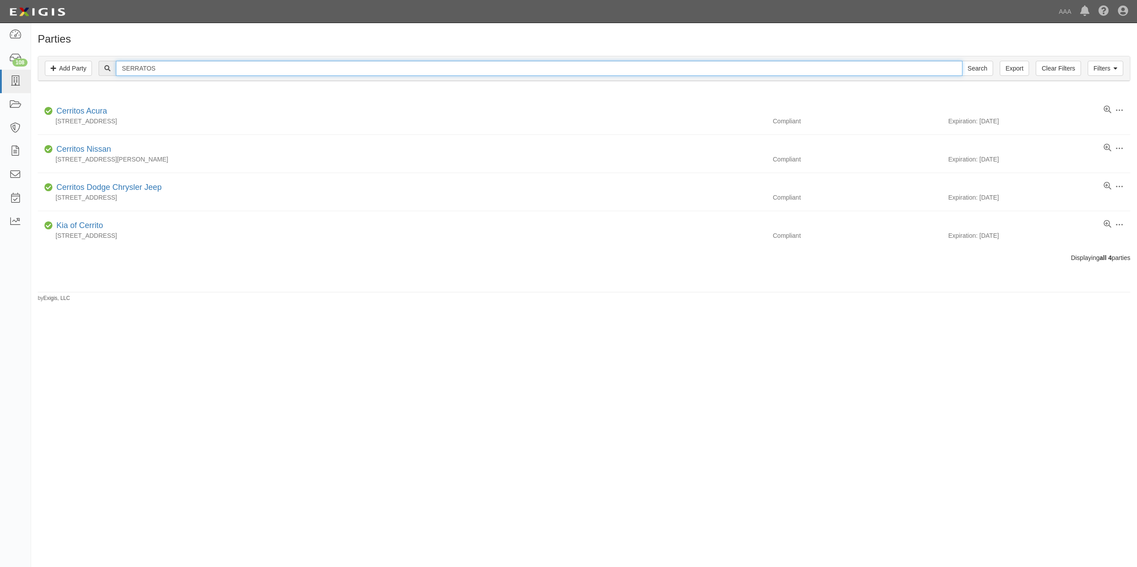
click at [188, 65] on input "SERRATOS" at bounding box center [539, 68] width 846 height 15
type input "168502"
click at [962, 61] on input "Search" at bounding box center [977, 68] width 31 height 15
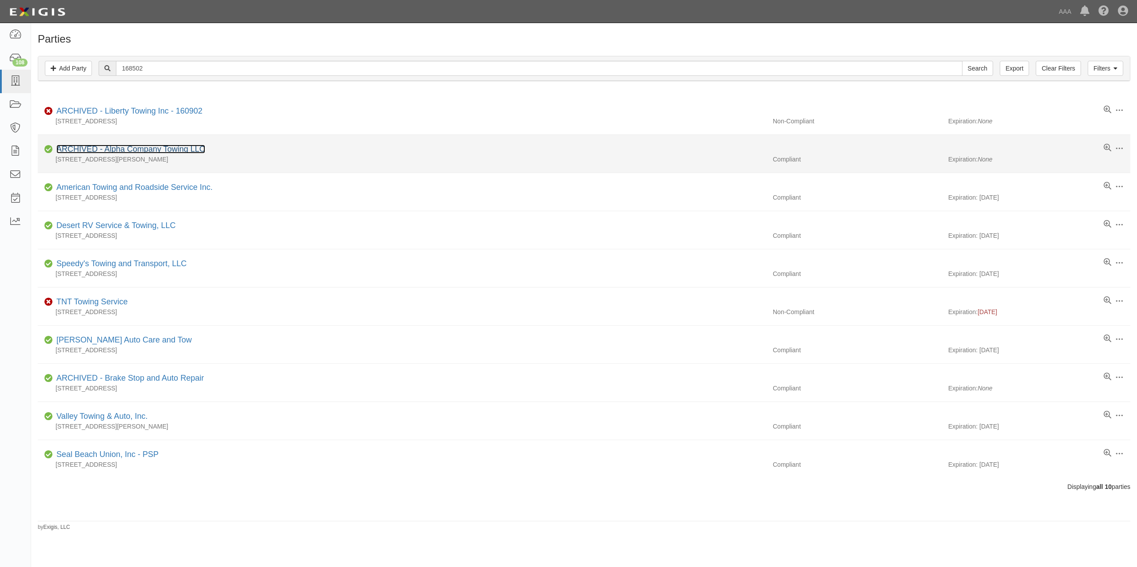
click at [201, 149] on link "ARCHIVED - Alpha Company Towing LLC" at bounding box center [130, 149] width 149 height 9
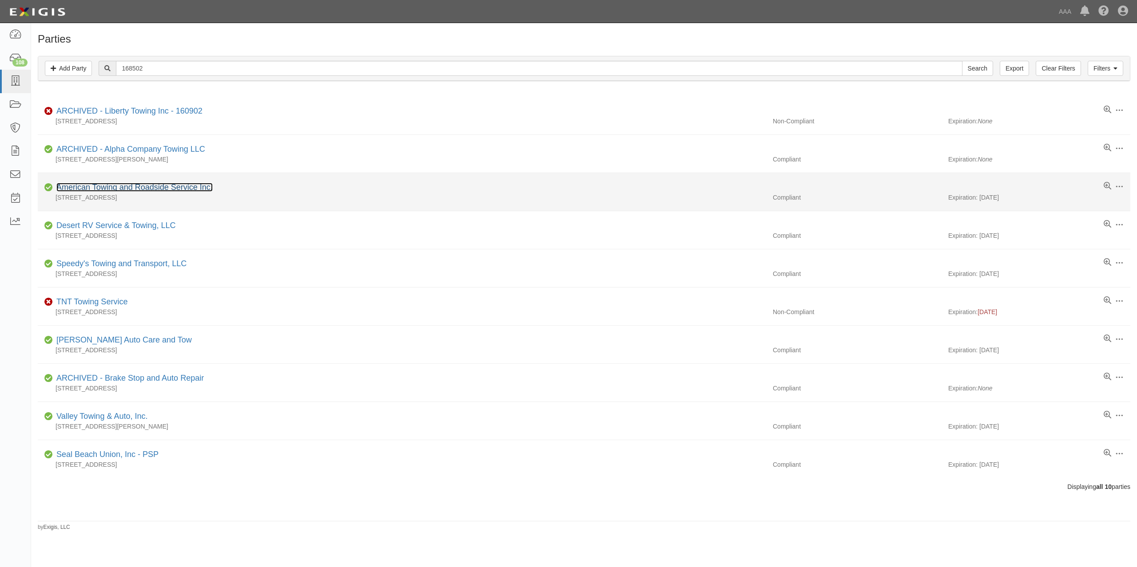
click at [189, 186] on link "American Towing and Roadside Service Inc." at bounding box center [134, 187] width 156 height 9
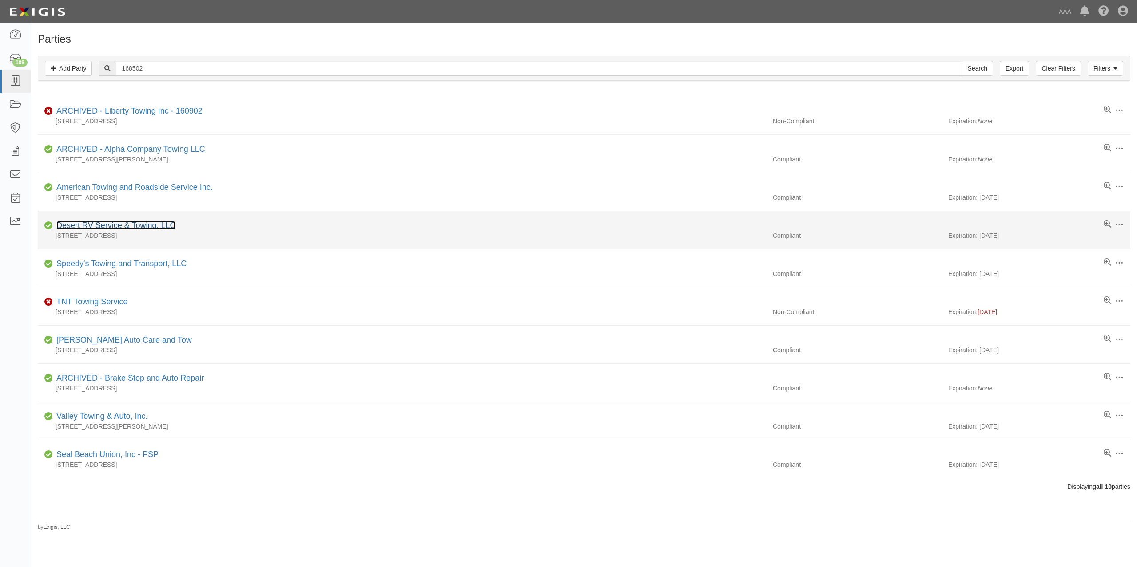
click at [145, 226] on link "Desert RV Service & Towing, LLC" at bounding box center [115, 225] width 119 height 9
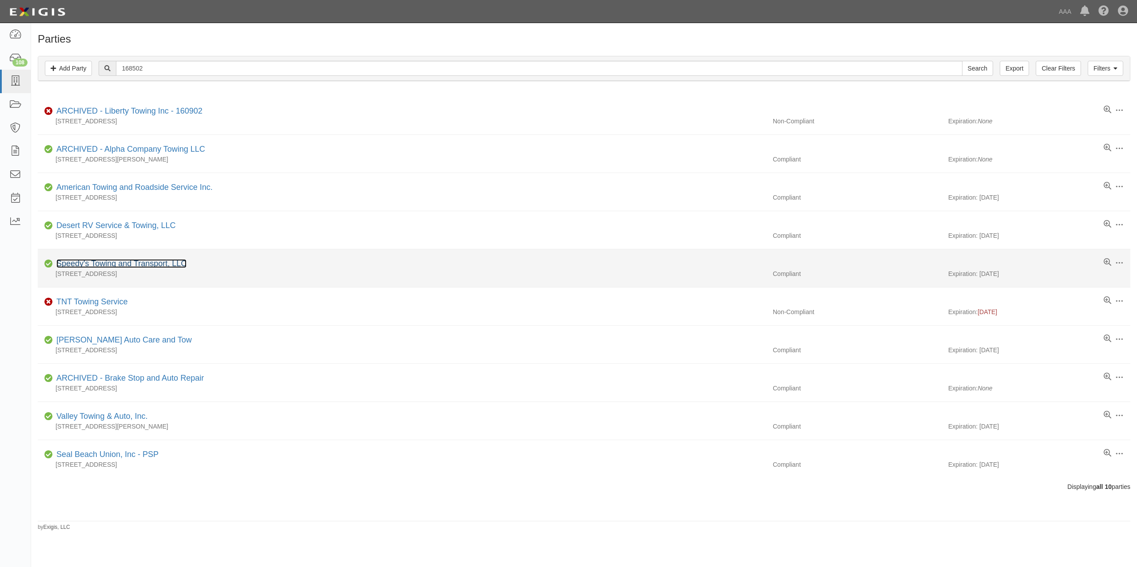
click at [151, 265] on link "Speedy's Towing and Transport, LLC" at bounding box center [121, 263] width 130 height 9
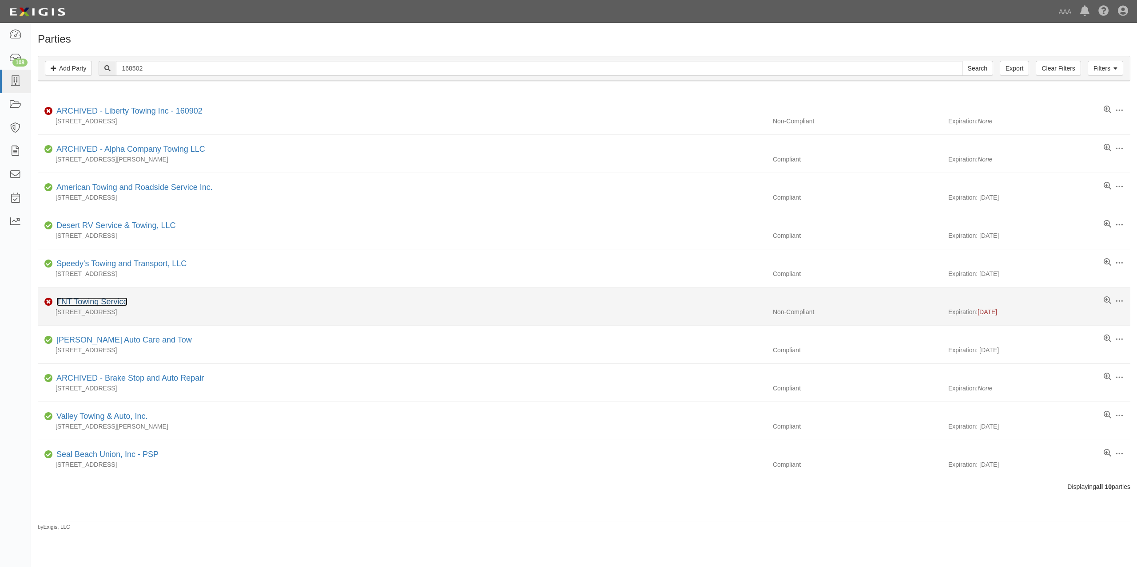
click at [114, 300] on link "TNT Towing Service" at bounding box center [91, 301] width 71 height 9
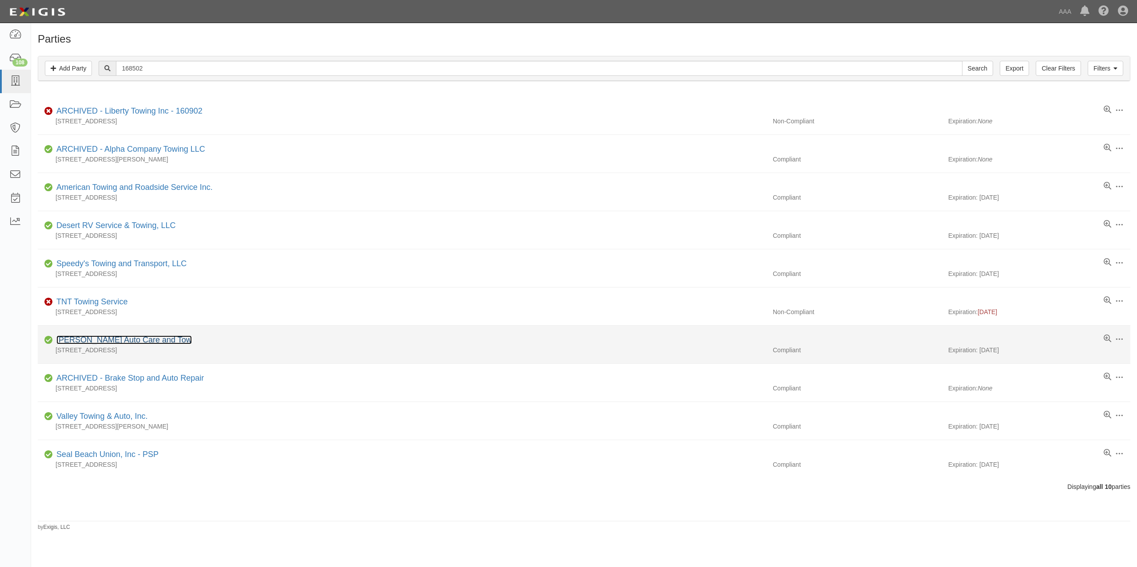
click at [123, 345] on link "[PERSON_NAME] Auto Care and Tow" at bounding box center [123, 340] width 135 height 9
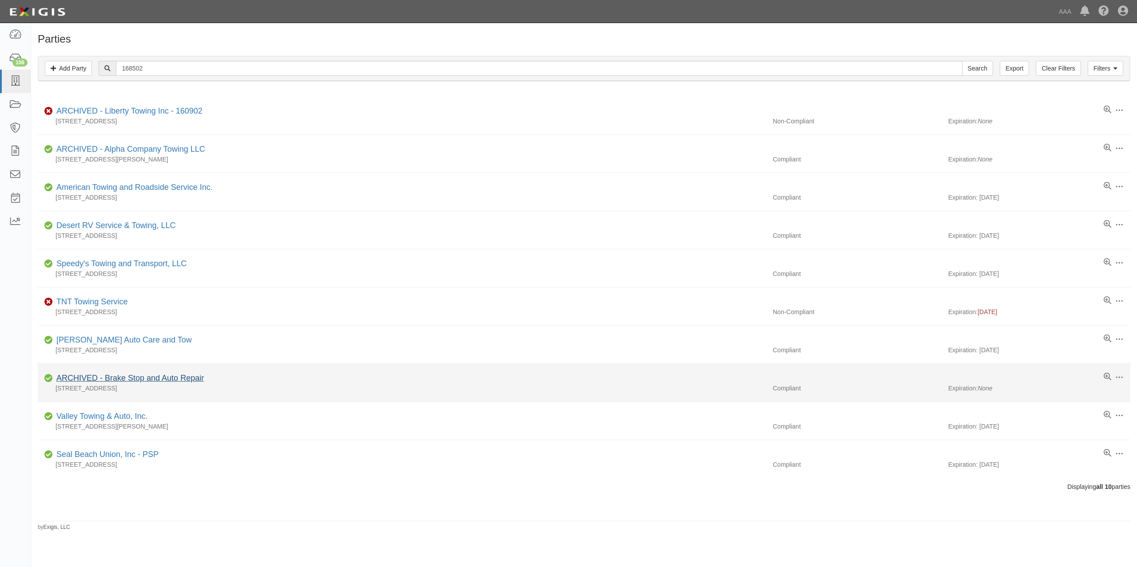
click at [134, 374] on li "Edit Log activity Add task Send message Unarchive Compliant ARCHIVED - Brake St…" at bounding box center [584, 383] width 1092 height 38
click at [135, 378] on link "ARCHIVED - Brake Stop and Auto Repair" at bounding box center [129, 378] width 147 height 9
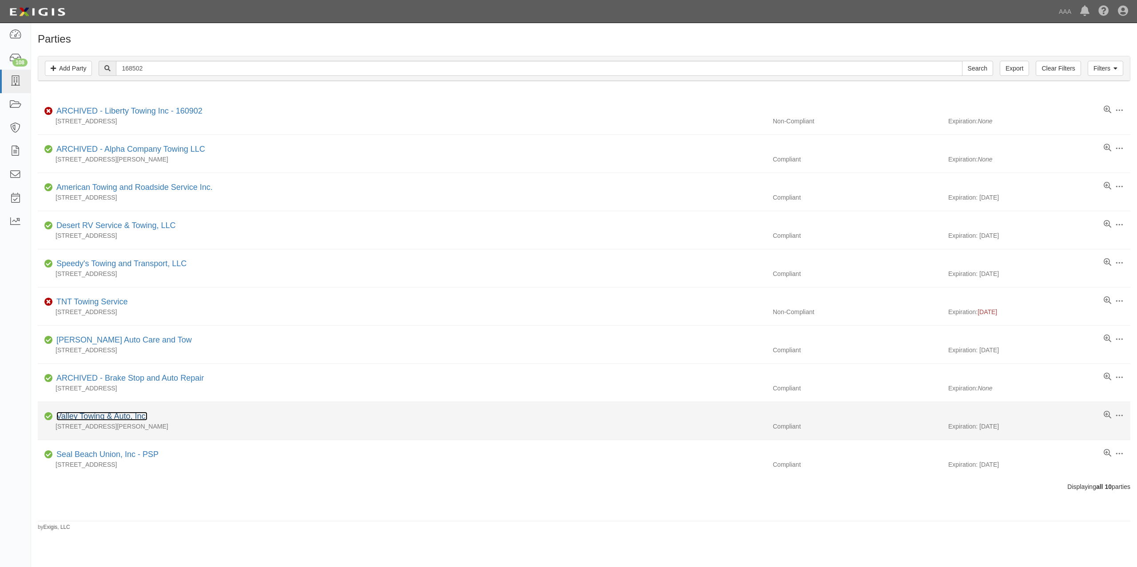
click at [132, 418] on link "Valley Towing & Auto, Inc." at bounding box center [101, 416] width 91 height 9
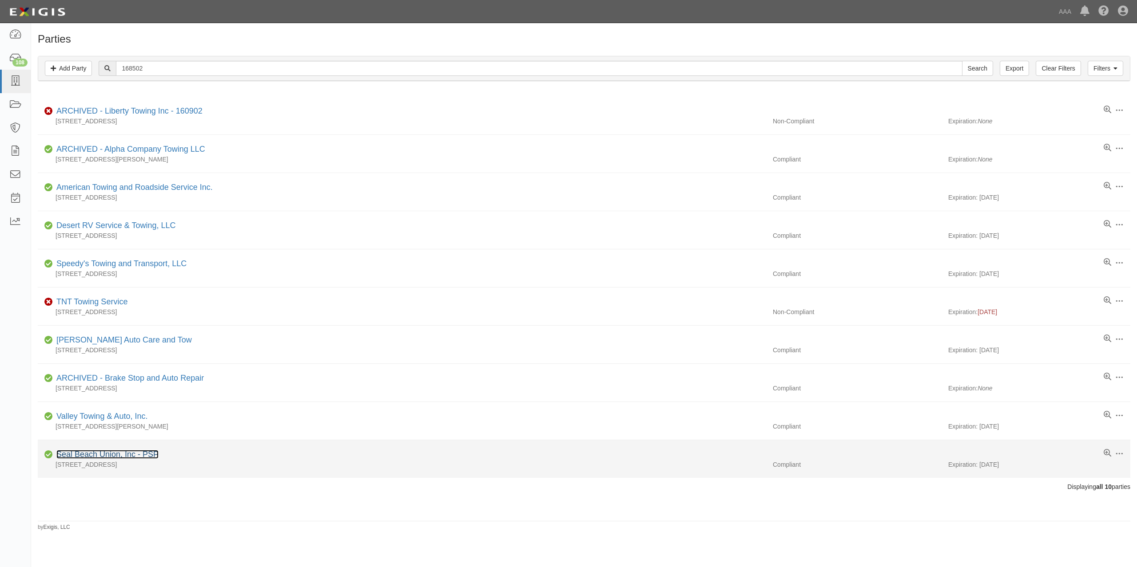
click at [125, 457] on link "Seal Beach Union, Inc - PSP" at bounding box center [107, 454] width 102 height 9
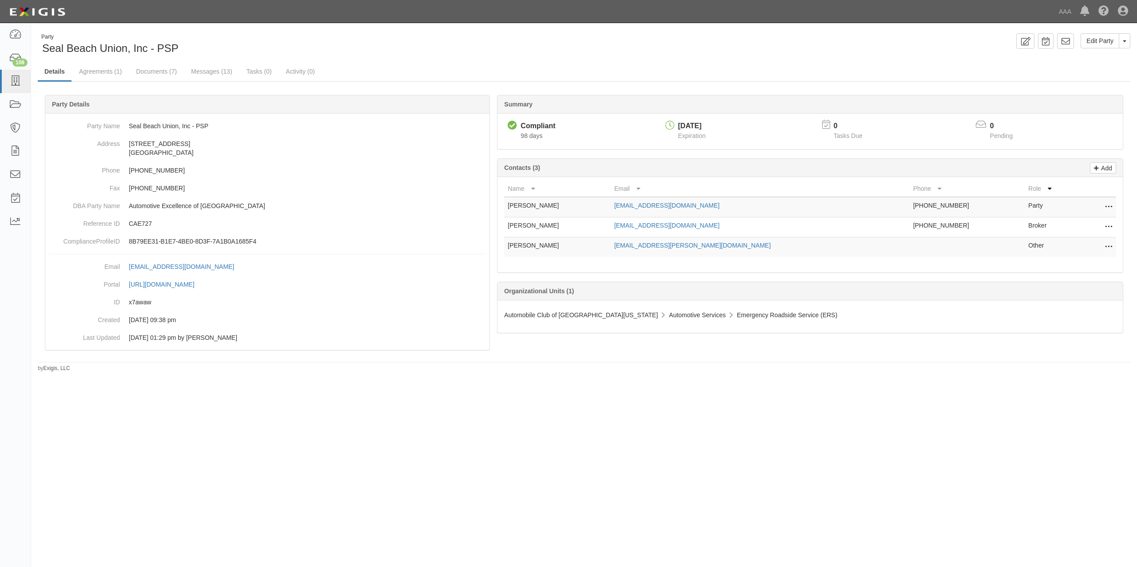
click at [305, 44] on div "Party Seal Beach Union, Inc - PSP" at bounding box center [307, 44] width 539 height 23
click at [16, 80] on icon at bounding box center [15, 81] width 12 height 10
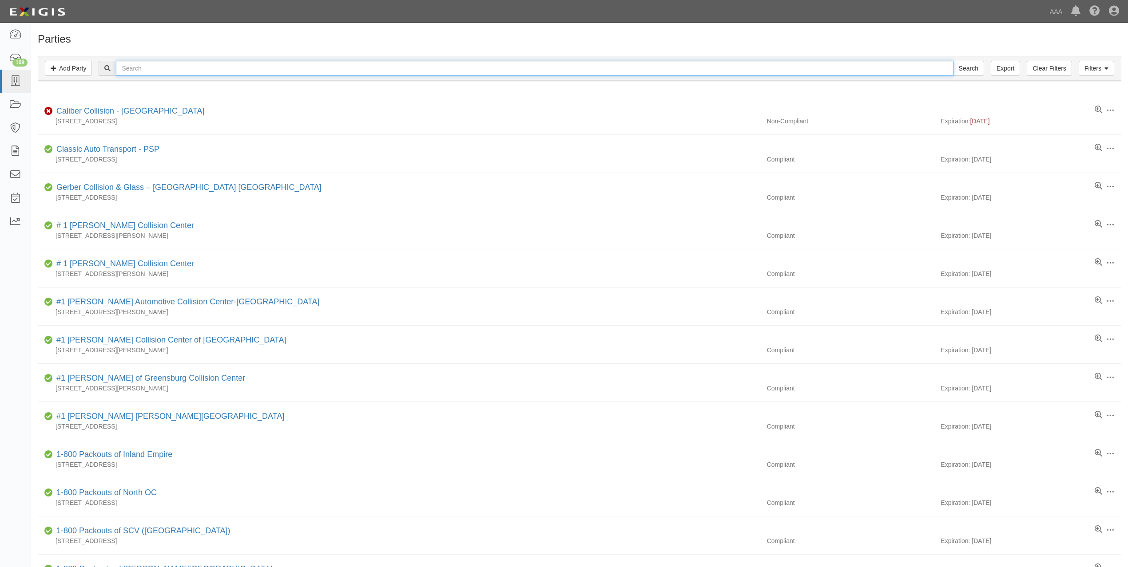
click at [202, 75] on input "text" at bounding box center [534, 68] width 837 height 15
paste input "SERRATO'S ROADSIDE & TOWING SERVICE"
drag, startPoint x: 162, startPoint y: 70, endPoint x: 43, endPoint y: 73, distance: 118.6
click at [43, 73] on div "Filters Add Party Clear Filters Export SERRATO'S ROADSIDE & TOWING SERVICE Sear…" at bounding box center [579, 68] width 1082 height 24
type input "ROADSIDE & TOWING SERVICE"
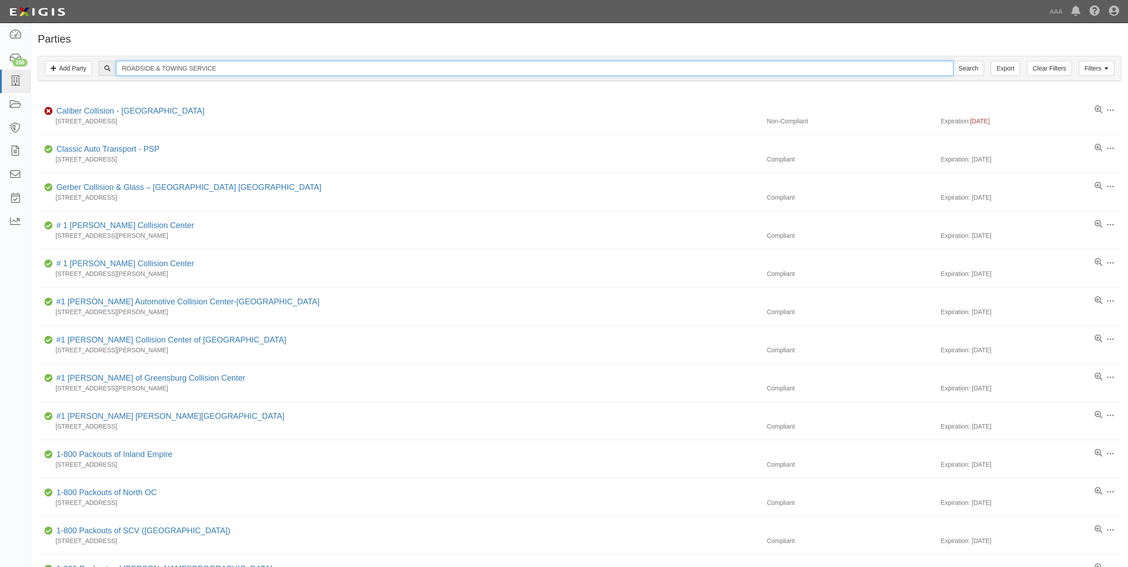
click at [953, 61] on input "Search" at bounding box center [968, 68] width 31 height 15
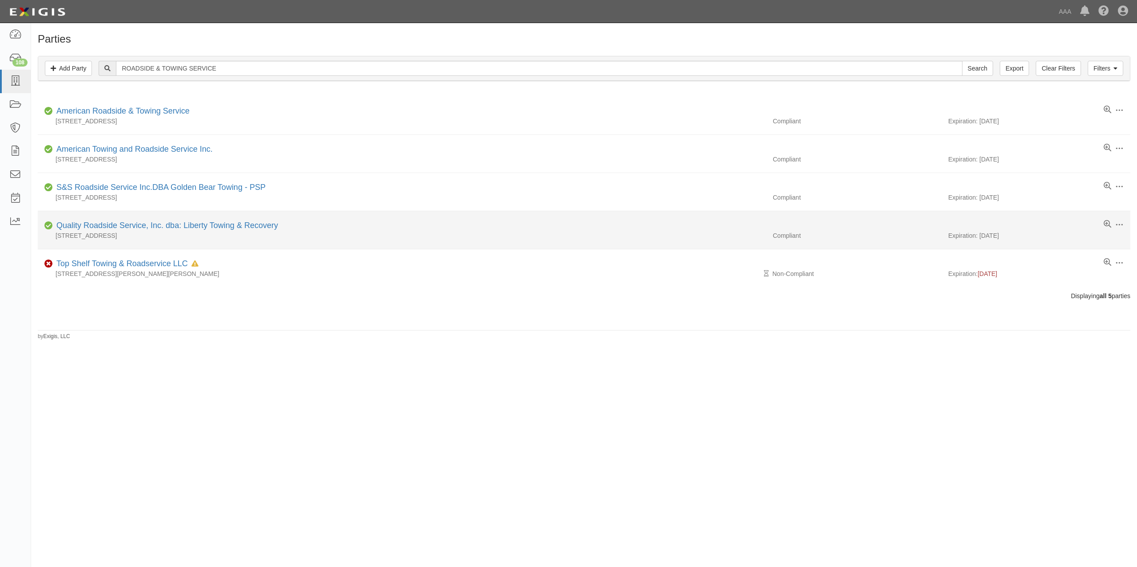
click at [261, 221] on div "Quality Roadside Service, Inc. dba: Liberty Towing & Recovery" at bounding box center [165, 226] width 225 height 12
click at [260, 226] on link "Quality Roadside Service, Inc. dba: Liberty Towing & Recovery" at bounding box center [167, 225] width 222 height 9
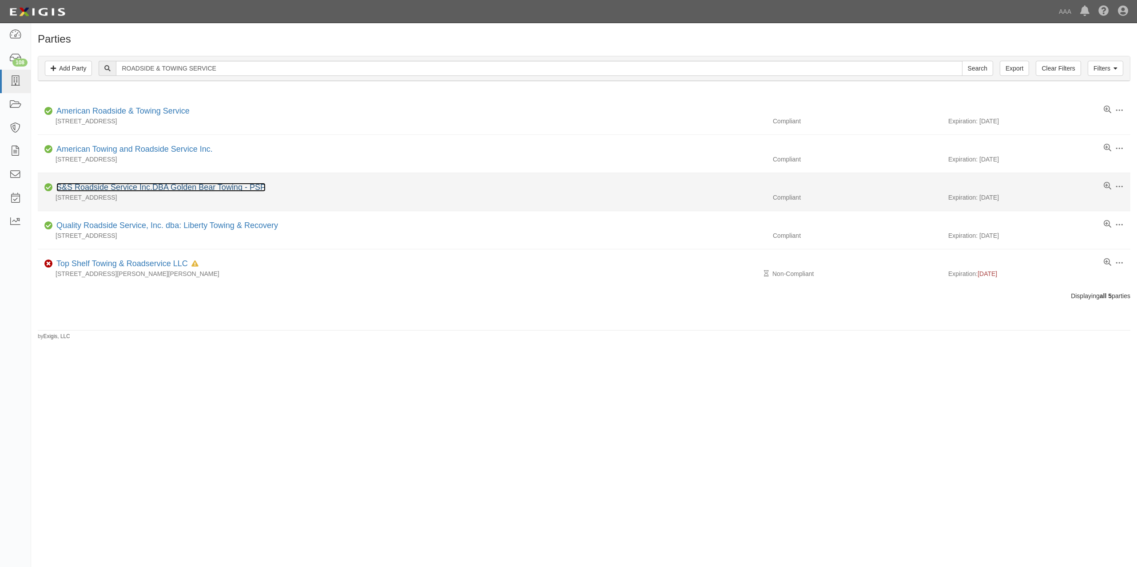
click at [205, 187] on link "S&S Roadside Service Inc.DBA Golden Bear Towing - PSP" at bounding box center [160, 187] width 209 height 9
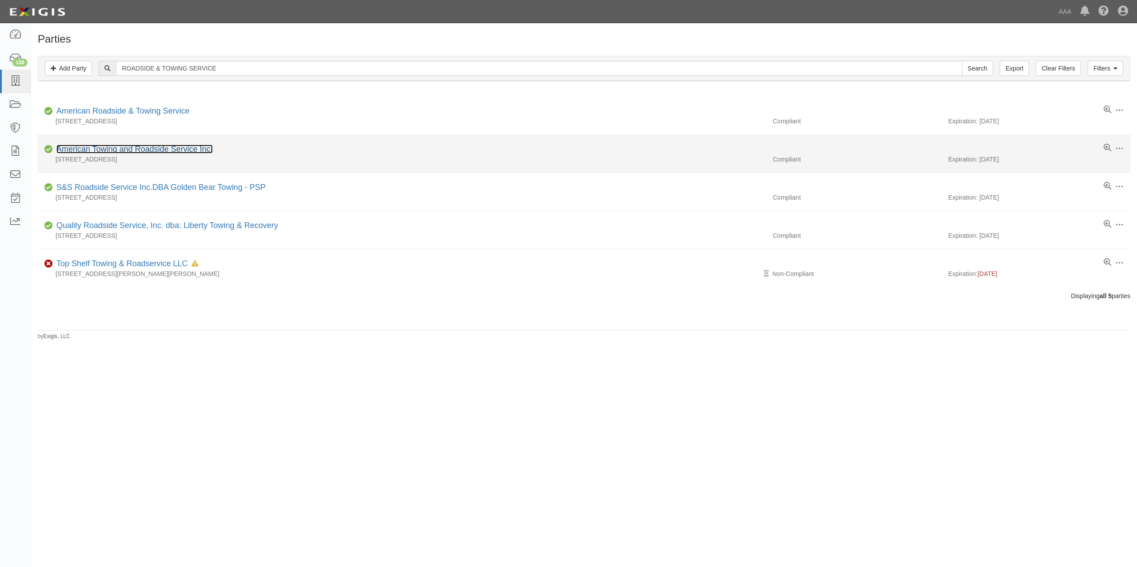
click at [160, 150] on link "American Towing and Roadside Service Inc." at bounding box center [134, 149] width 156 height 9
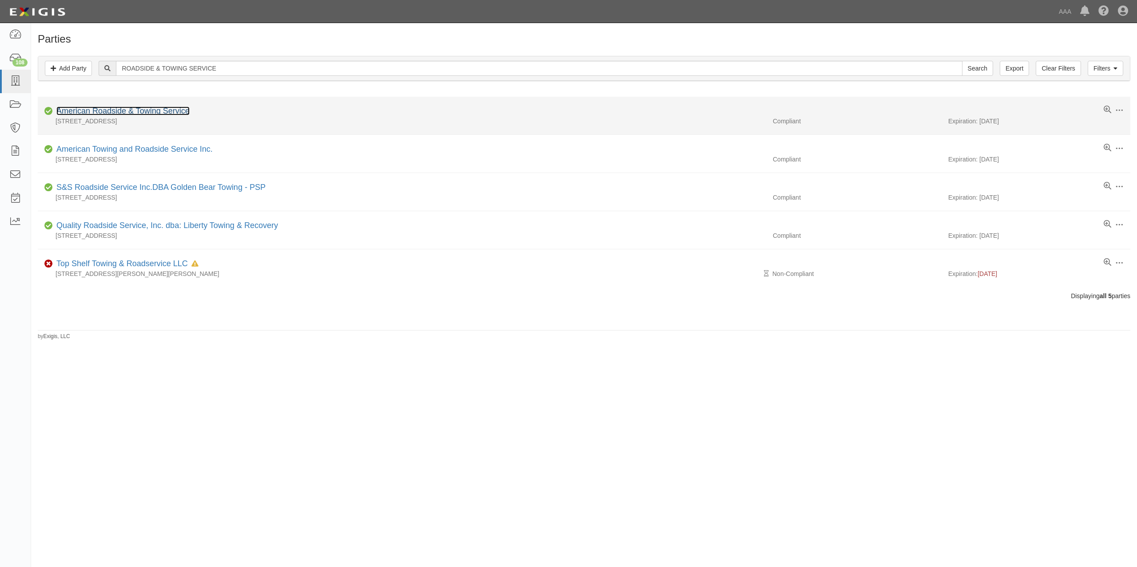
click at [119, 115] on link "American Roadside & Towing Service" at bounding box center [122, 111] width 133 height 9
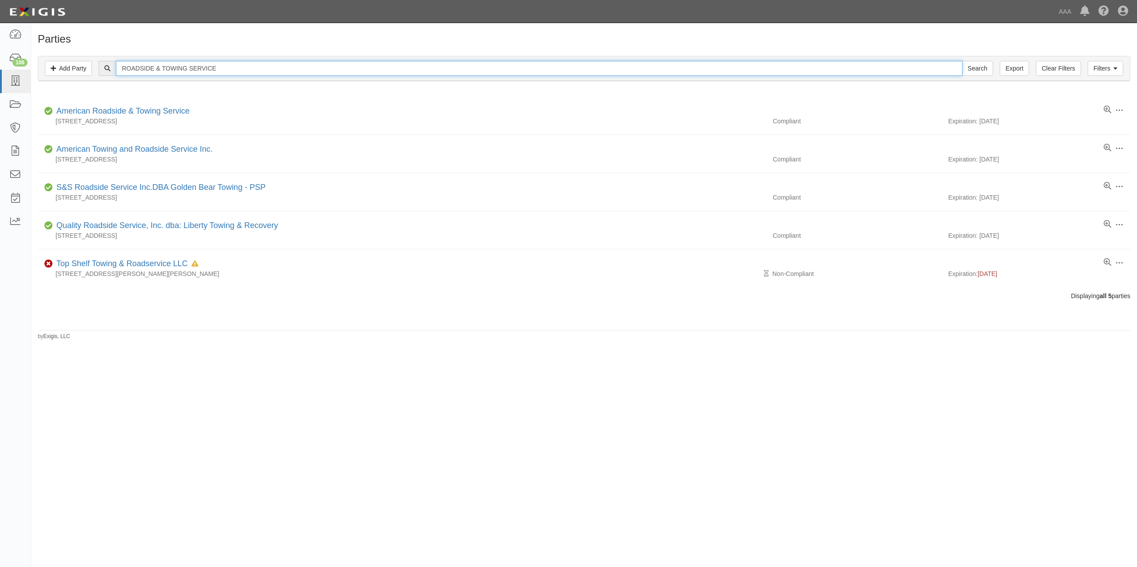
drag, startPoint x: 345, startPoint y: 62, endPoint x: 99, endPoint y: 57, distance: 246.9
click at [99, 57] on div "Filters Add Party Clear Filters Export ROADSIDE & TOWING SERVICE Search Filters" at bounding box center [583, 68] width 1091 height 24
paste input "IVERA TRANSPORT"
type input "RIVERA TRANSPORT"
click at [962, 61] on input "Search" at bounding box center [977, 68] width 31 height 15
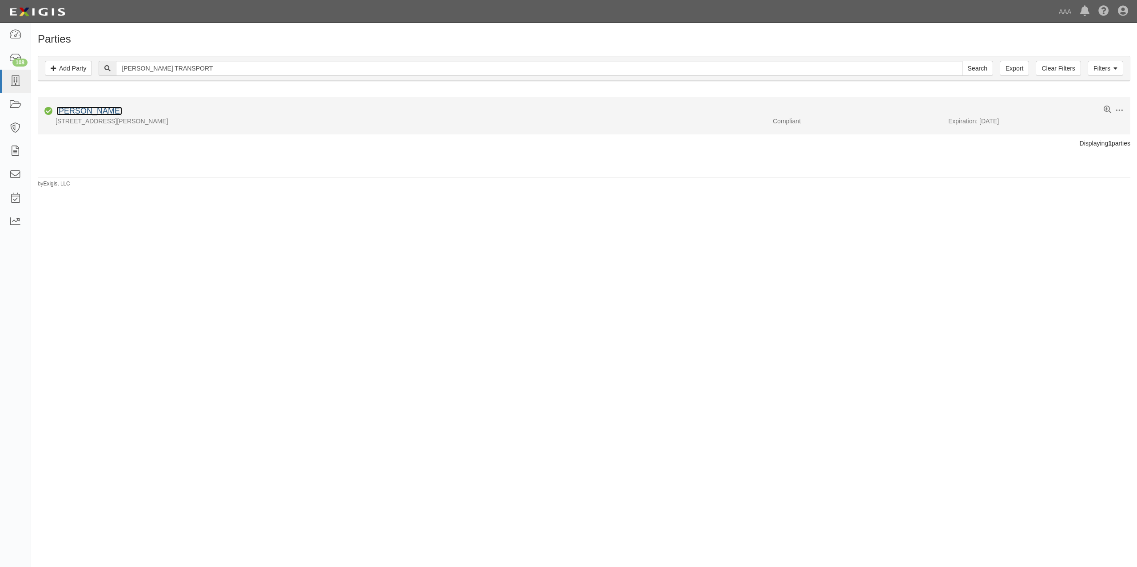
click at [91, 108] on link "[PERSON_NAME]" at bounding box center [89, 111] width 66 height 9
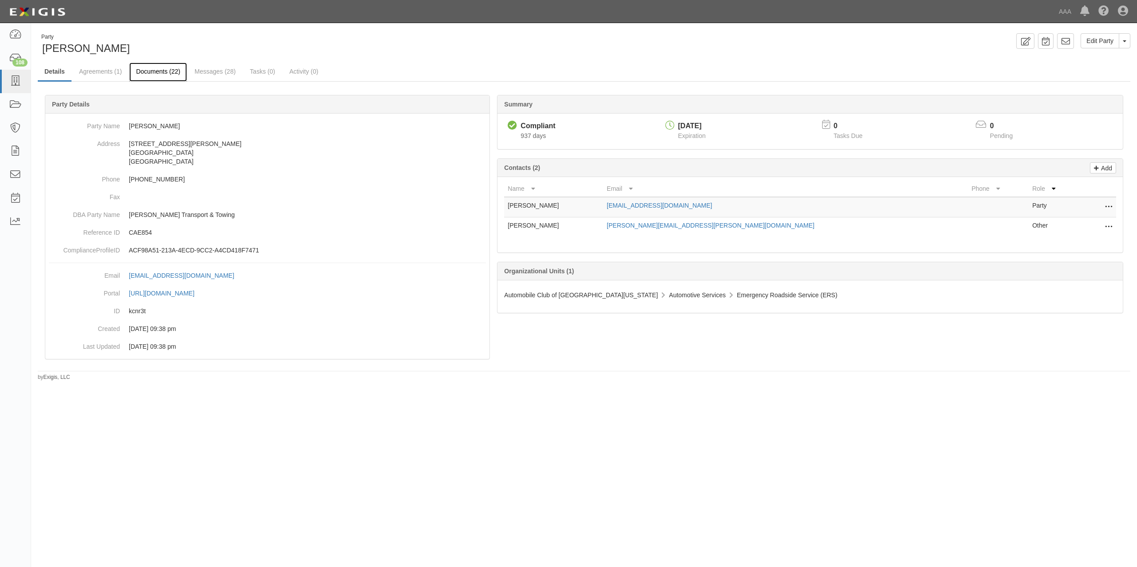
click at [160, 73] on link "Documents (22)" at bounding box center [158, 72] width 58 height 19
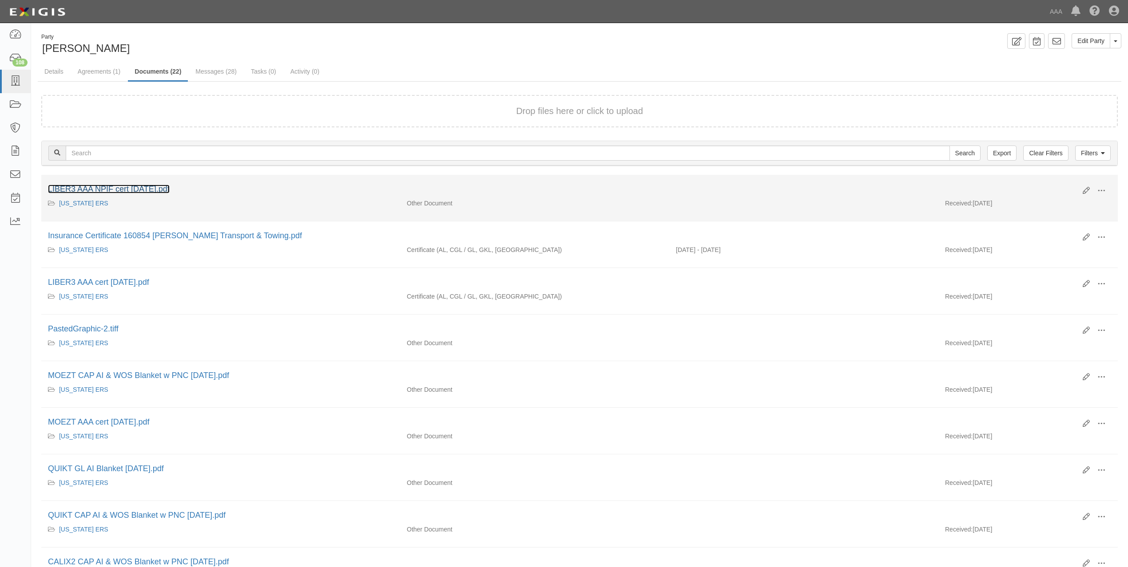
click at [150, 185] on link "LIBER3 AAA NPIF cert 6.2.25.pdf" at bounding box center [109, 189] width 122 height 9
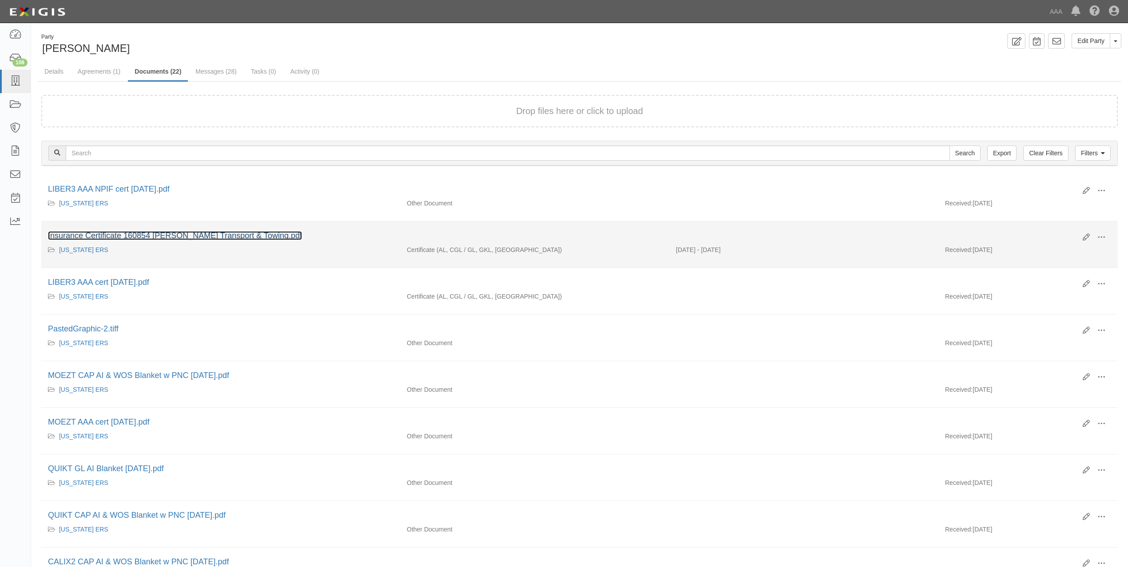
click at [192, 234] on link "Insurance Certificate 160854 Rivera Transport & Towing.pdf" at bounding box center [175, 235] width 254 height 9
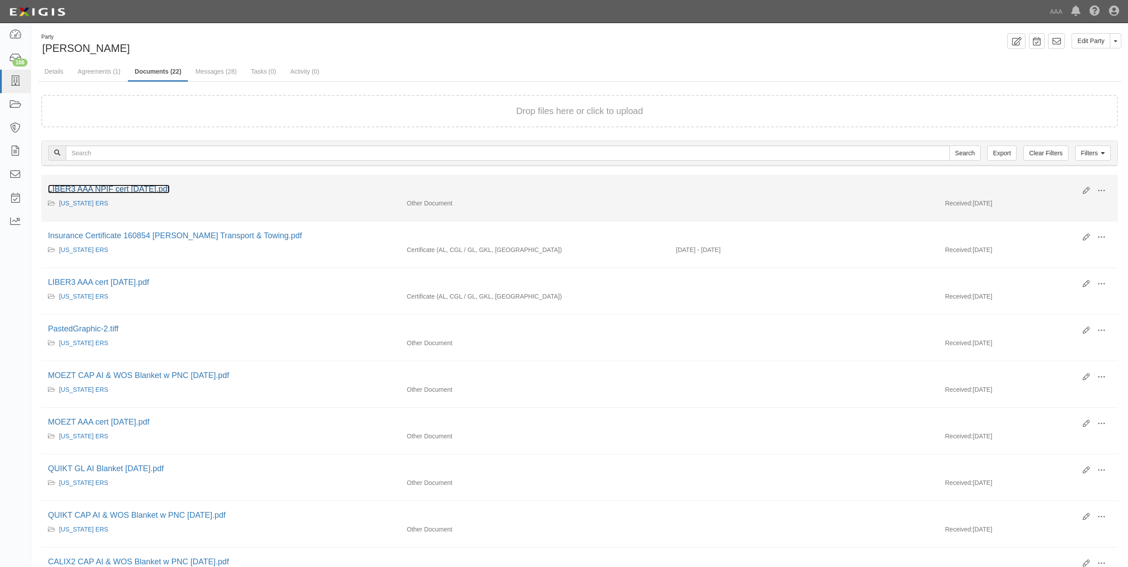
click at [150, 187] on link "LIBER3 AAA NPIF cert 6.2.25.pdf" at bounding box center [109, 189] width 122 height 9
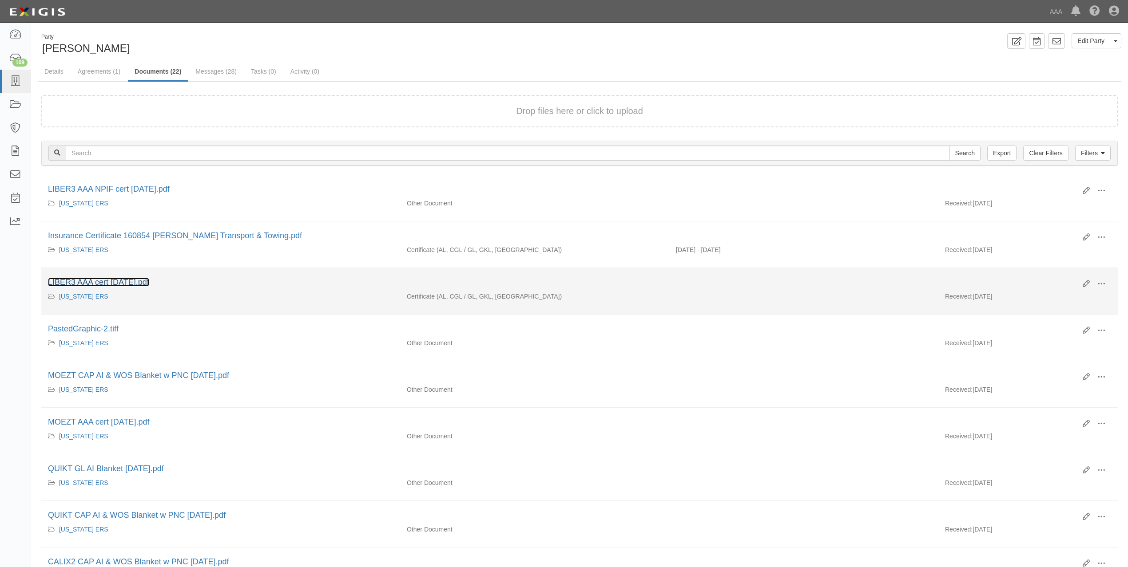
click at [148, 285] on link "LIBER3 AAA cert 1.31.25.pdf" at bounding box center [98, 282] width 101 height 9
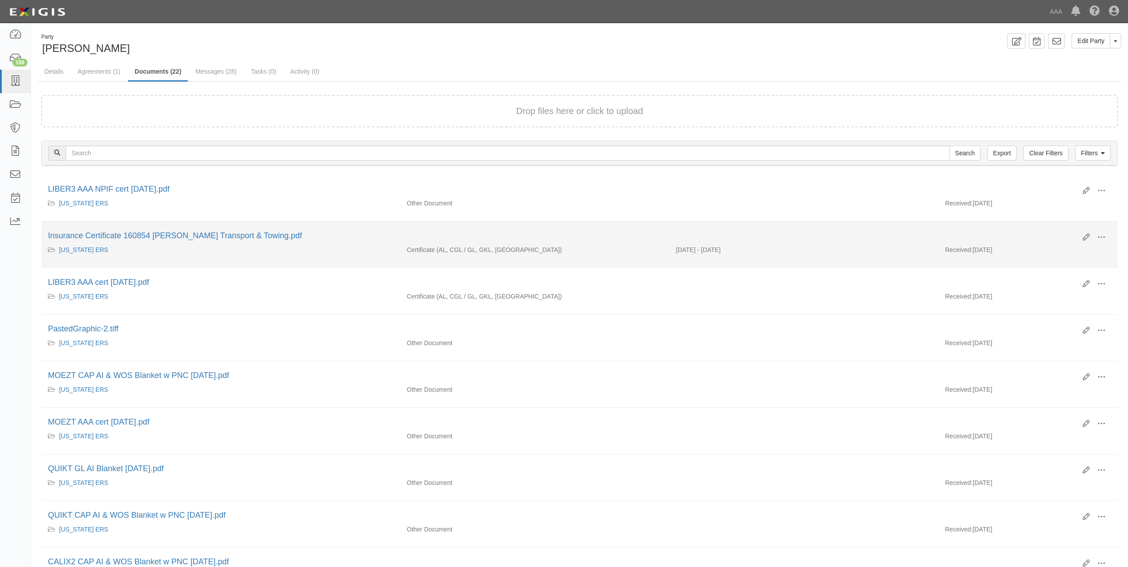
click at [157, 231] on div "Insurance Certificate 160854 Rivera Transport & Towing.pdf" at bounding box center [562, 236] width 1028 height 12
click at [157, 235] on link "Insurance Certificate 160854 Rivera Transport & Towing.pdf" at bounding box center [175, 235] width 254 height 9
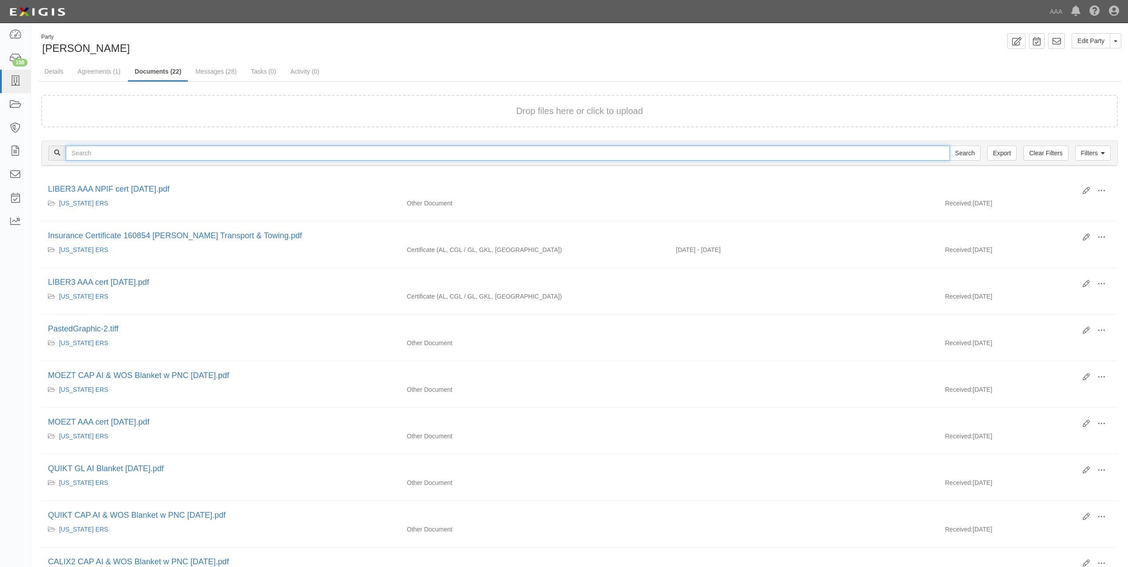
click at [209, 152] on input "text" at bounding box center [508, 153] width 884 height 15
paste input "COUNTRYWIDE EMERGENCY ROAD SERVICE, INC."
type input "COUNTRYWIDE EMERGENCY ROAD SERVICE, INC."
click at [11, 82] on icon at bounding box center [15, 81] width 12 height 10
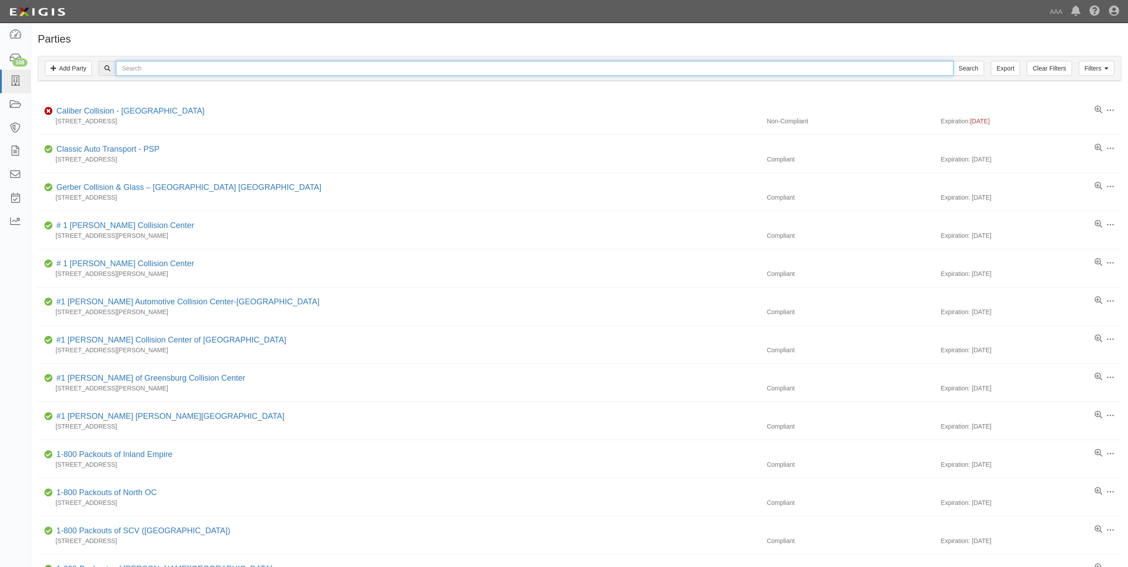
click at [223, 68] on input "text" at bounding box center [534, 68] width 837 height 15
paste input "COUNTRYWIDE EMERGENCY ROAD SERVICE, INC."
type input "COUNTRYWIDE EMERGENCY ROAD SERVICE, INC."
click at [953, 61] on input "Search" at bounding box center [968, 68] width 31 height 15
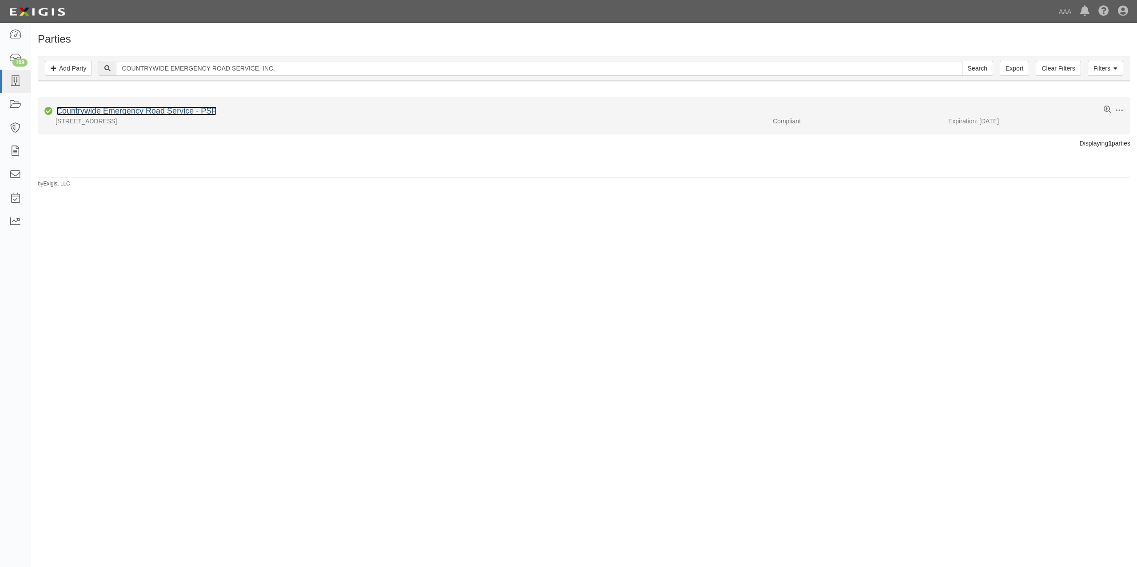
click at [183, 112] on link "Countrywide Emergency Road Service - PSP" at bounding box center [136, 111] width 160 height 9
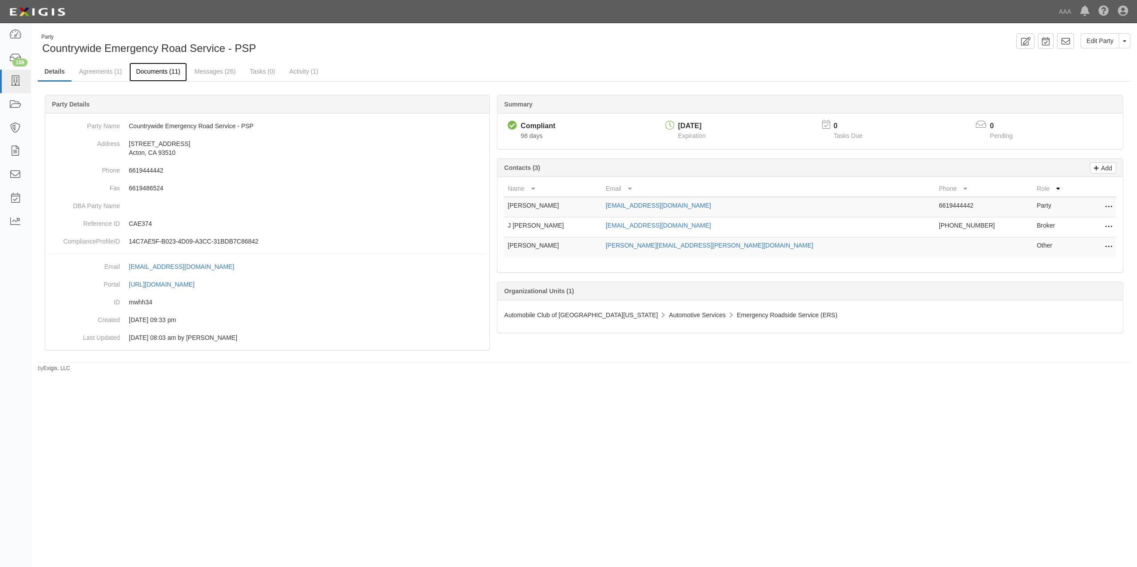
click at [172, 70] on link "Documents (11)" at bounding box center [158, 72] width 58 height 19
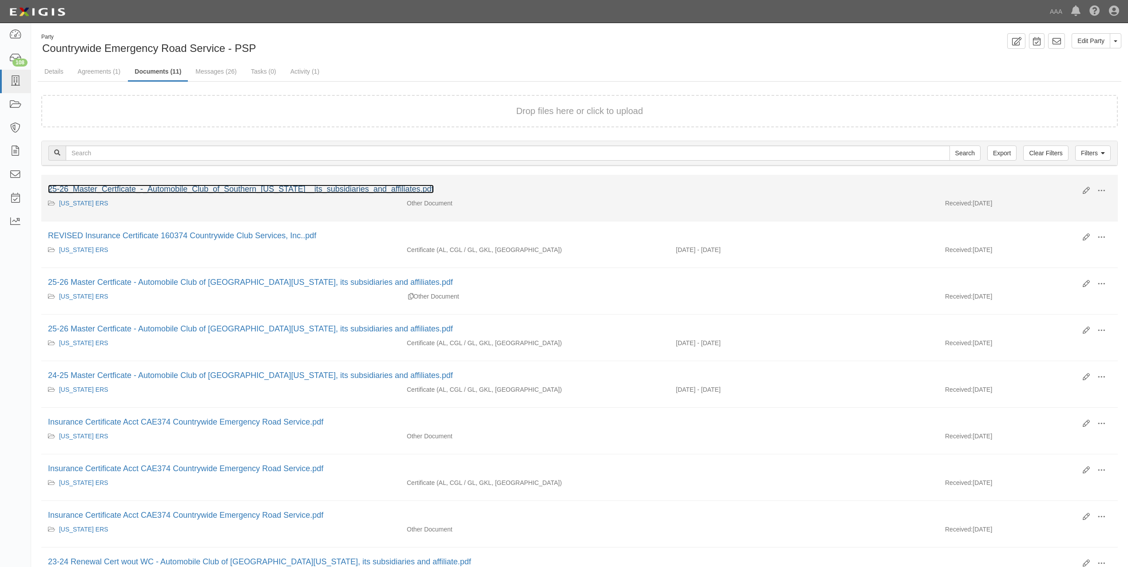
click at [253, 191] on link "25-26_Master_Certficate_-_Automobile_Club_of_Southern_California__its_subsidiar…" at bounding box center [241, 189] width 386 height 9
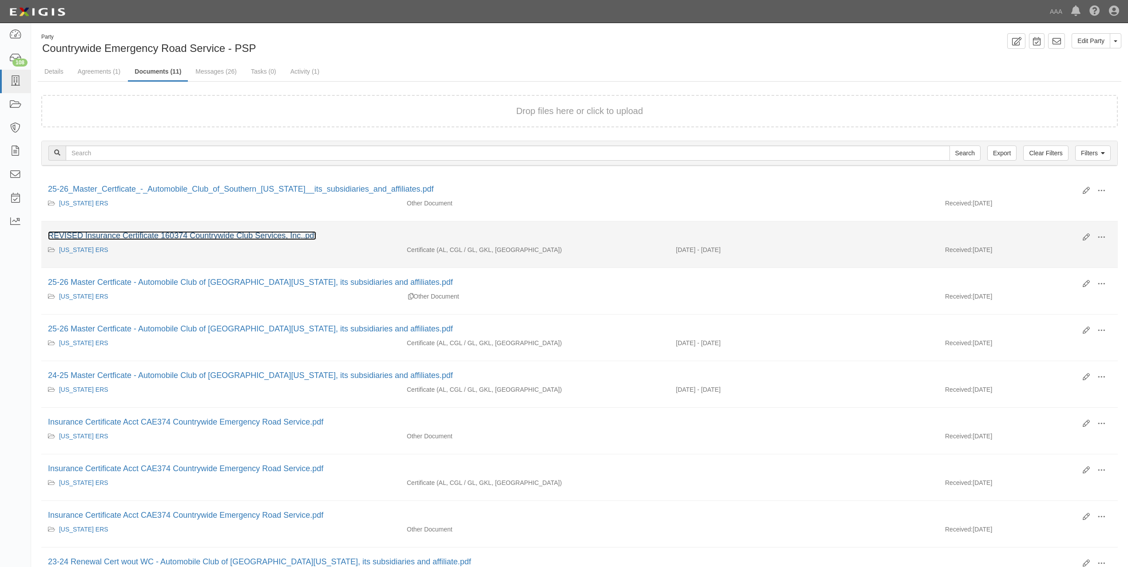
click at [236, 235] on link "REVISED Insurance Certificate 160374 Countrywide Club Services, Inc..pdf" at bounding box center [182, 235] width 268 height 9
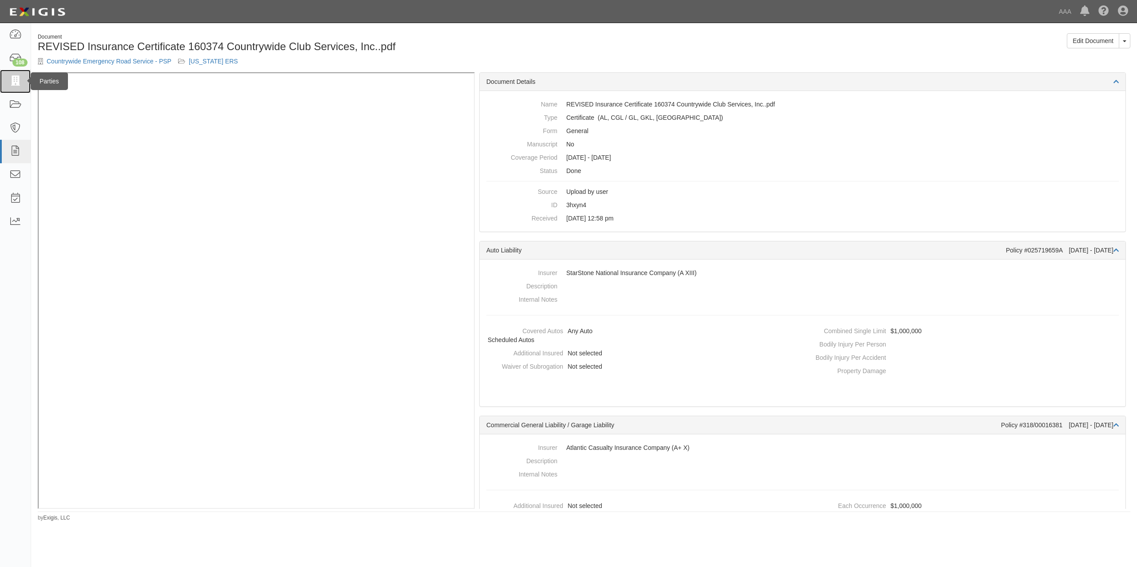
click at [14, 82] on icon at bounding box center [15, 81] width 12 height 10
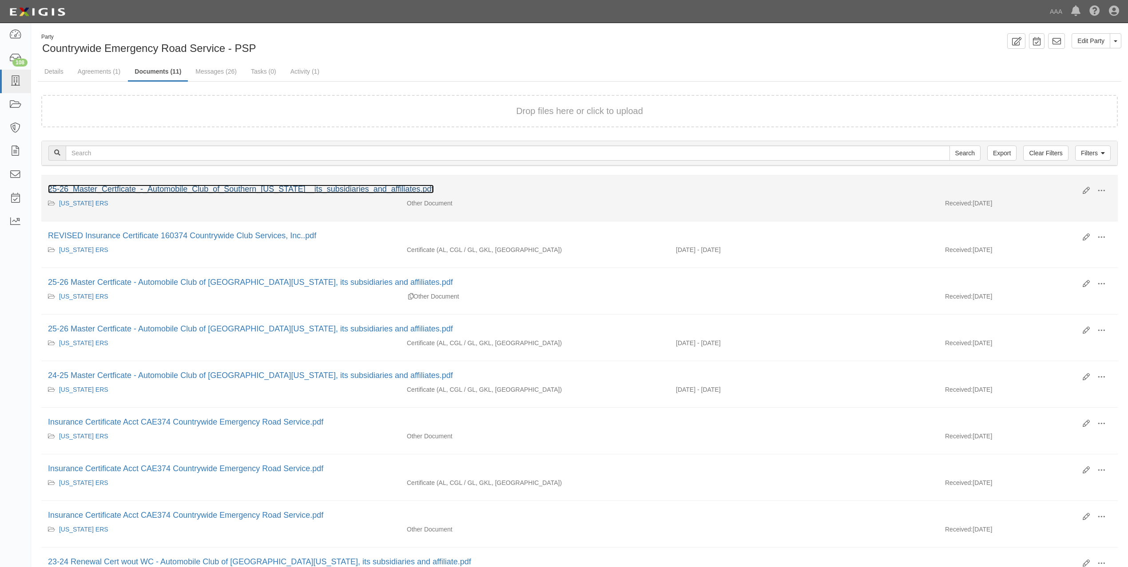
click at [214, 189] on link "25-26_Master_Certficate_-_Automobile_Club_of_Southern_[US_STATE]__its_subsidiar…" at bounding box center [241, 189] width 386 height 9
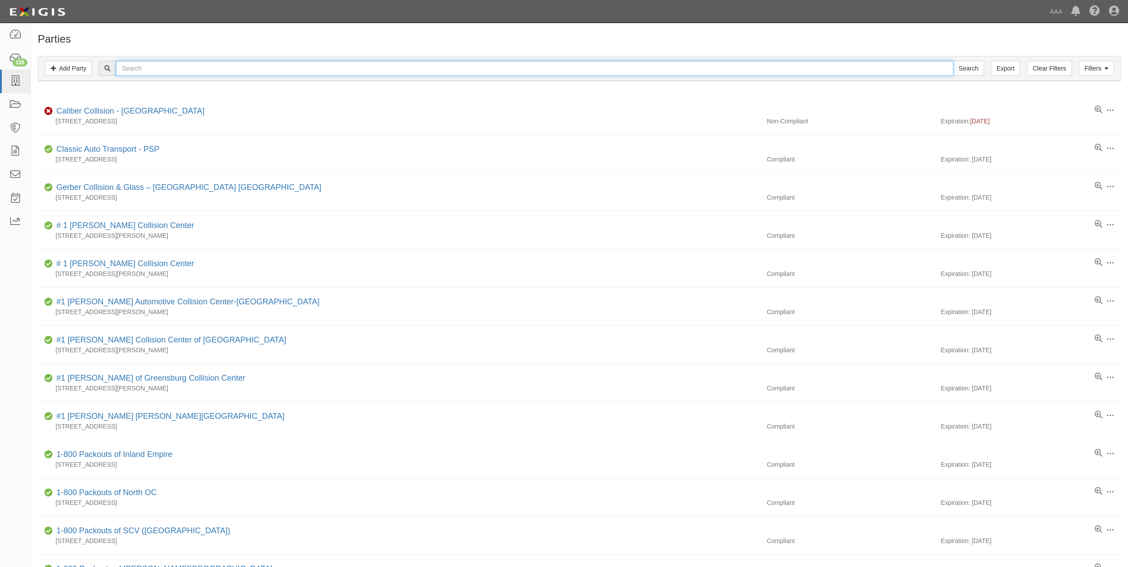
click at [210, 70] on input "text" at bounding box center [534, 68] width 837 height 15
paste input "CONTINENTAL TOWING"
type input "CONTINENTAL TOWING"
click at [953, 61] on input "Search" at bounding box center [968, 68] width 31 height 15
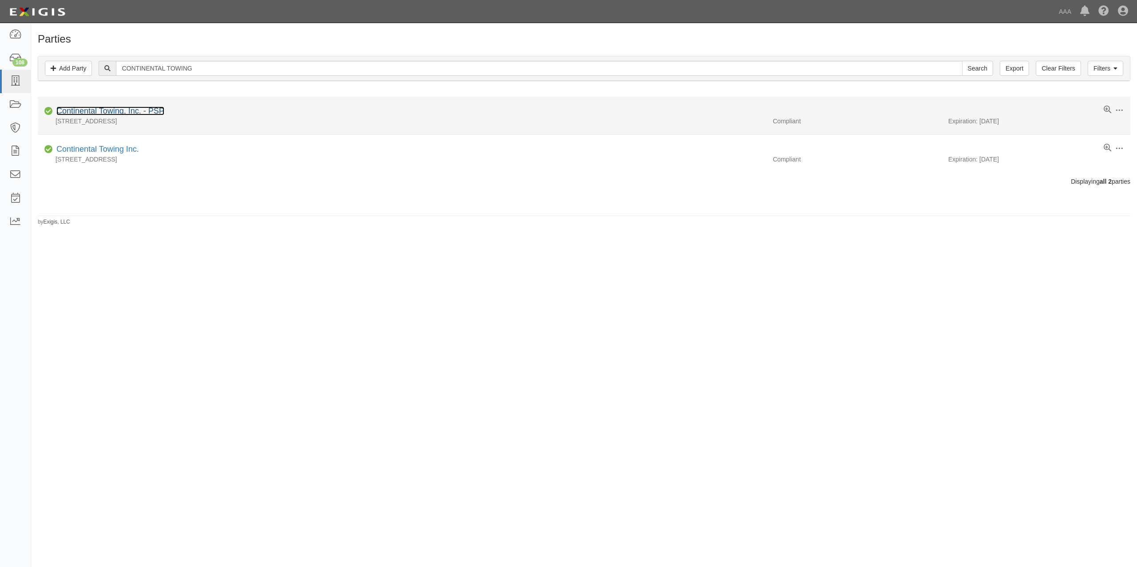
click at [120, 110] on link "Continental Towing, Inc. - PSP" at bounding box center [110, 111] width 108 height 9
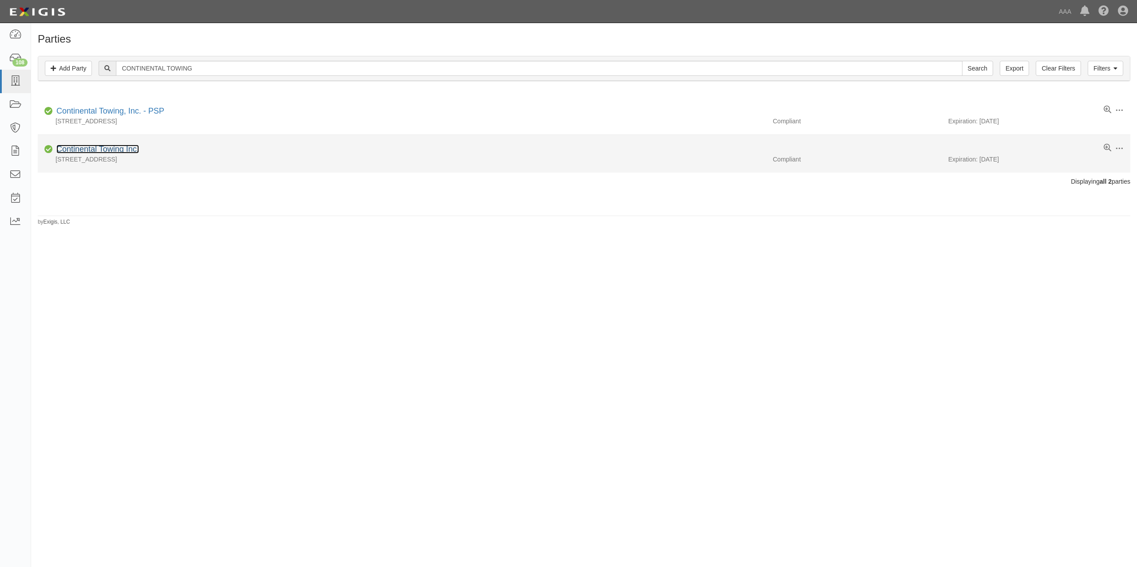
click at [125, 154] on link "Continental Towing Inc." at bounding box center [97, 149] width 83 height 9
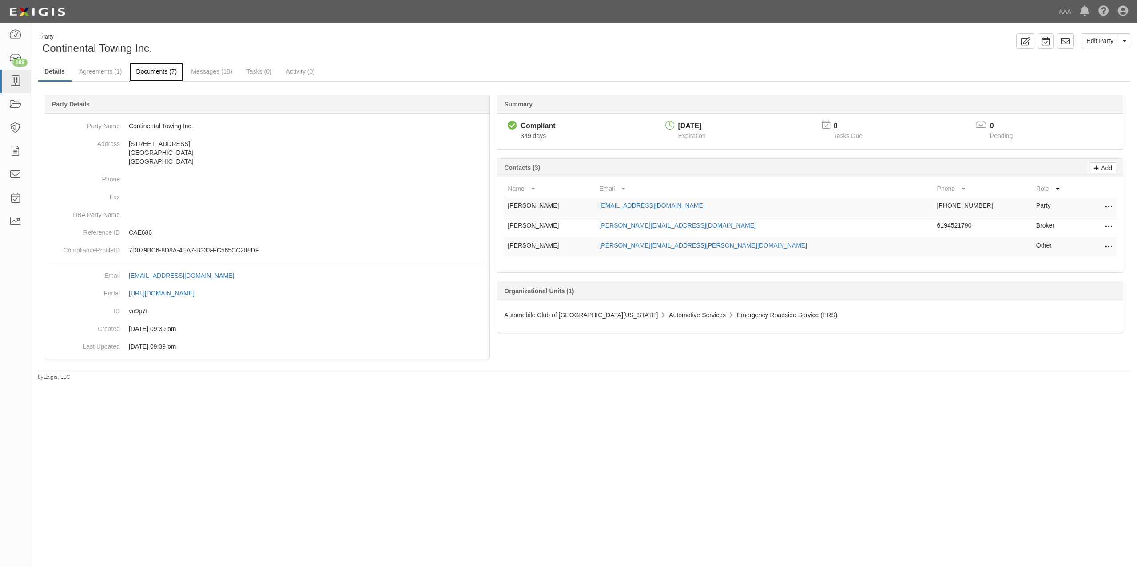
click at [160, 71] on link "Documents (7)" at bounding box center [156, 72] width 54 height 19
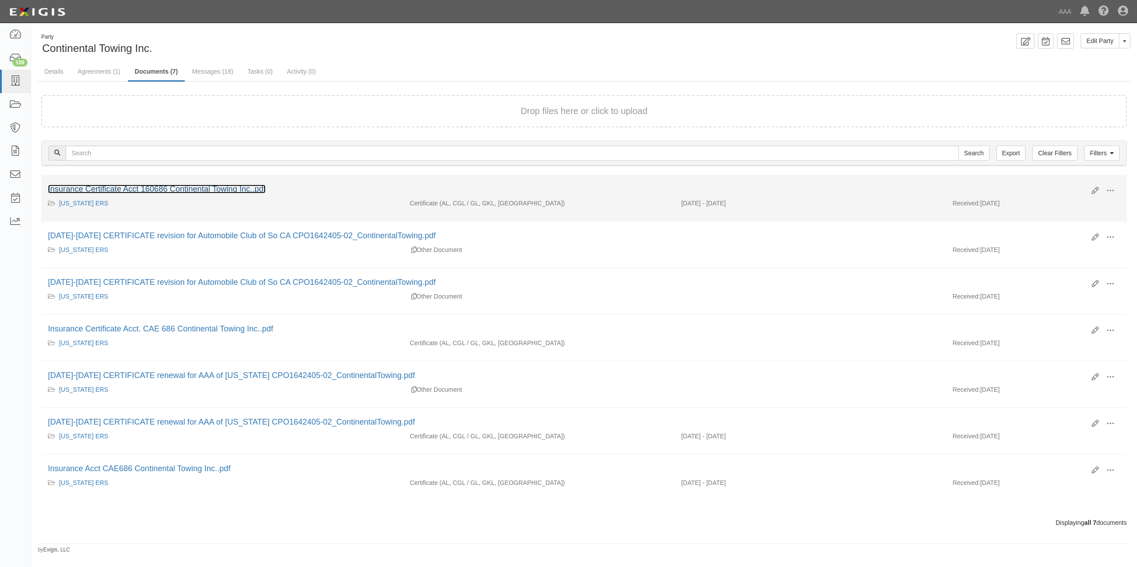
click at [170, 187] on link "Insurance Certificate Acct 160686 Continental Towing Inc..pdf" at bounding box center [157, 189] width 218 height 9
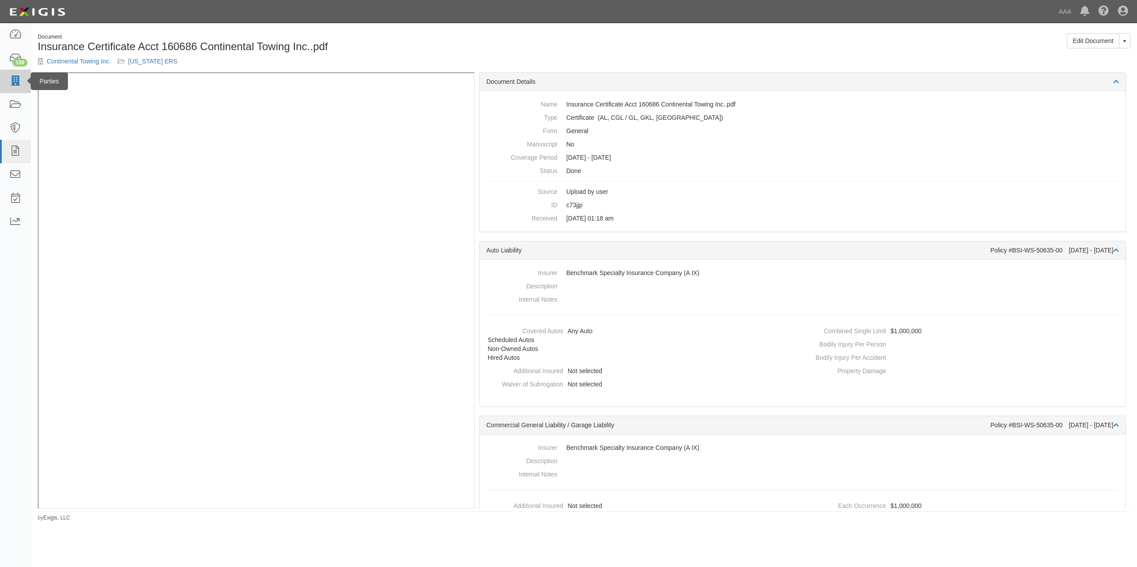
click at [19, 86] on icon at bounding box center [15, 81] width 12 height 10
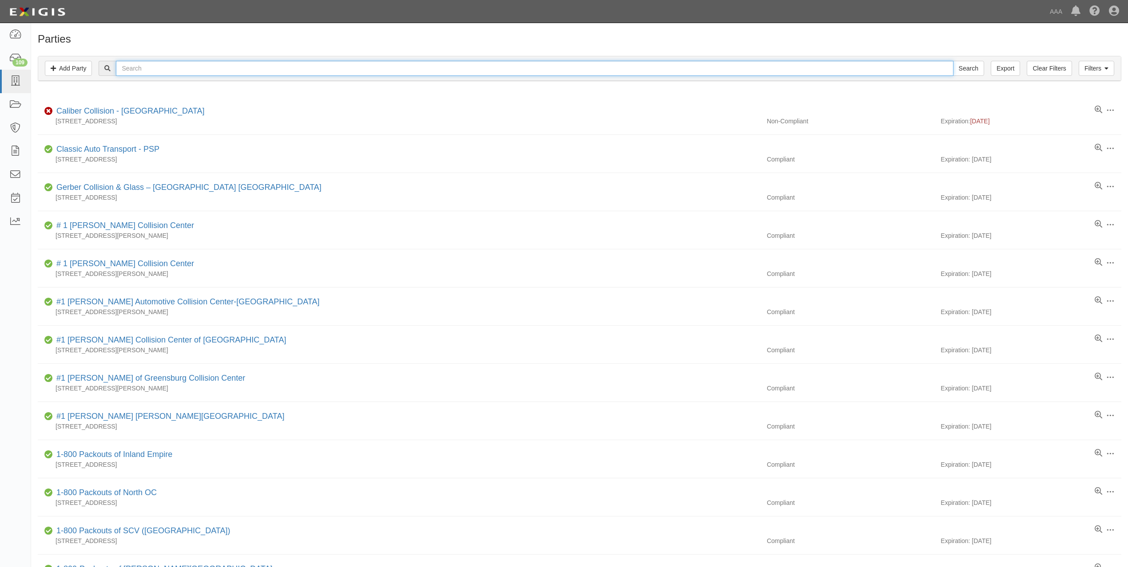
click at [190, 70] on input "text" at bounding box center [534, 68] width 837 height 15
paste input "ADVANCED TOWING"
type input "ADVANCED TOWING"
click at [953, 61] on input "Search" at bounding box center [968, 68] width 31 height 15
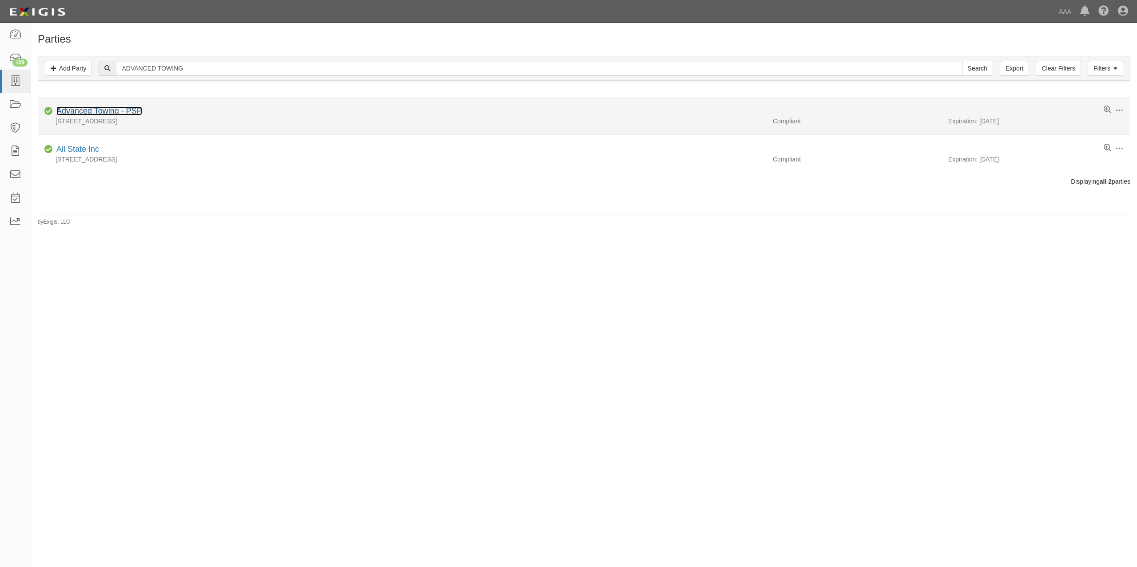
click at [96, 109] on link "Advanced Towing - PSP" at bounding box center [99, 111] width 86 height 9
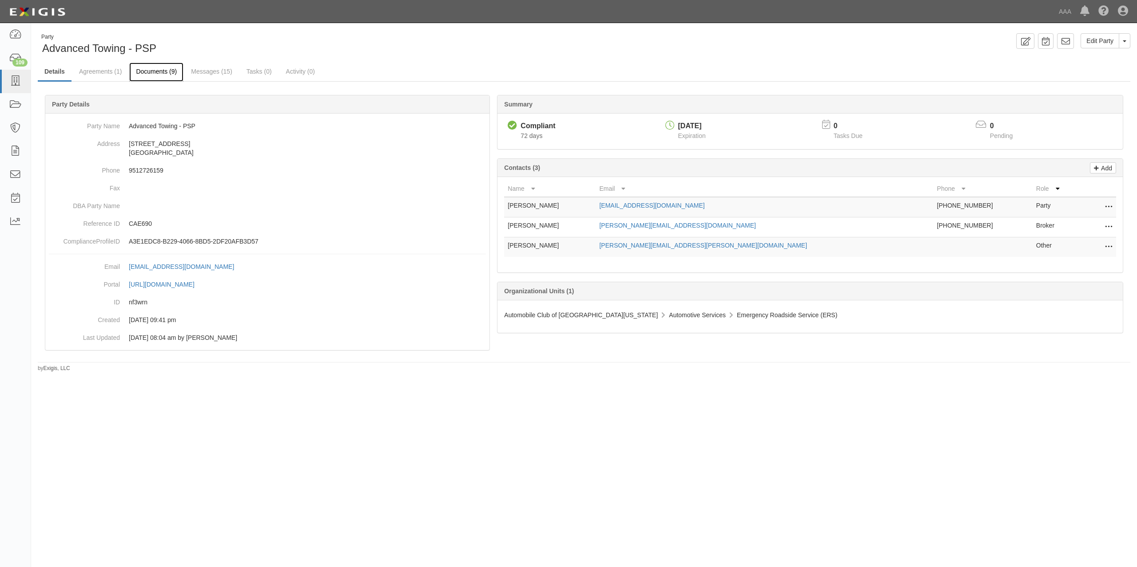
click at [163, 69] on link "Documents (9)" at bounding box center [156, 72] width 54 height 19
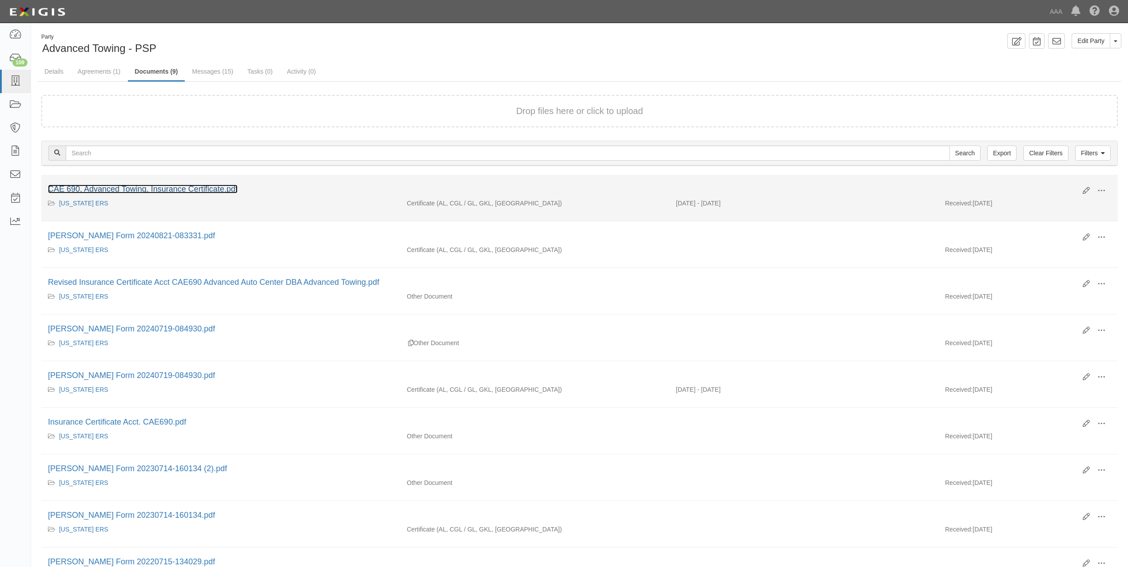
click at [176, 186] on link "CAE 690, Advanced Towing, Insurance Certificate.pdf" at bounding box center [143, 189] width 190 height 9
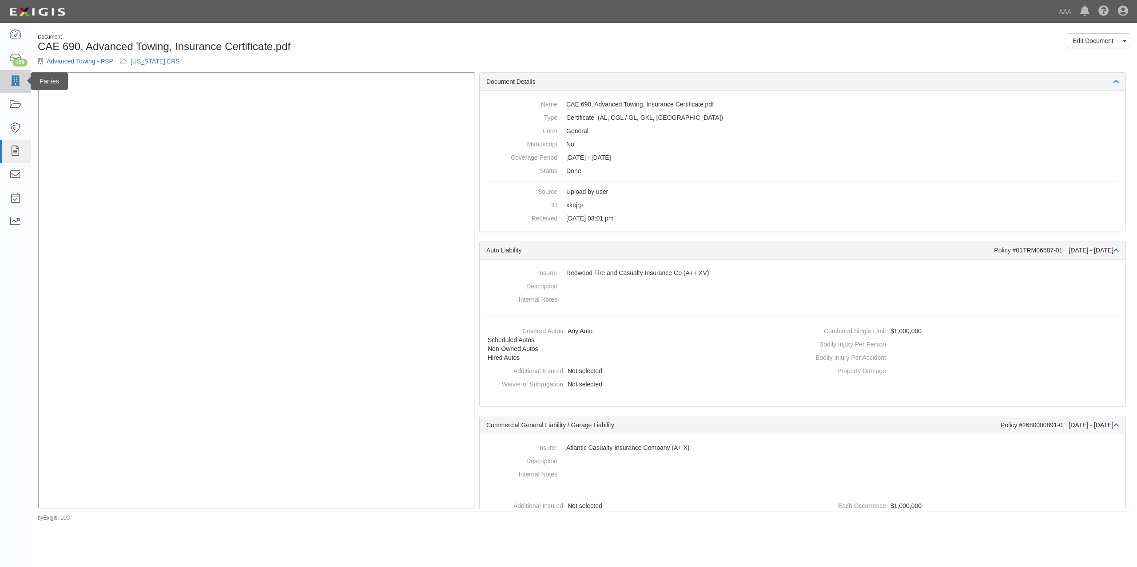
click at [13, 75] on link at bounding box center [15, 82] width 31 height 24
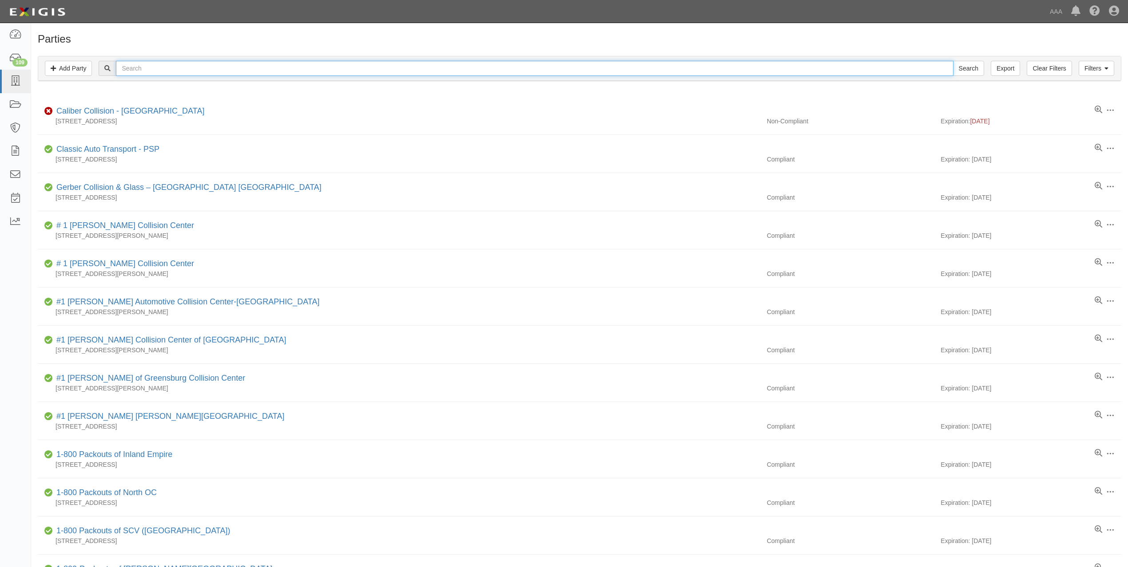
click at [269, 67] on input "text" at bounding box center [534, 68] width 837 height 15
paste input "AMERICAN EAGLE TOWING"
type input "AMERICAN EAGLE TOWING"
click at [953, 61] on input "Search" at bounding box center [968, 68] width 31 height 15
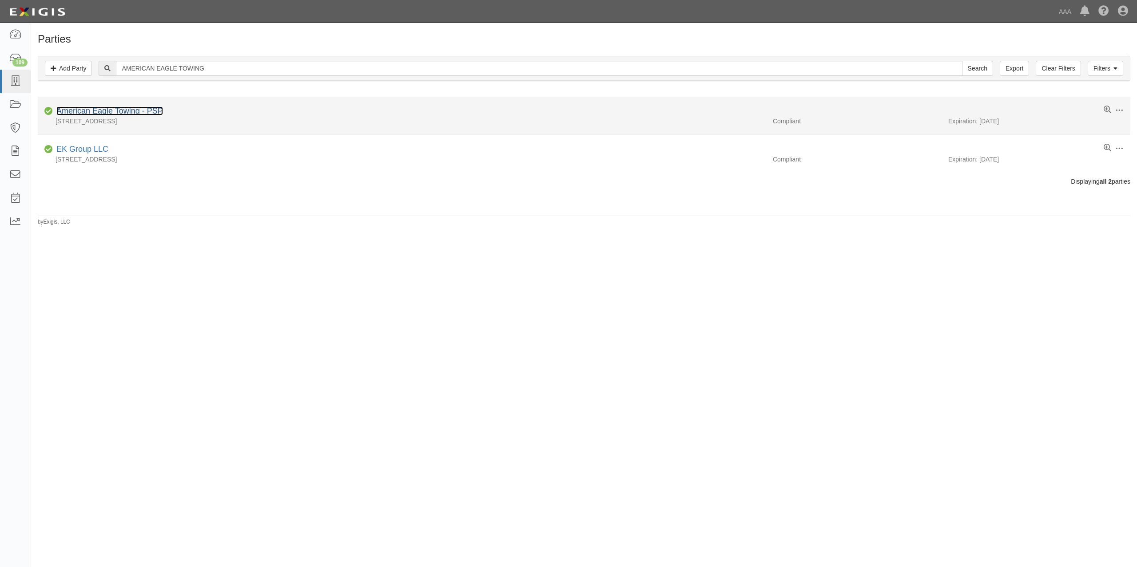
click at [151, 110] on link "American Eagle Towing - PSP" at bounding box center [109, 111] width 107 height 9
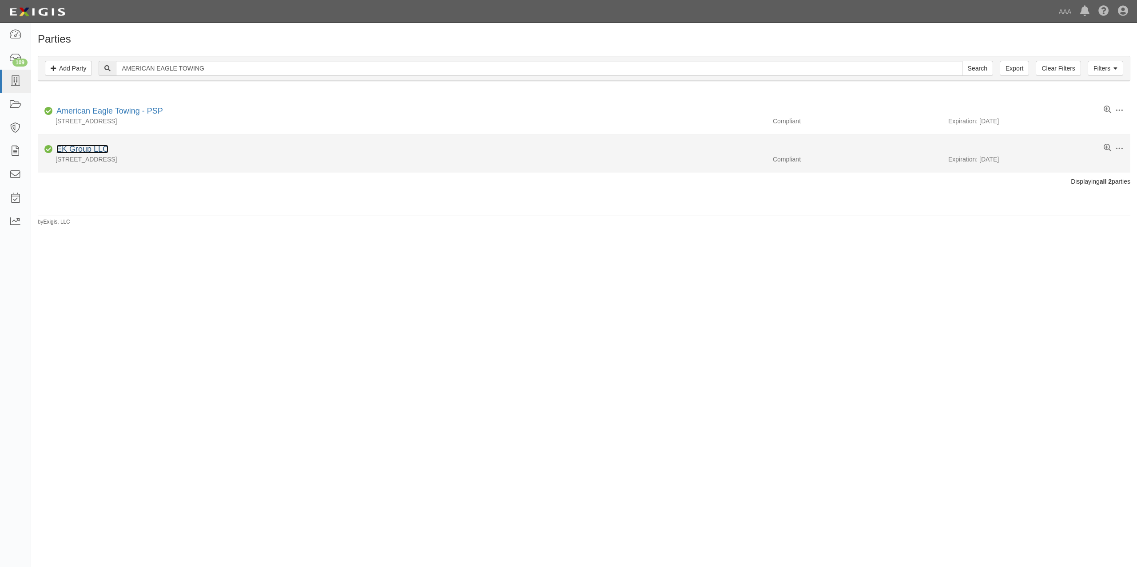
click at [102, 151] on link "EK Group LLC" at bounding box center [82, 149] width 52 height 9
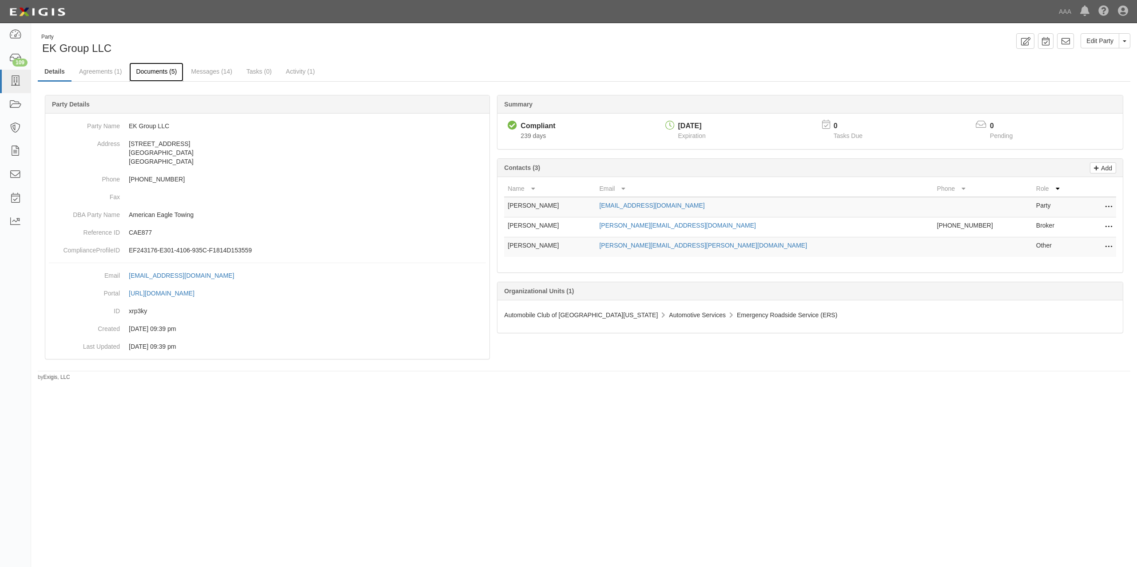
click at [167, 76] on link "Documents (5)" at bounding box center [156, 72] width 54 height 19
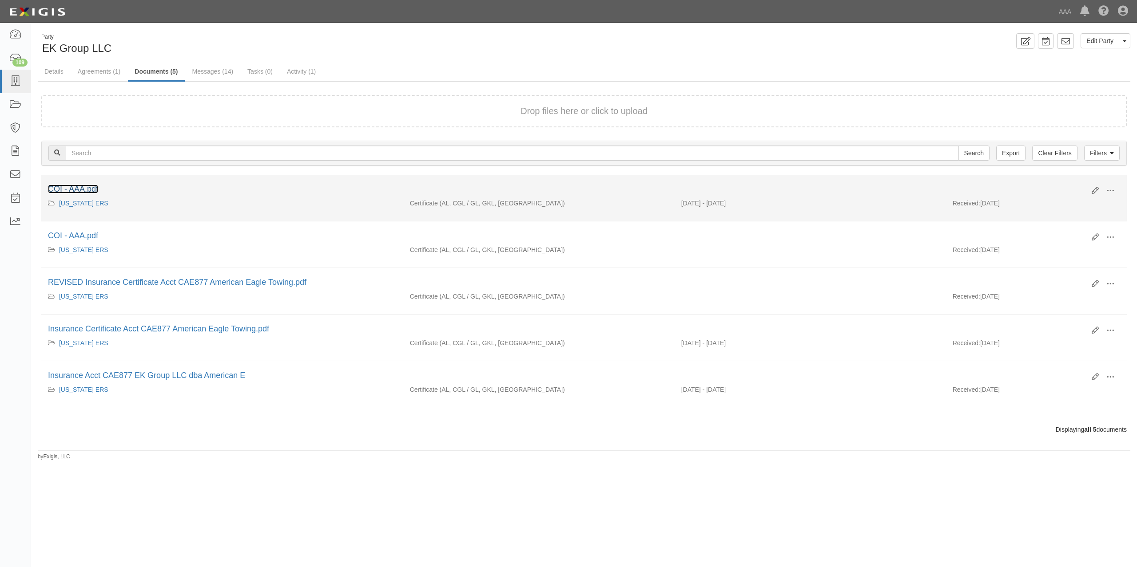
click at [68, 194] on link "COI - AAA.pdf" at bounding box center [73, 189] width 50 height 9
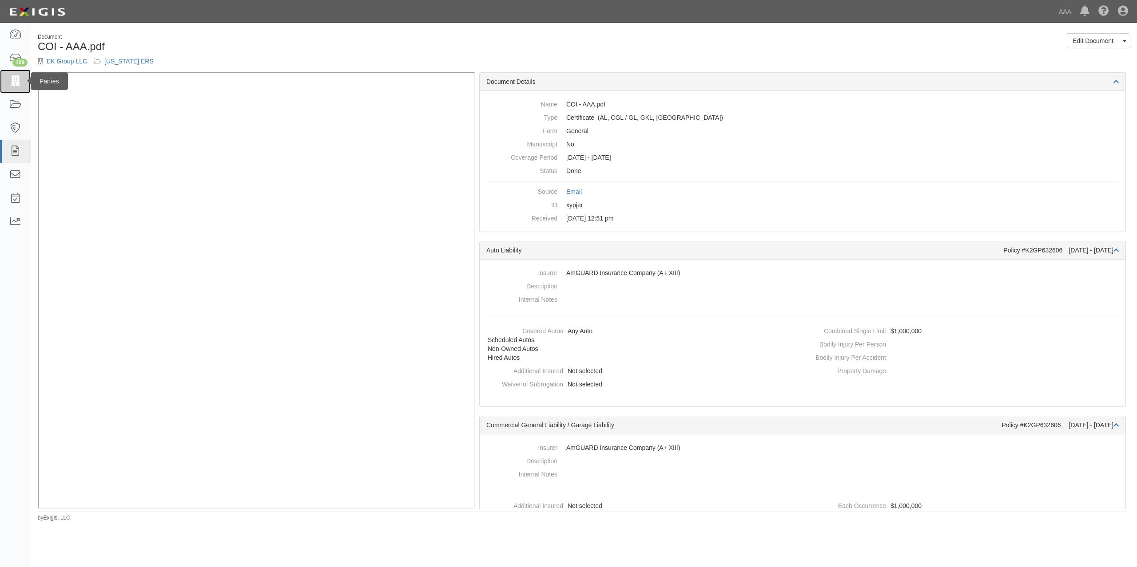
click at [12, 73] on link at bounding box center [15, 82] width 31 height 24
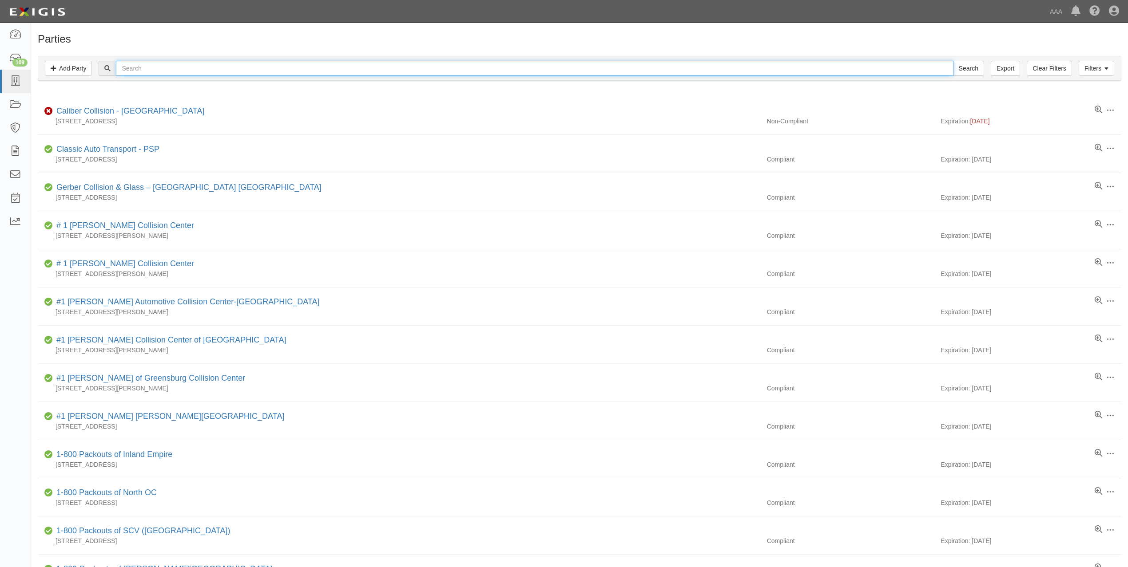
click at [233, 70] on input "text" at bounding box center [534, 68] width 837 height 15
paste input "[PERSON_NAME]"
type input "[PERSON_NAME]"
click at [953, 61] on input "Search" at bounding box center [968, 68] width 31 height 15
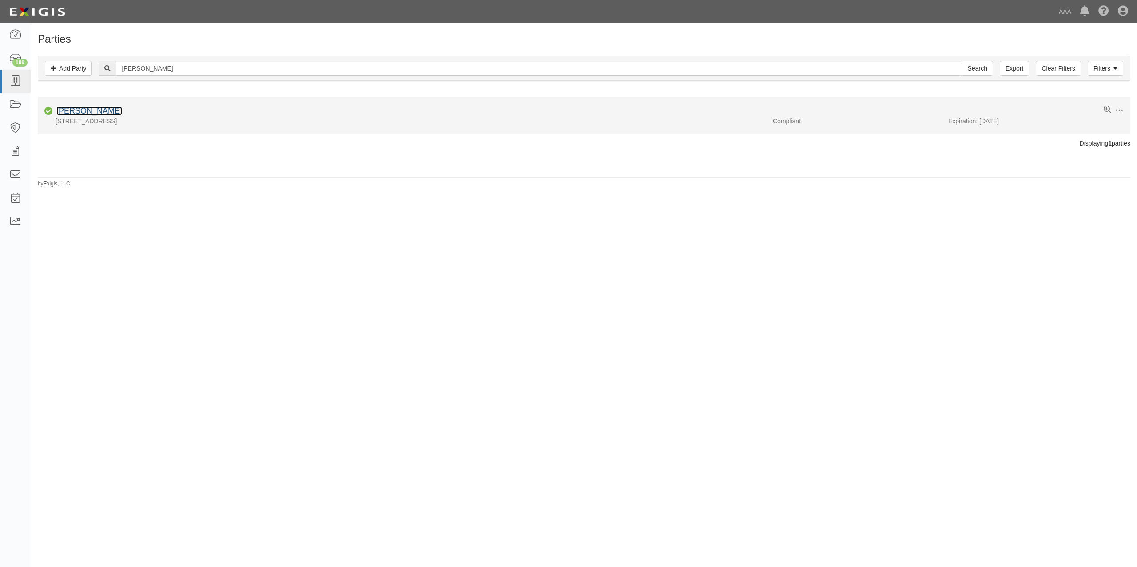
click at [103, 115] on link "[PERSON_NAME]" at bounding box center [89, 111] width 66 height 9
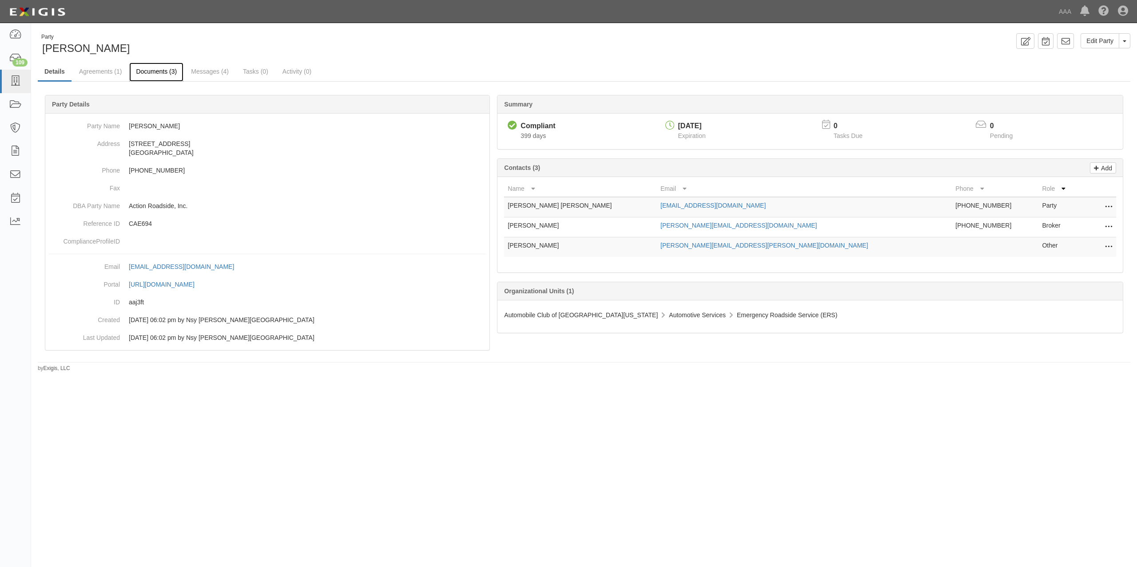
click at [166, 73] on link "Documents (3)" at bounding box center [156, 72] width 54 height 19
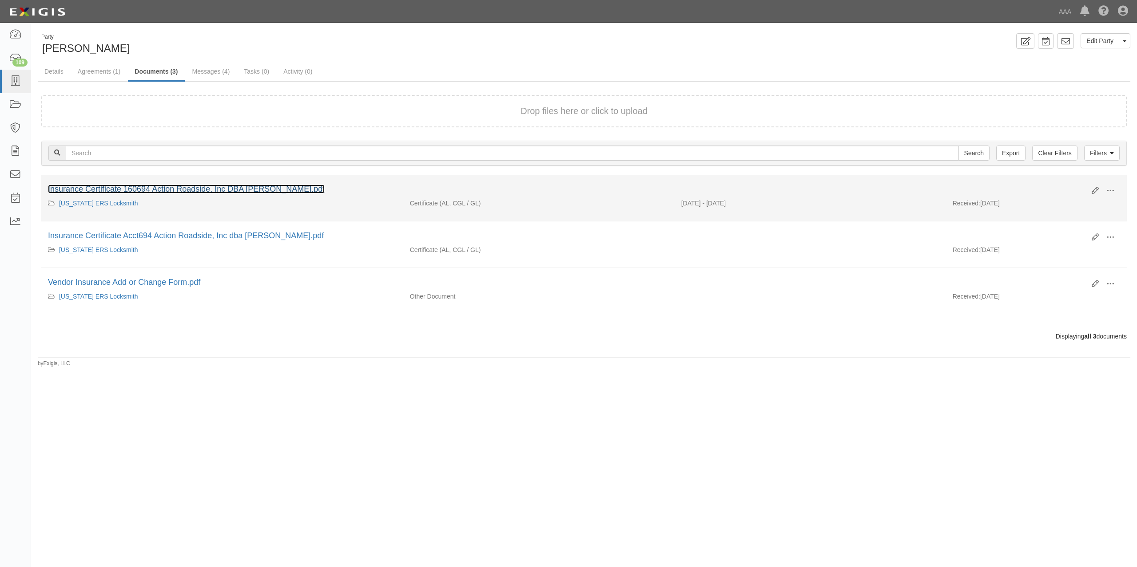
click at [181, 188] on link "Insurance Certificate 160694 Action Roadside, Inc DBA [PERSON_NAME].pdf" at bounding box center [186, 189] width 277 height 9
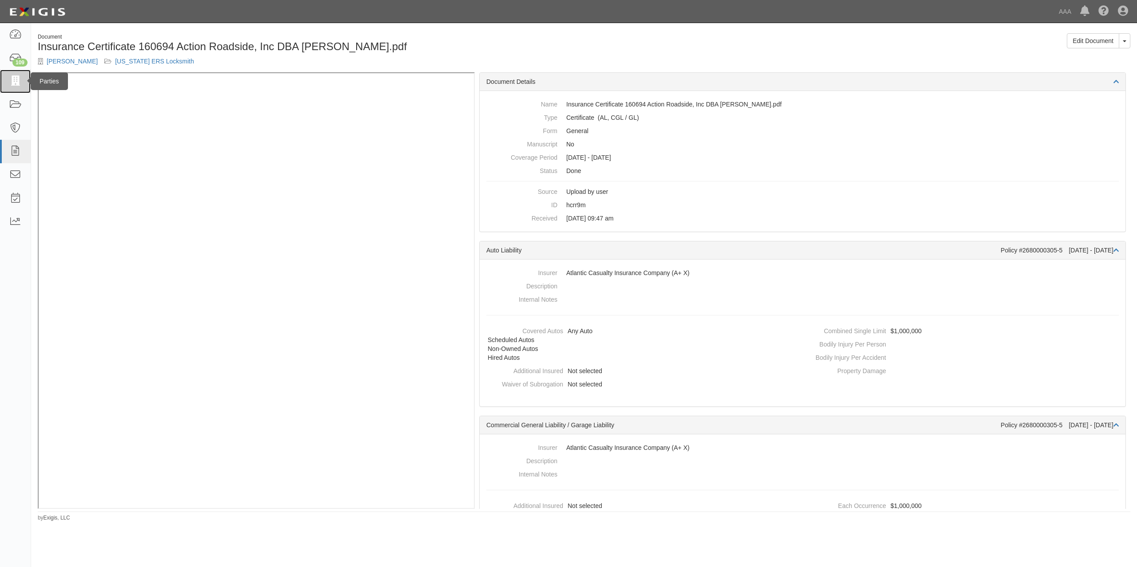
click at [20, 87] on link at bounding box center [15, 82] width 31 height 24
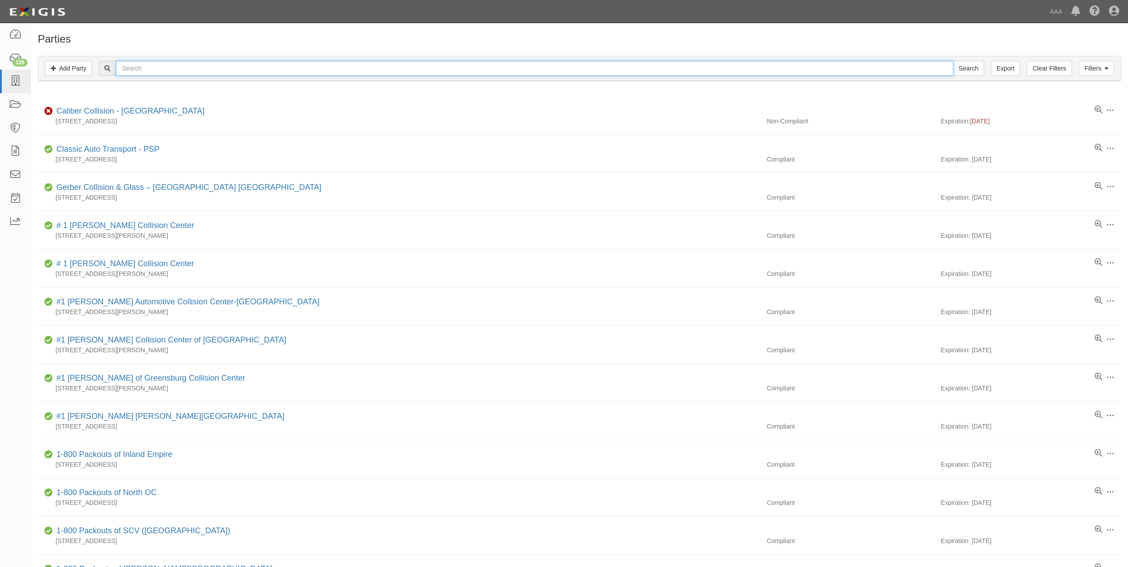
click at [299, 73] on input "text" at bounding box center [534, 68] width 837 height 15
paste input "[PERSON_NAME] TOWING LLC"
type input "[PERSON_NAME] TOWING LLC"
click at [953, 61] on input "Search" at bounding box center [968, 68] width 31 height 15
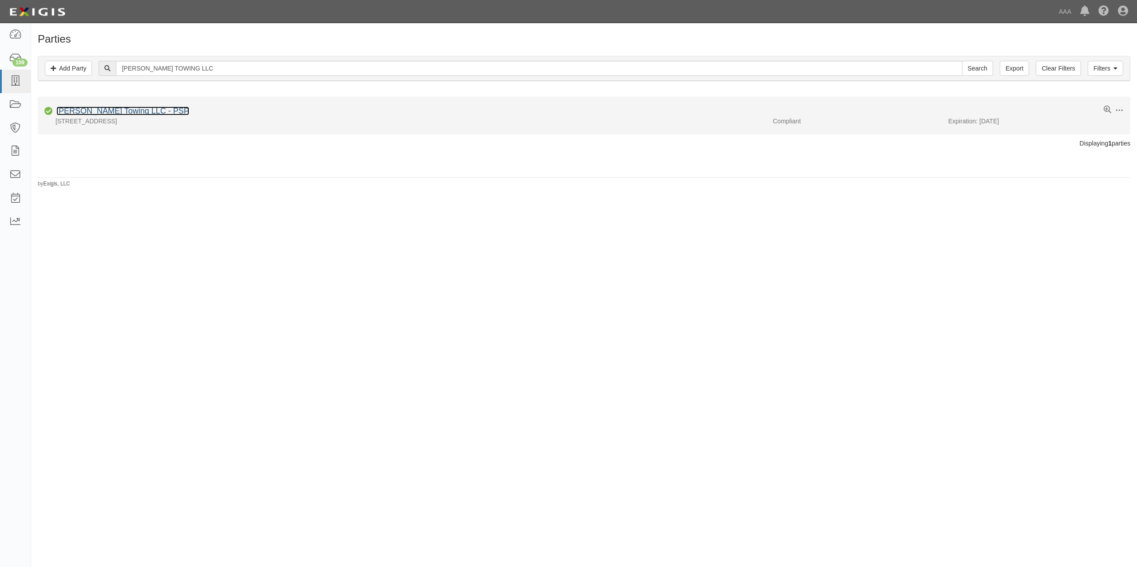
click at [118, 112] on link "[PERSON_NAME] Towing LLC - PSP" at bounding box center [122, 111] width 133 height 9
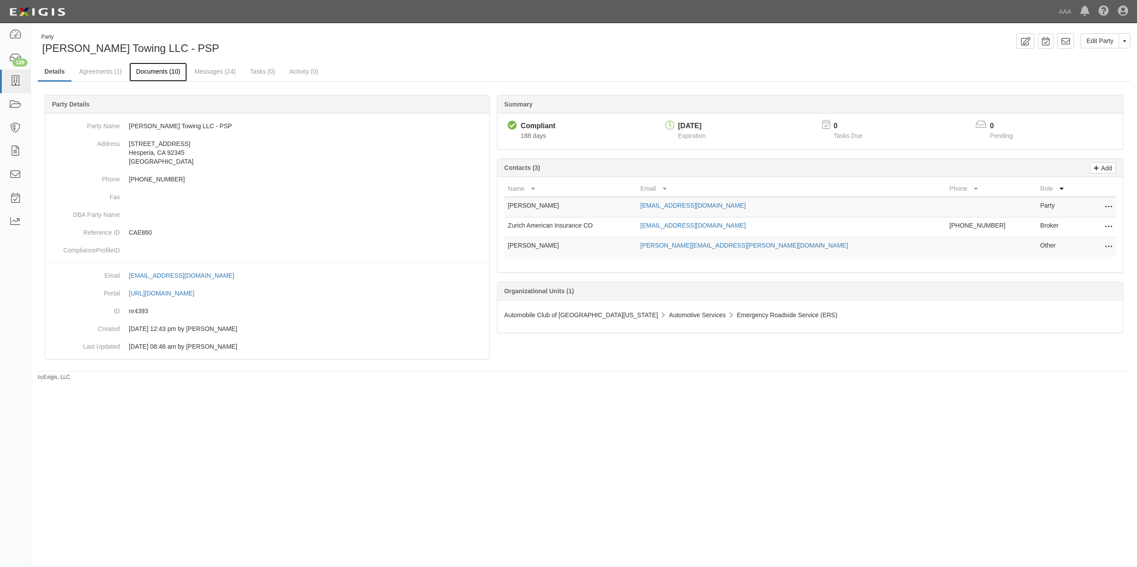
click at [169, 68] on link "Documents (10)" at bounding box center [158, 72] width 58 height 19
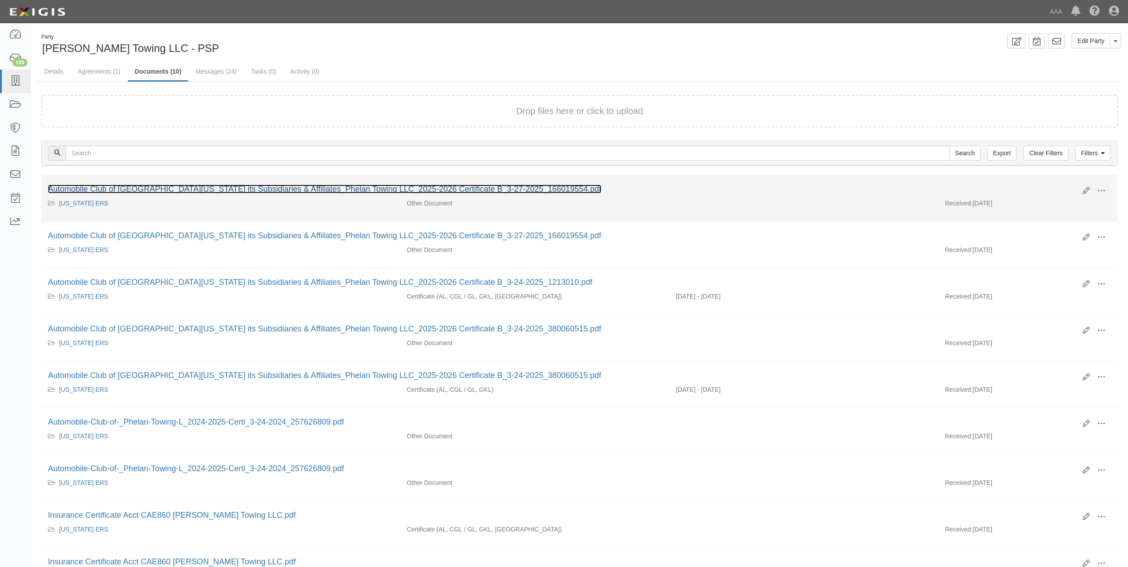
click at [194, 188] on link "Automobile Club of [GEOGRAPHIC_DATA][US_STATE] its Subsidiaries & Affiliates_Ph…" at bounding box center [324, 189] width 553 height 9
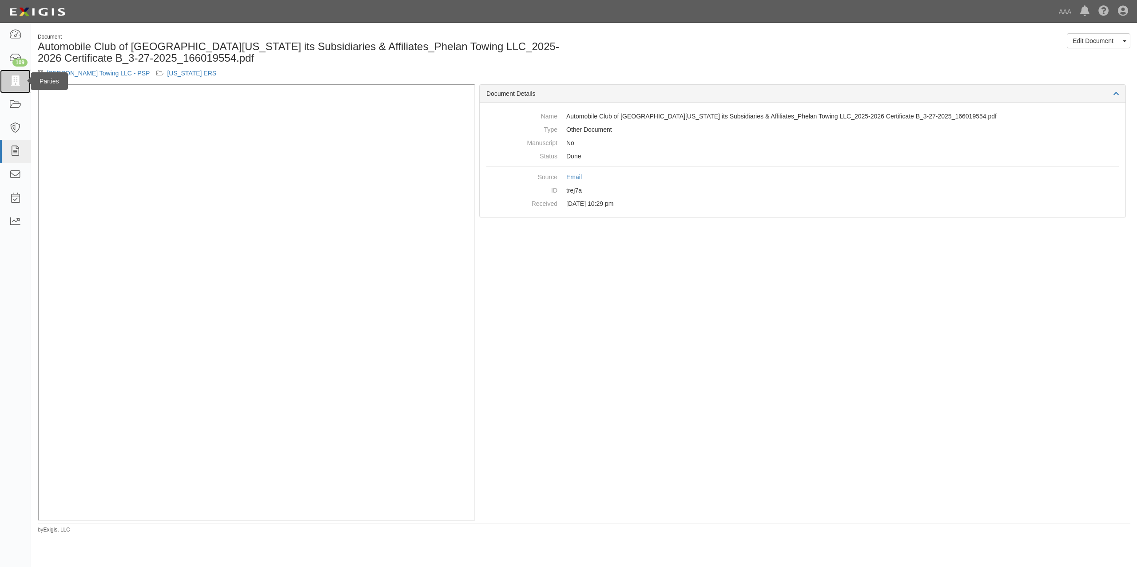
click at [20, 79] on icon at bounding box center [15, 81] width 12 height 10
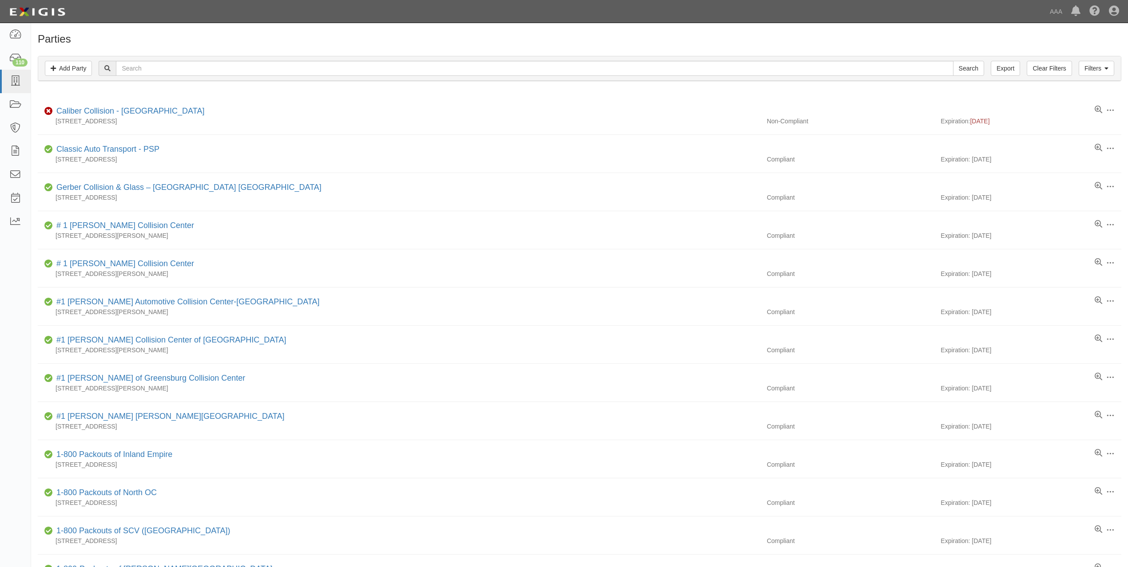
click at [149, 57] on div "Filters Add Party Clear Filters Export Search Filters" at bounding box center [579, 68] width 1082 height 24
click at [160, 68] on input "text" at bounding box center [534, 68] width 837 height 15
paste input "VICTOR VALLEY TOWING, INC."
type input "VICTOR VALLEY TOWING, INC."
click at [953, 61] on input "Search" at bounding box center [968, 68] width 31 height 15
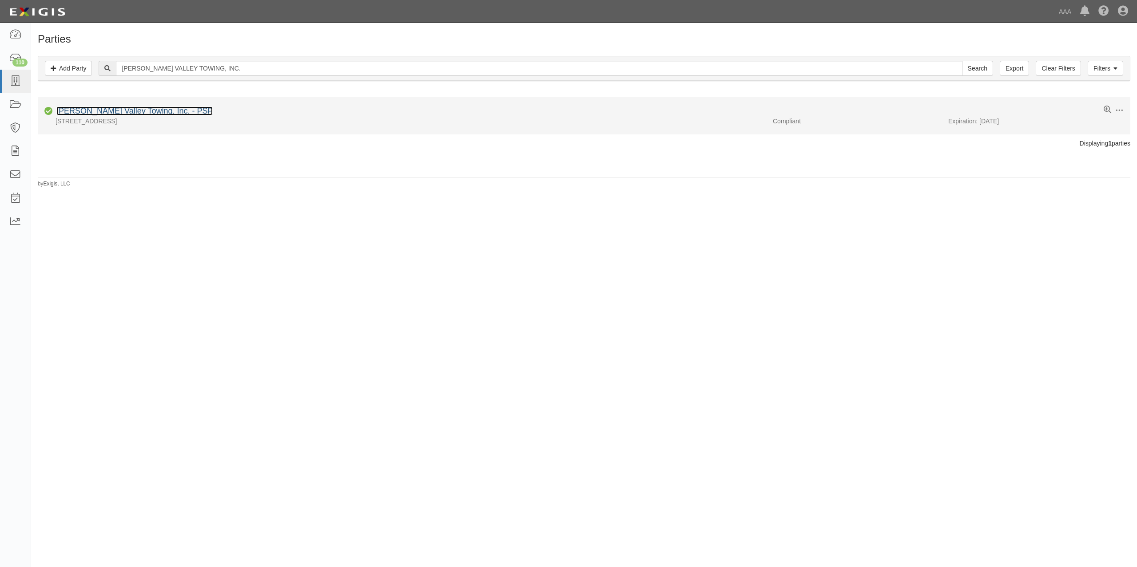
click at [139, 114] on link "[PERSON_NAME] Valley Towing, Inc. - PSP" at bounding box center [134, 111] width 156 height 9
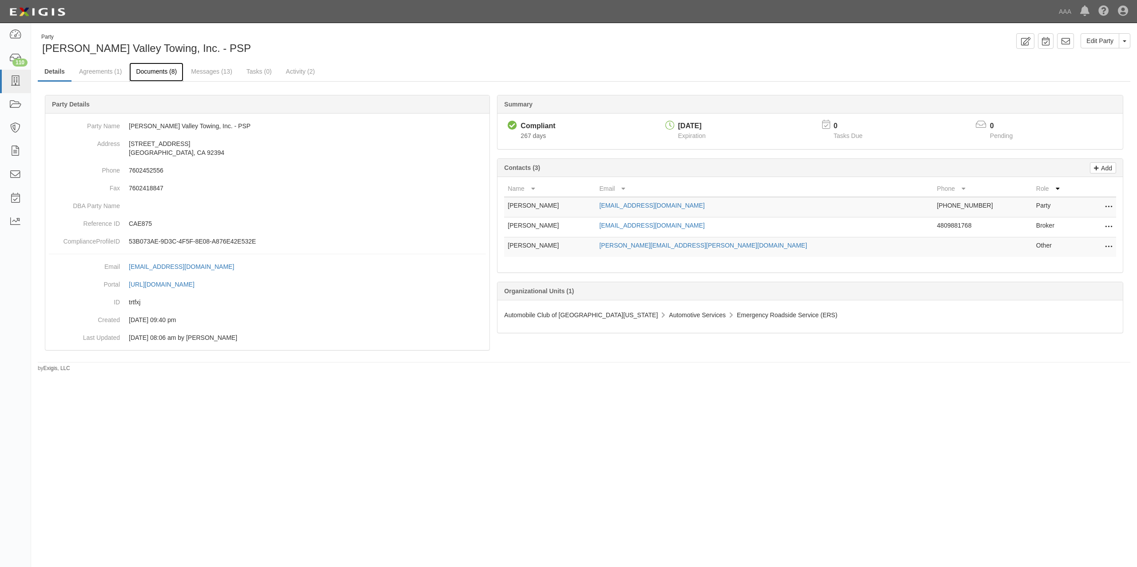
click at [161, 69] on link "Documents (8)" at bounding box center [156, 72] width 54 height 19
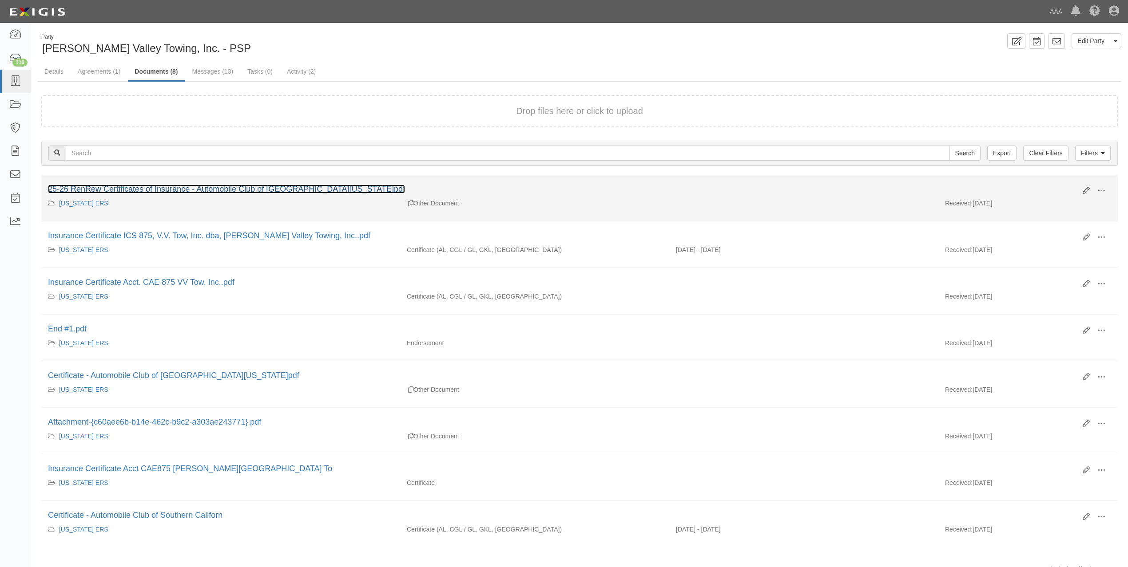
click at [313, 190] on link "25-26 RenRew Certificates of Insurance - Automobile Club of Southern California…" at bounding box center [226, 189] width 357 height 9
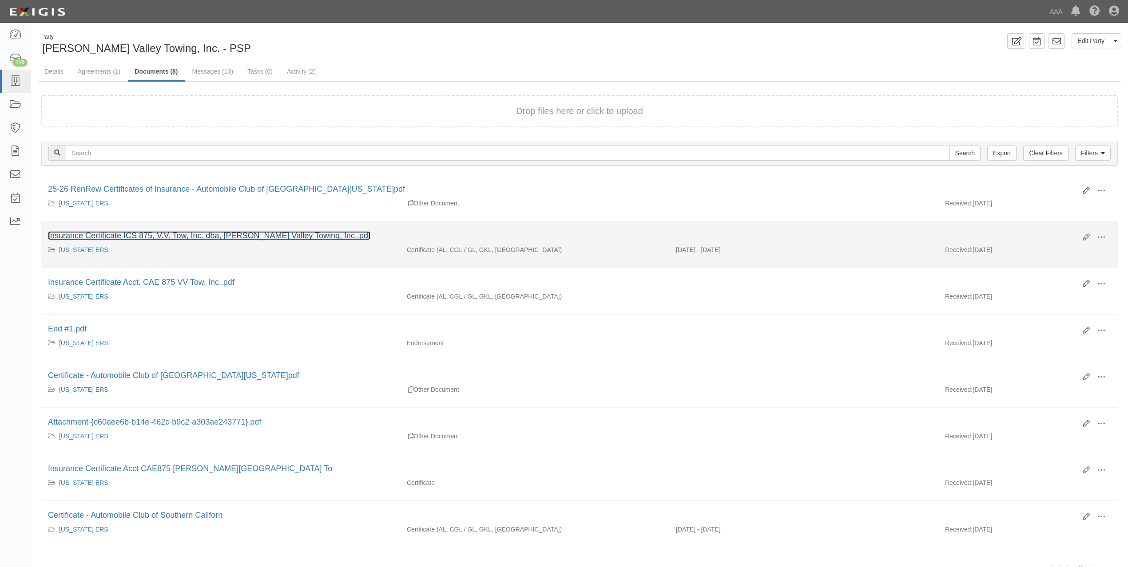
click at [315, 235] on link "Insurance Certificate ICS 875, V.V. Tow, Inc. dba, [PERSON_NAME] Valley Towing,…" at bounding box center [209, 235] width 322 height 9
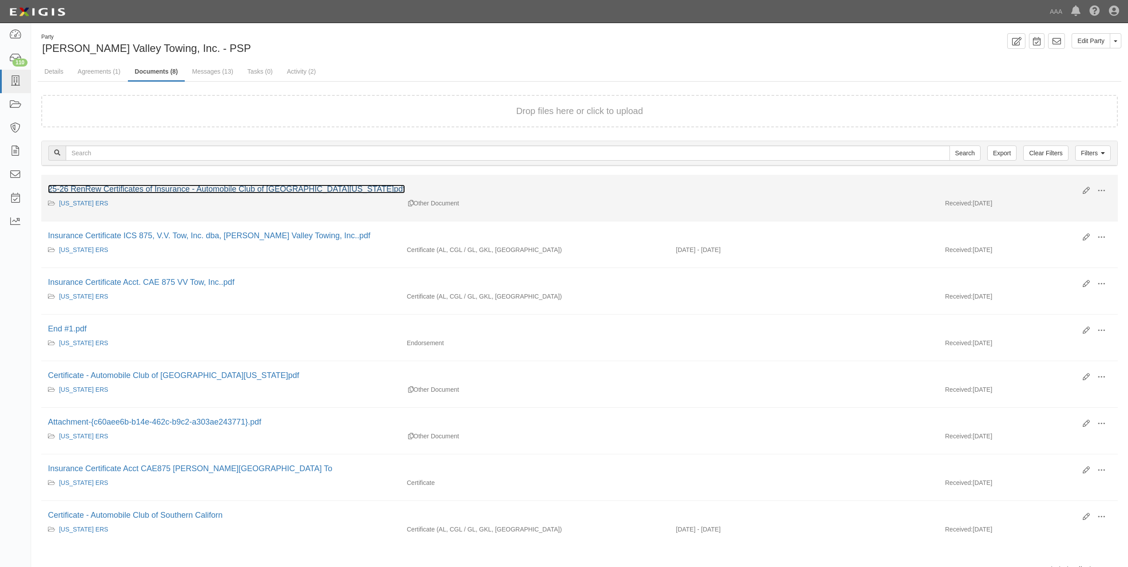
click at [282, 193] on link "25-26 RenRew Certificates of Insurance - Automobile Club of [GEOGRAPHIC_DATA][U…" at bounding box center [226, 189] width 357 height 9
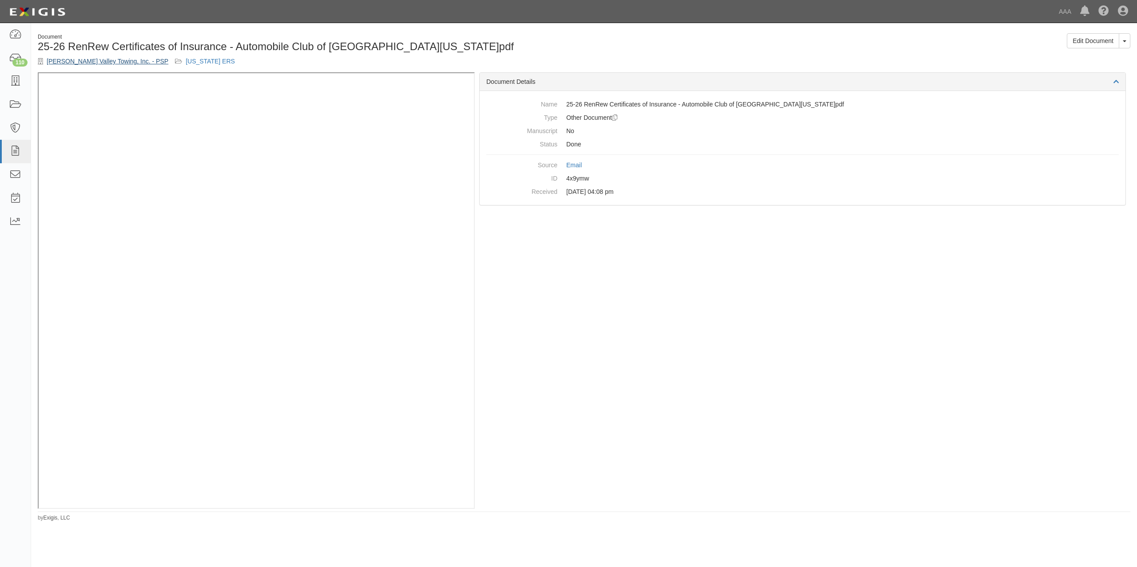
click at [99, 59] on link "[PERSON_NAME] Valley Towing, Inc. - PSP" at bounding box center [108, 61] width 122 height 7
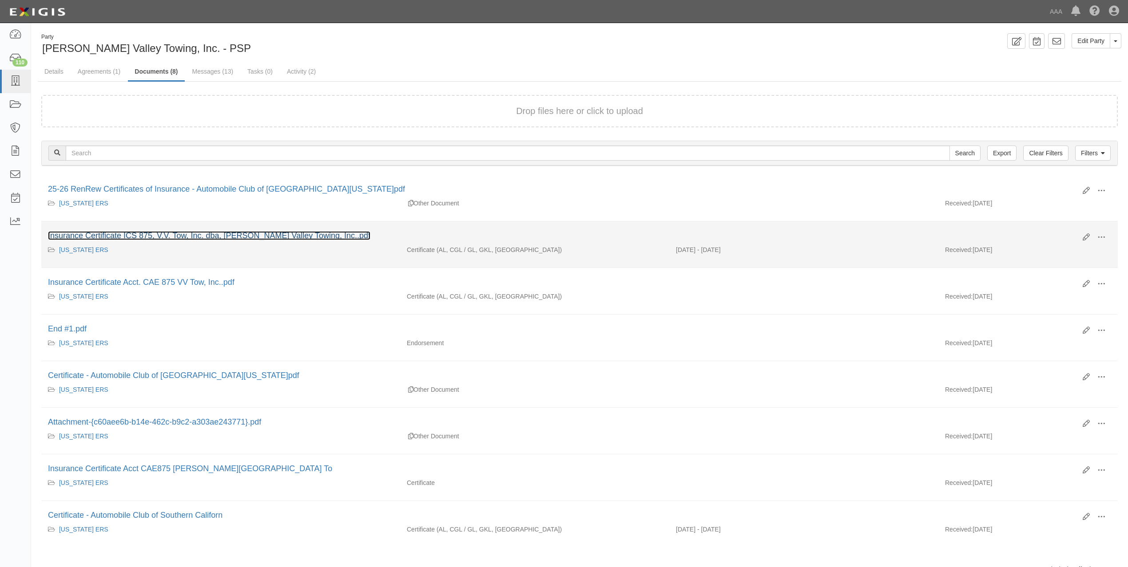
click at [180, 233] on link "Insurance Certificate ICS 875, V.V. Tow, Inc. dba, [PERSON_NAME] Valley Towing,…" at bounding box center [209, 235] width 322 height 9
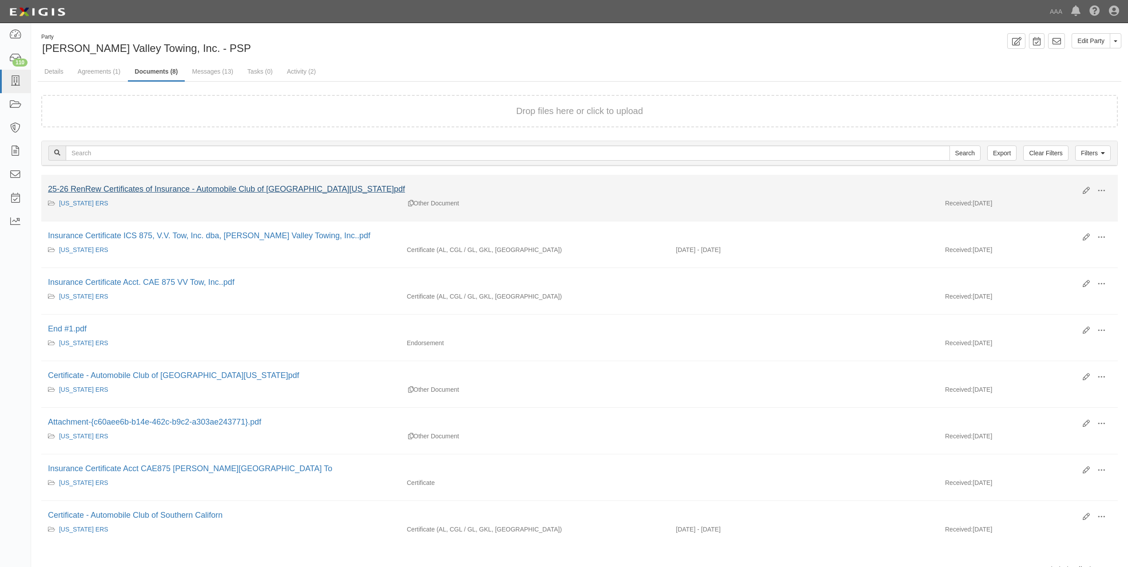
click at [244, 185] on div "25-26 RenRew Certificates of Insurance - Automobile Club of Southern California…" at bounding box center [562, 190] width 1028 height 12
click at [246, 189] on link "25-26 RenRew Certificates of Insurance - Automobile Club of Southern California…" at bounding box center [226, 189] width 357 height 9
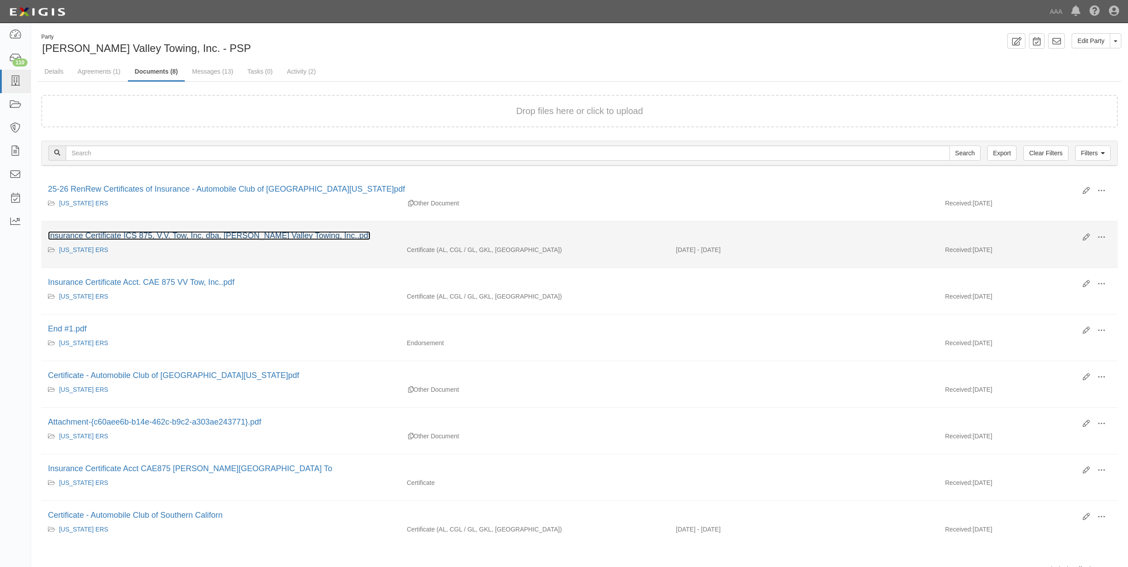
click at [208, 234] on link "Insurance Certificate ICS 875, V.V. Tow, Inc. dba, [PERSON_NAME] Valley Towing,…" at bounding box center [209, 235] width 322 height 9
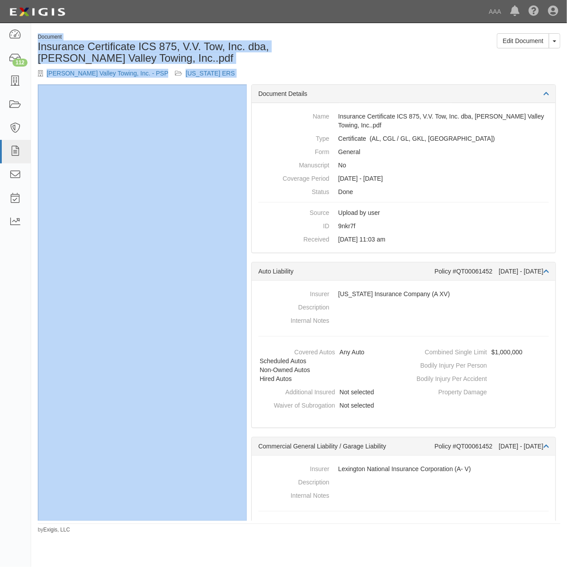
drag, startPoint x: 0, startPoint y: 353, endPoint x: -112, endPoint y: 359, distance: 112.0
click at [0, 359] on html "Toggle navigation Dashboard 112 Inbox Parties Agreements Coverages Documents Me…" at bounding box center [283, 268] width 567 height 537
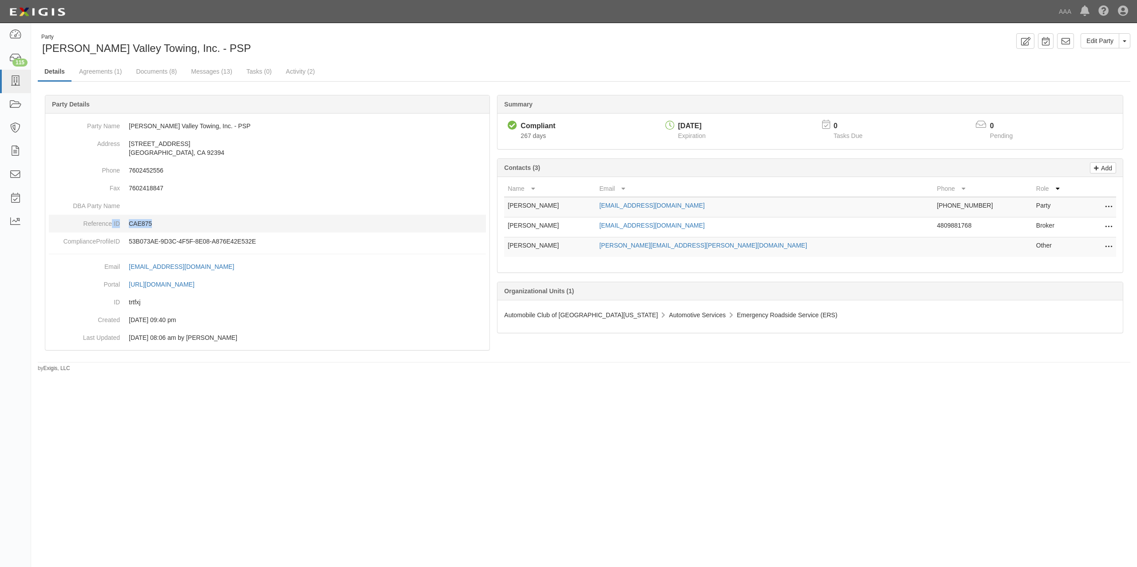
drag, startPoint x: 162, startPoint y: 228, endPoint x: 112, endPoint y: 219, distance: 51.0
click at [112, 219] on dl "Party Name Victor Valley Towing, Inc. - PSP Address 17099 Gas Line Rd. Victorvi…" at bounding box center [267, 183] width 437 height 133
drag, startPoint x: 225, startPoint y: 123, endPoint x: 130, endPoint y: 125, distance: 95.0
click at [130, 125] on dd "[PERSON_NAME] Valley Towing, Inc. - PSP" at bounding box center [267, 126] width 437 height 18
copy dd "[PERSON_NAME] Valley Towing, Inc. - PSP"
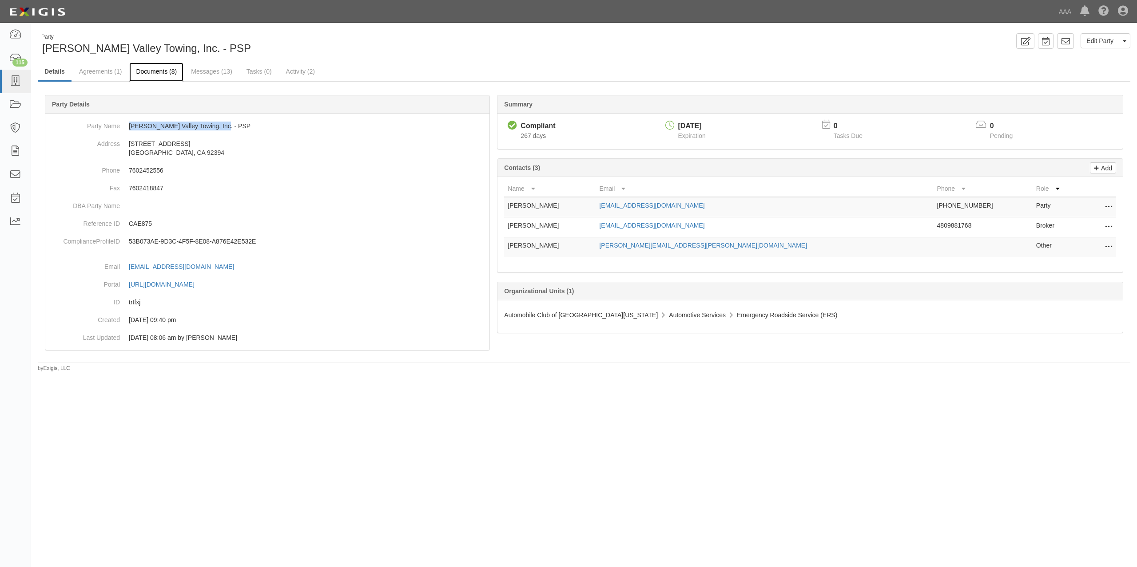
click at [168, 75] on link "Documents (8)" at bounding box center [156, 72] width 54 height 19
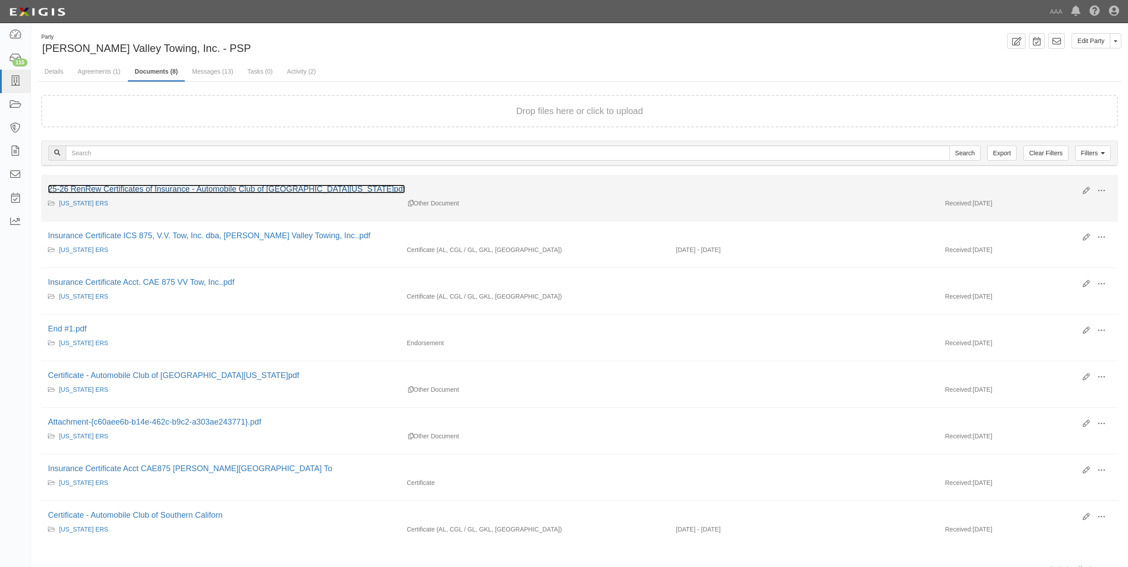
click at [228, 188] on link "25-26 RenRew Certificates of Insurance - Automobile Club of Southern California…" at bounding box center [226, 189] width 357 height 9
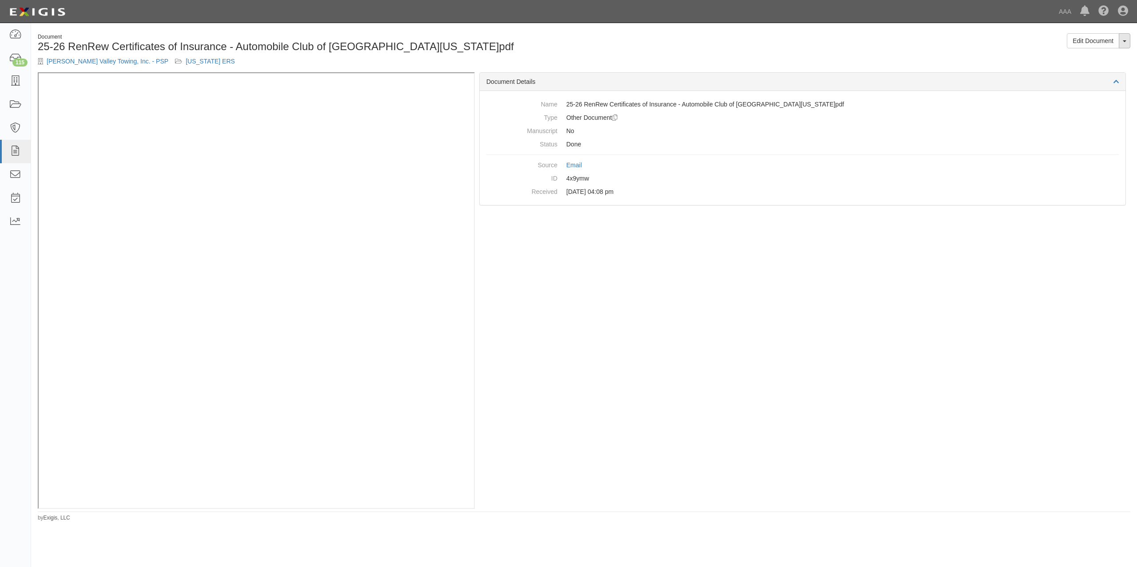
click at [1126, 40] on button "Toggle Document Dropdown" at bounding box center [1124, 40] width 12 height 15
click at [1084, 69] on link "View Audit Trail" at bounding box center [1094, 69] width 70 height 12
click at [1125, 41] on span "button" at bounding box center [1124, 41] width 4 height 2
click at [856, 54] on div "Edit Document Toggle Document Dropdown View Document View Audit Trail Archive D…" at bounding box center [860, 44] width 553 height 22
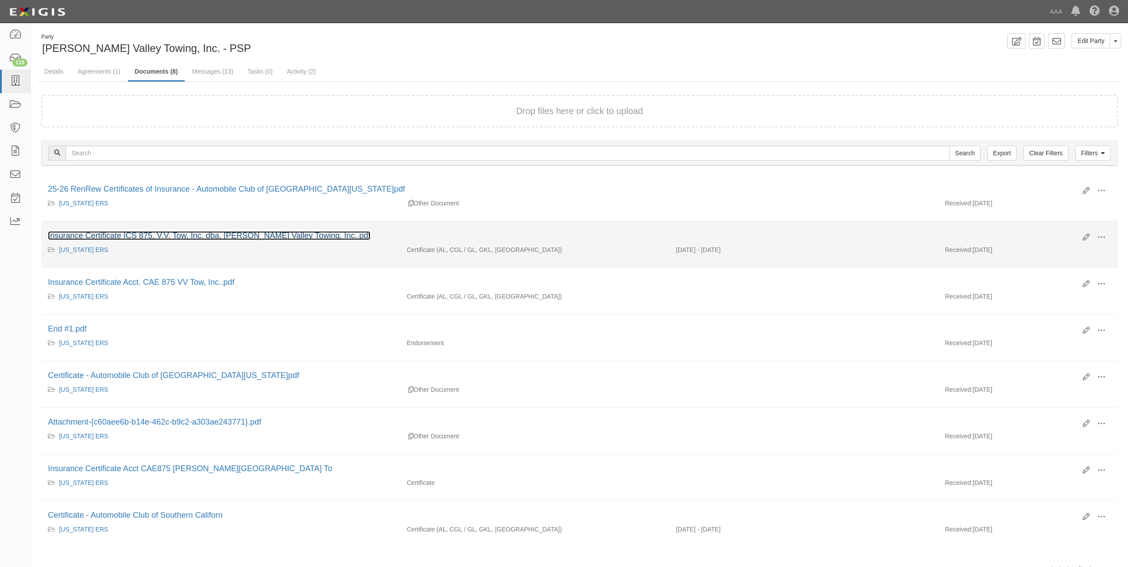
click at [279, 237] on link "Insurance Certificate ICS 875, V.V. Tow, Inc. dba, [PERSON_NAME] Valley Towing,…" at bounding box center [209, 235] width 322 height 9
